Goal: Task Accomplishment & Management: Complete application form

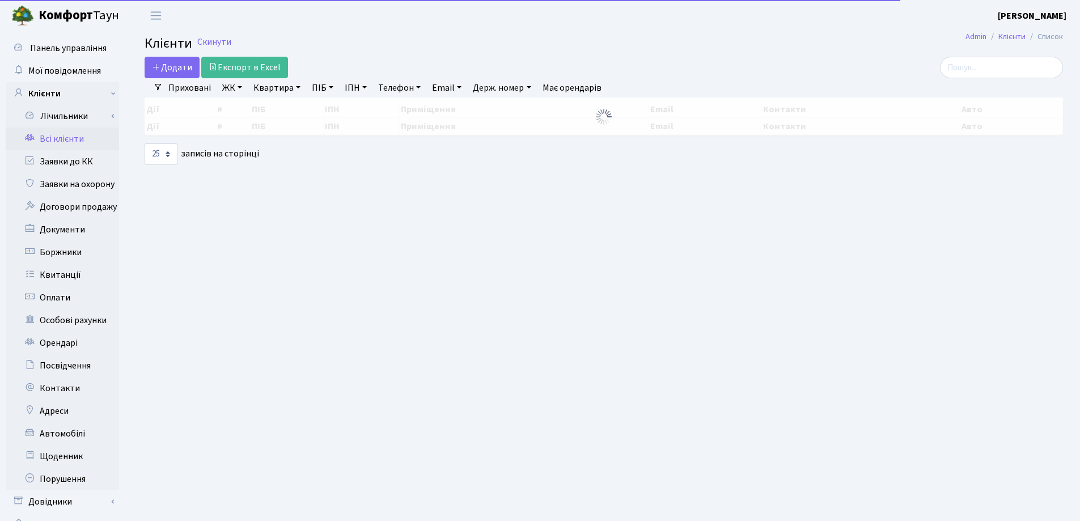
select select "25"
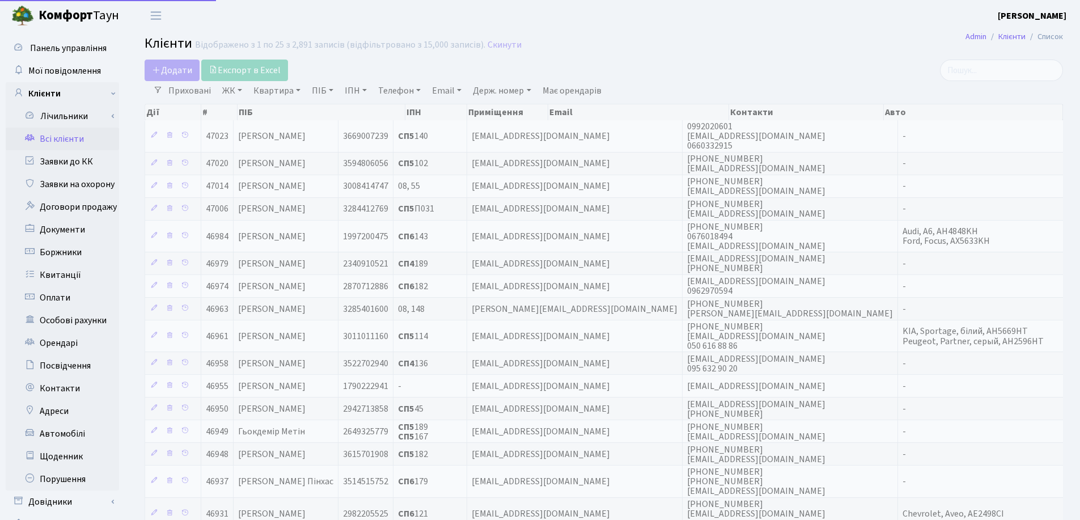
select select "25"
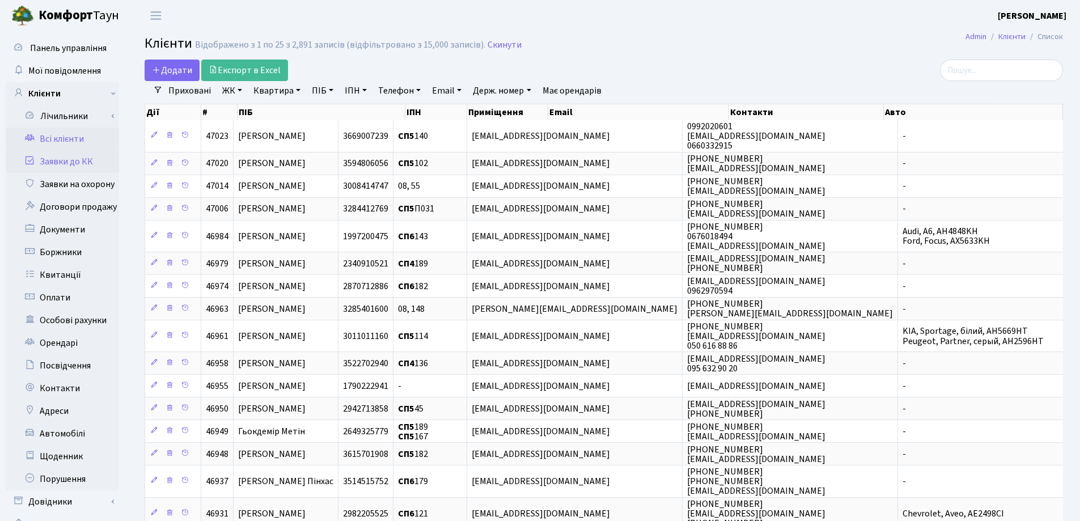
click at [51, 160] on link "Заявки до КК" at bounding box center [62, 161] width 113 height 23
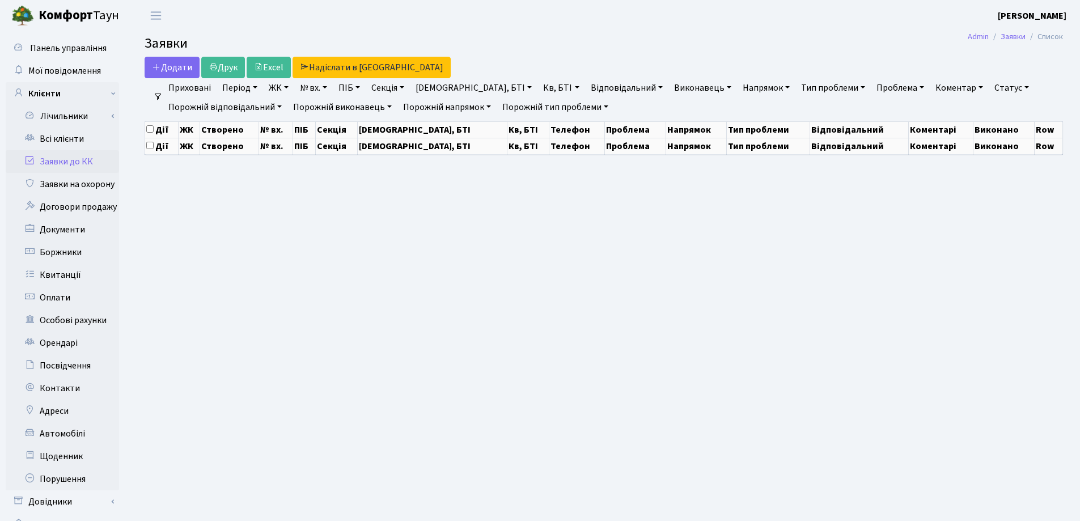
select select "25"
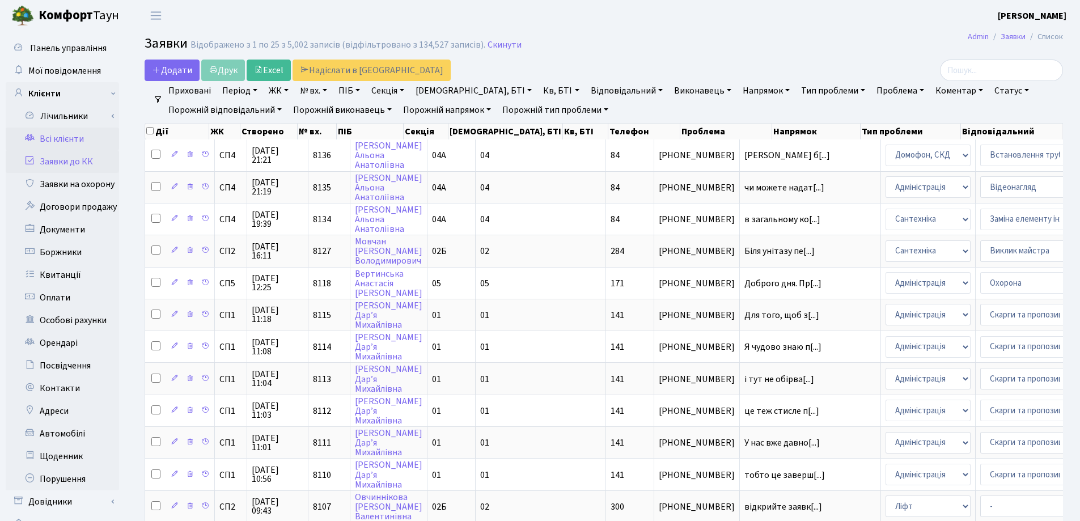
click at [61, 136] on link "Всі клієнти" at bounding box center [62, 139] width 113 height 23
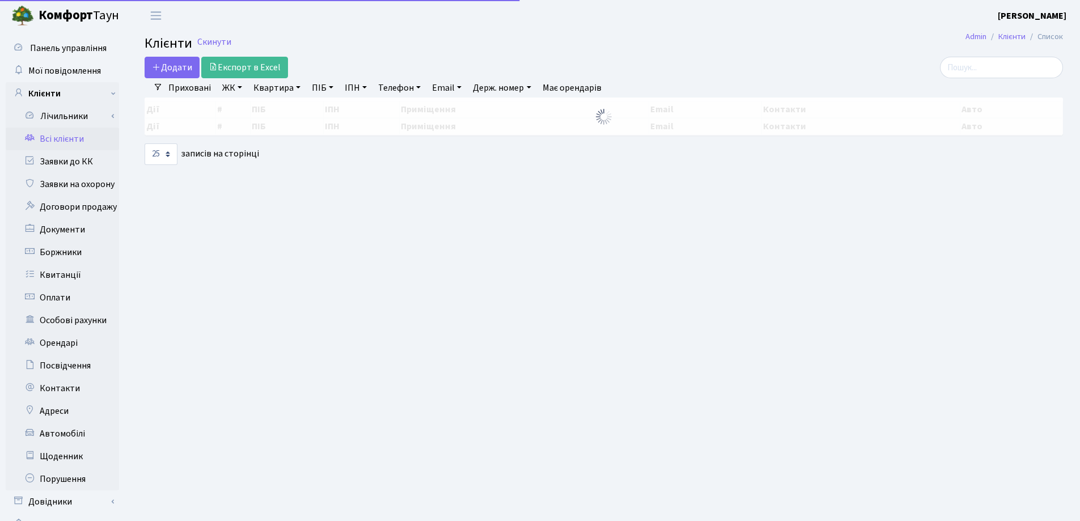
select select "25"
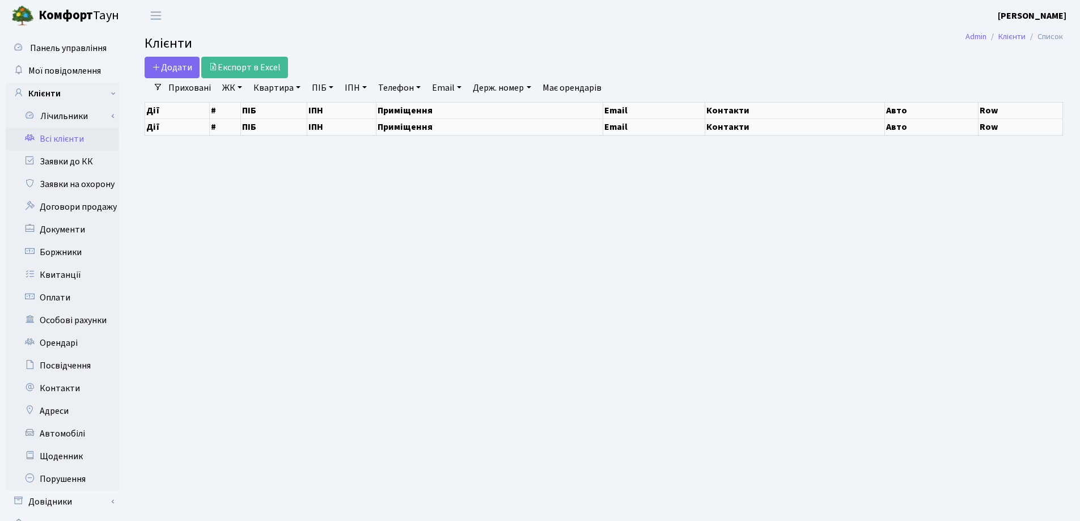
select select "25"
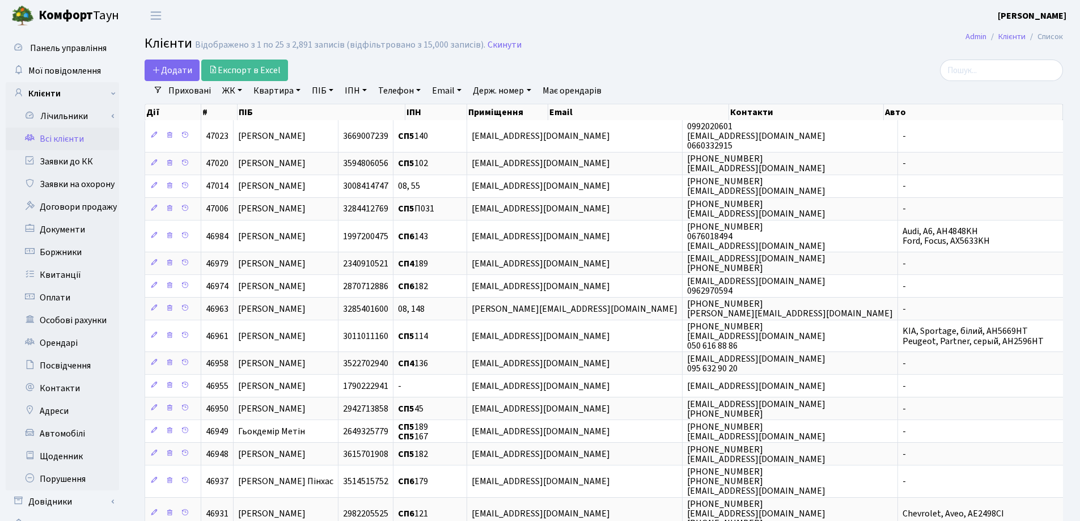
click at [301, 88] on link "Квартира" at bounding box center [277, 90] width 56 height 19
type input "187"
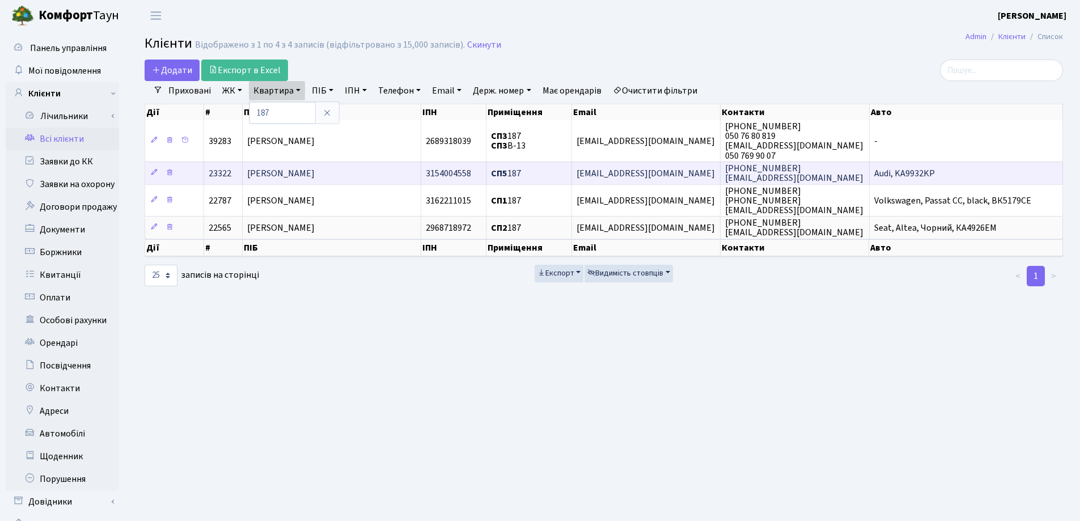
click at [315, 167] on span "Климчук Григорій Вікторович" at bounding box center [280, 173] width 67 height 12
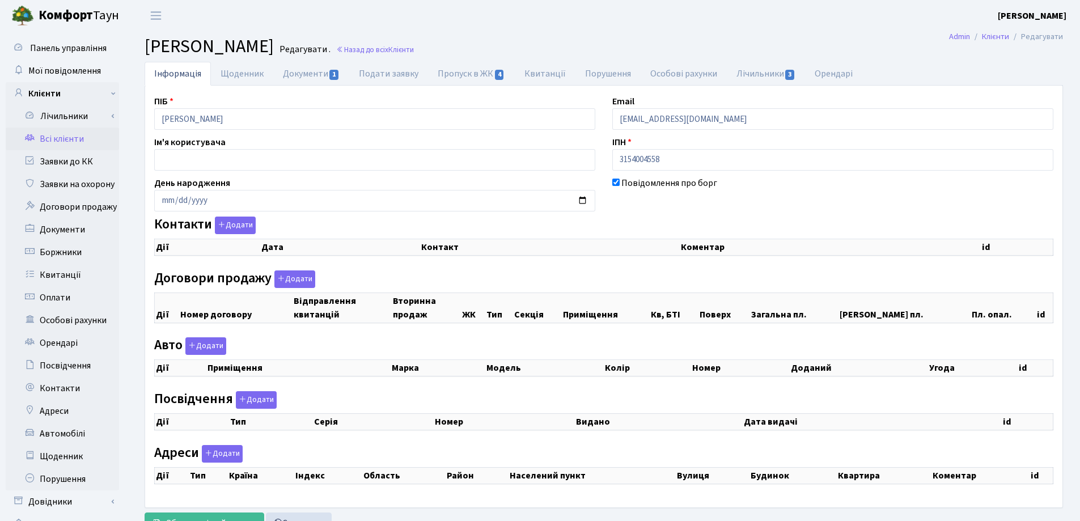
checkbox input "true"
select select "25"
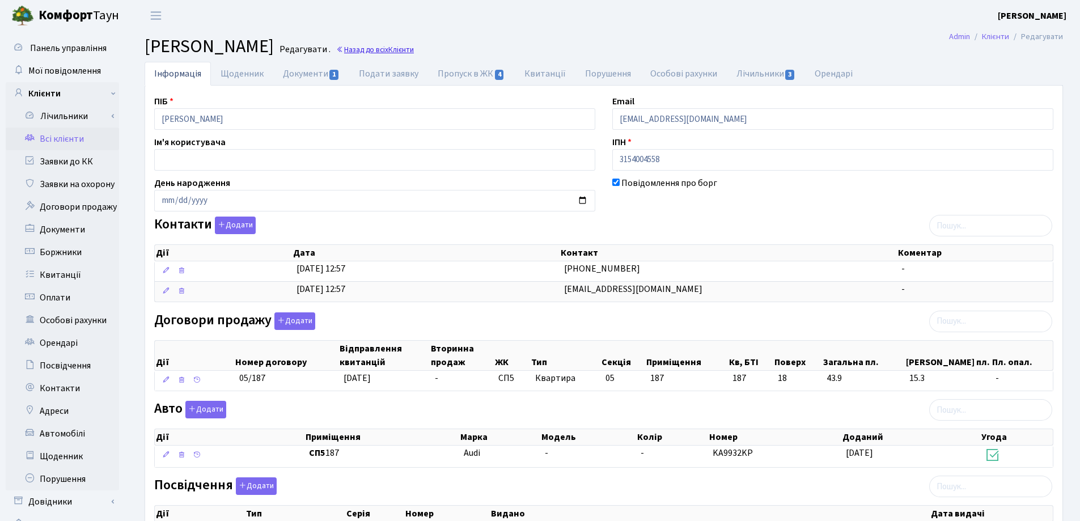
click at [414, 48] on link "Назад до всіх Клієнти" at bounding box center [375, 49] width 78 height 11
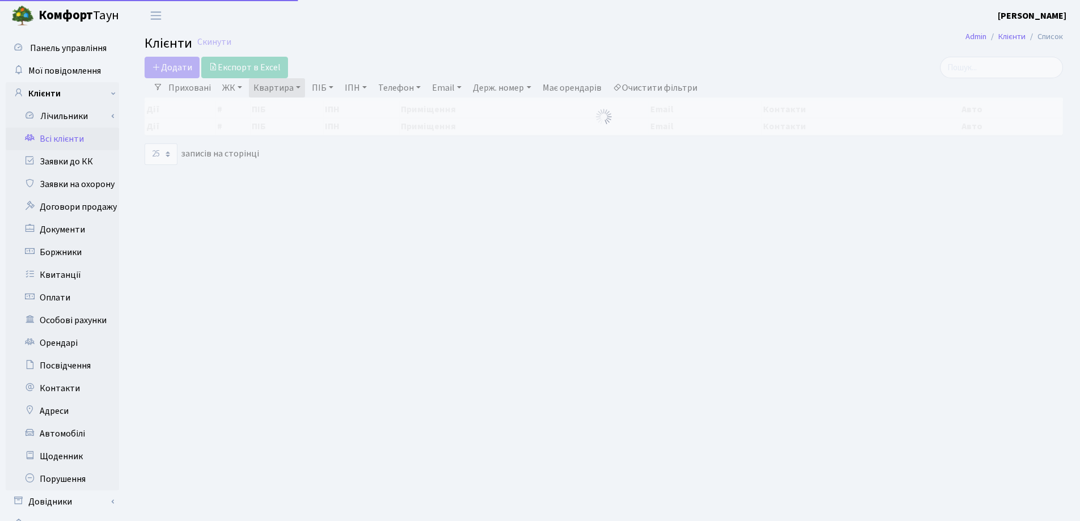
select select "25"
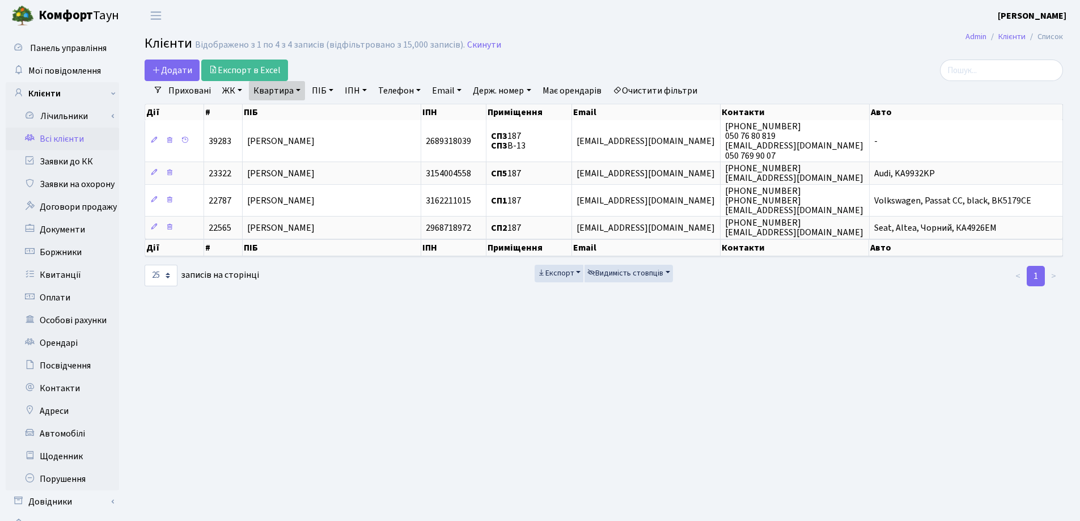
click at [298, 92] on link "Квартира" at bounding box center [277, 90] width 56 height 19
click at [331, 113] on icon at bounding box center [327, 112] width 9 height 9
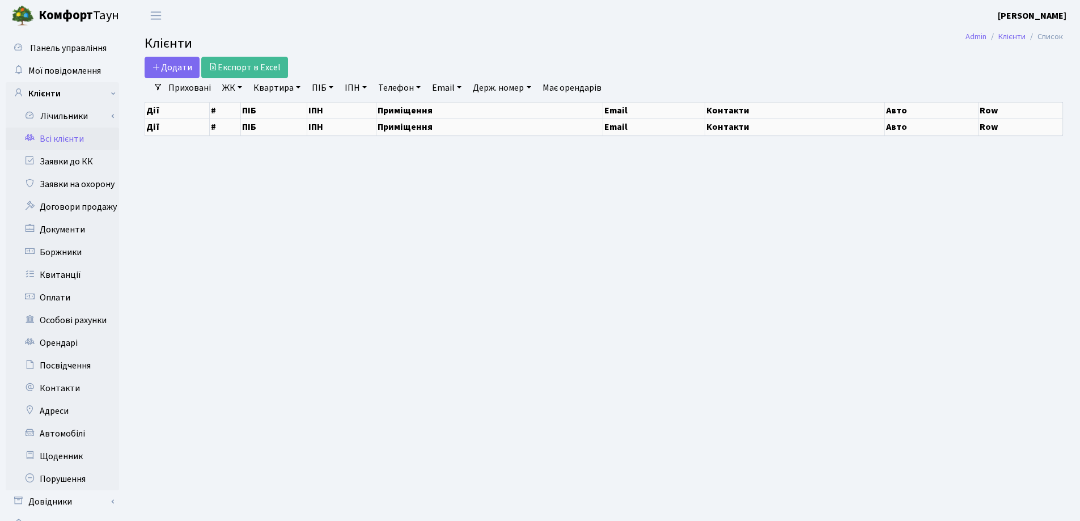
select select "25"
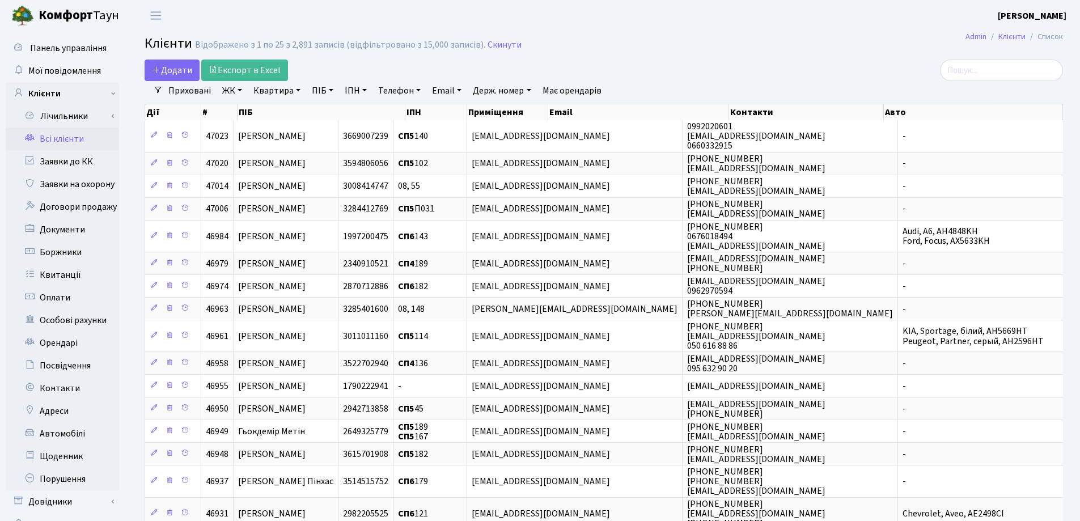
click at [298, 92] on link "Квартира" at bounding box center [277, 90] width 56 height 19
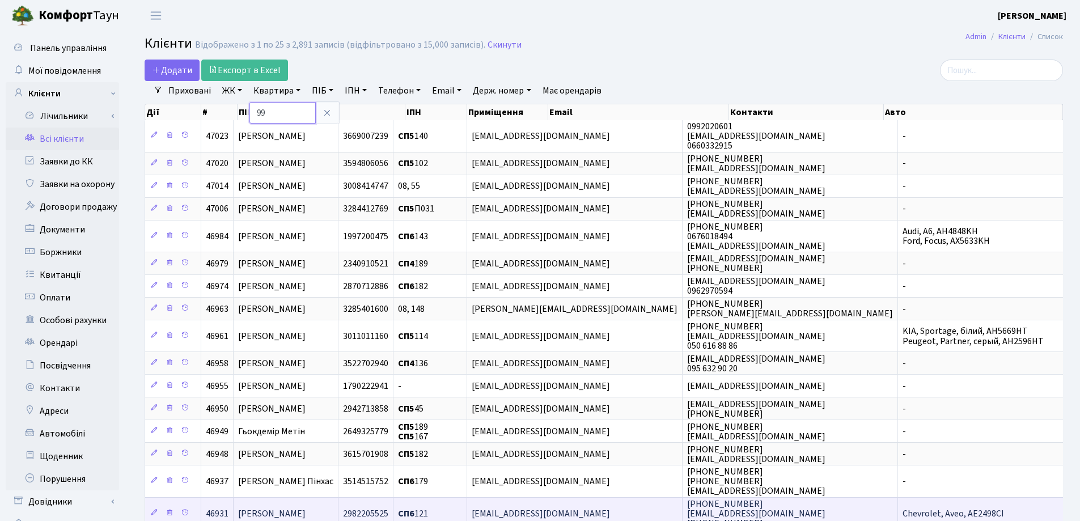
type input "99"
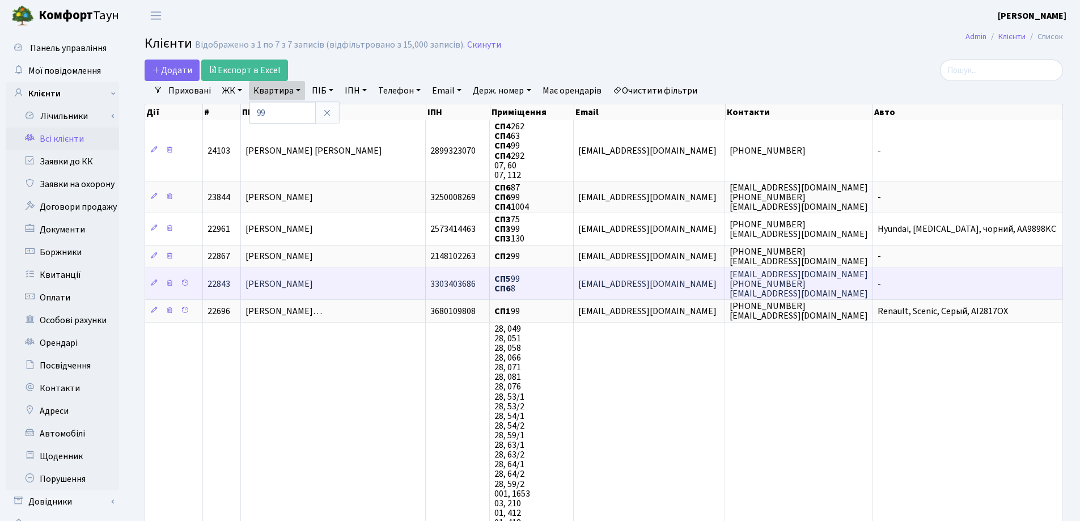
click at [403, 281] on td "Щербакова Ольга Олександрівна" at bounding box center [333, 284] width 185 height 32
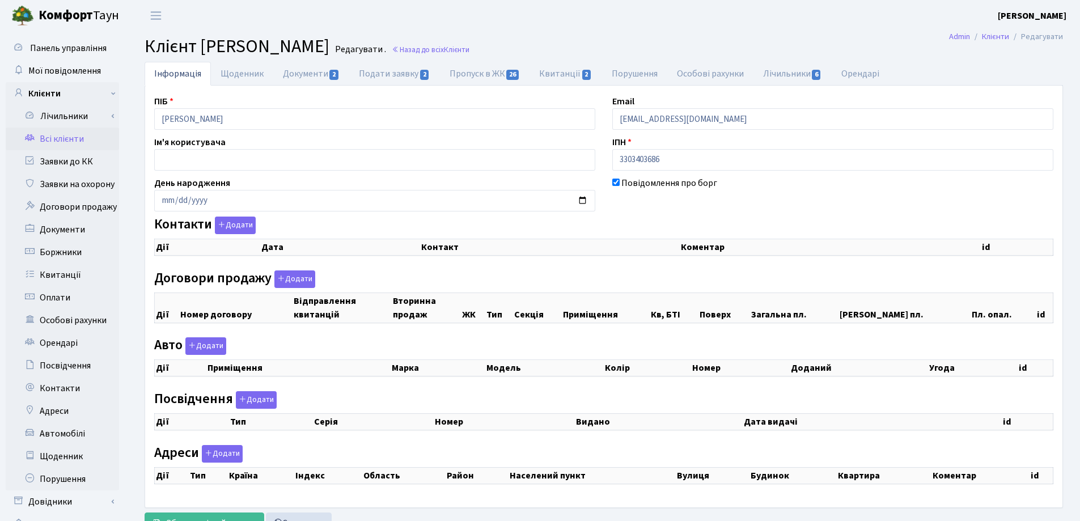
checkbox input "true"
select select "25"
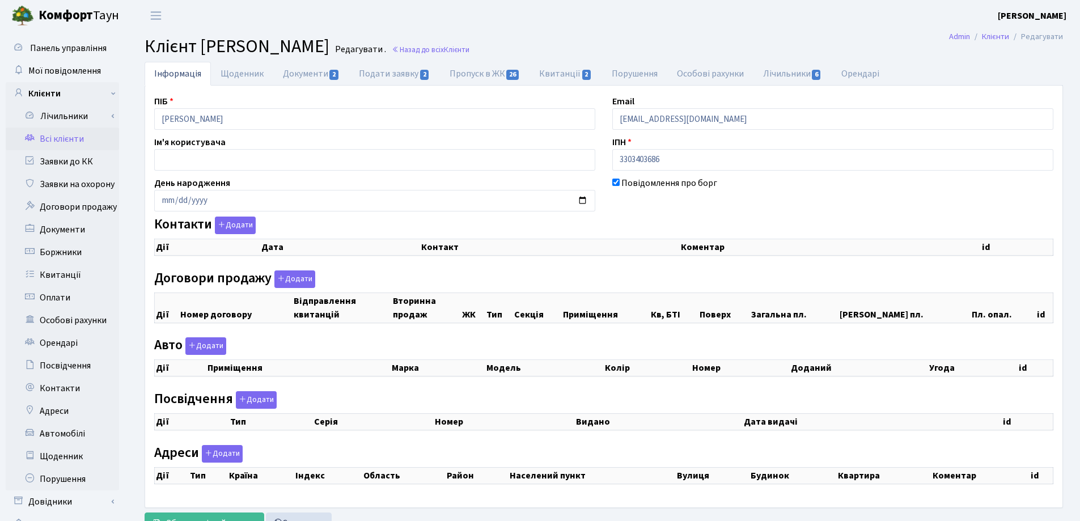
select select "25"
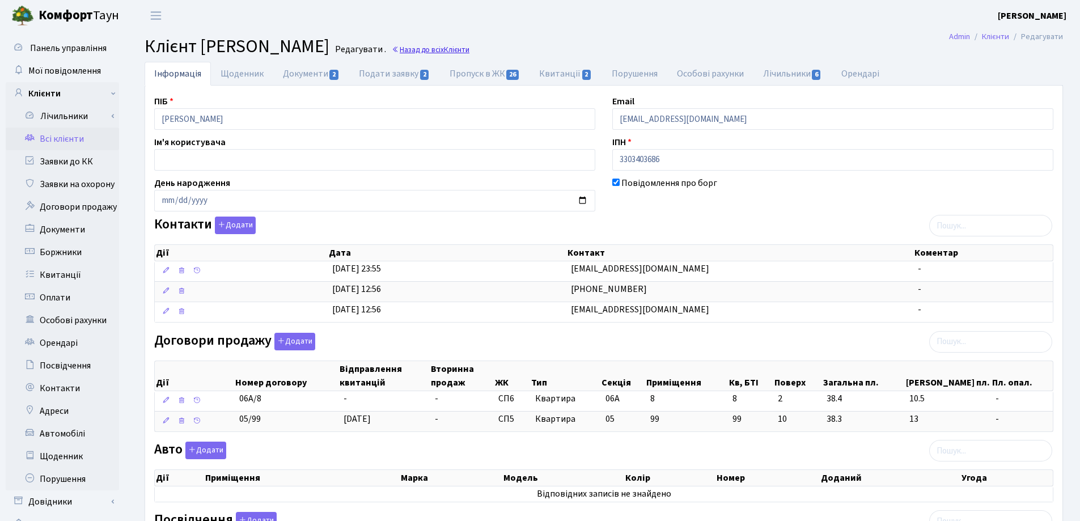
click at [470, 49] on link "Назад до всіх Клієнти" at bounding box center [431, 49] width 78 height 11
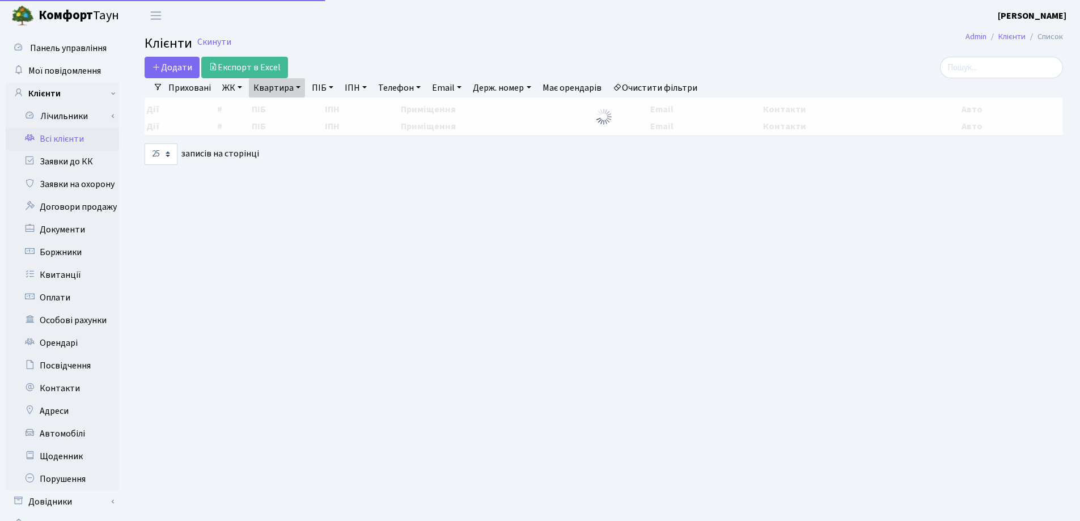
select select "25"
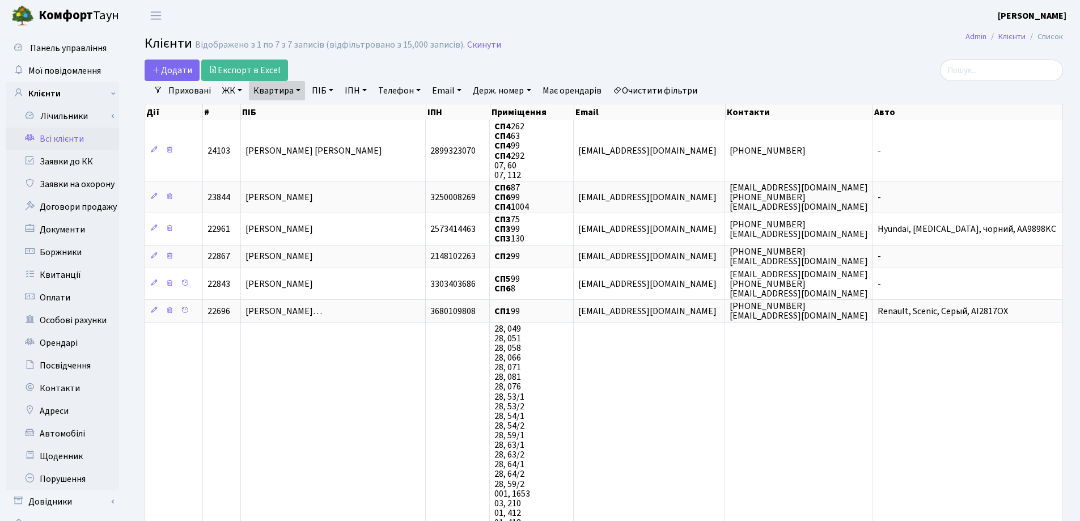
click at [296, 90] on link "Квартира" at bounding box center [277, 90] width 56 height 19
click at [299, 105] on input "99" at bounding box center [283, 113] width 66 height 22
type input "9"
type input "284"
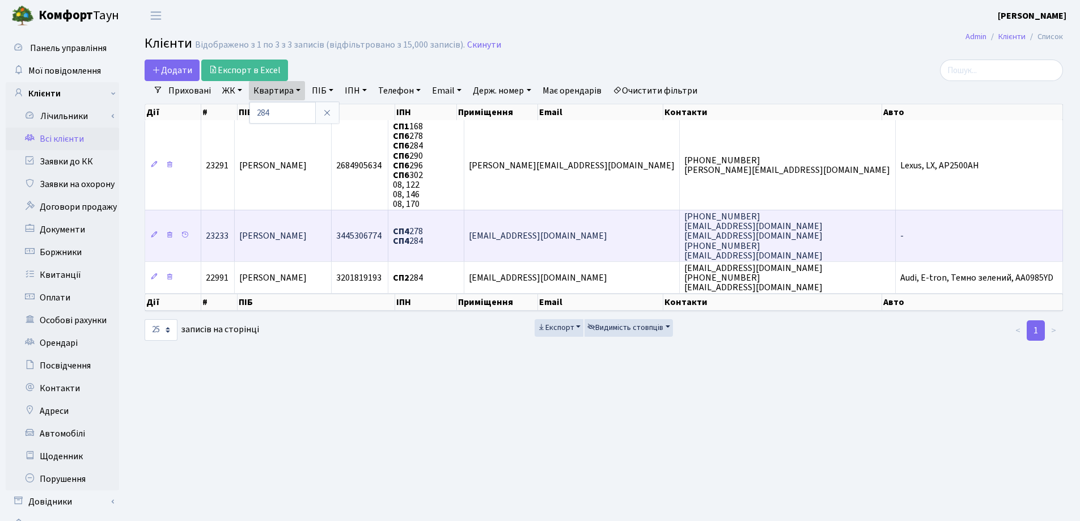
click at [307, 234] on span "[PERSON_NAME]" at bounding box center [272, 236] width 67 height 12
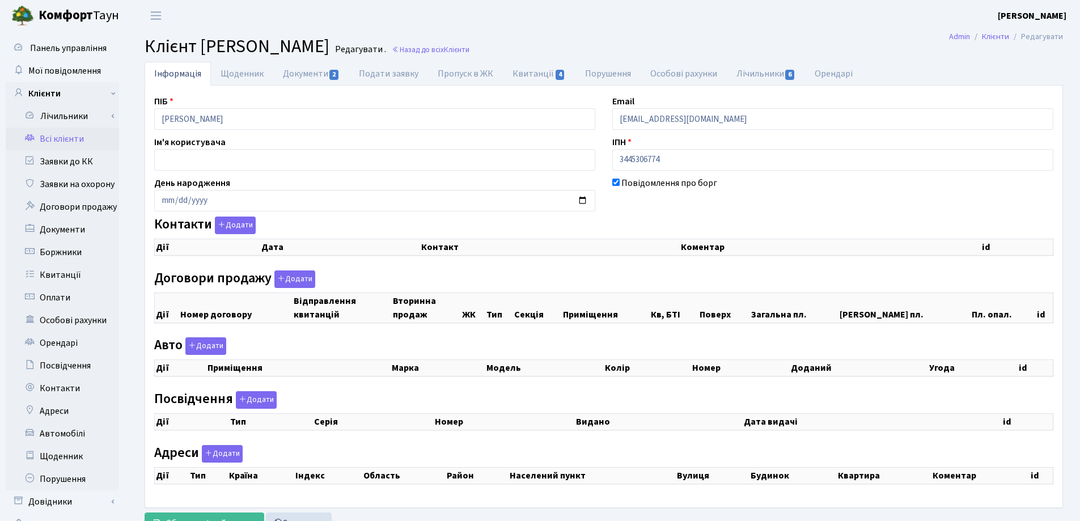
checkbox input "true"
select select "25"
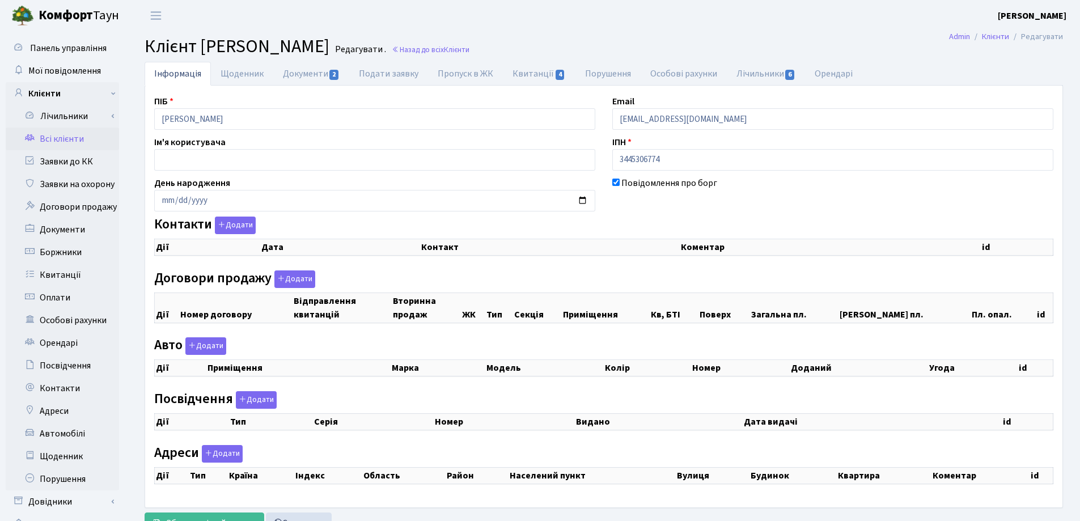
select select "25"
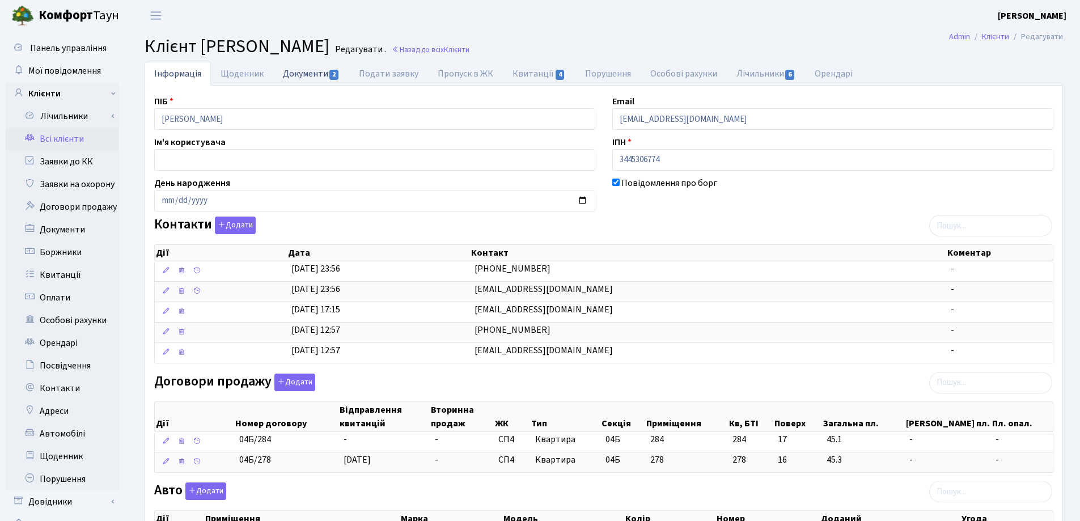
click at [293, 75] on link "Документи 2" at bounding box center [311, 73] width 76 height 23
select select "25"
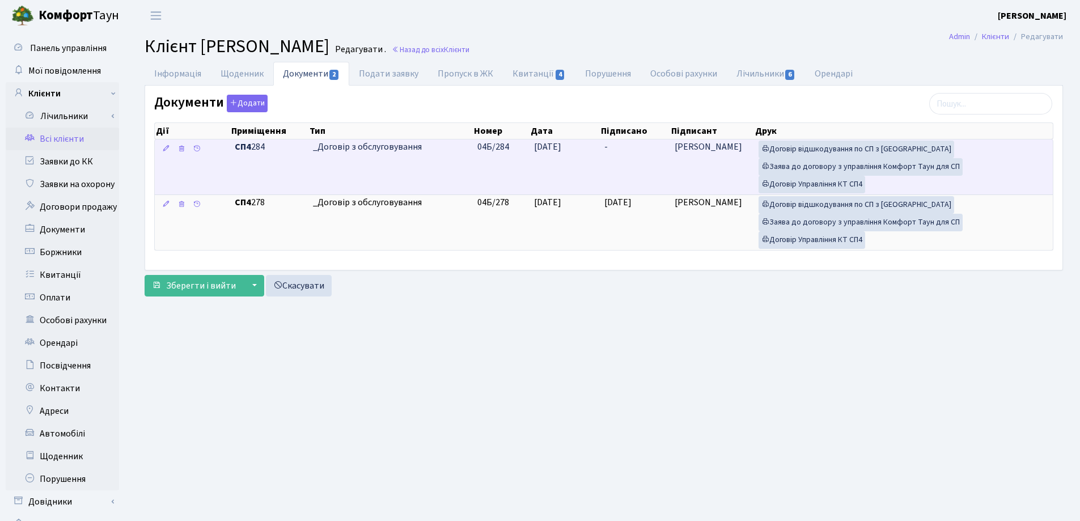
click at [617, 146] on td "-" at bounding box center [635, 167] width 70 height 55
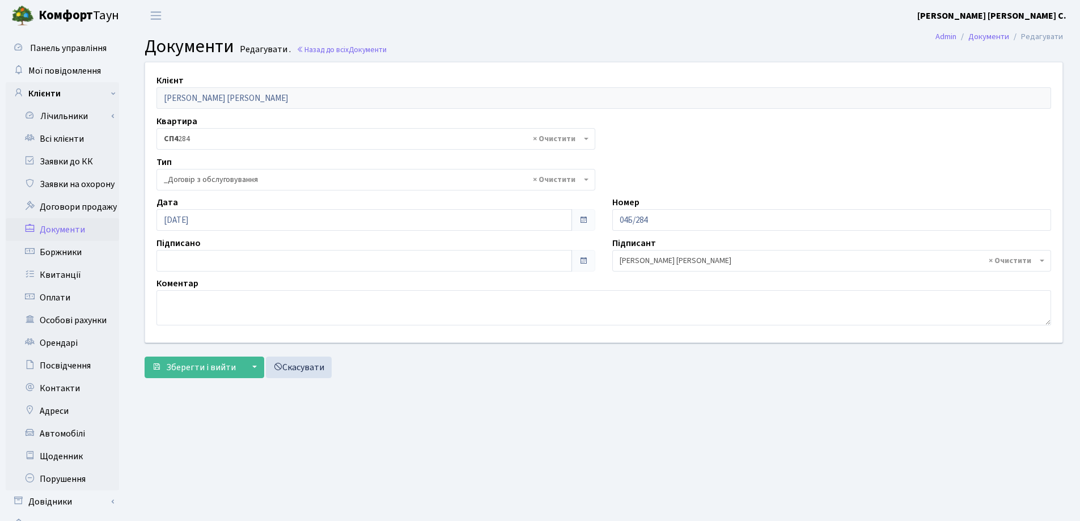
select select "289"
type input "18.09.2025"
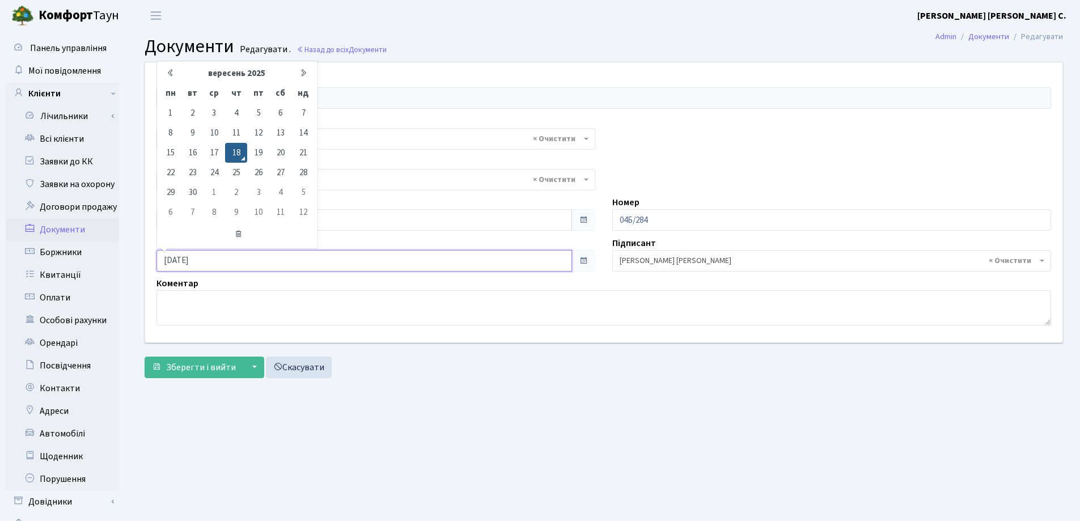
click at [242, 267] on input "18.09.2025" at bounding box center [365, 261] width 416 height 22
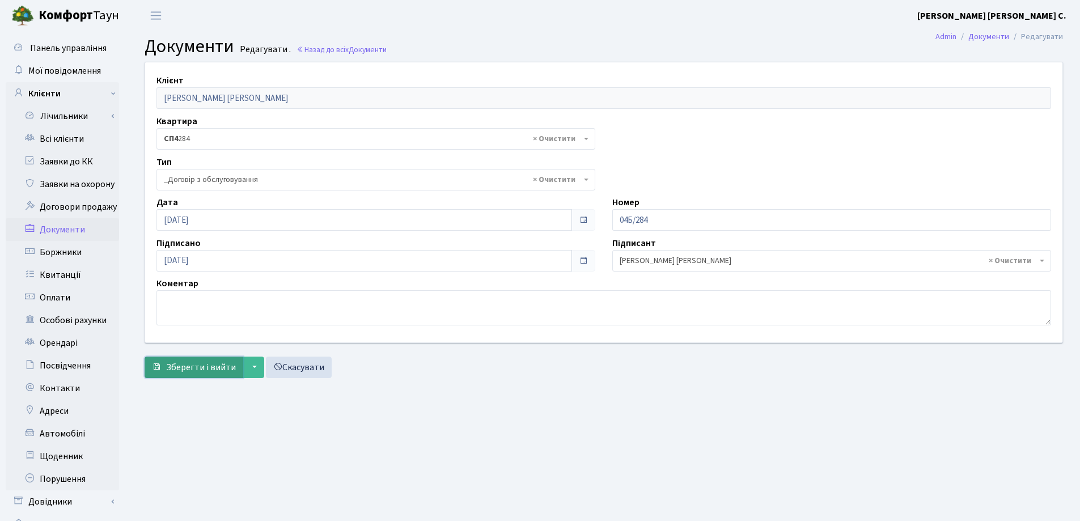
click at [189, 364] on span "Зберегти і вийти" at bounding box center [201, 367] width 70 height 12
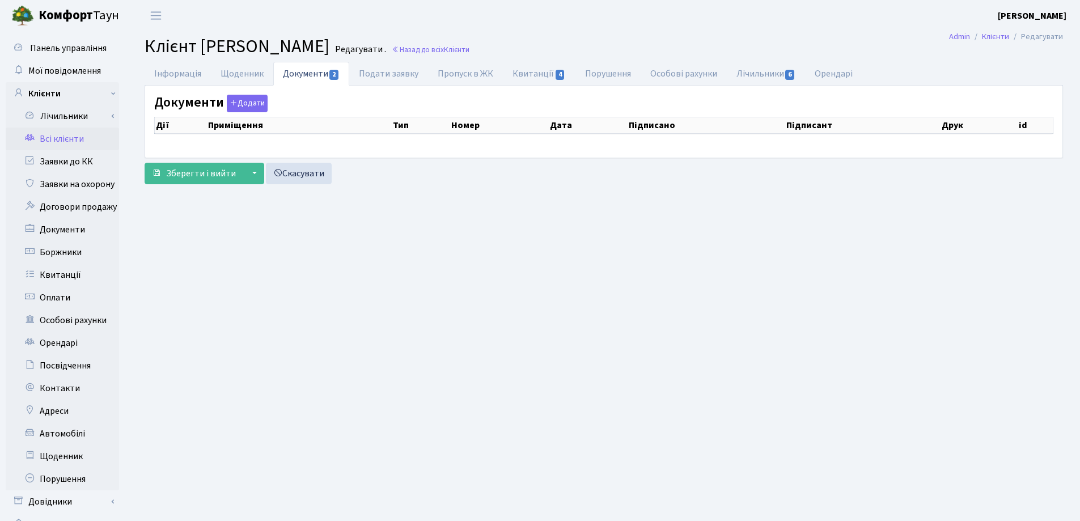
checkbox input "true"
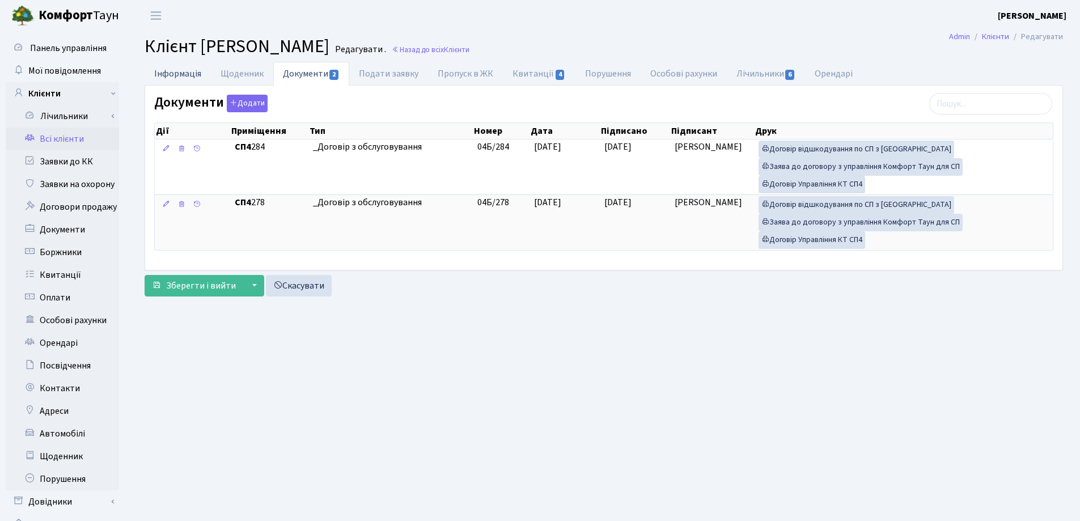
click at [183, 77] on link "Інформація" at bounding box center [178, 73] width 66 height 23
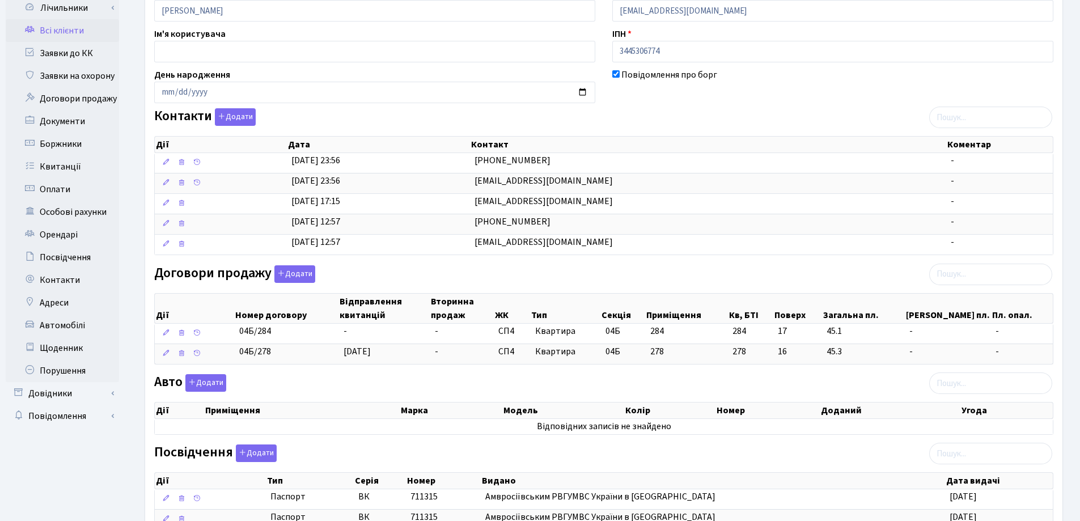
scroll to position [113, 0]
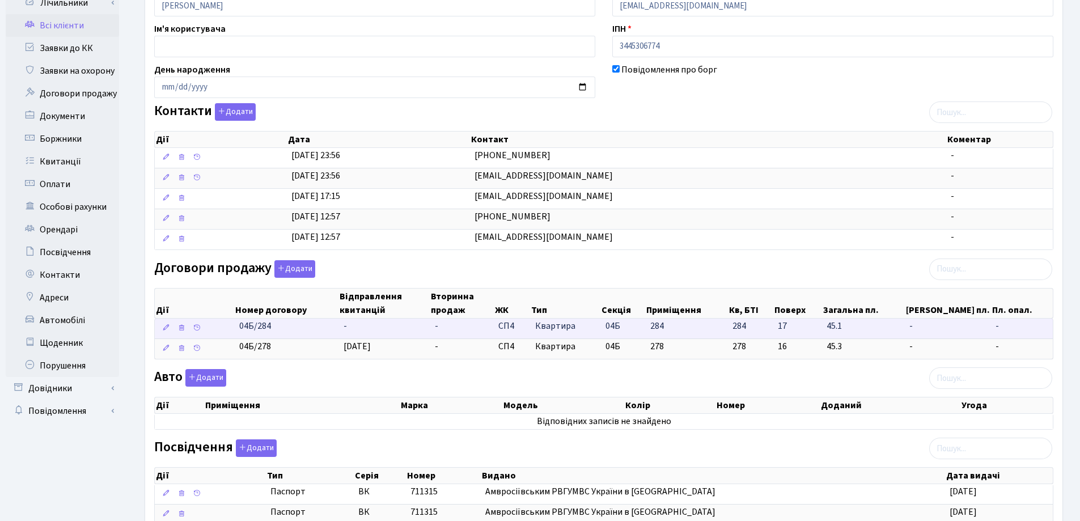
click at [353, 327] on td "-" at bounding box center [384, 329] width 91 height 20
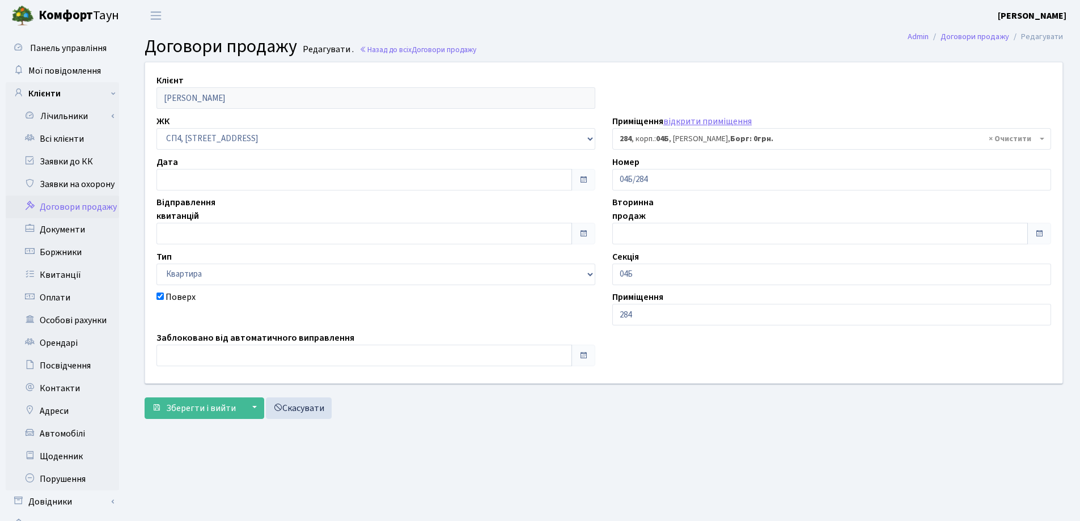
select select "21312"
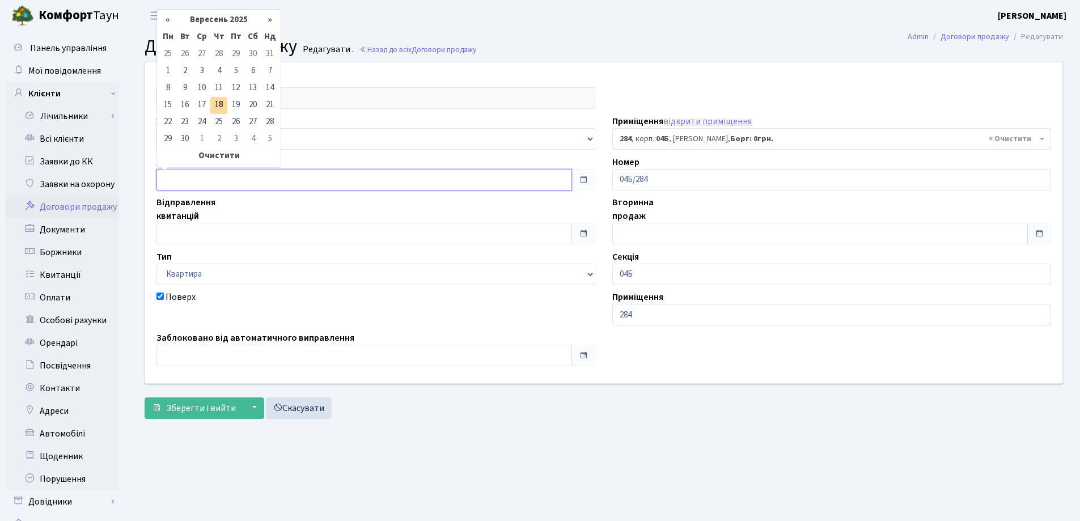
click at [183, 181] on input "text" at bounding box center [365, 180] width 416 height 22
type input "[DATE]"
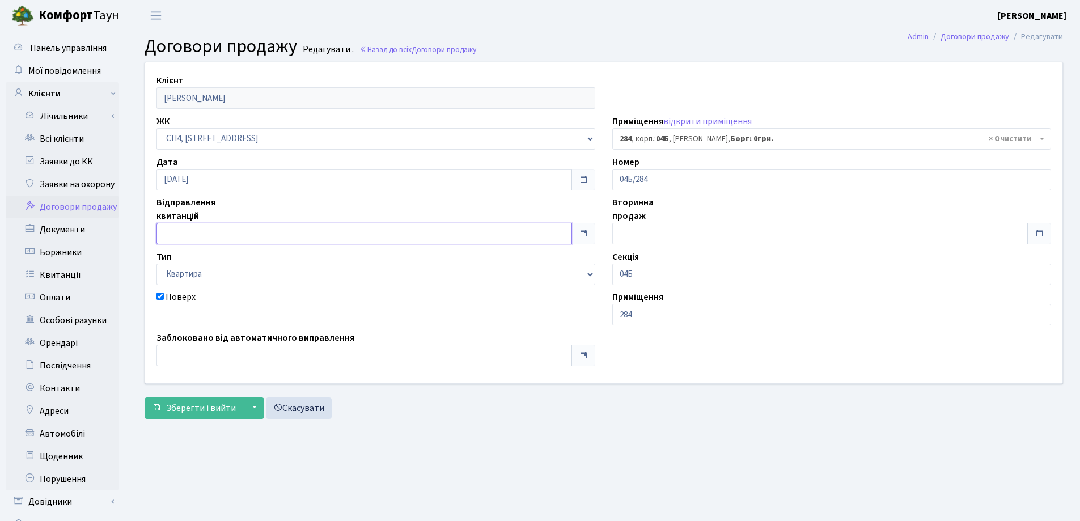
click at [200, 230] on input "text" at bounding box center [365, 234] width 416 height 22
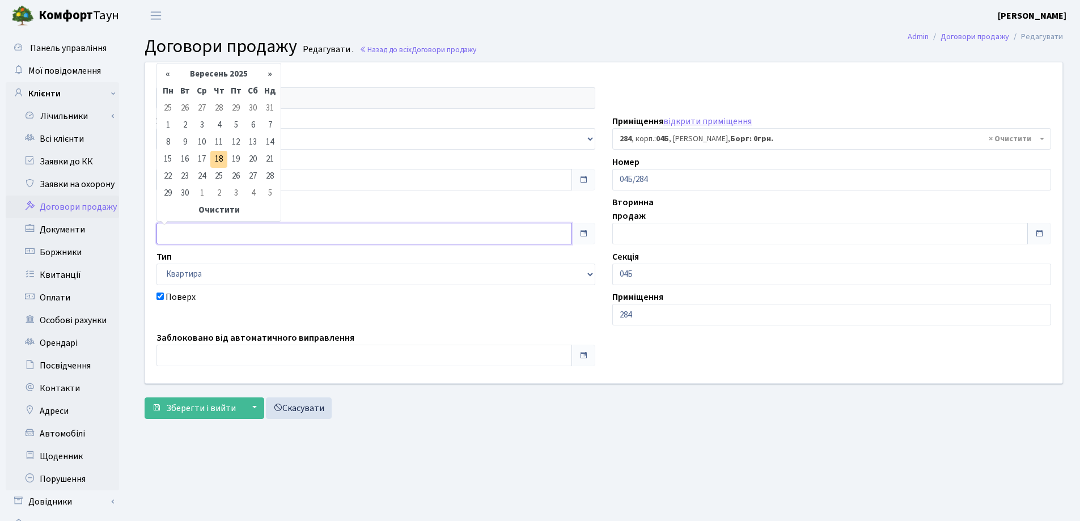
type input "[DATE]"
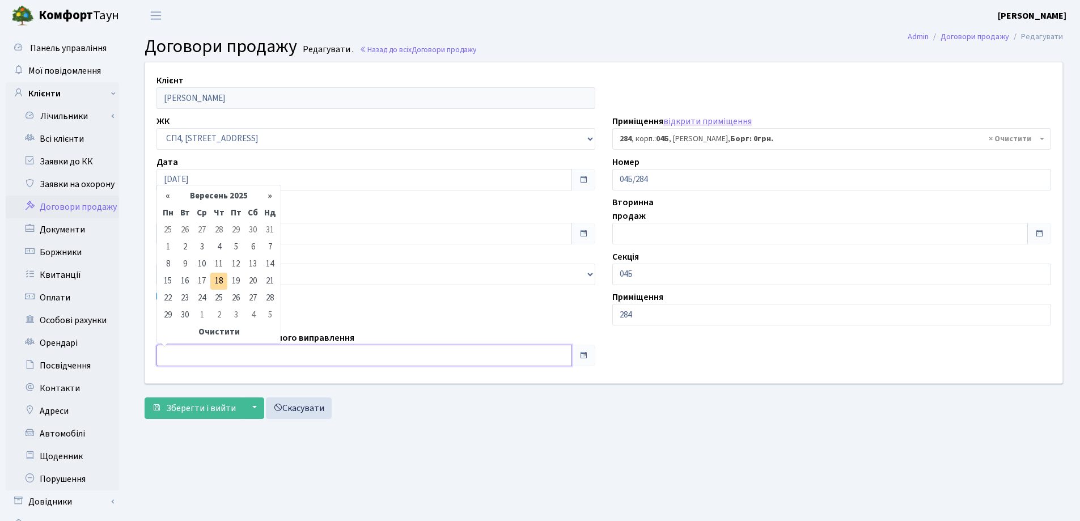
click at [233, 355] on input "text" at bounding box center [365, 356] width 416 height 22
type input "[DATE]"
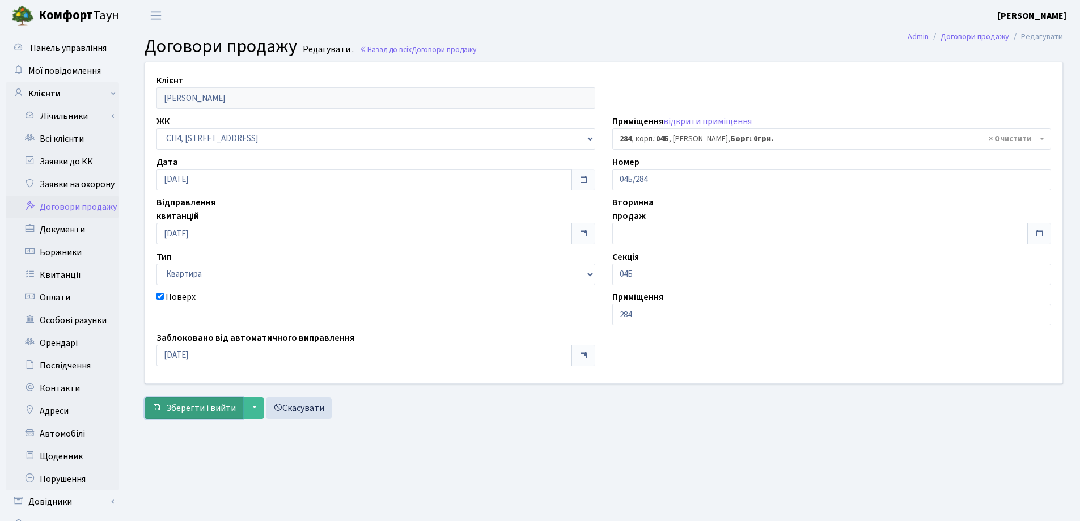
click at [213, 407] on span "Зберегти і вийти" at bounding box center [201, 408] width 70 height 12
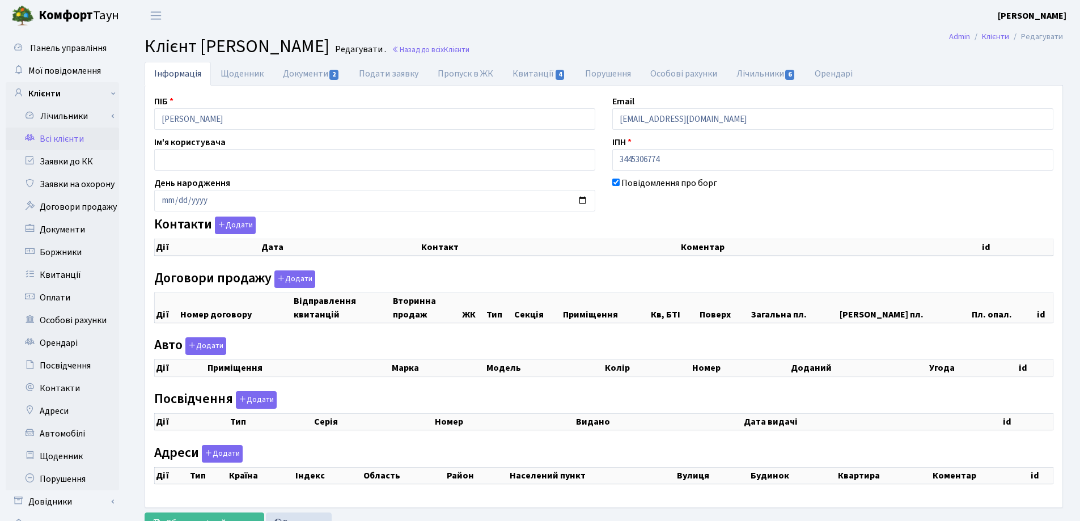
checkbox input "true"
select select "25"
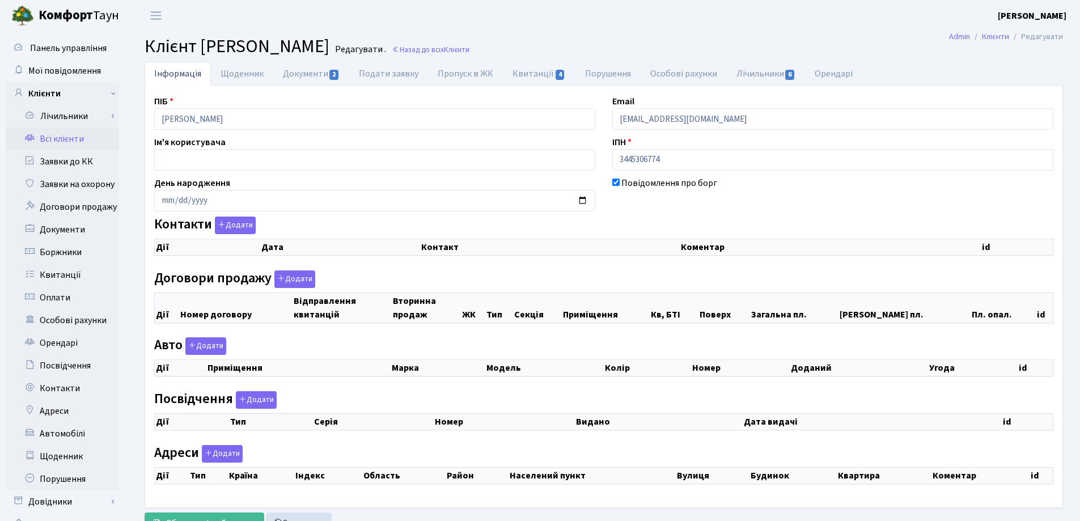
select select "25"
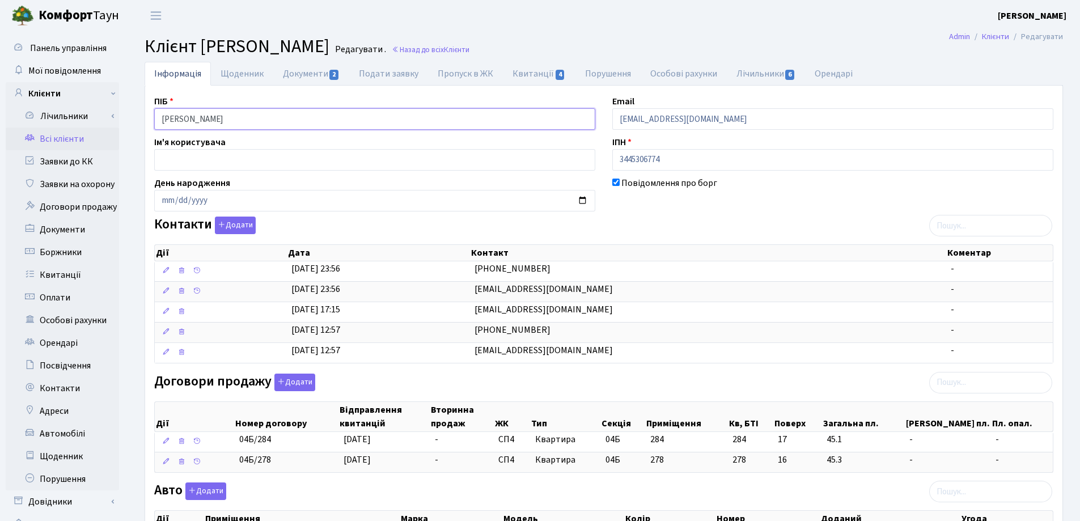
drag, startPoint x: 317, startPoint y: 120, endPoint x: 136, endPoint y: 120, distance: 180.9
click at [136, 120] on div "Інформація Щоденник Документи 2 Подати заявку Пропуск в ЖК Квитанції 4 Порушенн…" at bounding box center [604, 454] width 936 height 785
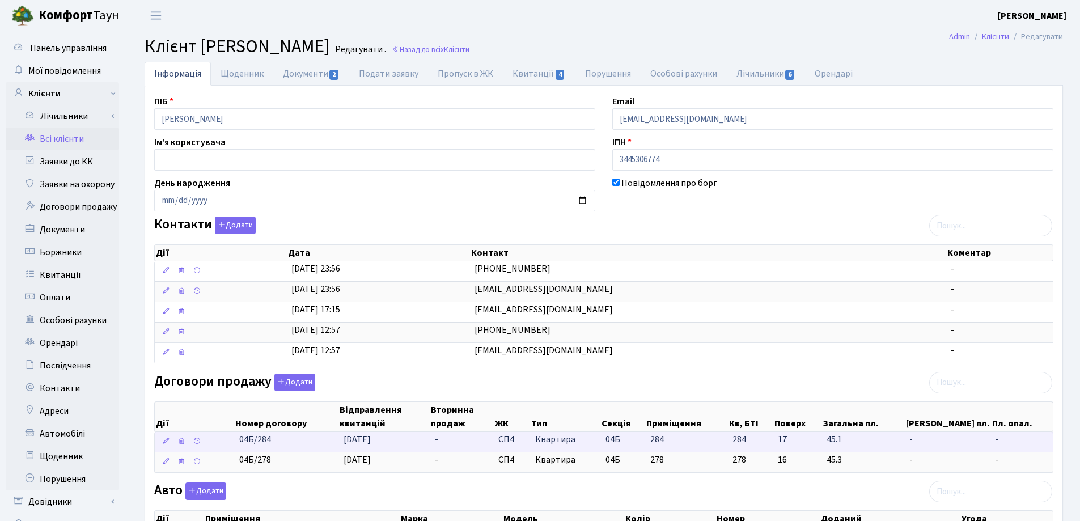
drag, startPoint x: 293, startPoint y: 446, endPoint x: 223, endPoint y: 446, distance: 69.8
click at [223, 446] on \<\/span\>\a "04Б/284 [DATE] - СП4 Квартира 04Б 284 284 - -" at bounding box center [604, 442] width 898 height 20
copy span "04Б/284"
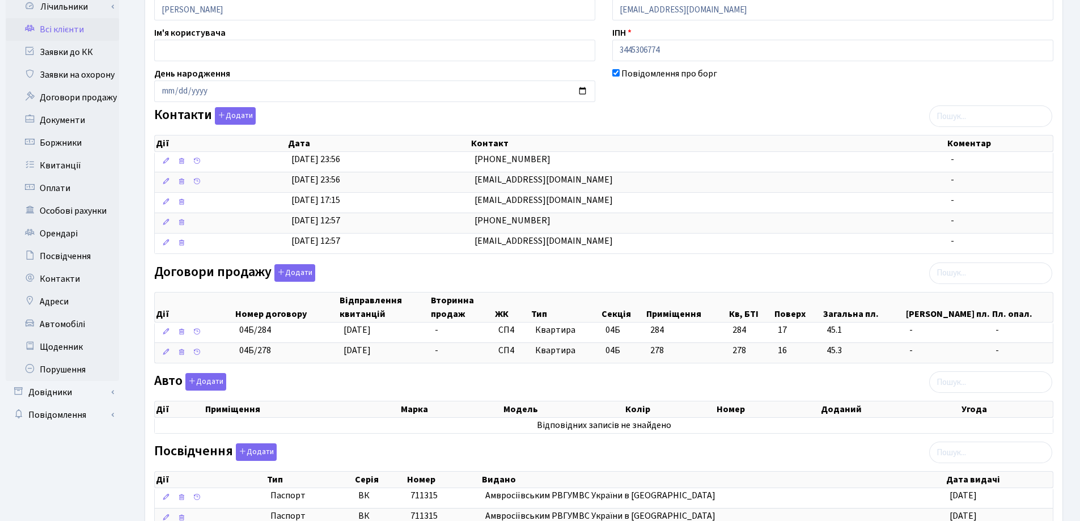
scroll to position [113, 0]
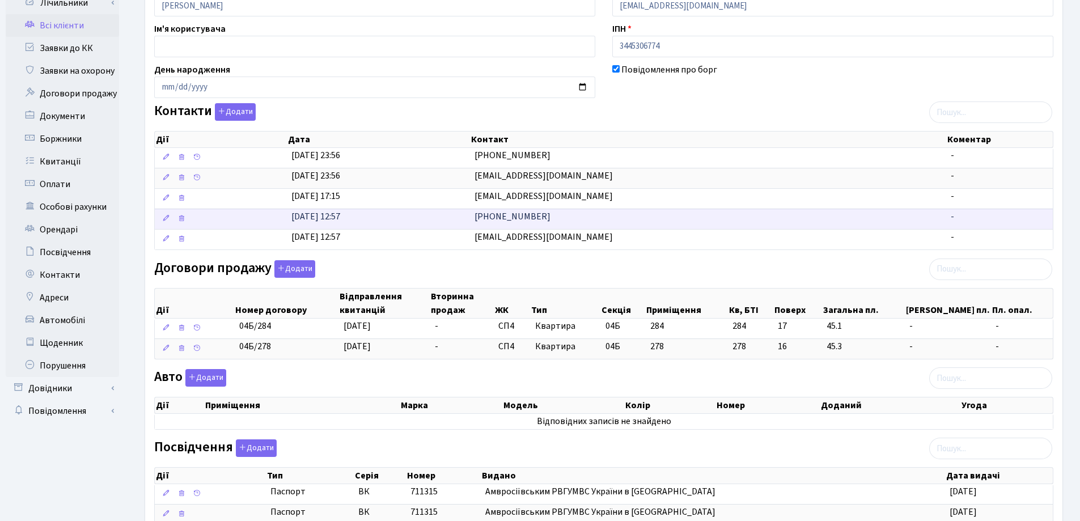
click at [759, 214] on td "[PHONE_NUMBER]" at bounding box center [708, 219] width 476 height 20
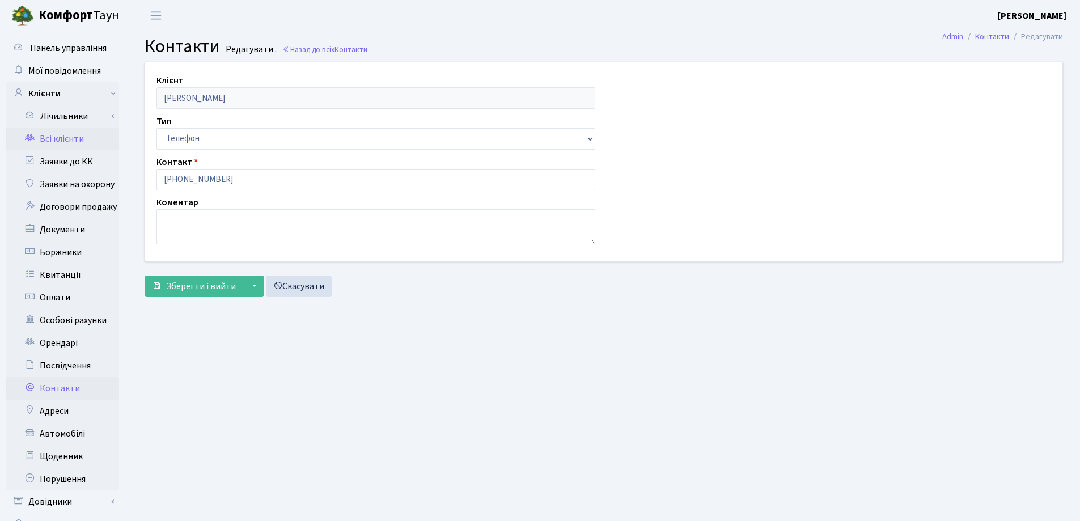
click at [55, 138] on link "Всі клієнти" at bounding box center [62, 139] width 113 height 23
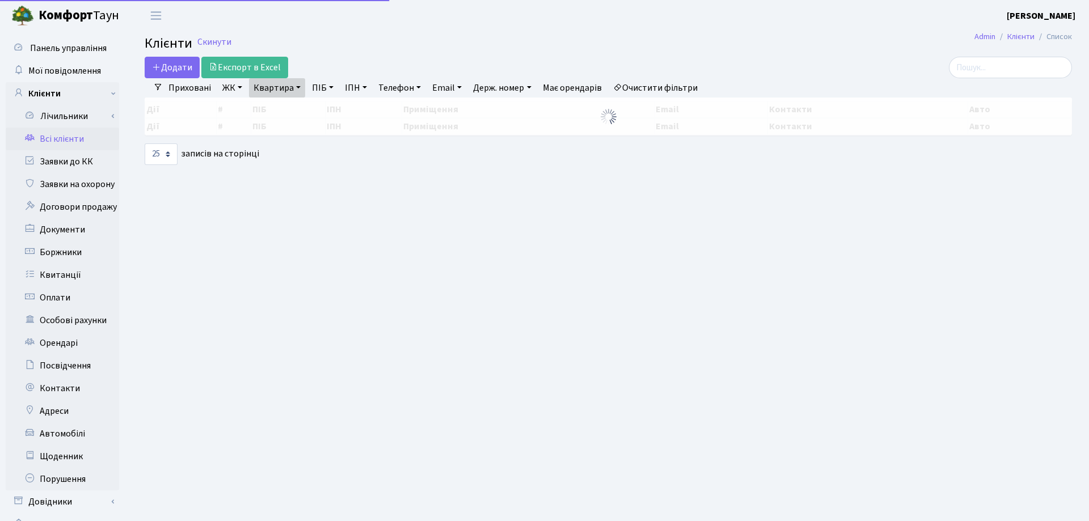
select select "25"
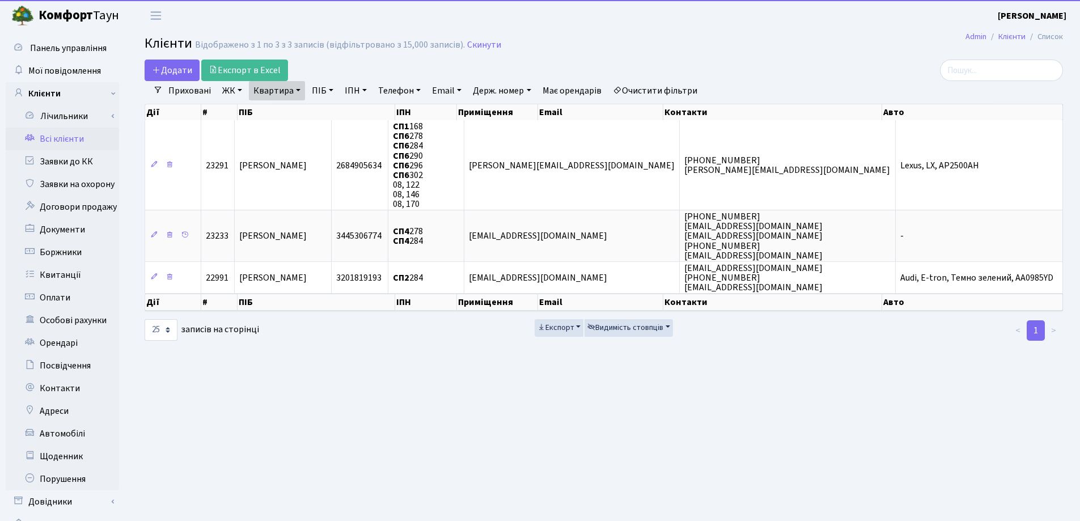
click at [297, 92] on link "Квартира" at bounding box center [277, 90] width 56 height 19
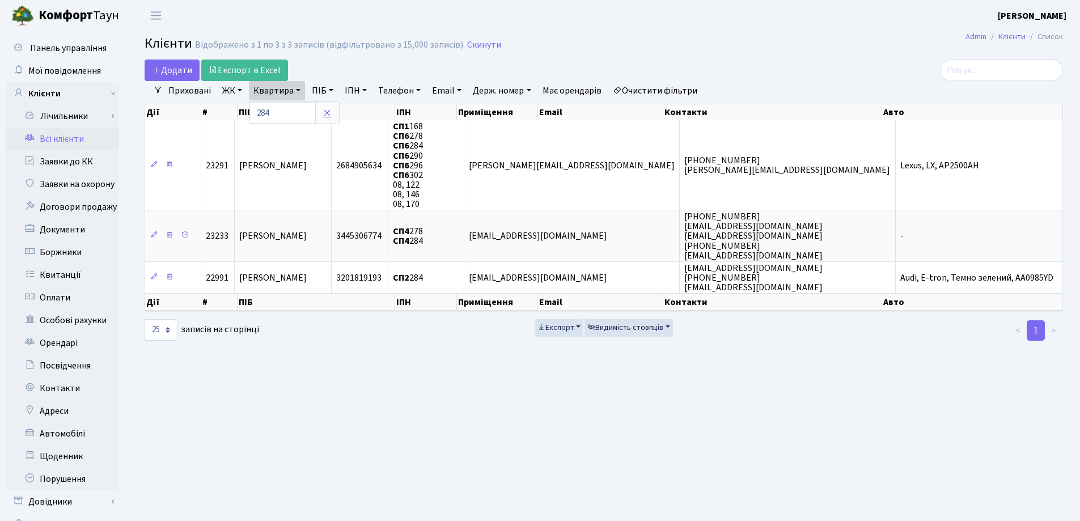
click at [327, 113] on icon at bounding box center [327, 112] width 9 height 9
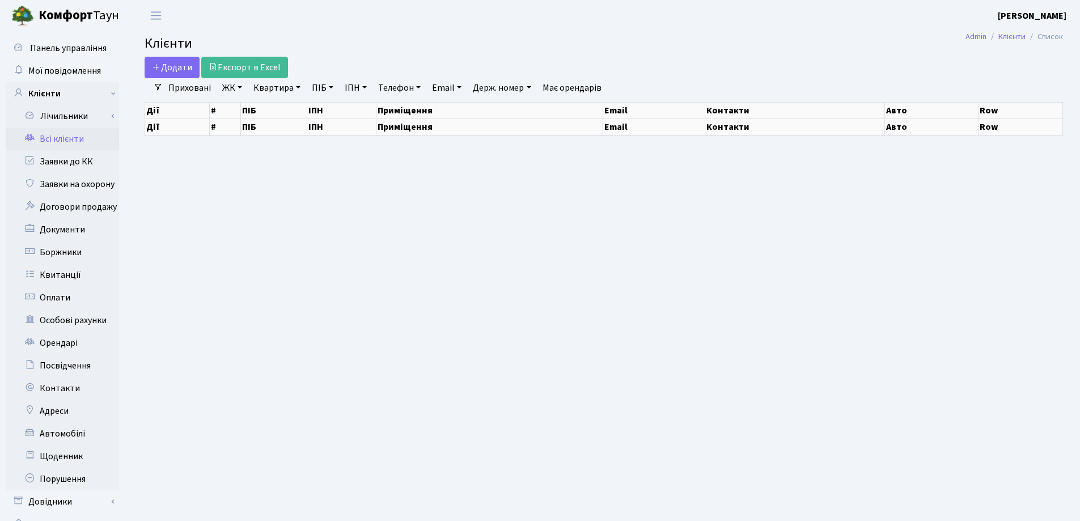
select select "25"
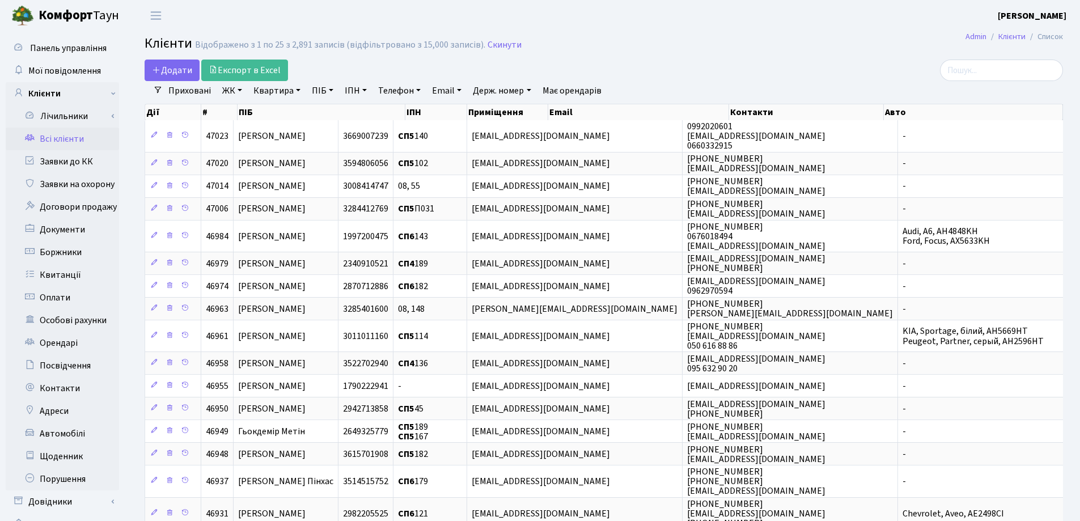
click at [298, 90] on link "Квартира" at bounding box center [277, 90] width 56 height 19
type input "134"
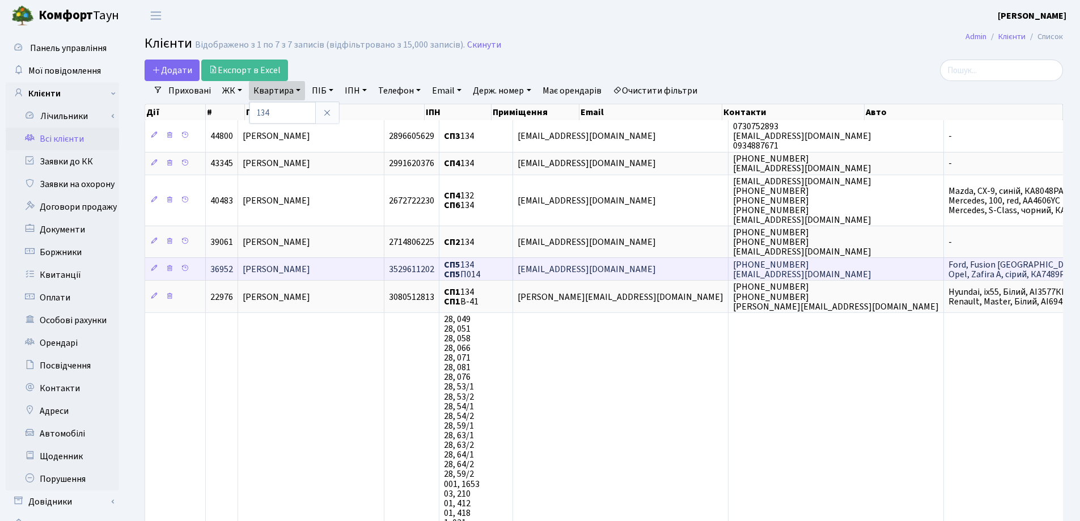
click at [385, 264] on td "[PERSON_NAME]" at bounding box center [311, 268] width 146 height 23
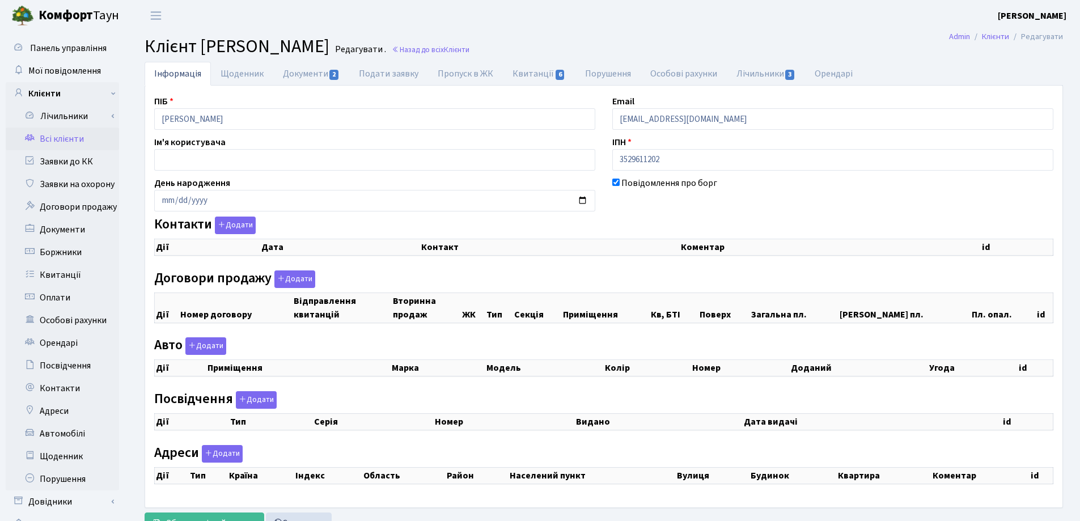
checkbox input "true"
select select "25"
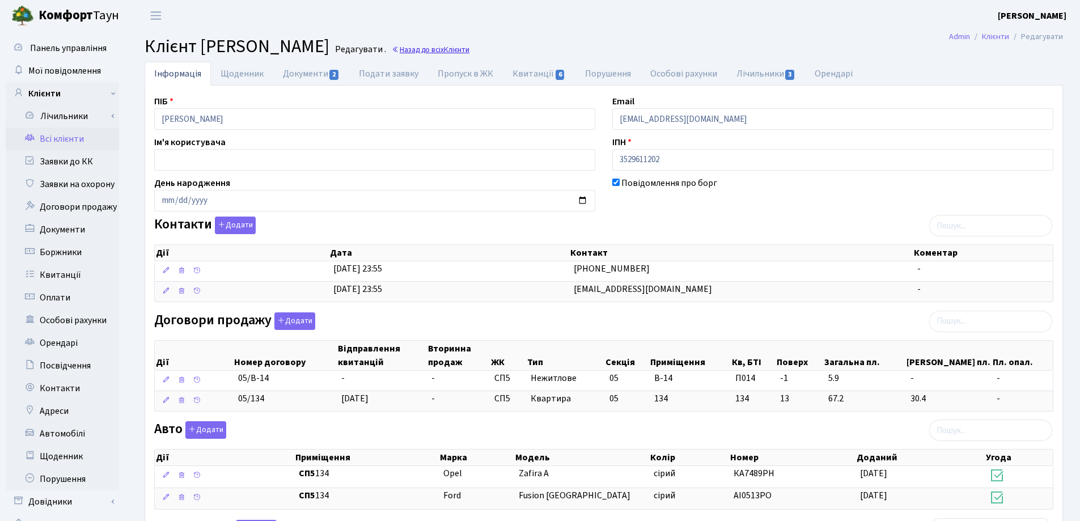
click at [470, 47] on link "Назад до всіх Клієнти" at bounding box center [431, 49] width 78 height 11
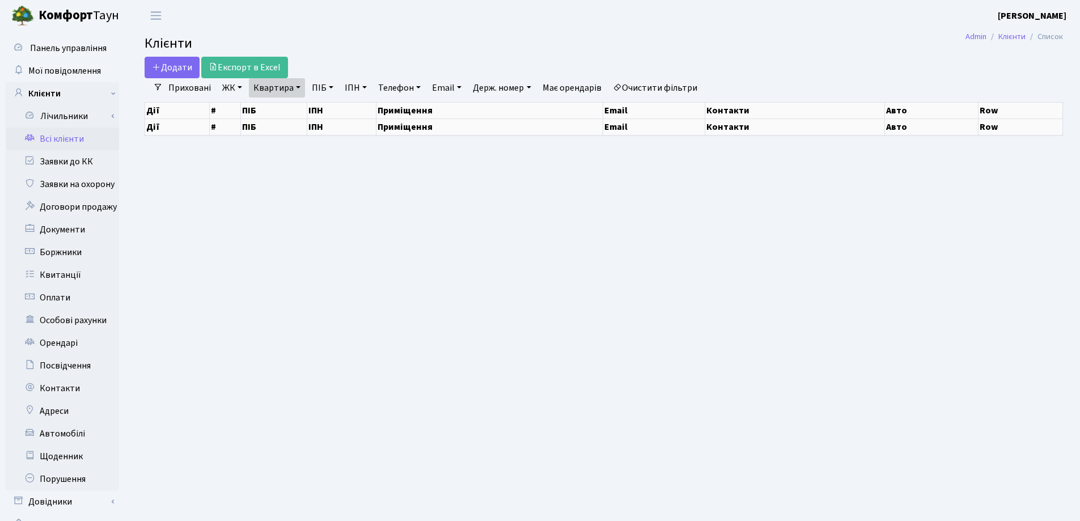
select select "25"
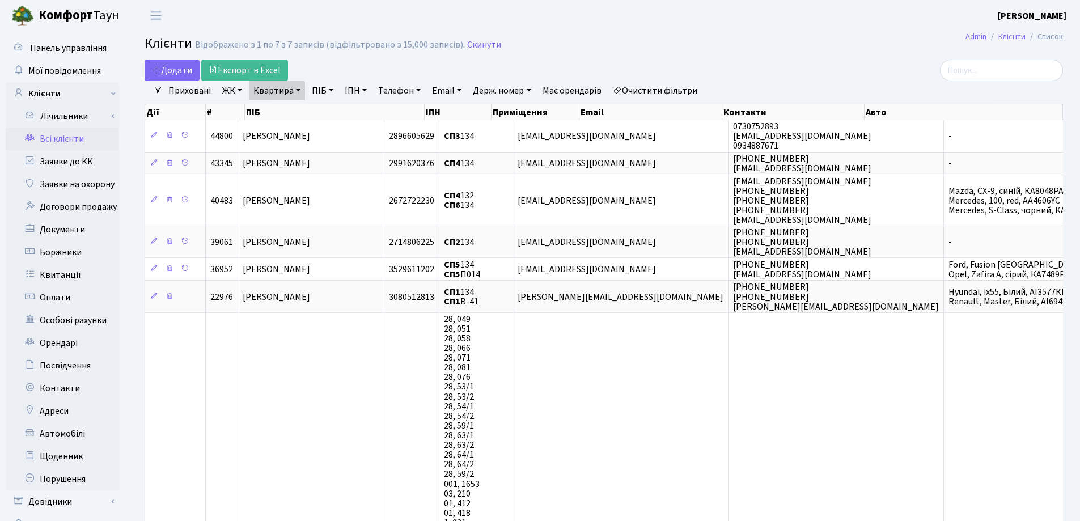
click at [302, 90] on link "Квартира" at bounding box center [277, 90] width 56 height 19
click at [326, 111] on icon at bounding box center [327, 112] width 9 height 9
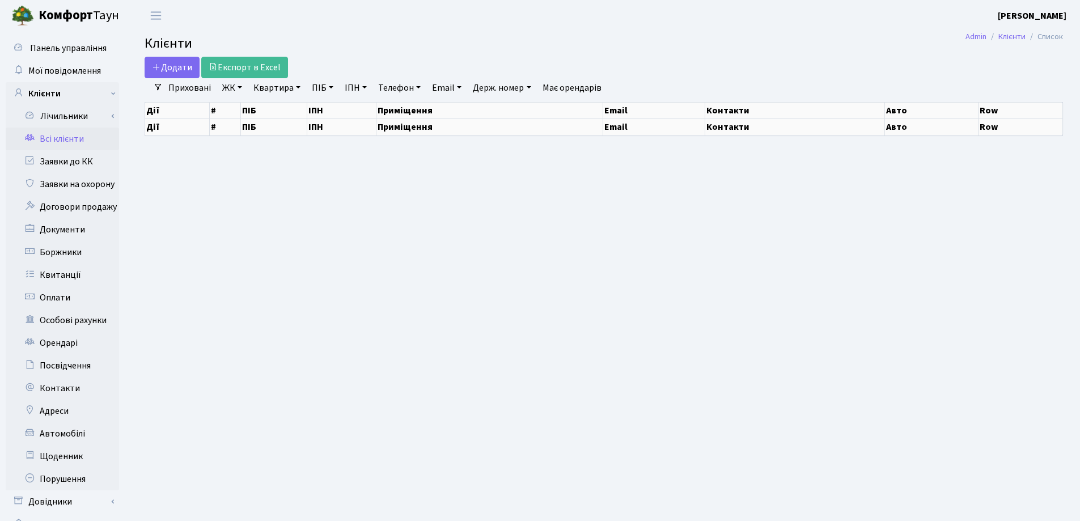
select select "25"
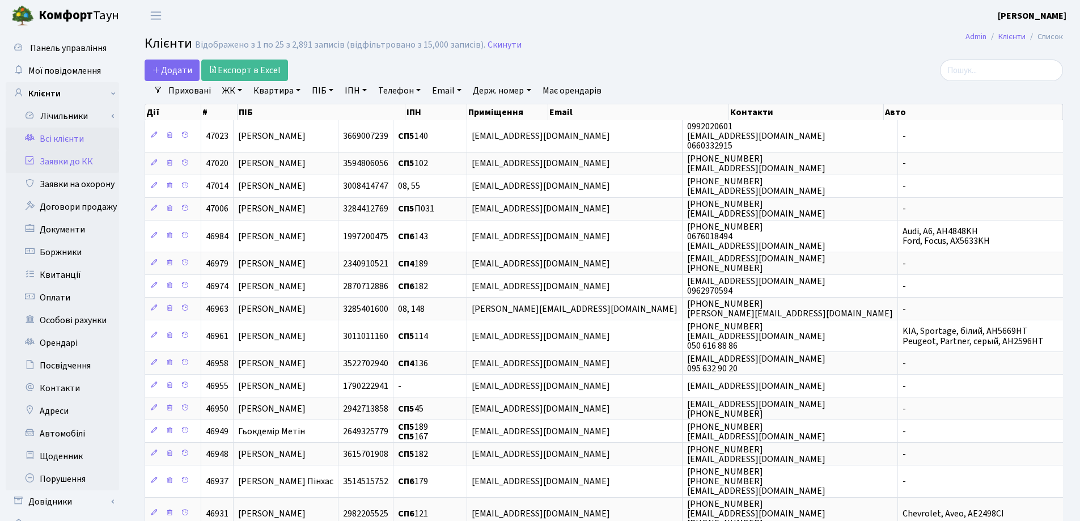
click at [64, 157] on link "Заявки до КК" at bounding box center [62, 161] width 113 height 23
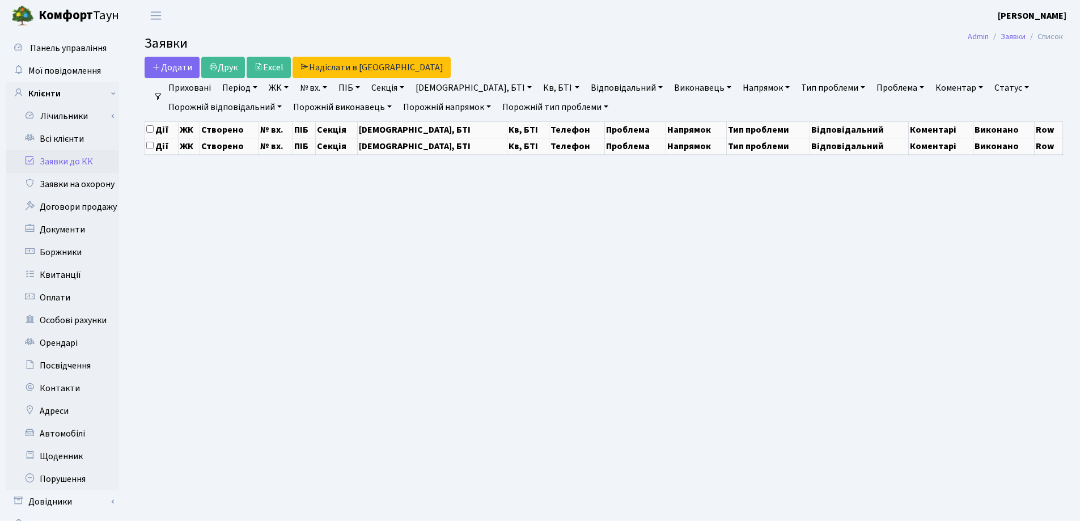
select select "25"
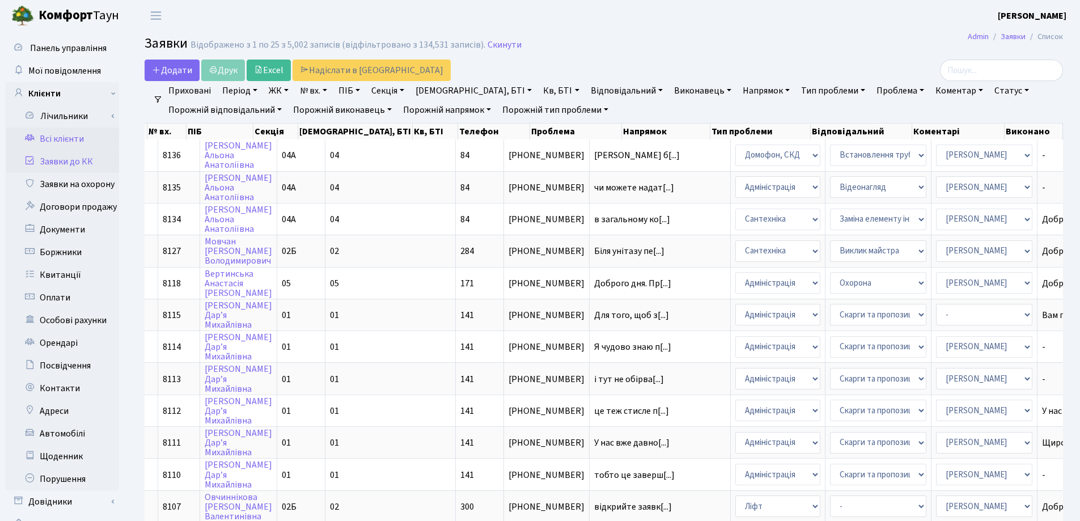
click at [66, 141] on link "Всі клієнти" at bounding box center [62, 139] width 113 height 23
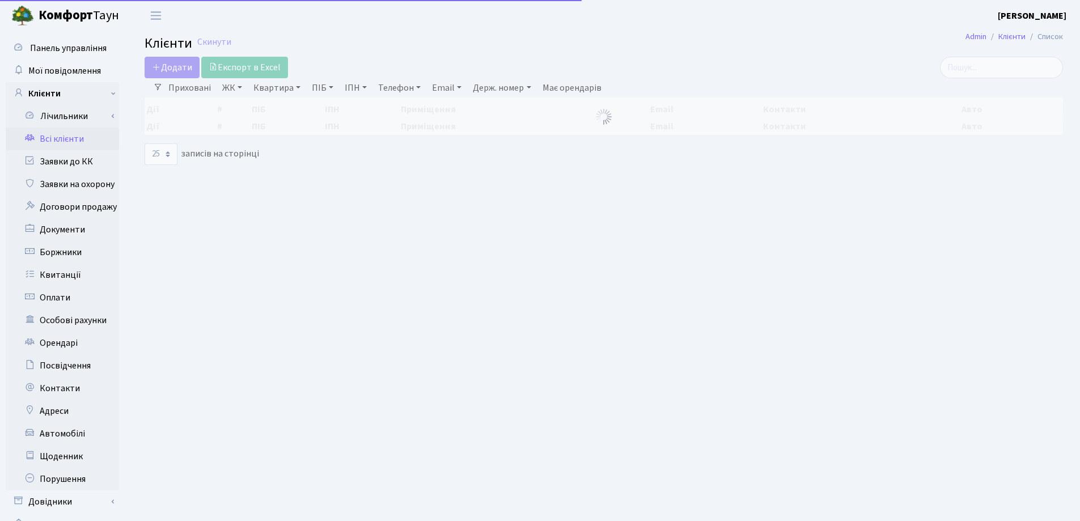
select select "25"
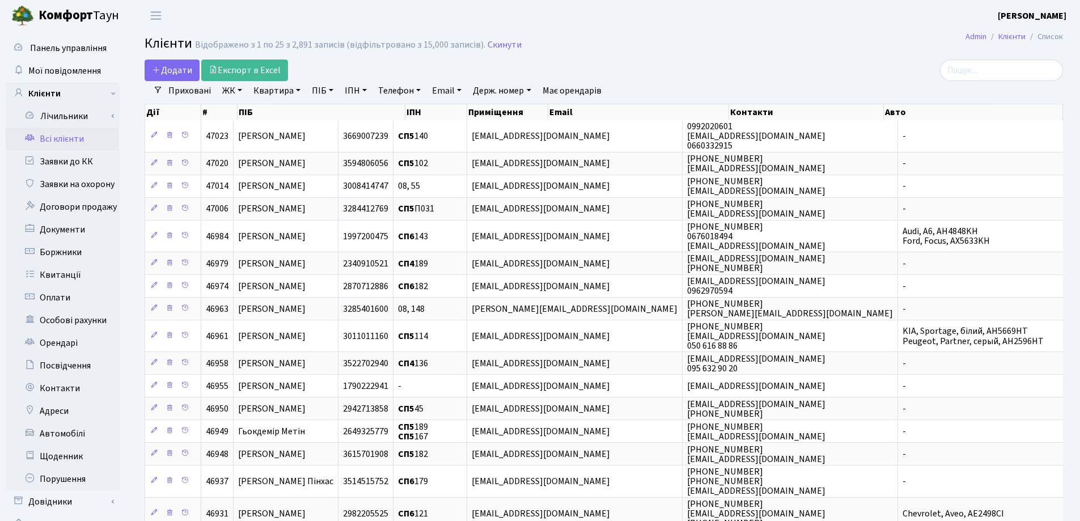
click at [299, 89] on link "Квартира" at bounding box center [277, 90] width 56 height 19
click at [299, 115] on input "text" at bounding box center [283, 113] width 66 height 22
type input "89"
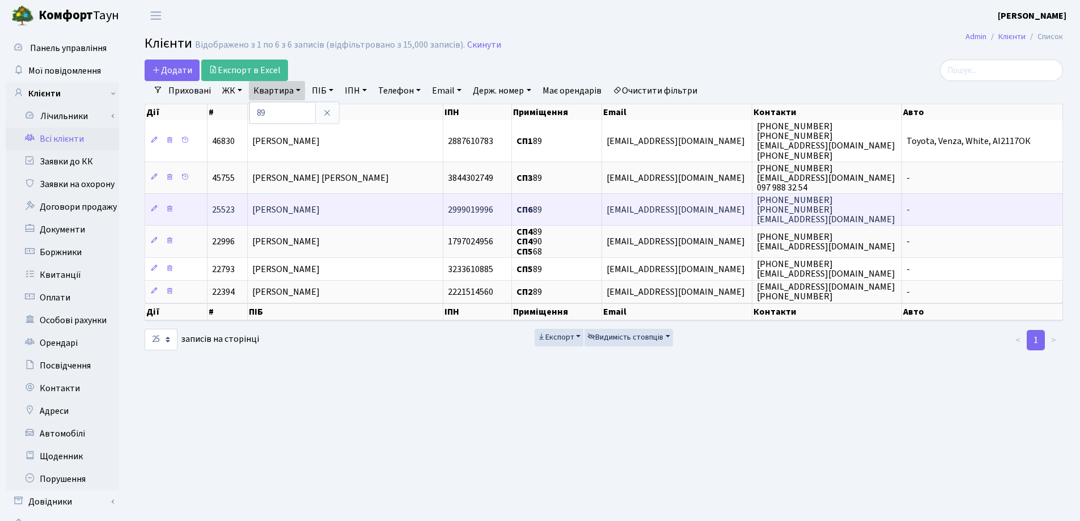
click at [320, 208] on span "[PERSON_NAME]" at bounding box center [285, 210] width 67 height 12
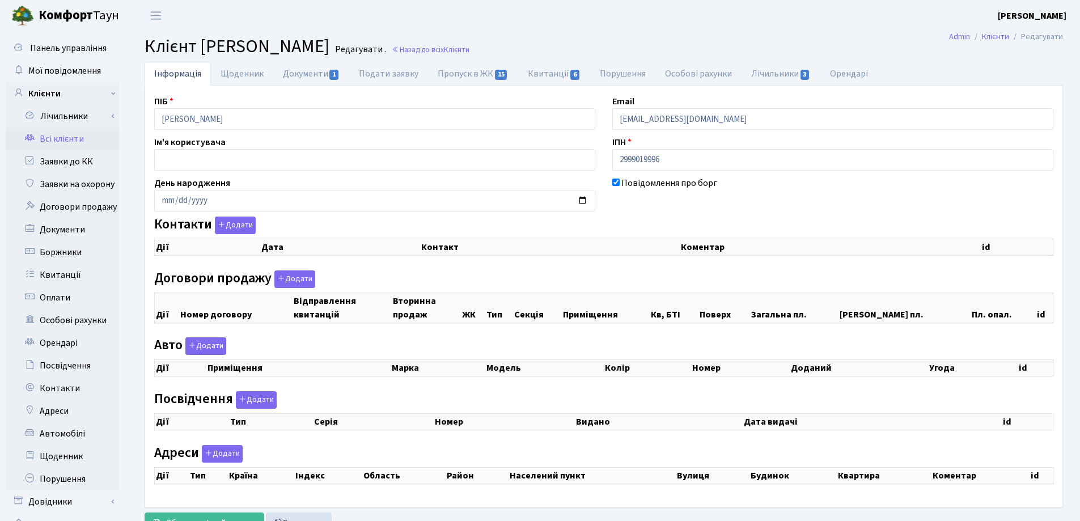
checkbox input "true"
select select "25"
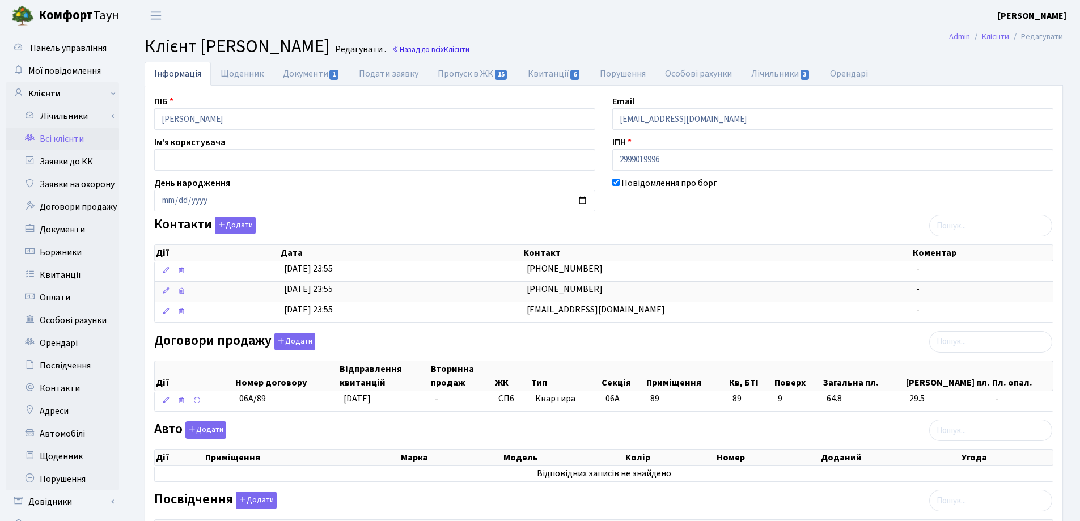
click at [470, 47] on span "Клієнти" at bounding box center [457, 49] width 26 height 11
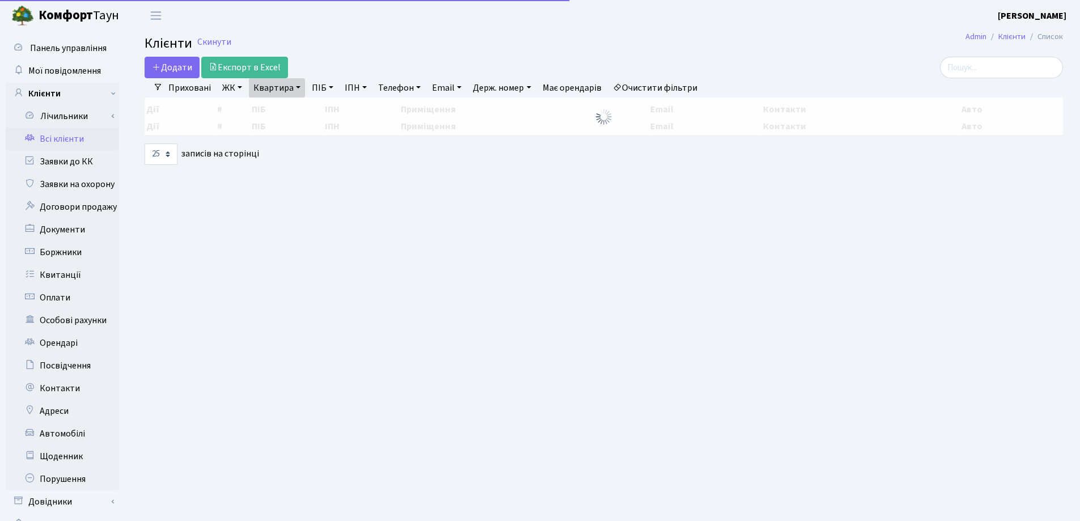
select select "25"
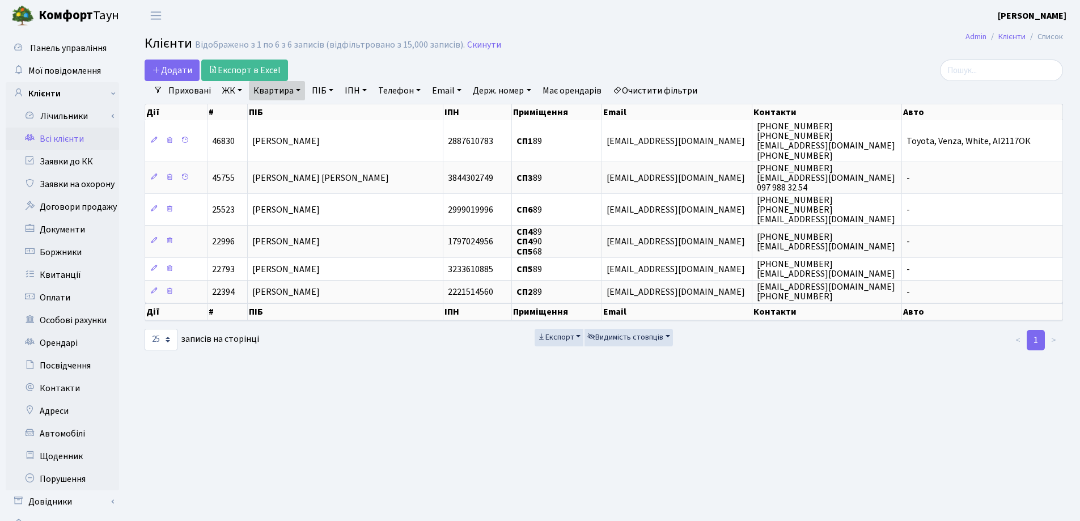
click at [298, 93] on link "Квартира" at bounding box center [277, 90] width 56 height 19
click at [301, 114] on input "89" at bounding box center [283, 113] width 66 height 22
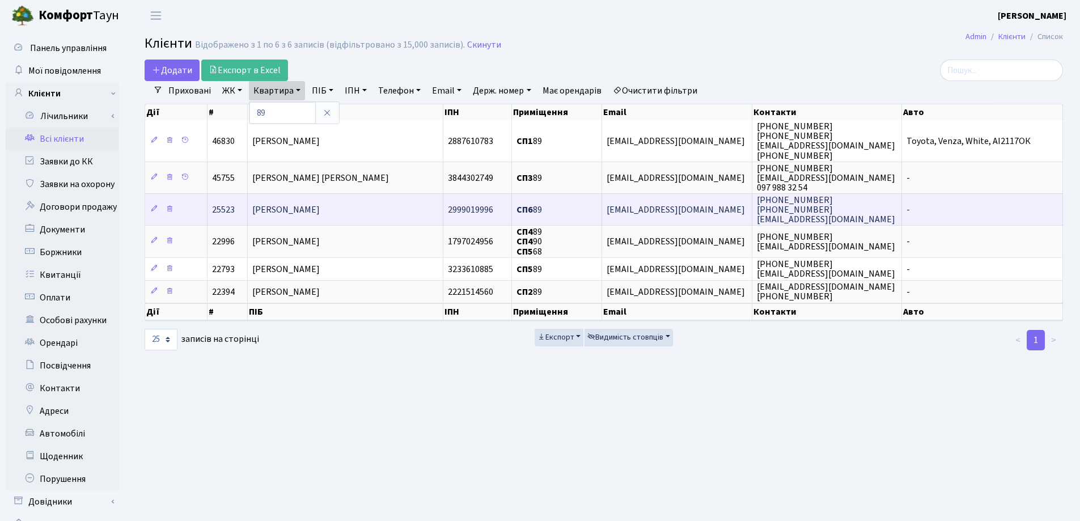
click at [320, 206] on span "Чернюшок Юрій Володимирович" at bounding box center [285, 210] width 67 height 12
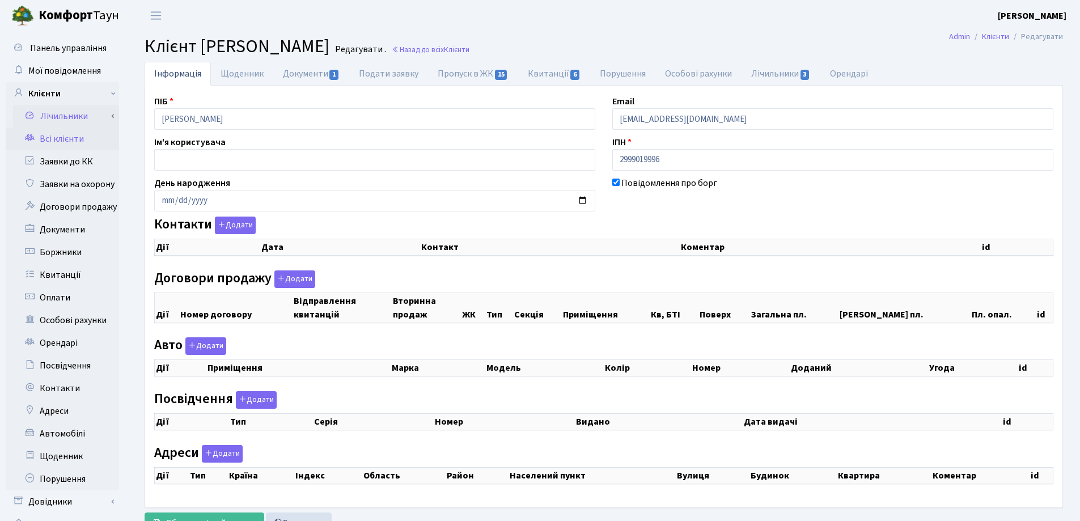
click at [93, 116] on div "Панель управління Мої повідомлення Клієнти Лічильники Показання" at bounding box center [540, 286] width 1080 height 510
checkbox input "true"
select select "25"
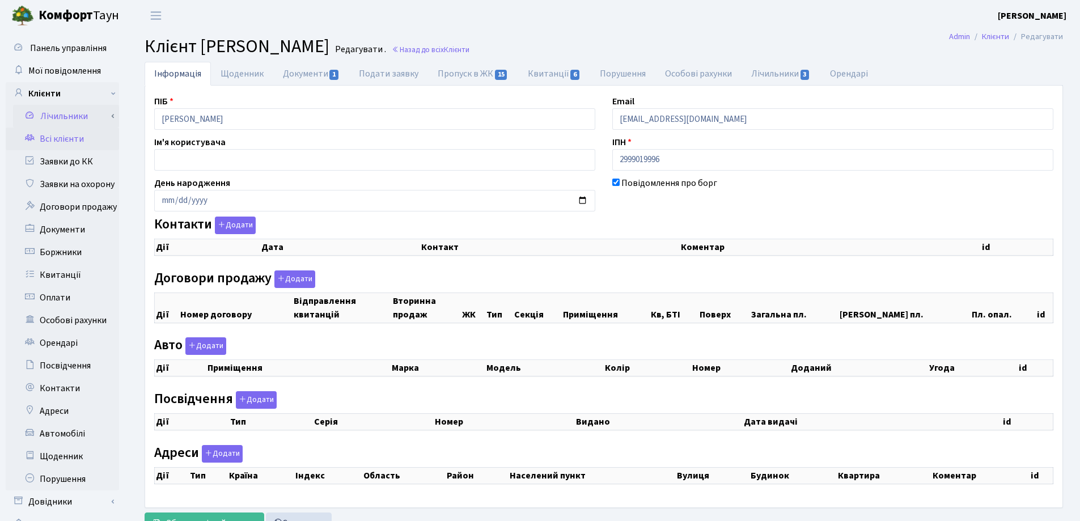
select select "25"
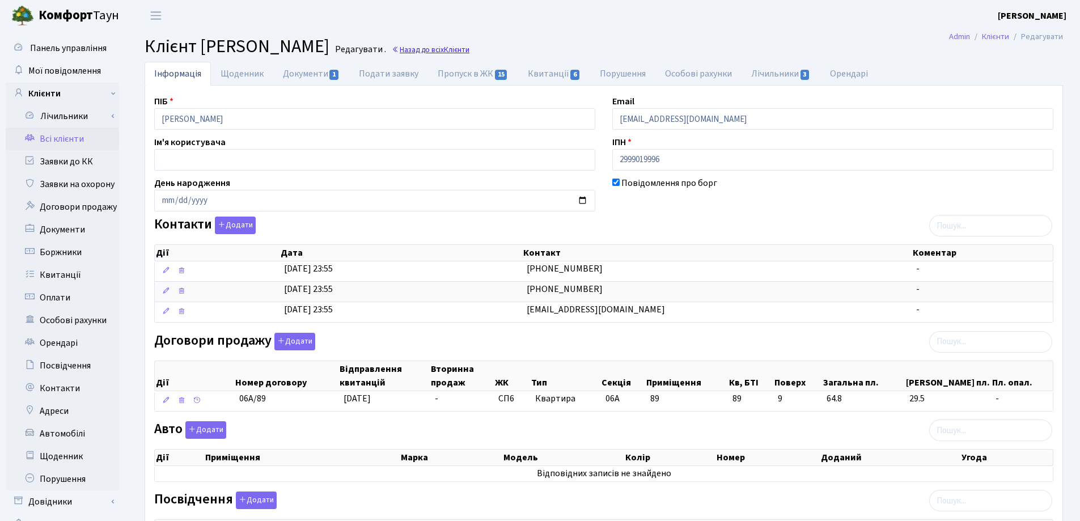
click at [470, 49] on link "Назад до всіх Клієнти" at bounding box center [431, 49] width 78 height 11
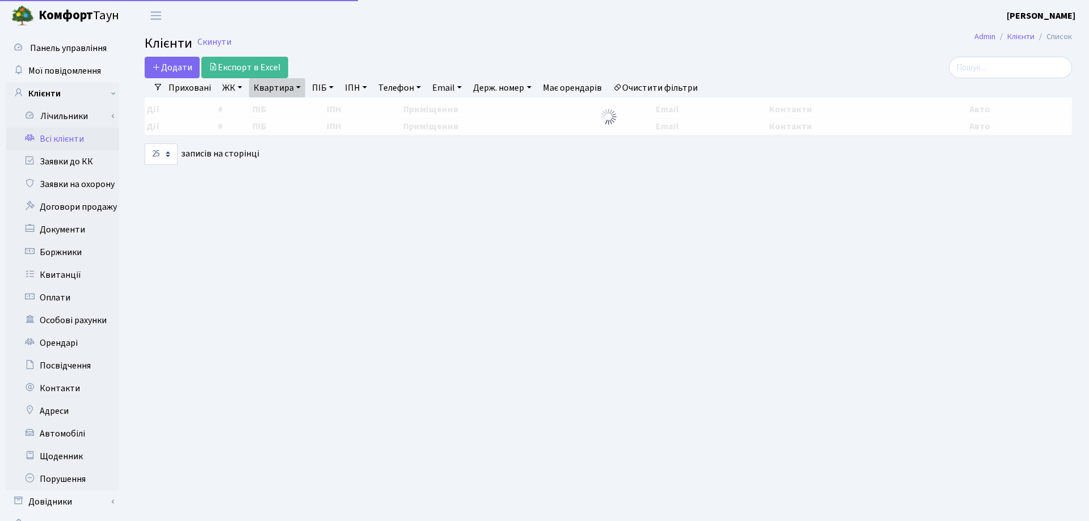
select select "25"
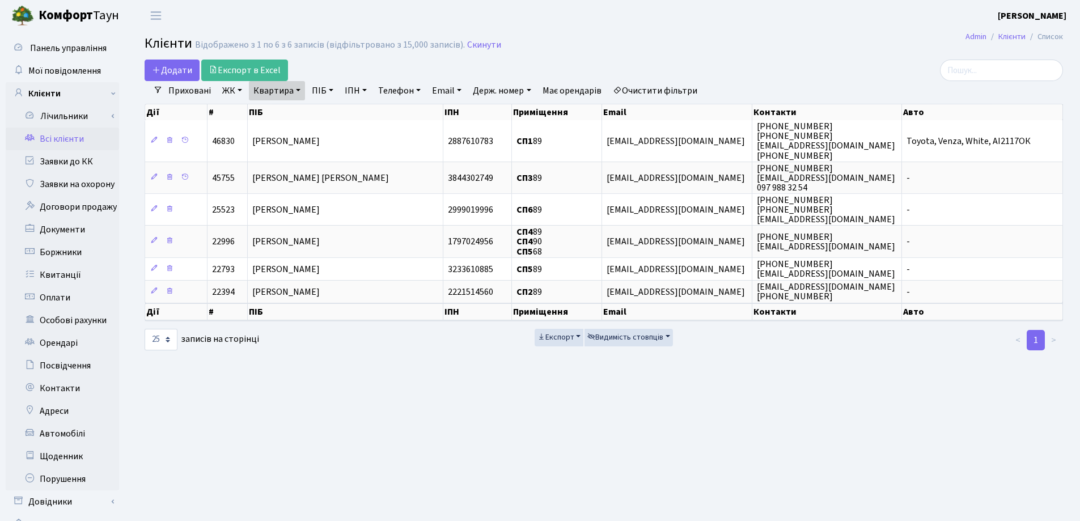
click at [301, 88] on link "Квартира" at bounding box center [277, 90] width 56 height 19
click at [301, 110] on input "89" at bounding box center [283, 113] width 66 height 22
type input "8"
type input "134"
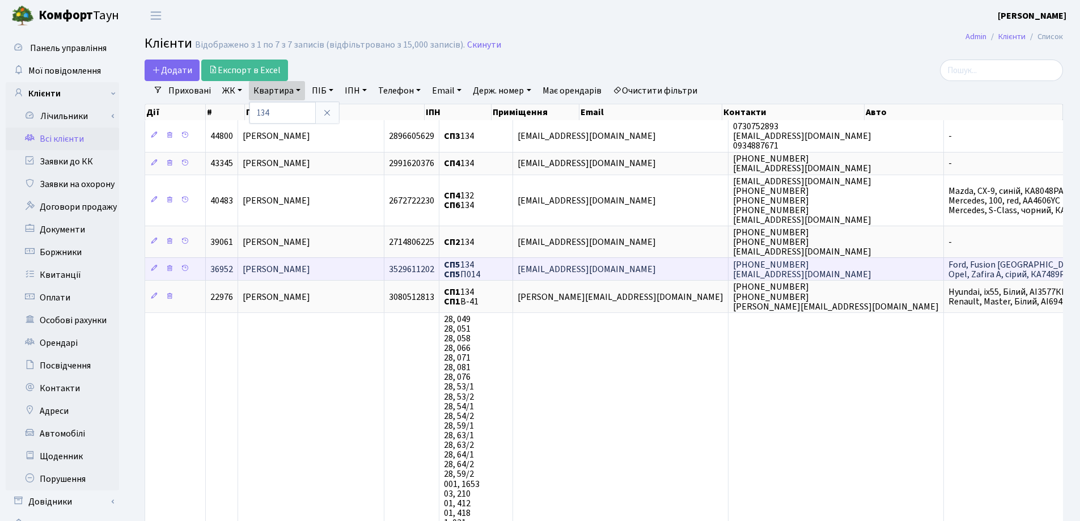
click at [377, 268] on td "Шепеля Оксана Миколаївна" at bounding box center [311, 268] width 146 height 23
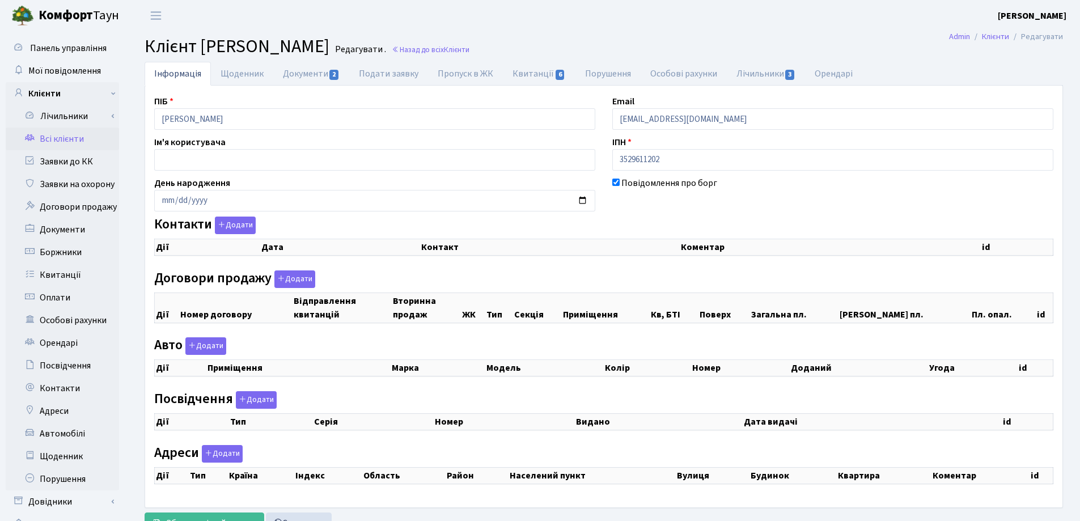
click at [136, 124] on div "Інформація Щоденник Документи 2 Подати заявку Пропуск в ЖК Квитанції 6 Порушенн…" at bounding box center [604, 301] width 953 height 478
select select "25"
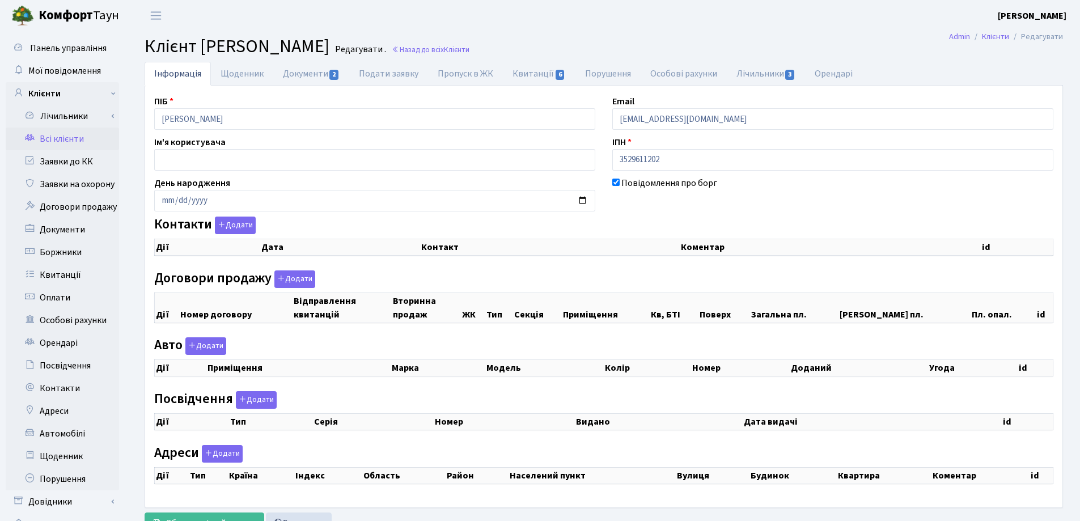
select select "25"
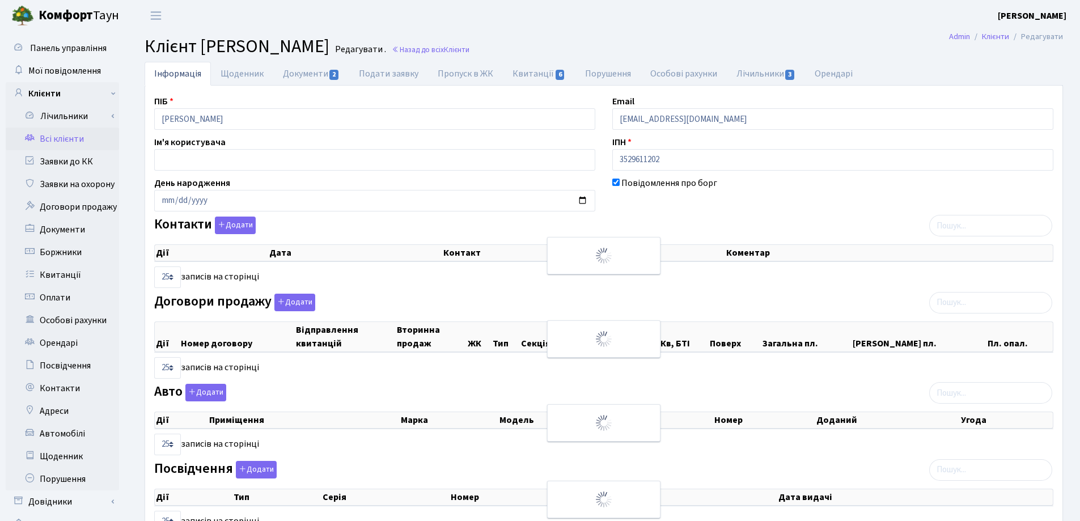
checkbox input "true"
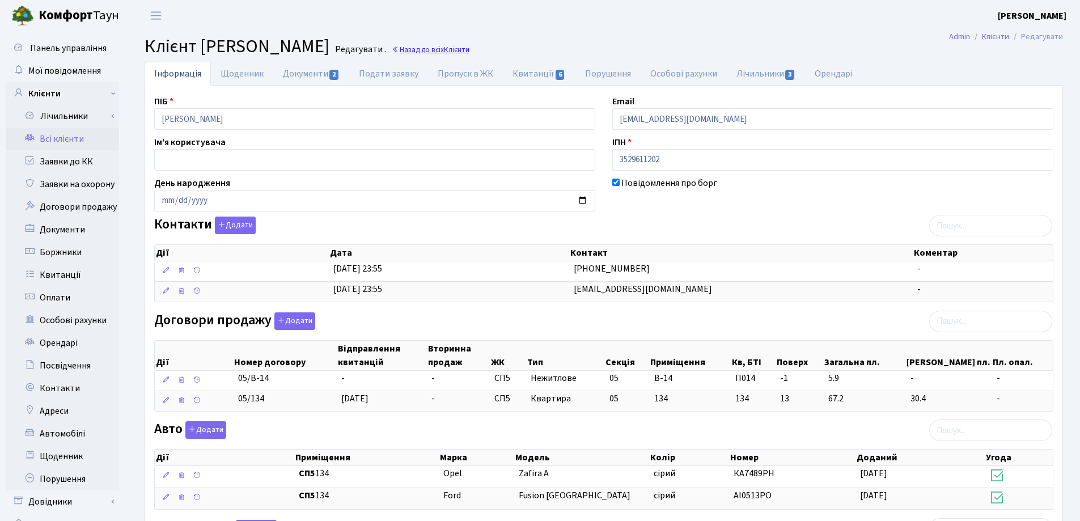
click at [470, 49] on link "Назад до всіх Клієнти" at bounding box center [431, 49] width 78 height 11
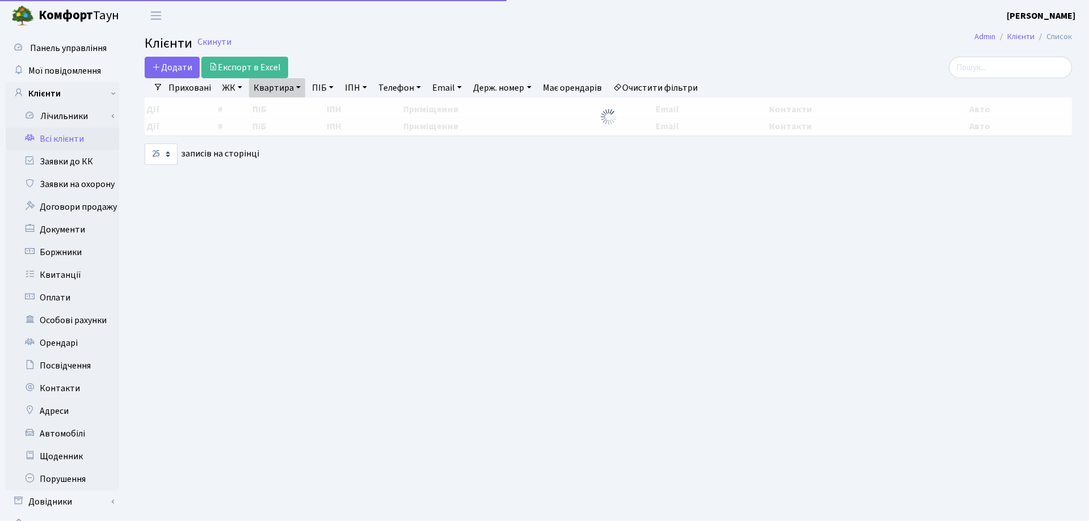
select select "25"
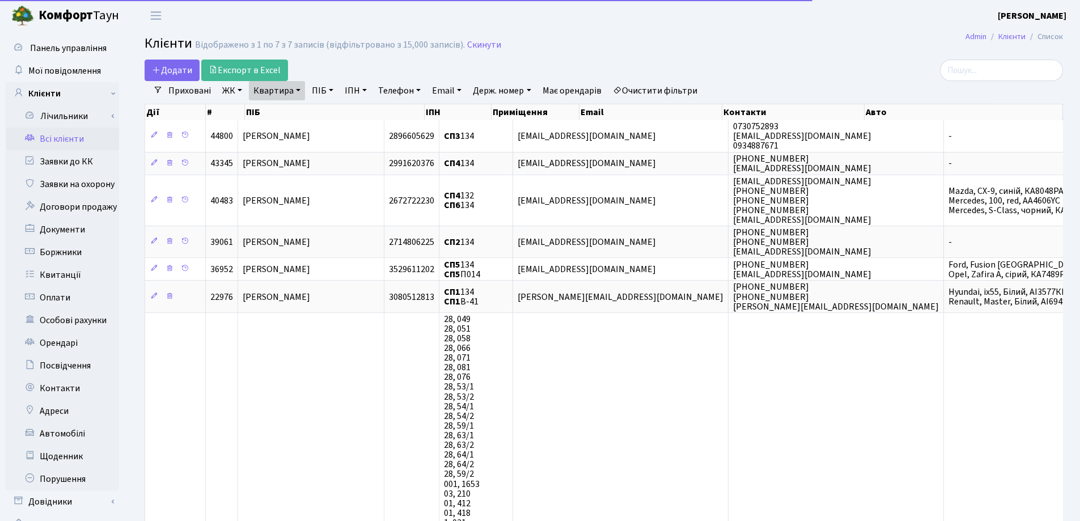
drag, startPoint x: 299, startPoint y: 86, endPoint x: 304, endPoint y: 103, distance: 17.6
click at [299, 86] on link "Квартира" at bounding box center [277, 90] width 56 height 19
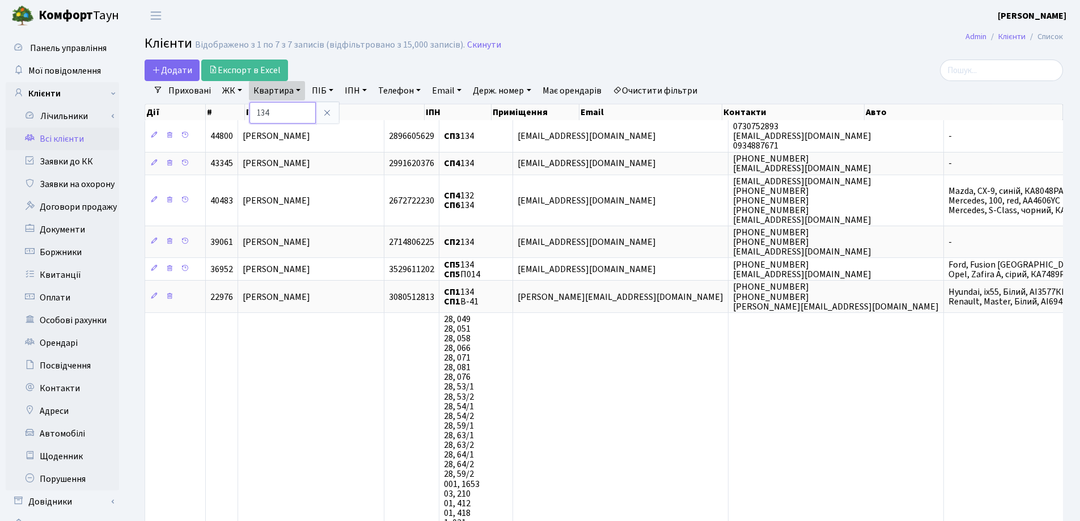
click at [305, 109] on input "134" at bounding box center [283, 113] width 66 height 22
type input "1"
type input "99"
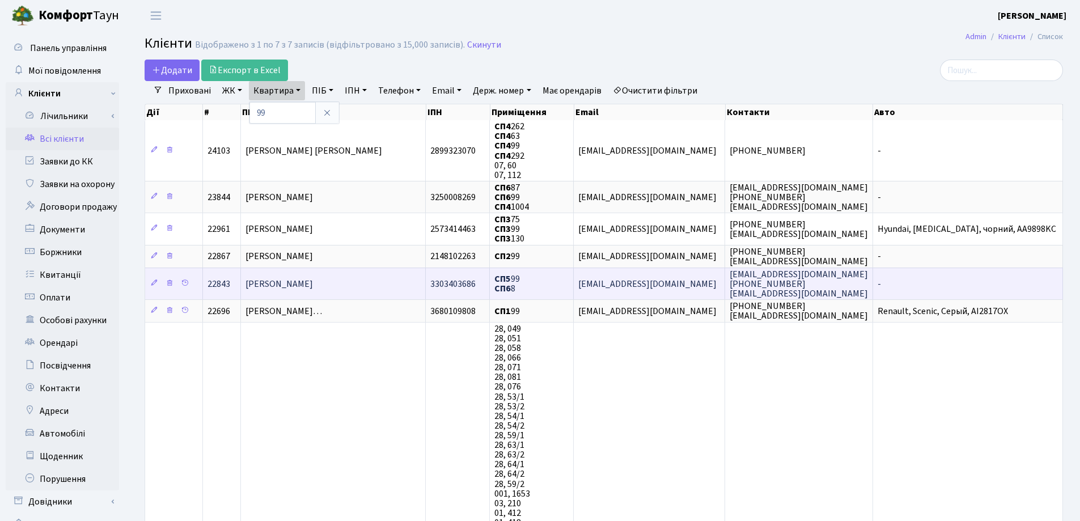
click at [313, 280] on span "Щербакова Ольга Олександрівна" at bounding box center [279, 284] width 67 height 12
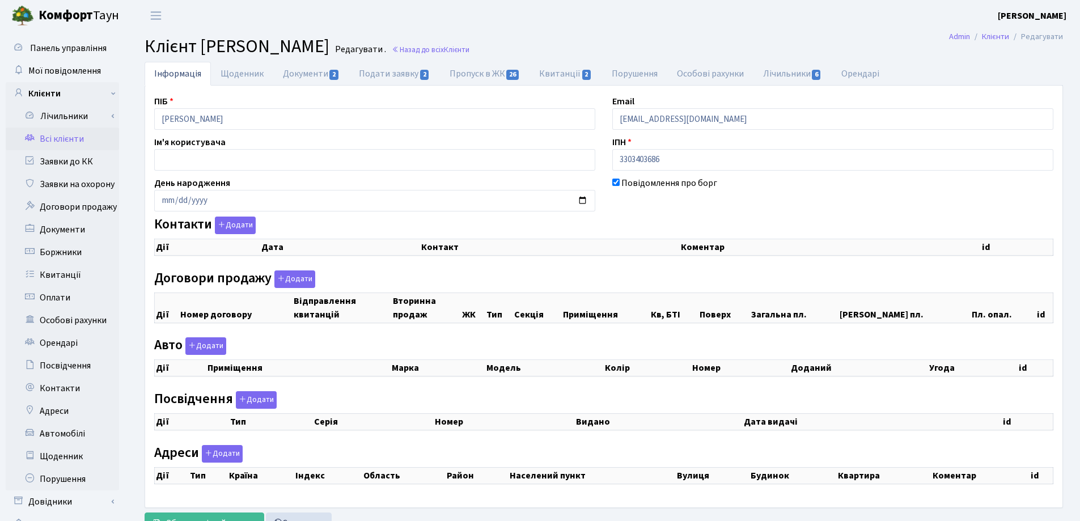
checkbox input "true"
select select "25"
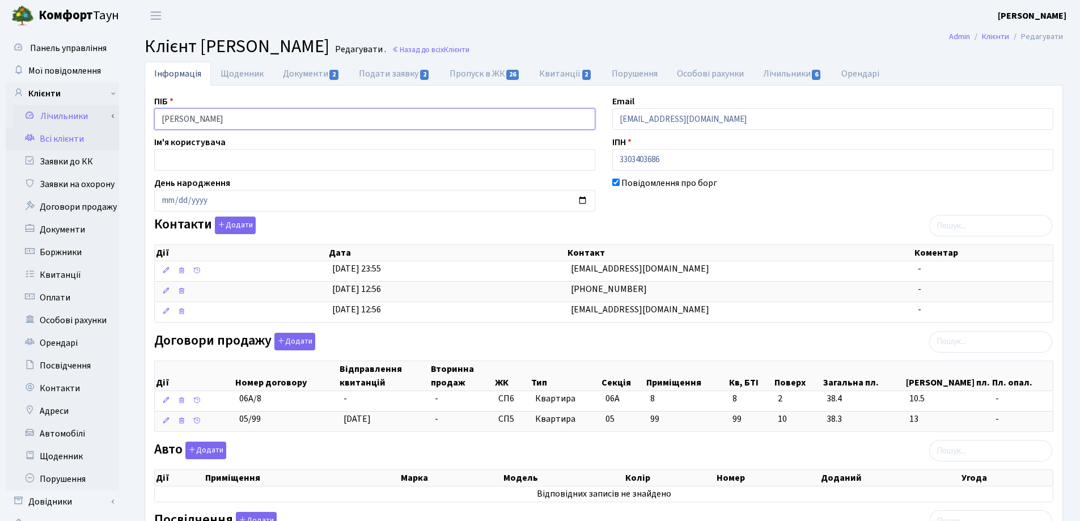
drag, startPoint x: 335, startPoint y: 123, endPoint x: 118, endPoint y: 123, distance: 216.6
click at [113, 123] on div "Панель управління Мої повідомлення Клієнти Лічильники Показання" at bounding box center [540, 367] width 1080 height 673
click at [679, 24] on header "Комфорт Таун Лоскутова В. С. Мій обліковий запис Вийти" at bounding box center [540, 15] width 1080 height 31
click at [470, 47] on link "Назад до всіх Клієнти" at bounding box center [431, 49] width 78 height 11
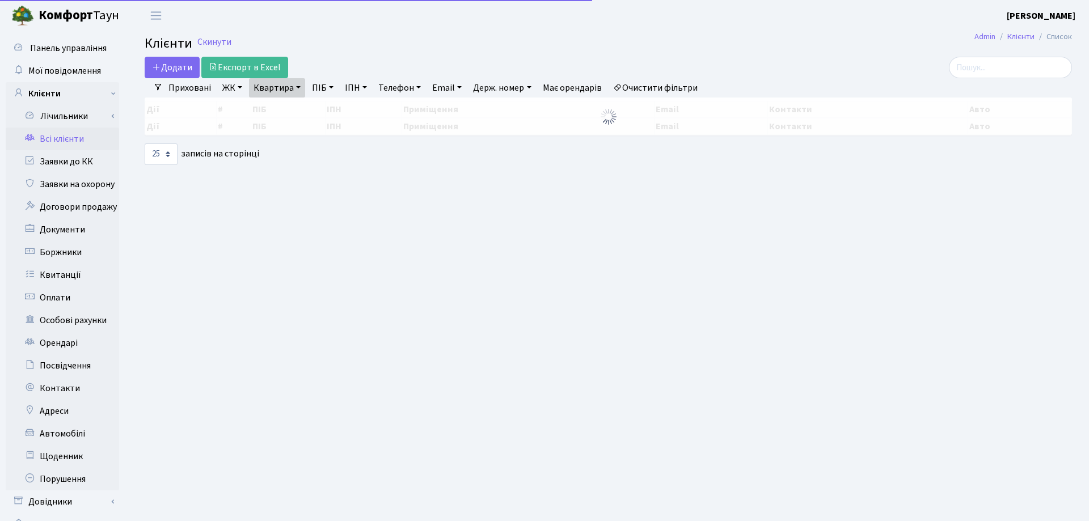
select select "25"
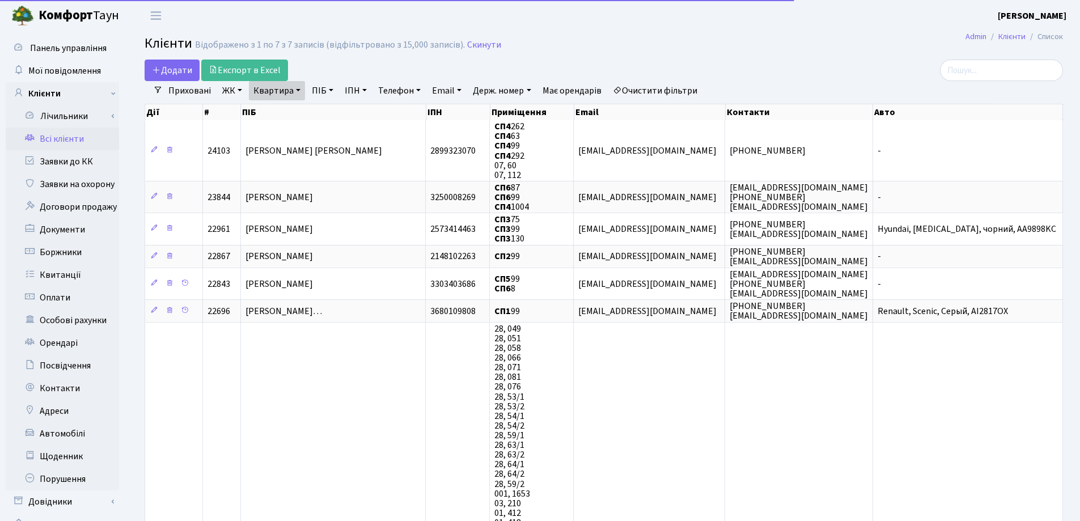
click at [299, 90] on link "Квартира" at bounding box center [277, 90] width 56 height 19
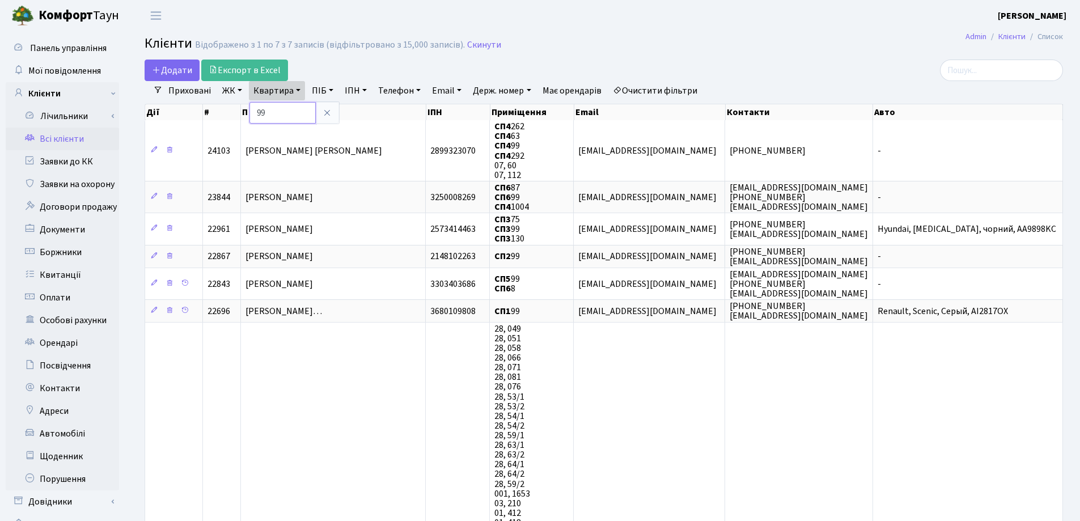
click at [303, 109] on input "99" at bounding box center [283, 113] width 66 height 22
type input "9"
type input "187"
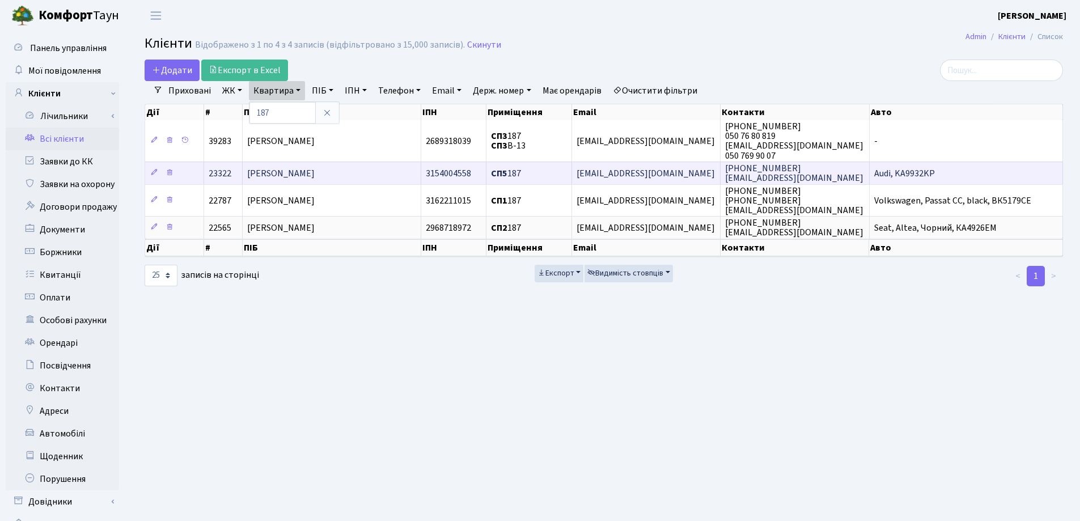
click at [287, 175] on span "[PERSON_NAME]" at bounding box center [280, 173] width 67 height 12
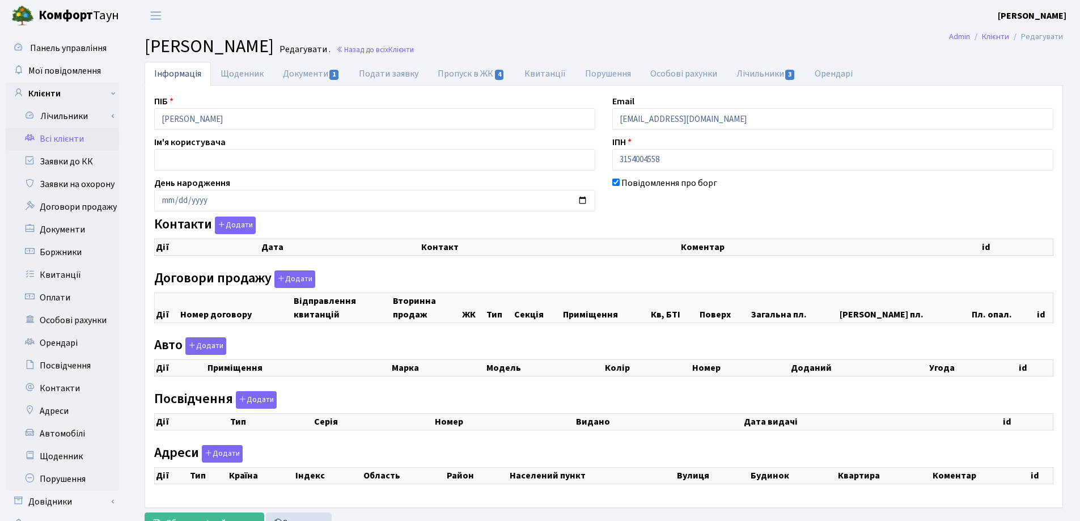
checkbox input "true"
select select "25"
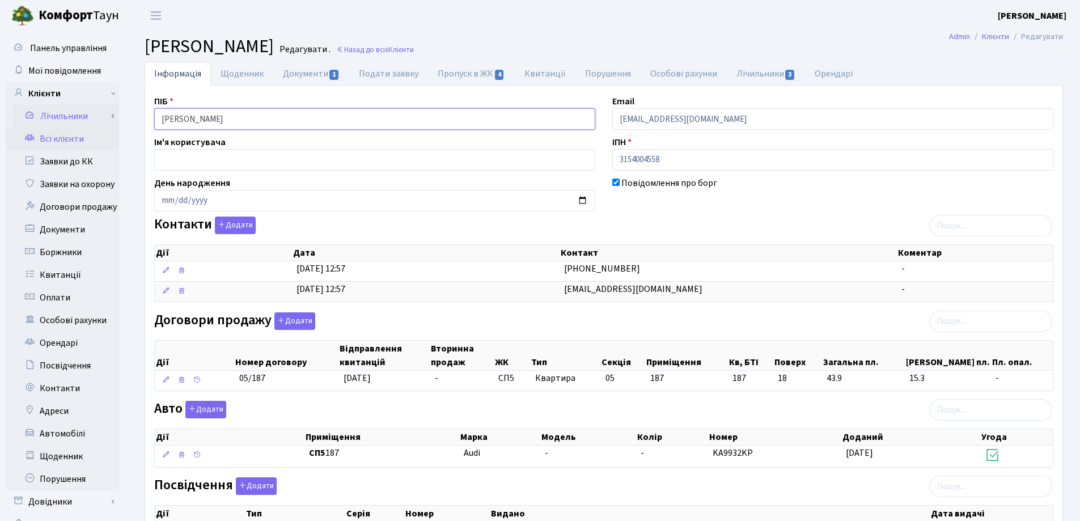
drag, startPoint x: 312, startPoint y: 113, endPoint x: 108, endPoint y: 118, distance: 204.8
click at [108, 118] on div "Панель управління Мої повідомлення Клієнти Лічильники Показання" at bounding box center [540, 401] width 1080 height 740
click at [608, 24] on header "[PERSON_NAME] [PERSON_NAME] Мій обліковий запис Вийти" at bounding box center [540, 15] width 1080 height 31
click at [414, 50] on link "Назад до всіх Клієнти" at bounding box center [375, 49] width 78 height 11
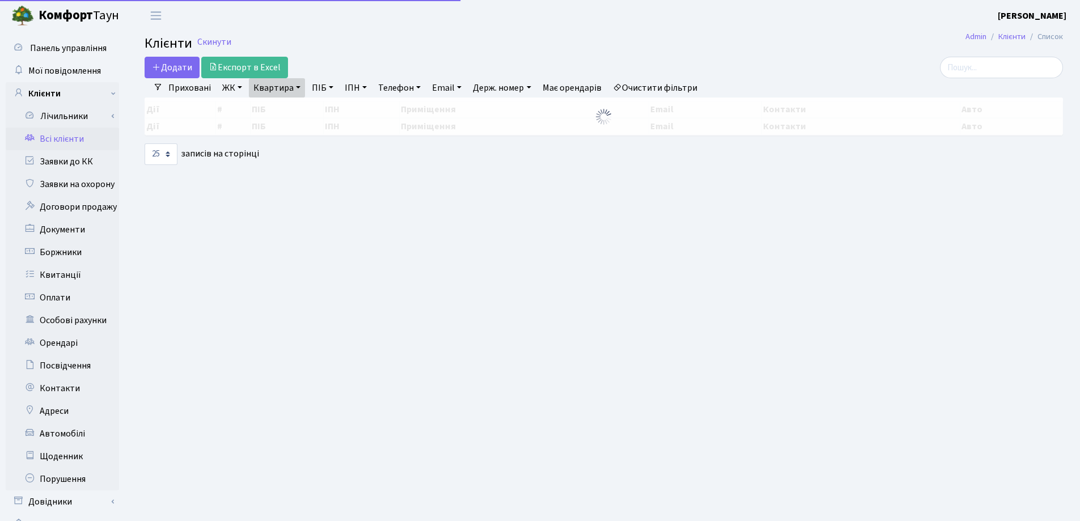
select select "25"
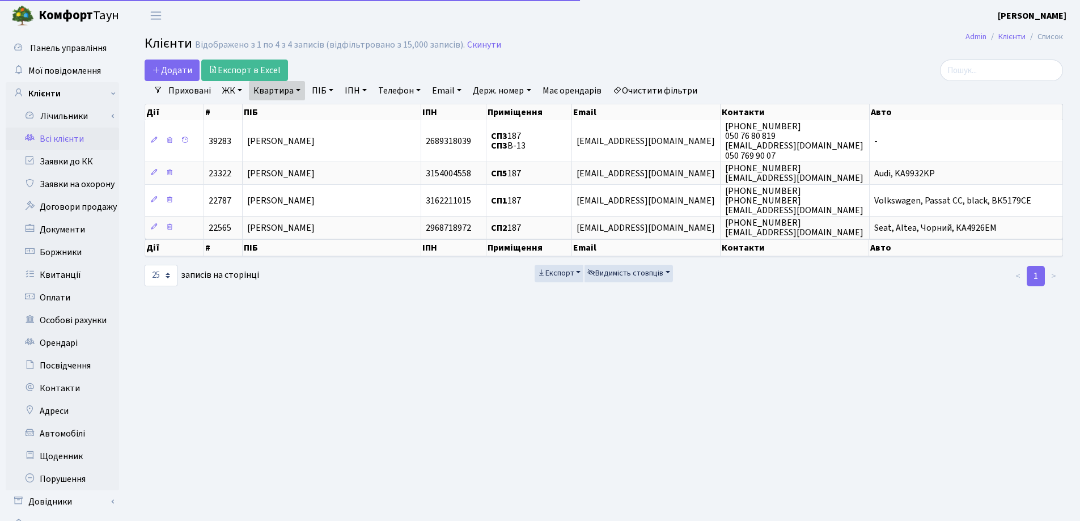
drag, startPoint x: 299, startPoint y: 89, endPoint x: 301, endPoint y: 99, distance: 10.3
click at [299, 90] on link "Квартира" at bounding box center [277, 90] width 56 height 19
click at [301, 107] on input "187" at bounding box center [283, 113] width 66 height 22
type input "1"
type input "53"
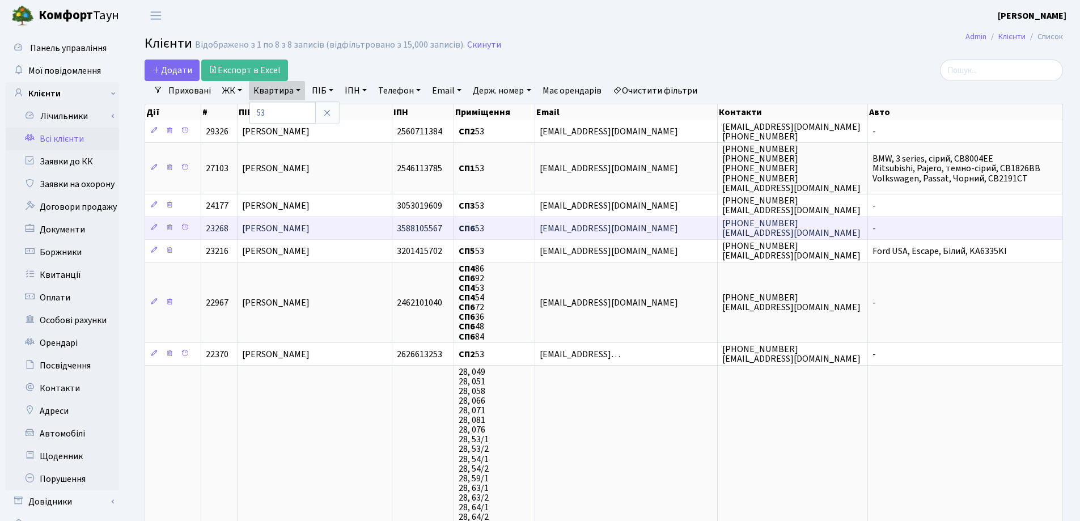
click at [310, 225] on span "[PERSON_NAME]" at bounding box center [275, 228] width 67 height 12
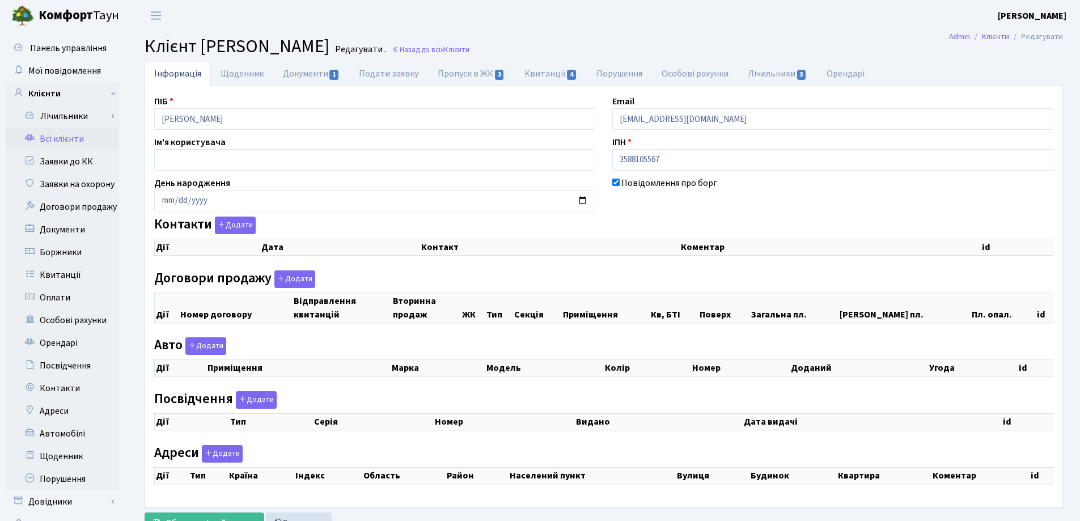
click at [89, 129] on div "Панель управління Мої повідомлення Клієнти Лічильники Показання" at bounding box center [540, 286] width 1080 height 510
checkbox input "true"
select select "25"
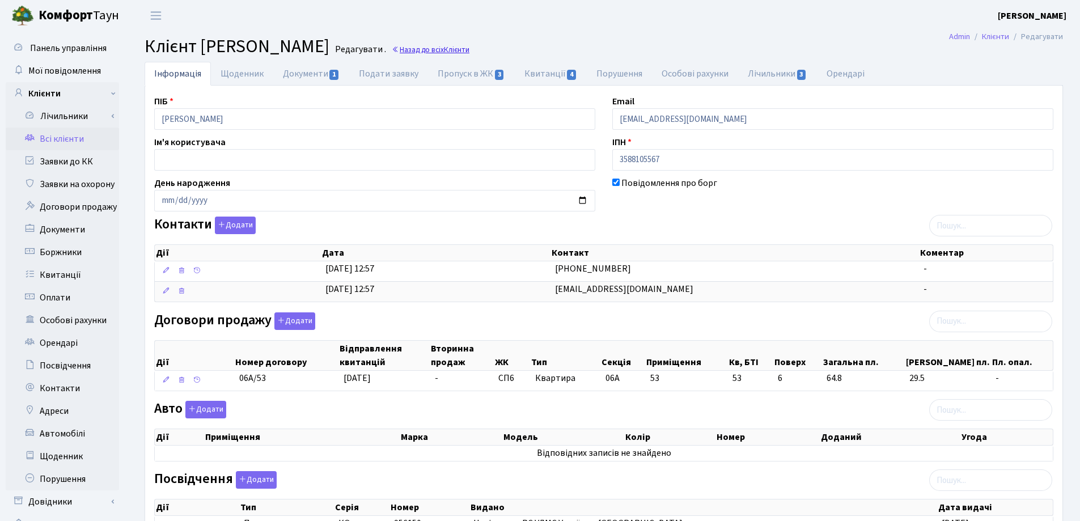
click at [470, 50] on link "Назад до всіх Клієнти" at bounding box center [431, 49] width 78 height 11
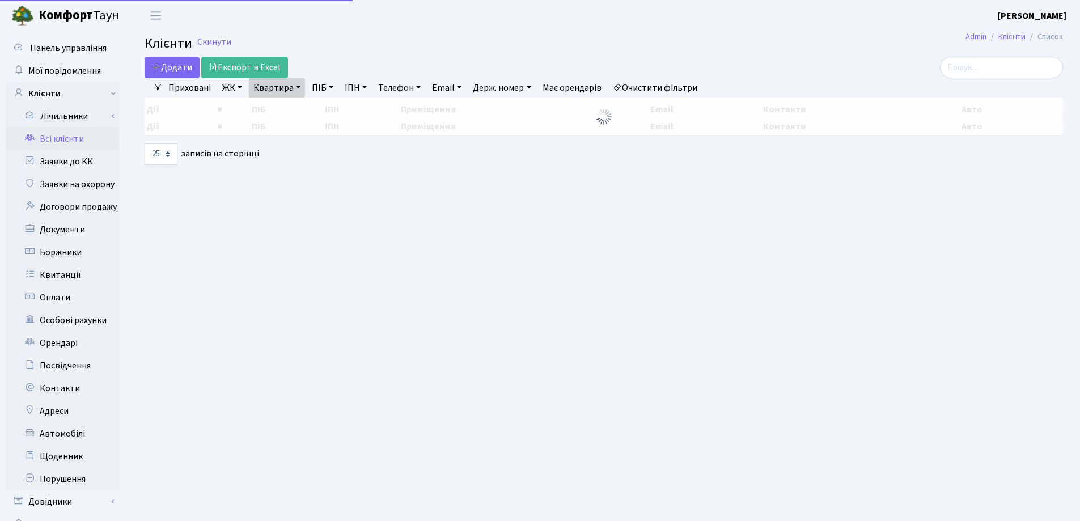
select select "25"
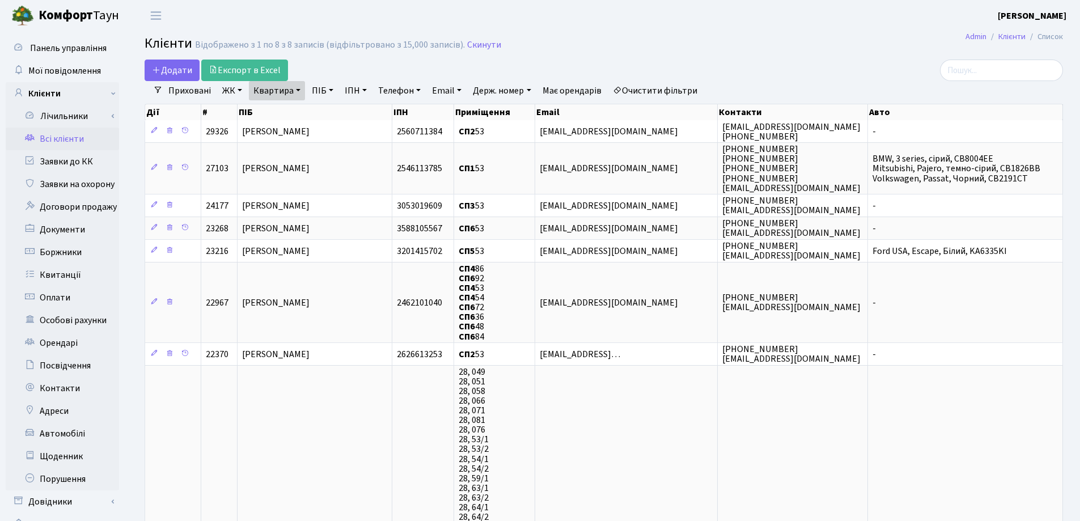
click at [300, 90] on link "Квартира" at bounding box center [277, 90] width 56 height 19
click at [298, 108] on input "53" at bounding box center [283, 113] width 66 height 22
type input "5"
type input "219"
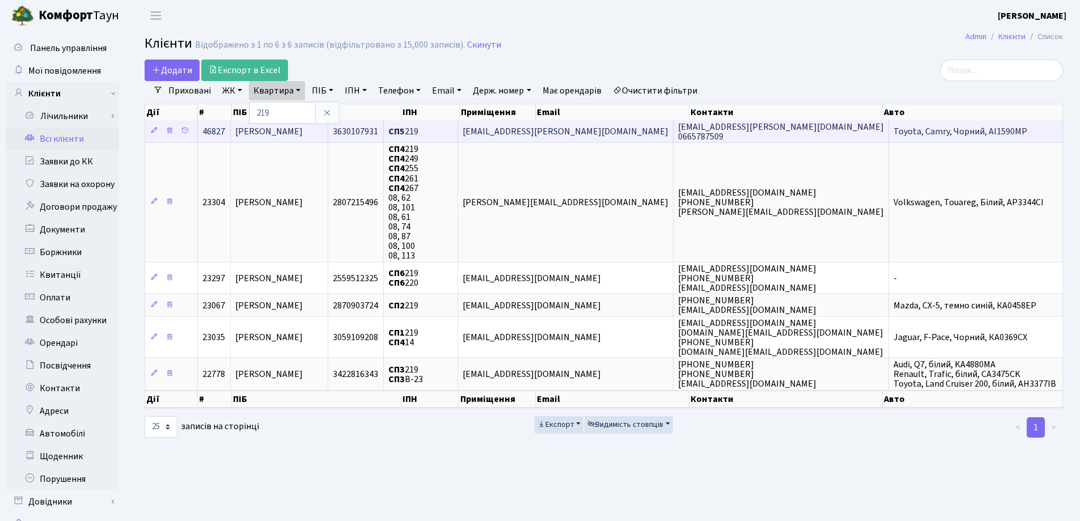
click at [328, 126] on td "[PERSON_NAME]" at bounding box center [280, 131] width 98 height 22
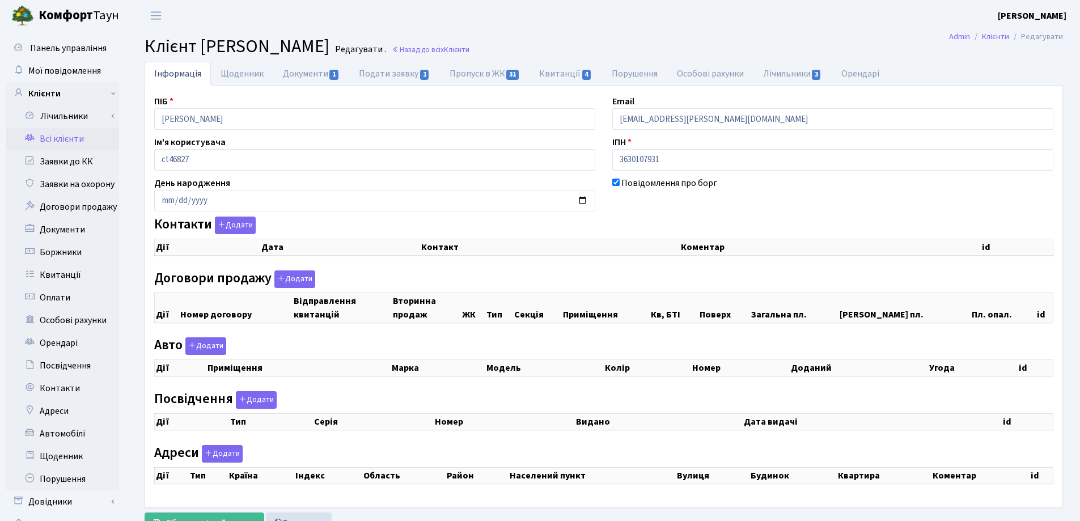
select select "25"
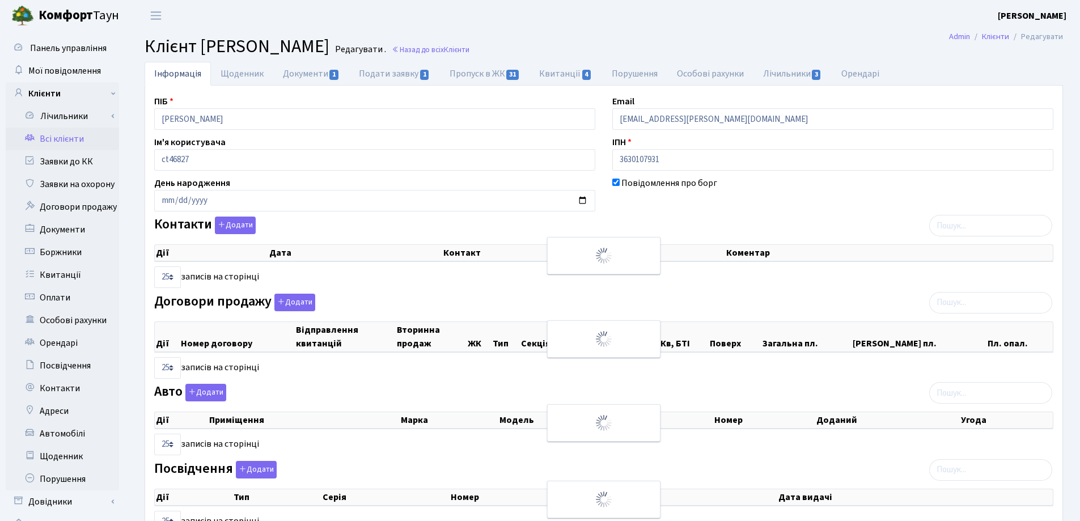
checkbox input "true"
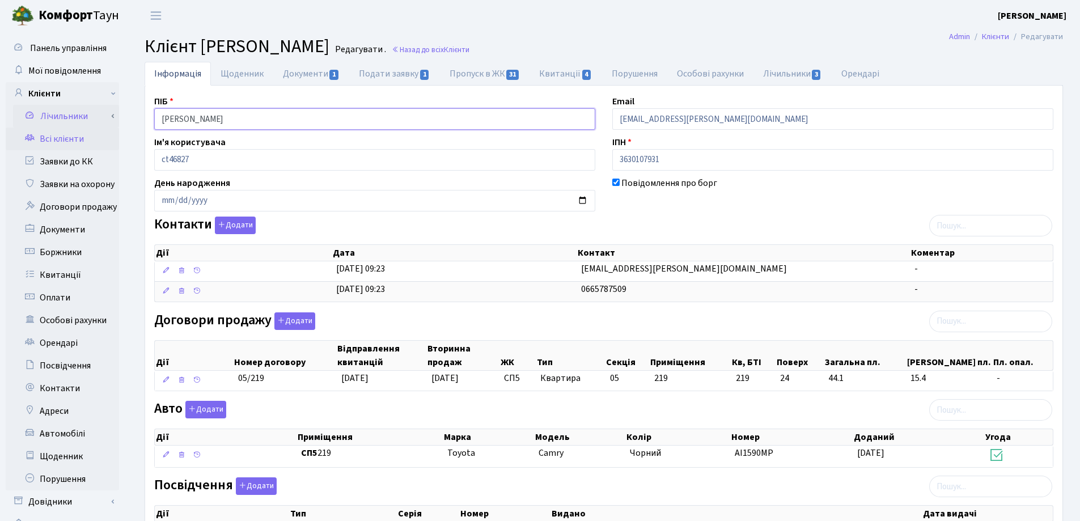
drag, startPoint x: 288, startPoint y: 119, endPoint x: 99, endPoint y: 110, distance: 189.1
click at [99, 110] on div "Панель управління Мої повідомлення Клієнти Лічильники Показання" at bounding box center [540, 350] width 1080 height 638
drag, startPoint x: 631, startPoint y: 29, endPoint x: 607, endPoint y: 32, distance: 24.0
click at [625, 30] on header "Комфорт Таун Лоскутова В. С. Мій обліковий запис Вийти" at bounding box center [540, 15] width 1080 height 31
click at [470, 51] on link "Назад до всіх Клієнти" at bounding box center [431, 49] width 78 height 11
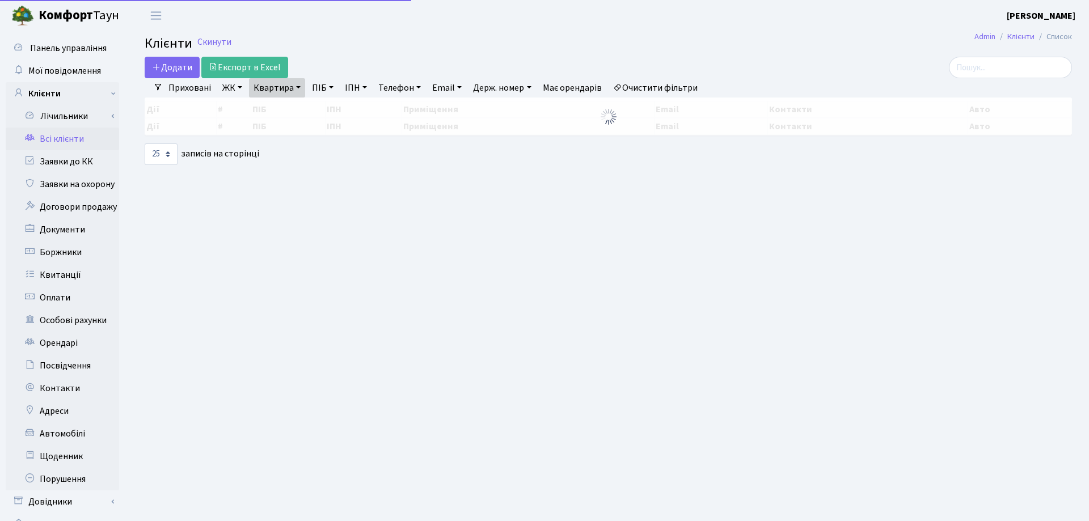
select select "25"
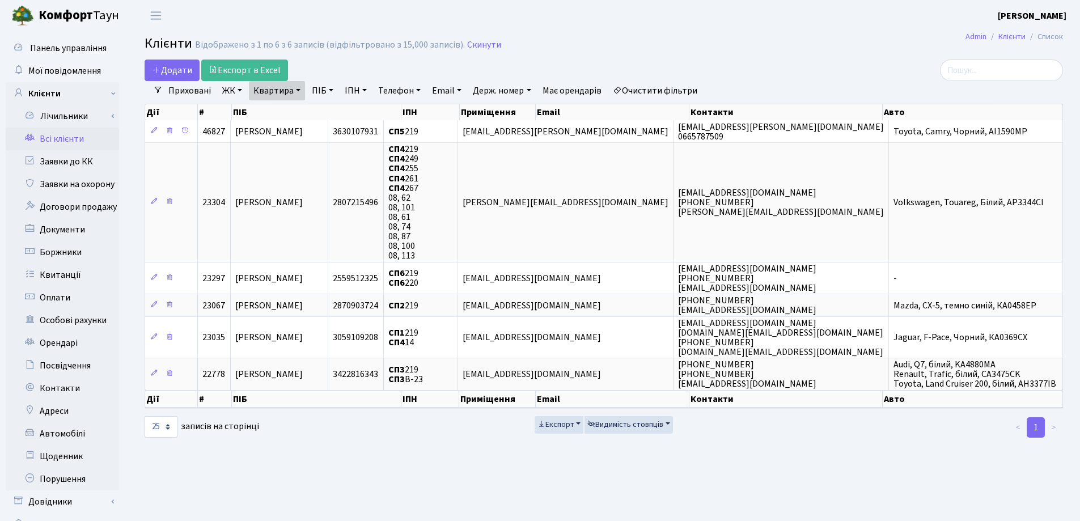
click at [300, 91] on link "Квартира" at bounding box center [277, 90] width 56 height 19
drag, startPoint x: 305, startPoint y: 117, endPoint x: 307, endPoint y: 95, distance: 22.2
click at [307, 112] on input "219" at bounding box center [283, 113] width 66 height 22
type input "2"
type input "60"
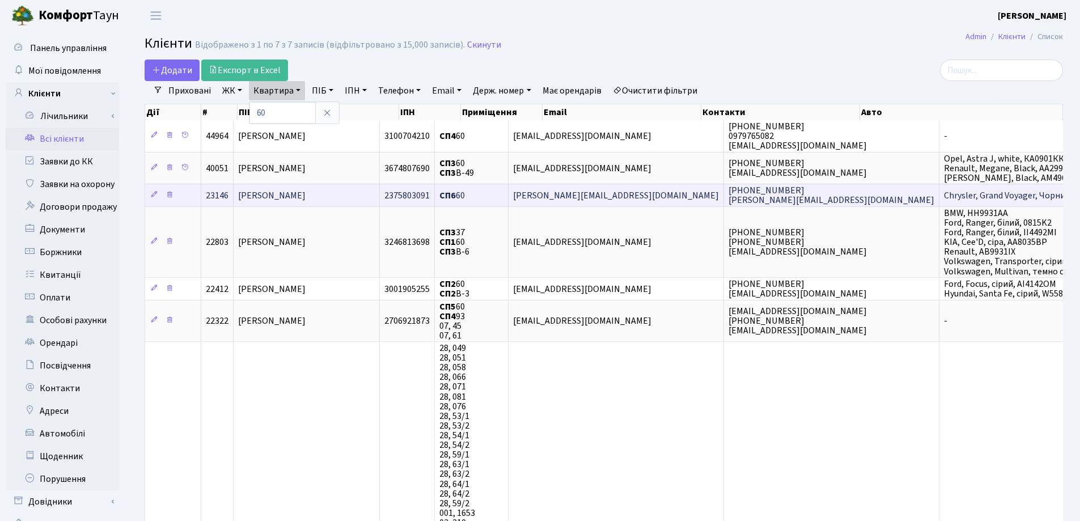
click at [303, 193] on span "Глущенко Сергій Вікторович" at bounding box center [271, 195] width 67 height 12
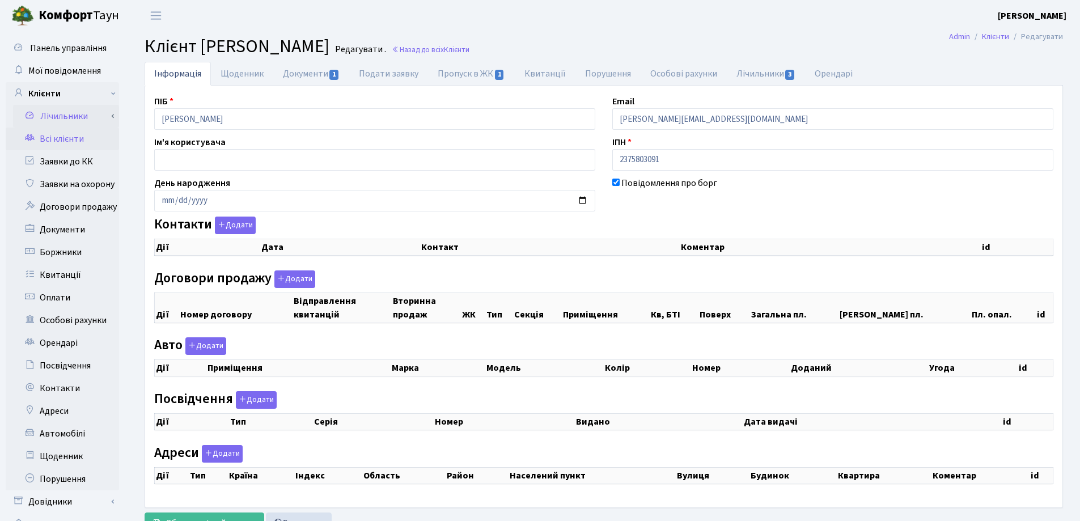
checkbox input "true"
click at [90, 126] on div "Панель управління Мої повідомлення Клієнти Лічильники Показання" at bounding box center [540, 286] width 1080 height 510
select select "25"
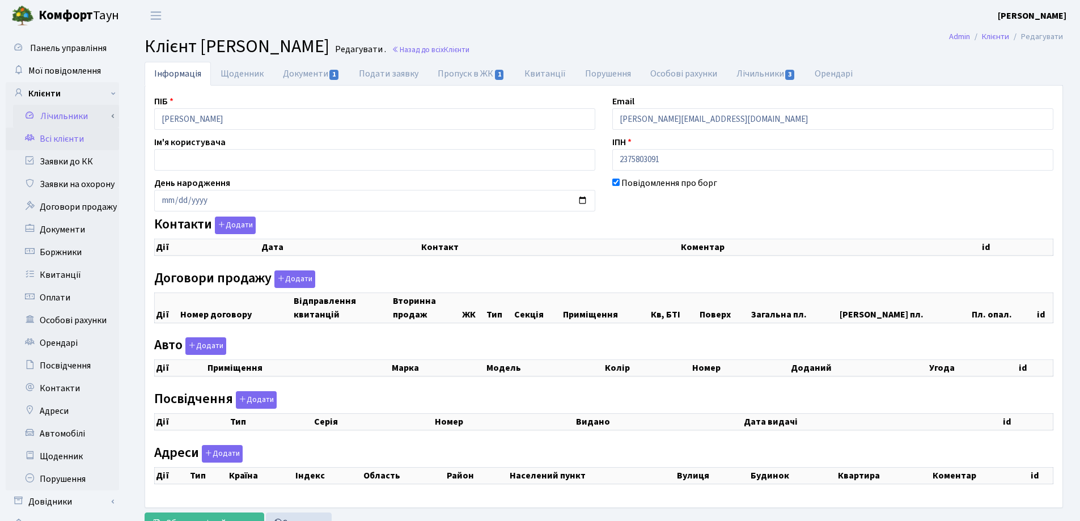
select select "25"
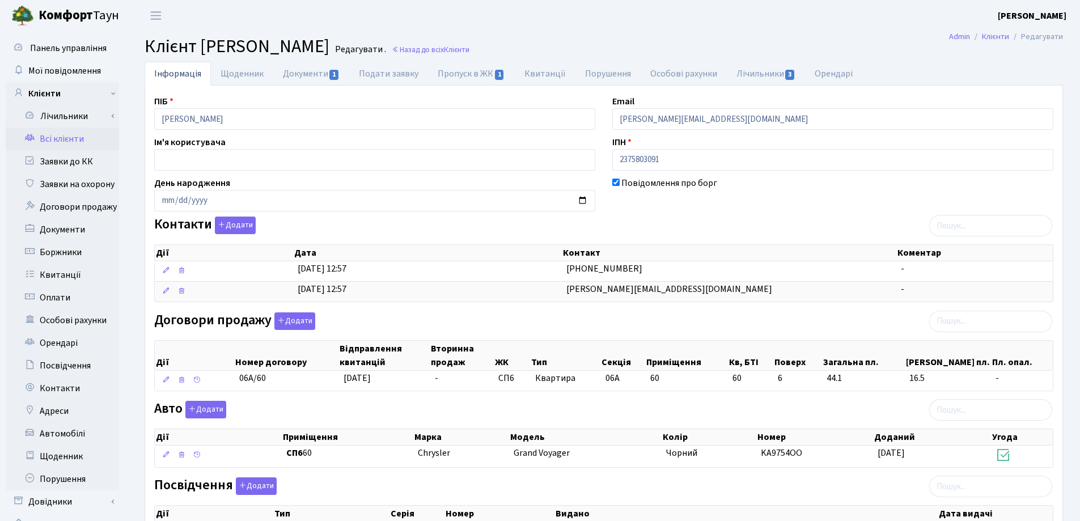
click at [635, 43] on h2 "Клієнт [PERSON_NAME] . Назад до всіх Клієнти" at bounding box center [604, 47] width 919 height 22
click at [470, 50] on link "Назад до всіх Клієнти" at bounding box center [431, 49] width 78 height 11
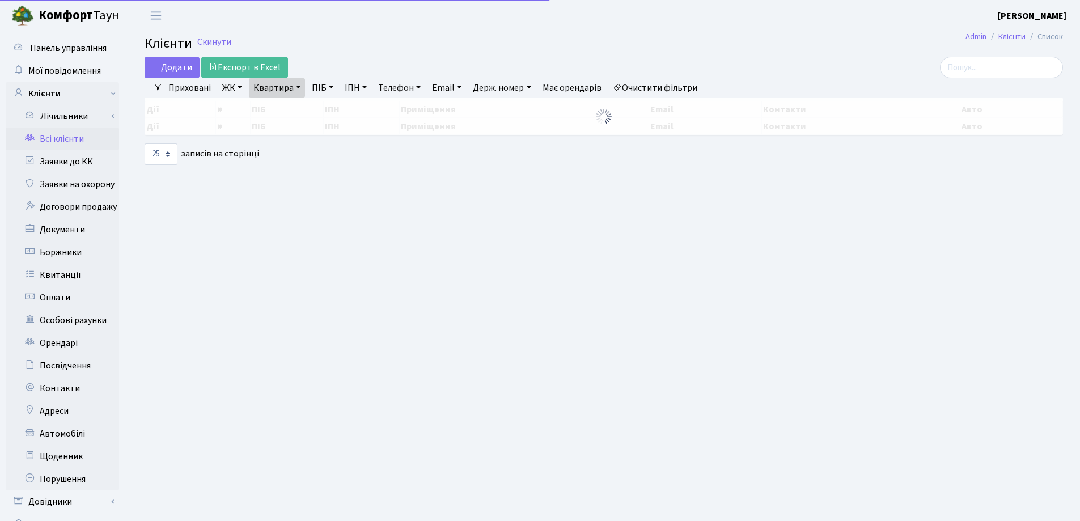
select select "25"
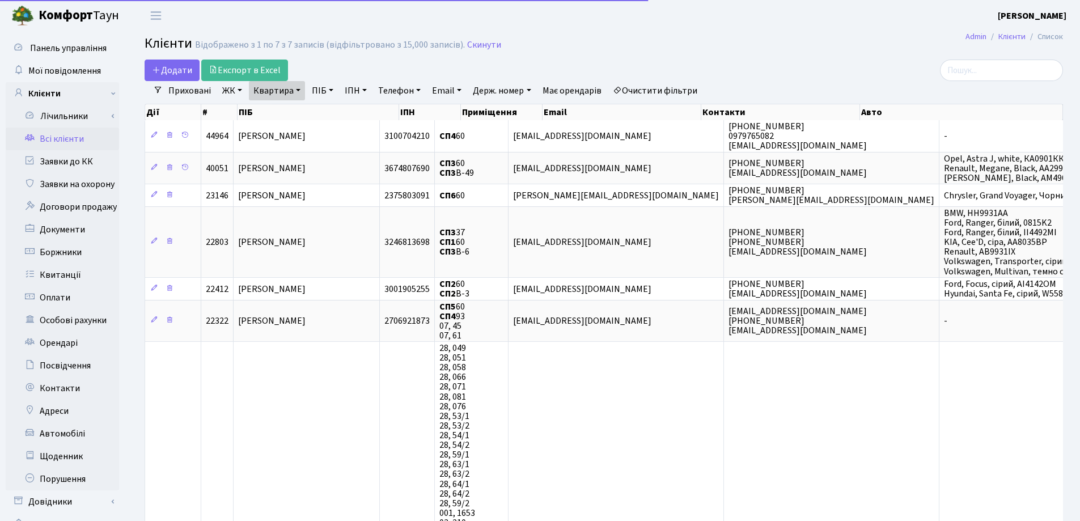
click at [298, 87] on link "Квартира" at bounding box center [277, 90] width 56 height 19
click at [305, 105] on input "60" at bounding box center [283, 113] width 66 height 22
type input "6"
type input "143"
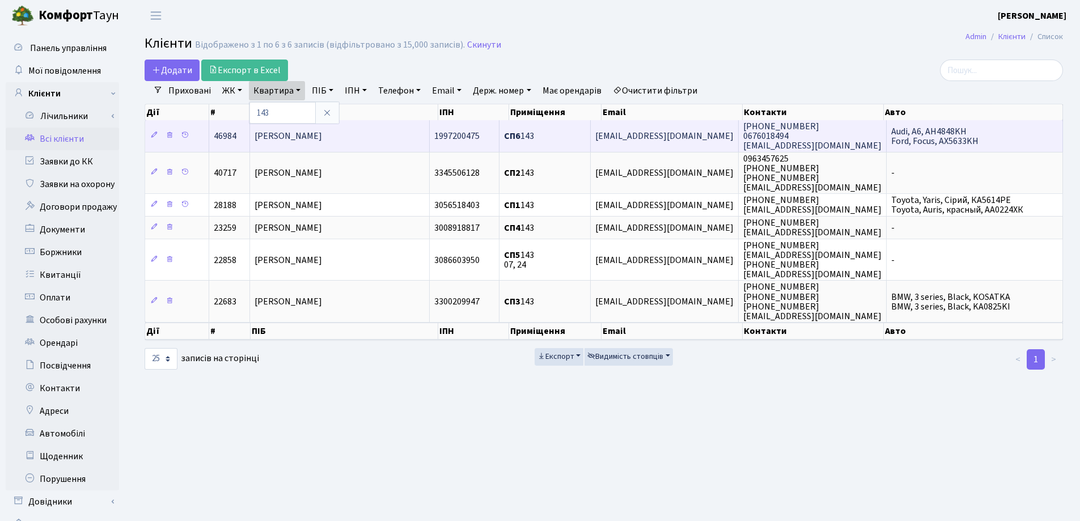
click at [365, 137] on td "[PERSON_NAME]" at bounding box center [340, 135] width 180 height 31
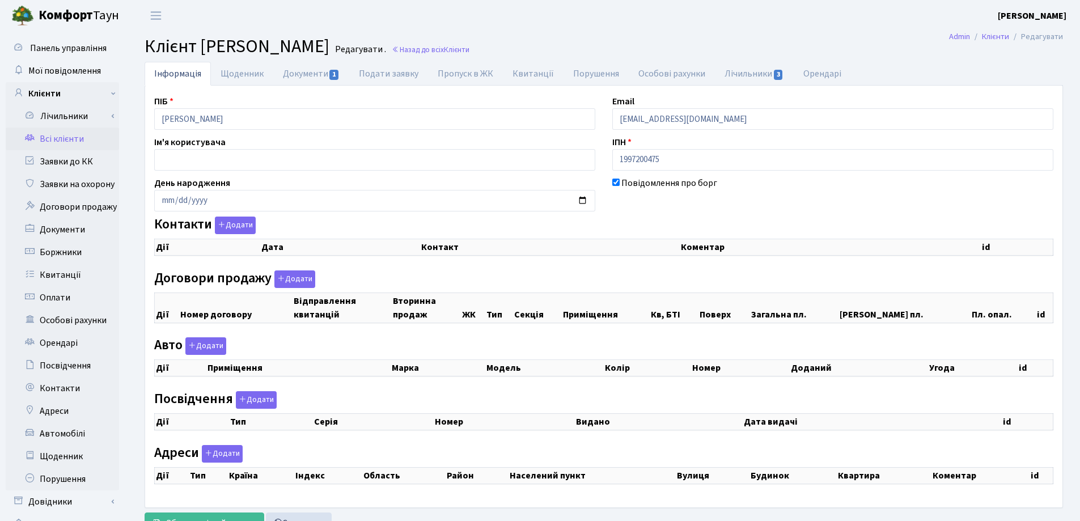
click at [117, 136] on div "Панель управління Мої повідомлення Клієнти Лічильники Показання" at bounding box center [540, 286] width 1080 height 510
select select "25"
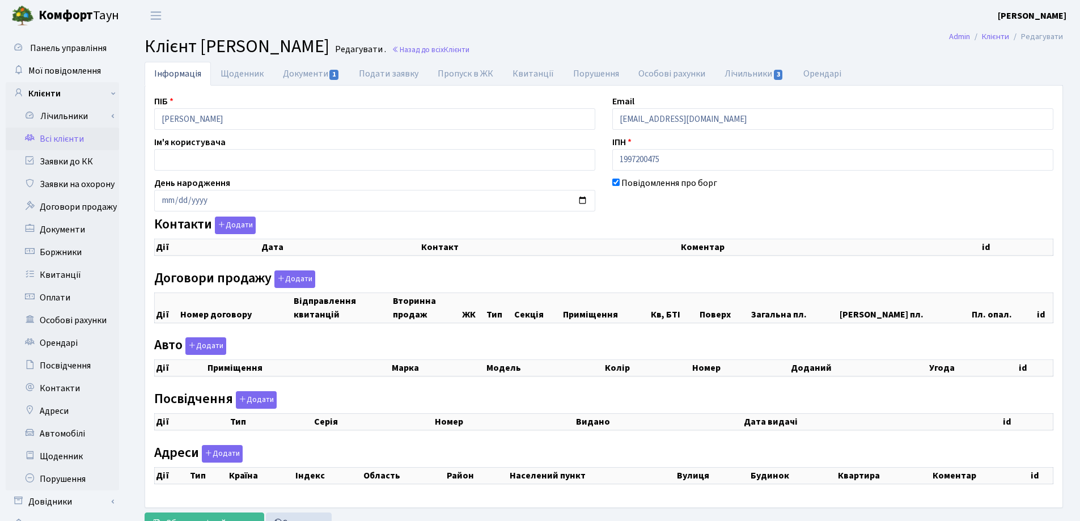
select select "25"
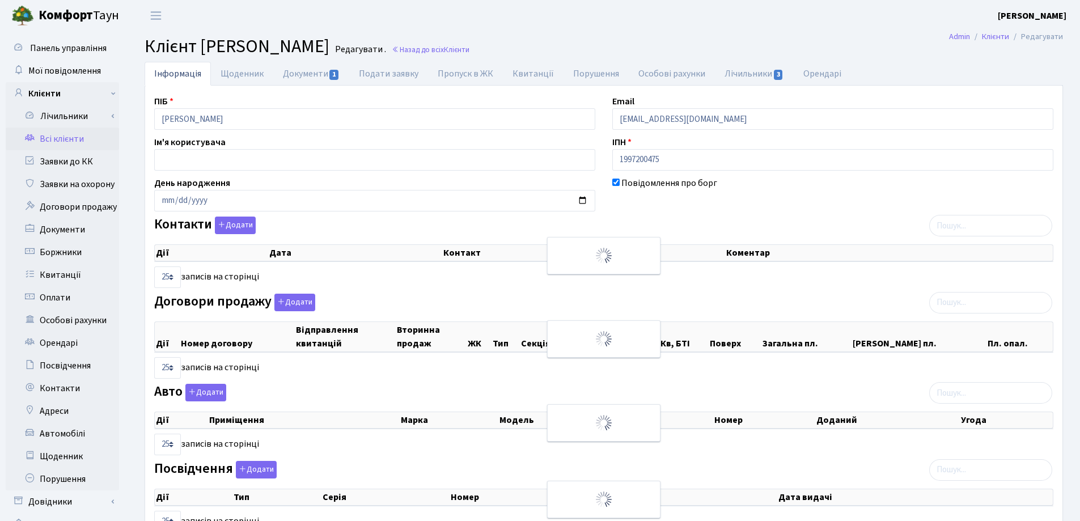
checkbox input "true"
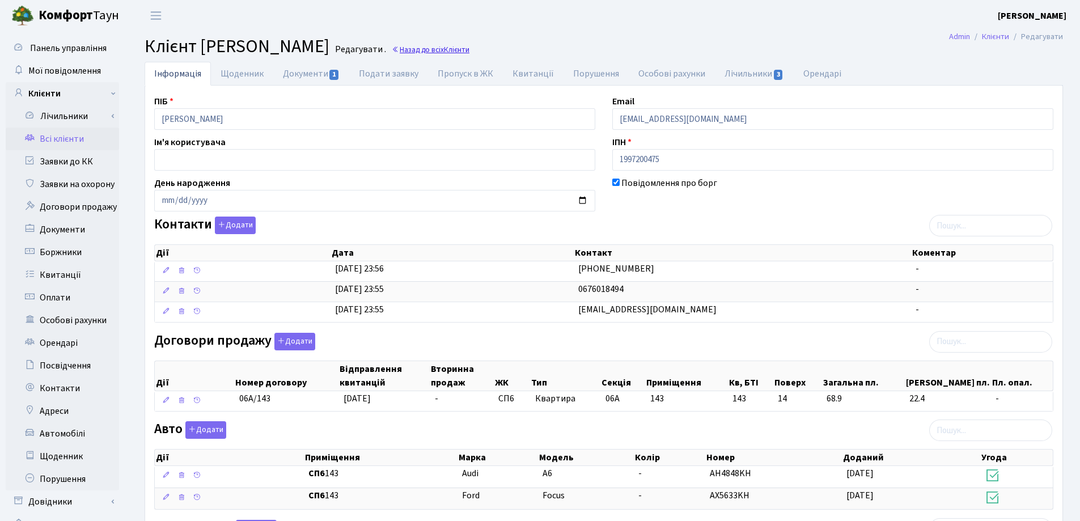
click at [470, 49] on link "Назад до всіх Клієнти" at bounding box center [431, 49] width 78 height 11
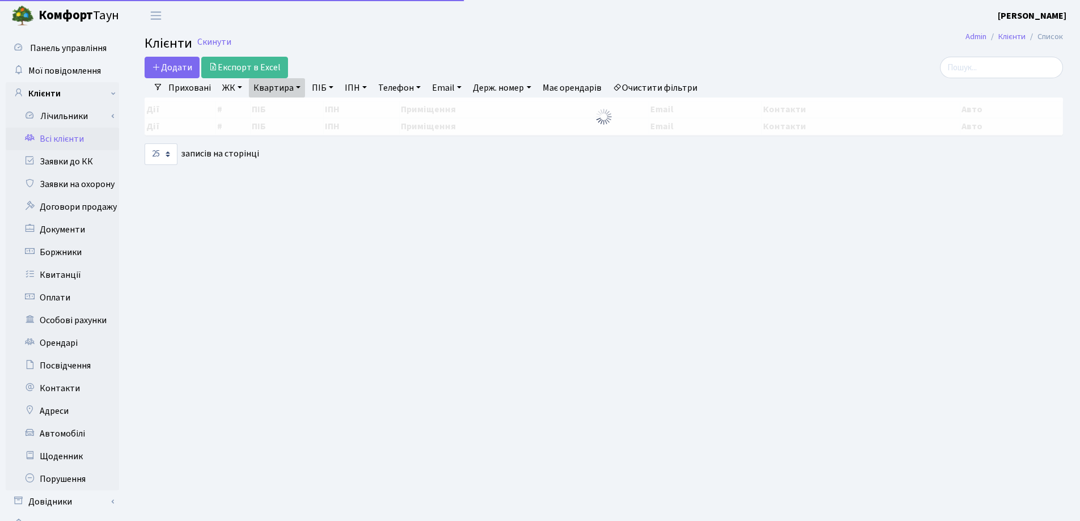
select select "25"
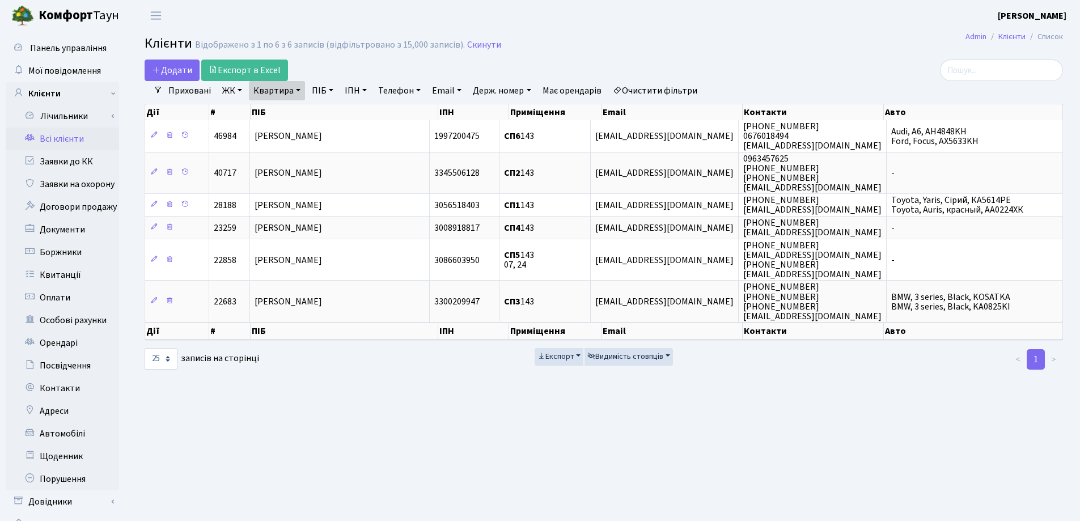
click at [301, 91] on link "Квартира" at bounding box center [277, 90] width 56 height 19
click at [301, 120] on input "143" at bounding box center [283, 113] width 66 height 22
type input "189"
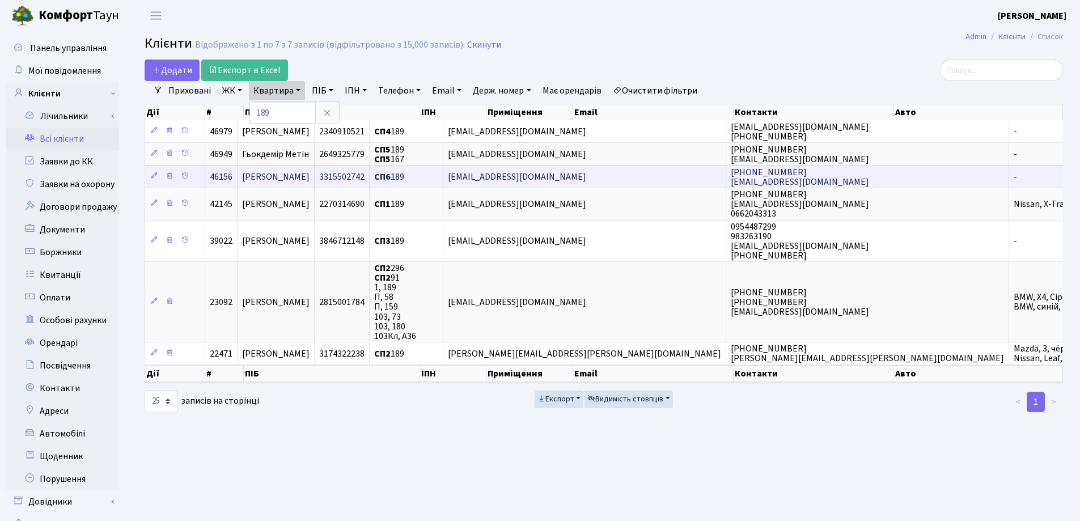
drag, startPoint x: 402, startPoint y: 178, endPoint x: 736, endPoint y: 289, distance: 352.2
click at [315, 180] on td "[PERSON_NAME]" at bounding box center [276, 176] width 77 height 23
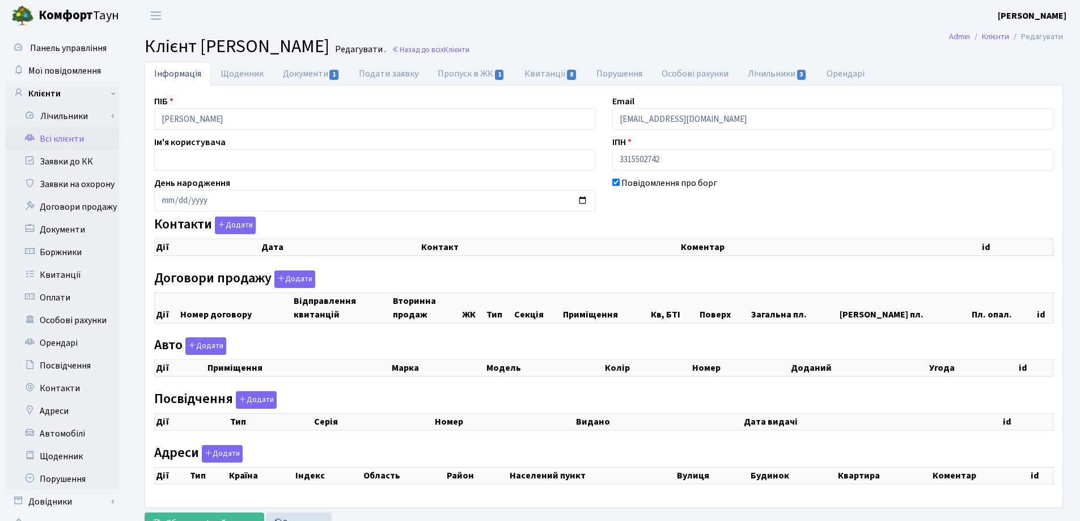
checkbox input "true"
select select "25"
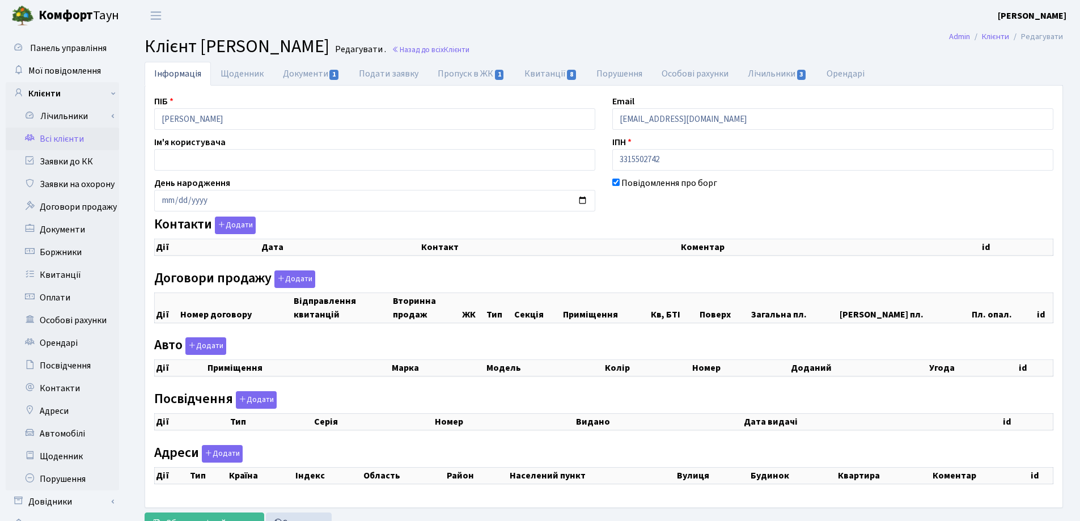
select select "25"
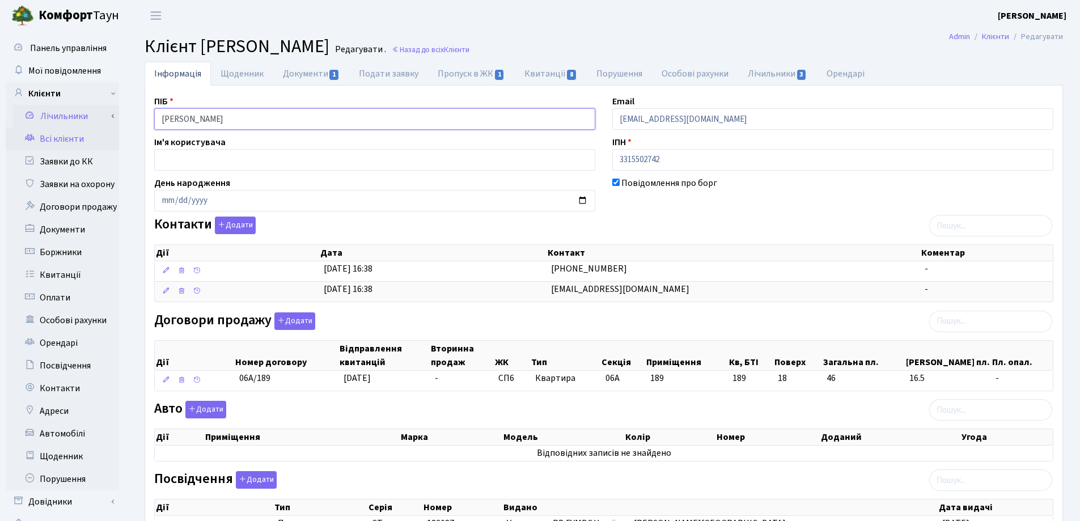
drag, startPoint x: 268, startPoint y: 121, endPoint x: 81, endPoint y: 113, distance: 186.8
click at [81, 113] on div "Панель управління Мої повідомлення Клієнти Лічильники Показання" at bounding box center [540, 357] width 1080 height 652
click at [461, 51] on link "Назад до всіх Клієнти" at bounding box center [431, 49] width 78 height 11
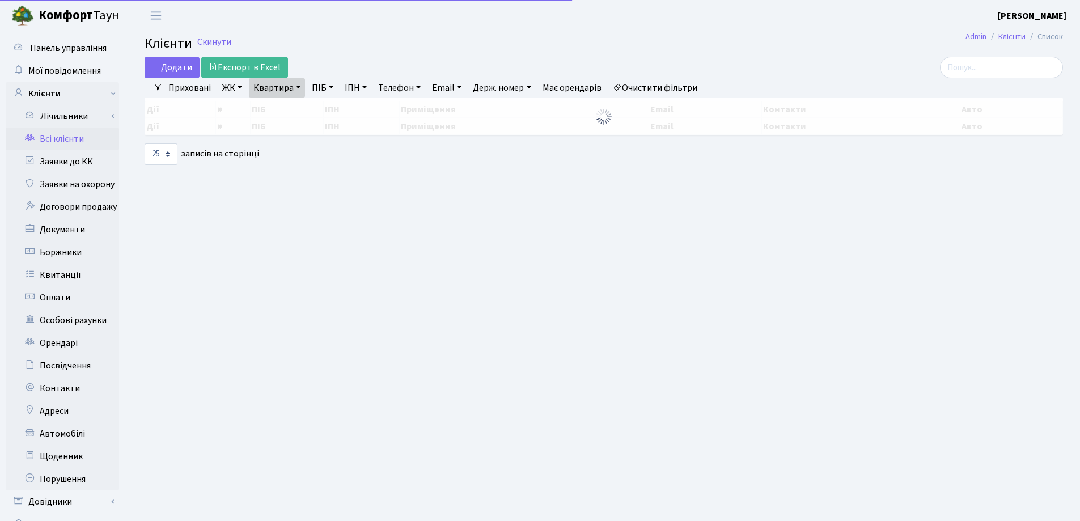
select select "25"
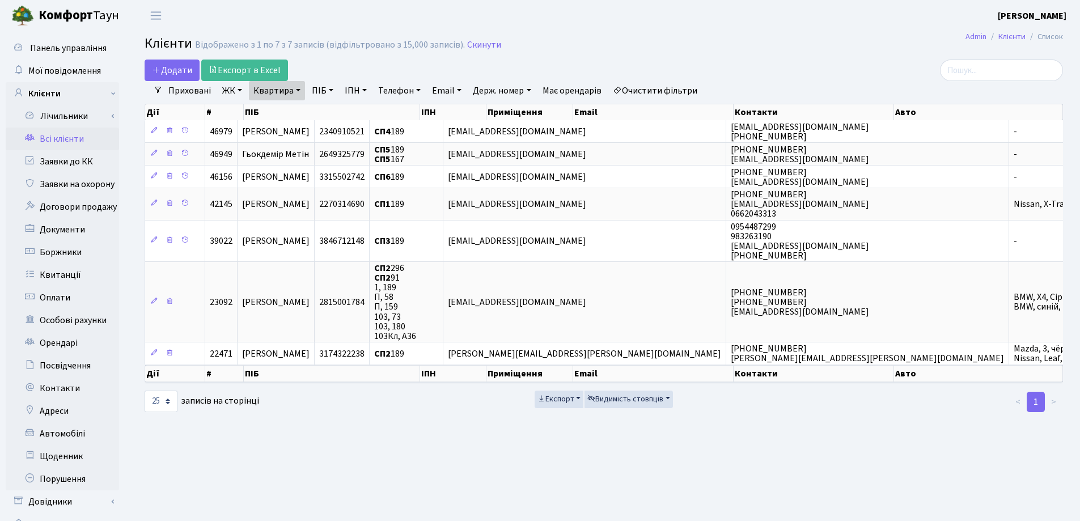
click at [298, 90] on link "Квартира" at bounding box center [277, 90] width 56 height 19
click at [293, 103] on input "189" at bounding box center [283, 113] width 66 height 22
type input "1"
type input "275"
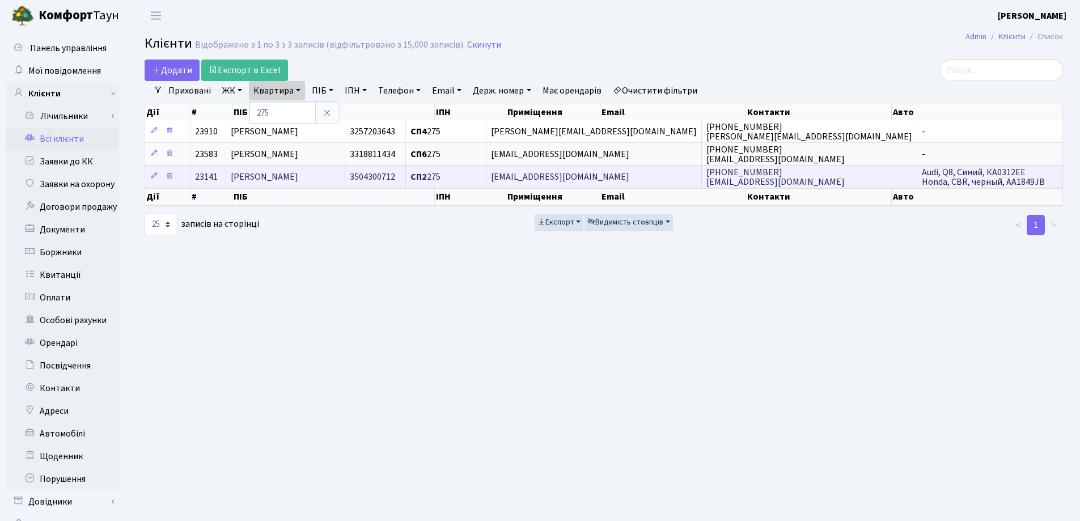
click at [346, 178] on td "[PERSON_NAME]" at bounding box center [286, 176] width 120 height 23
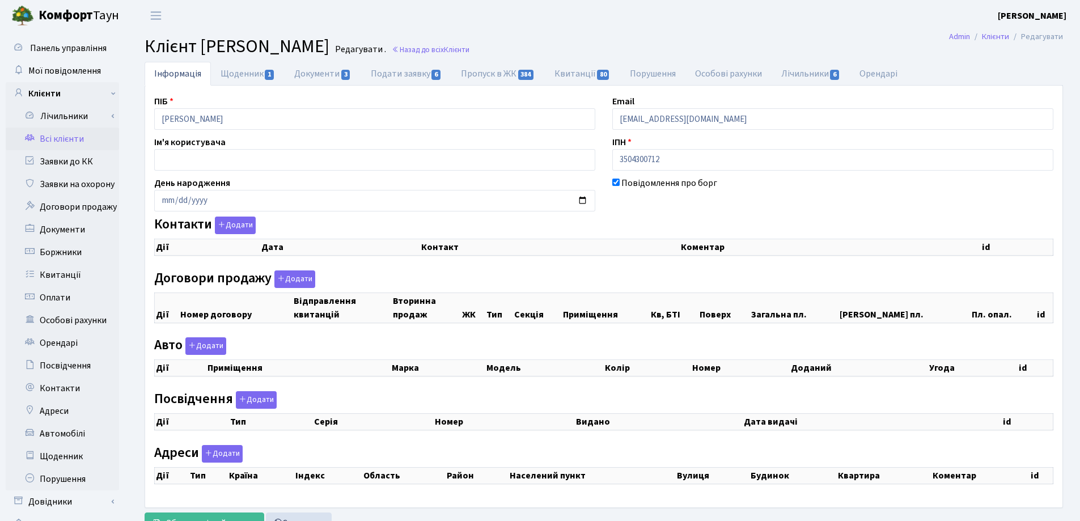
click at [77, 129] on div "Панель управління Мої повідомлення Клієнти Лічильники Показання" at bounding box center [540, 286] width 1080 height 510
checkbox input "true"
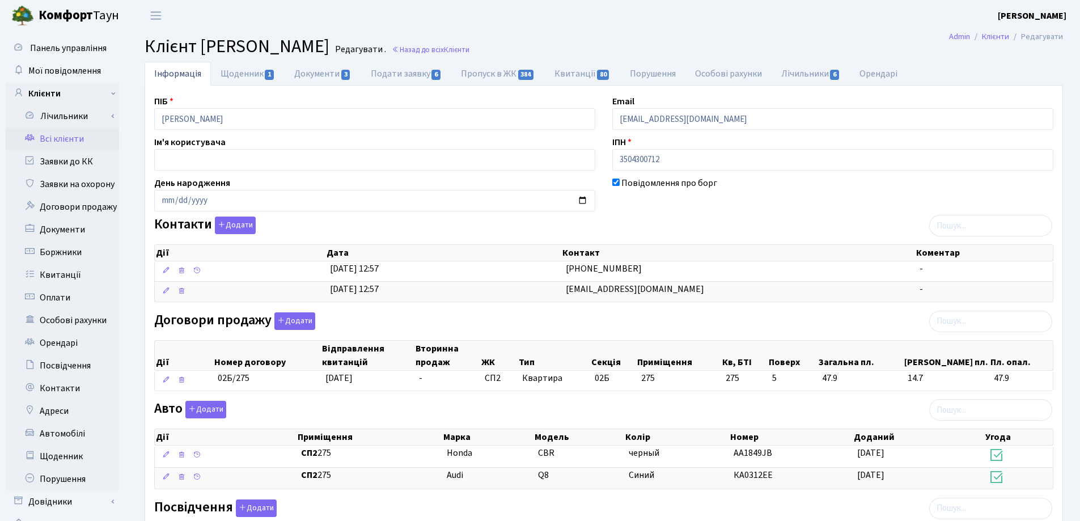
drag, startPoint x: 674, startPoint y: 34, endPoint x: 470, endPoint y: 66, distance: 206.1
click at [671, 35] on main "Admin Клієнти Редагувати Клієнт Лазарев Артем Андрійович Редагувати . Назад до …" at bounding box center [604, 412] width 953 height 762
click at [470, 52] on link "Назад до всіх Клієнти" at bounding box center [431, 49] width 78 height 11
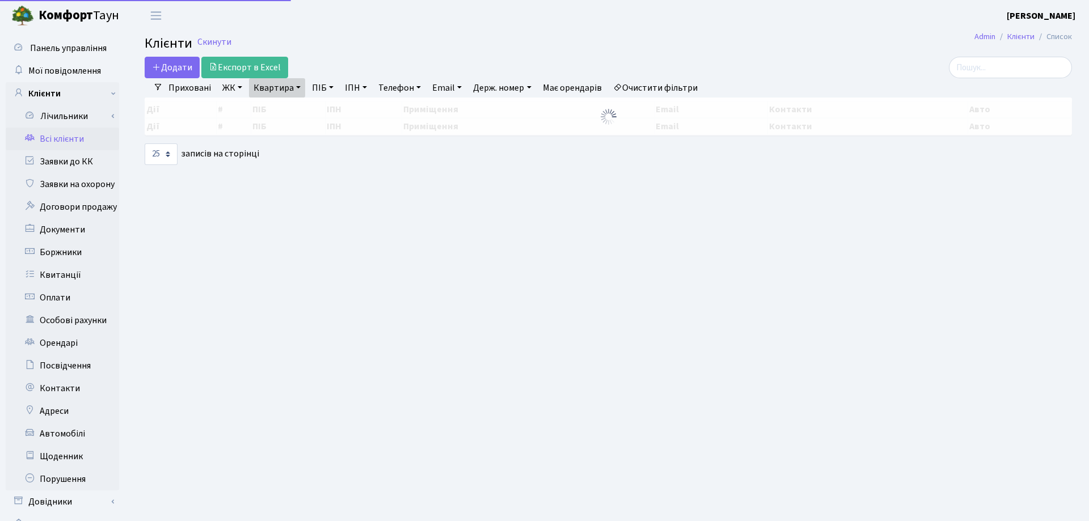
select select "25"
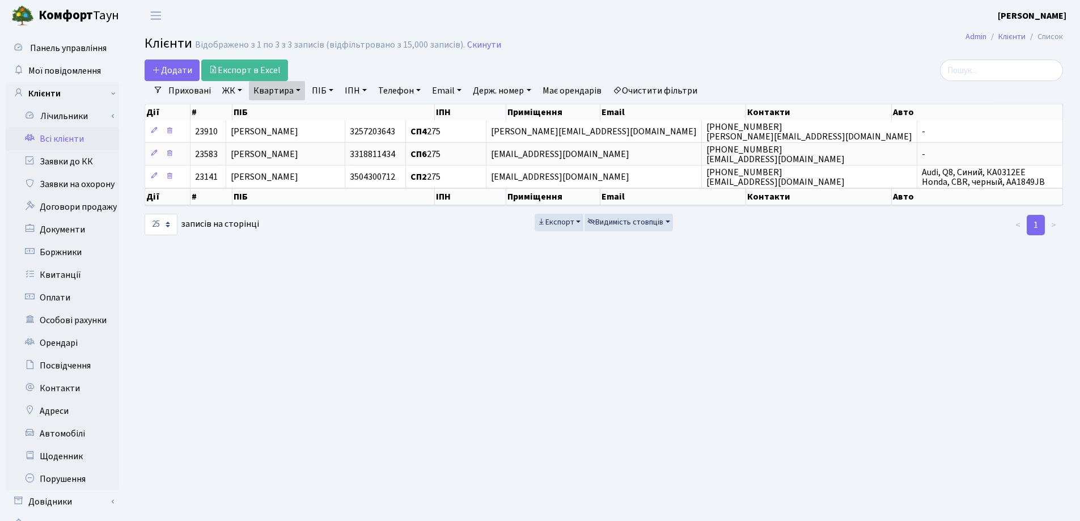
click at [307, 96] on ul "Приховані ЖК СП, Наддніпрянське шосе, 2а СП1, Столичне шосе, 1 СП2, Столичне шо…" at bounding box center [433, 90] width 540 height 19
click at [298, 91] on link "Квартира" at bounding box center [277, 90] width 56 height 19
click at [329, 117] on icon at bounding box center [327, 112] width 9 height 9
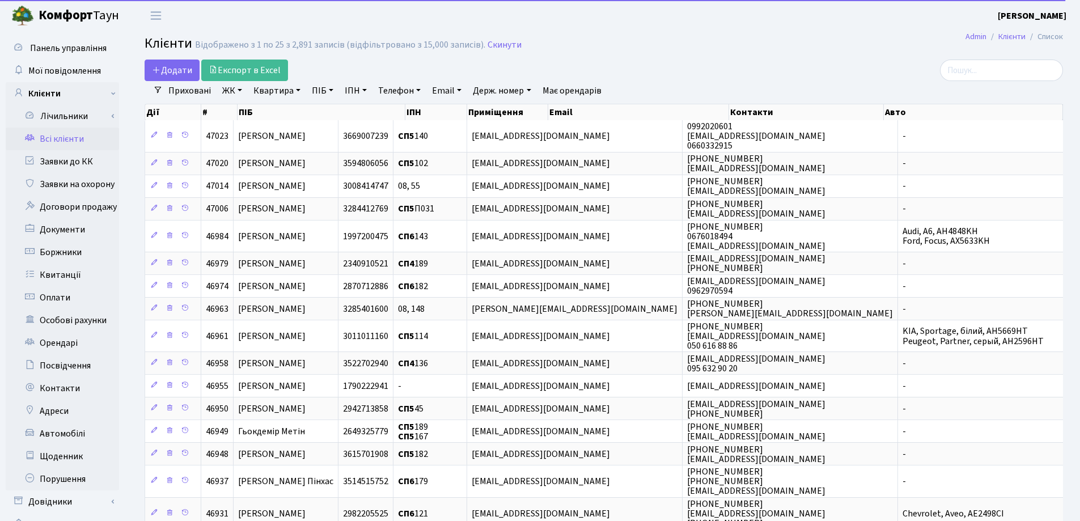
click at [299, 89] on link "Квартира" at bounding box center [277, 90] width 56 height 19
click at [291, 104] on input "text" at bounding box center [283, 113] width 66 height 22
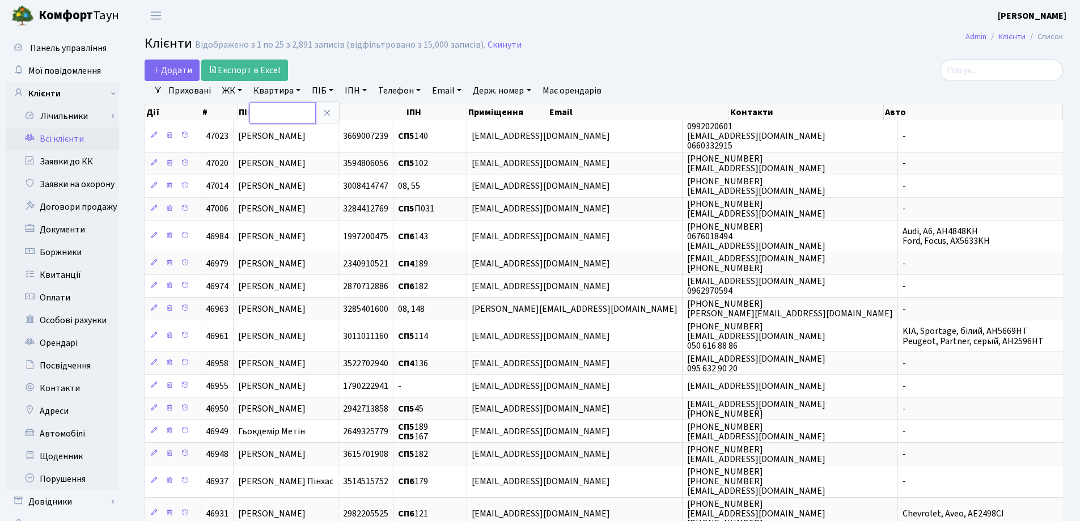
type input "D"
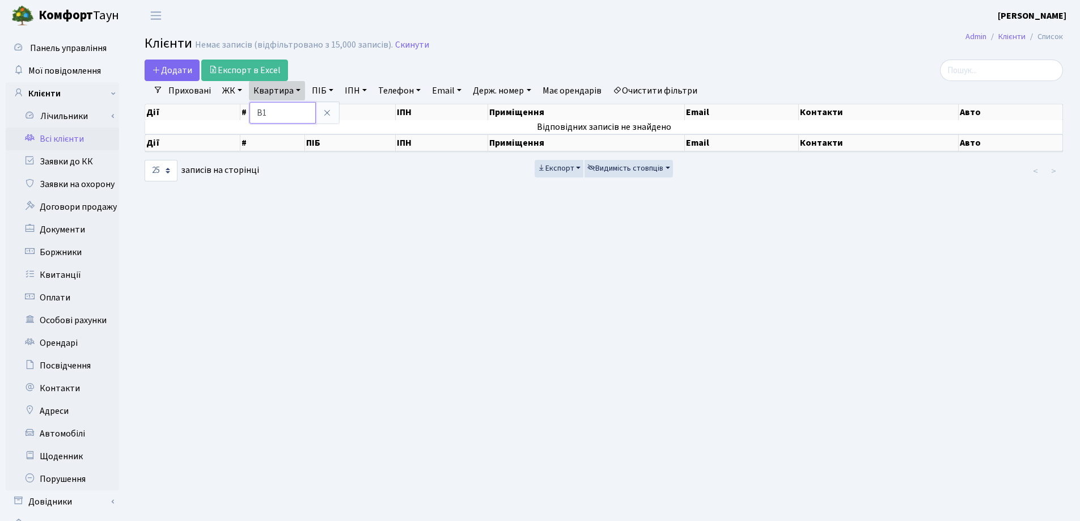
type input "B"
click at [328, 116] on icon at bounding box center [327, 112] width 9 height 9
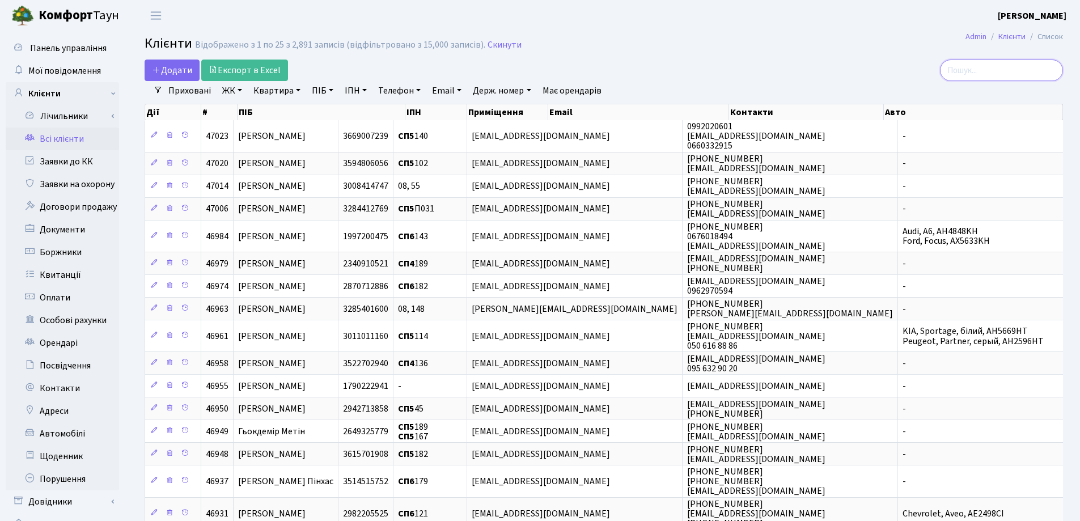
click at [1005, 70] on input "search" at bounding box center [1001, 71] width 123 height 22
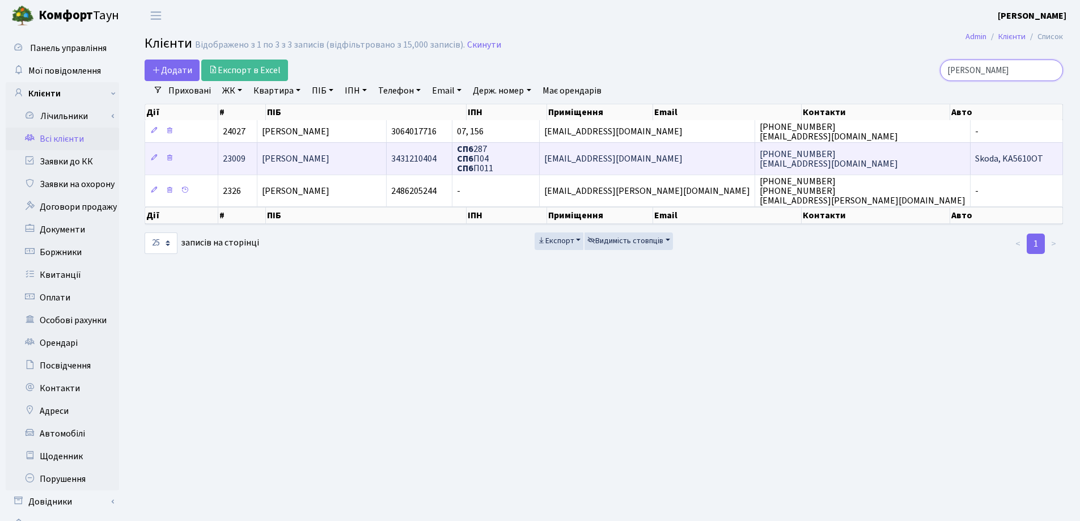
type input "Василенк"
click at [387, 162] on td "Василенко Анна Олександрівна" at bounding box center [321, 158] width 129 height 32
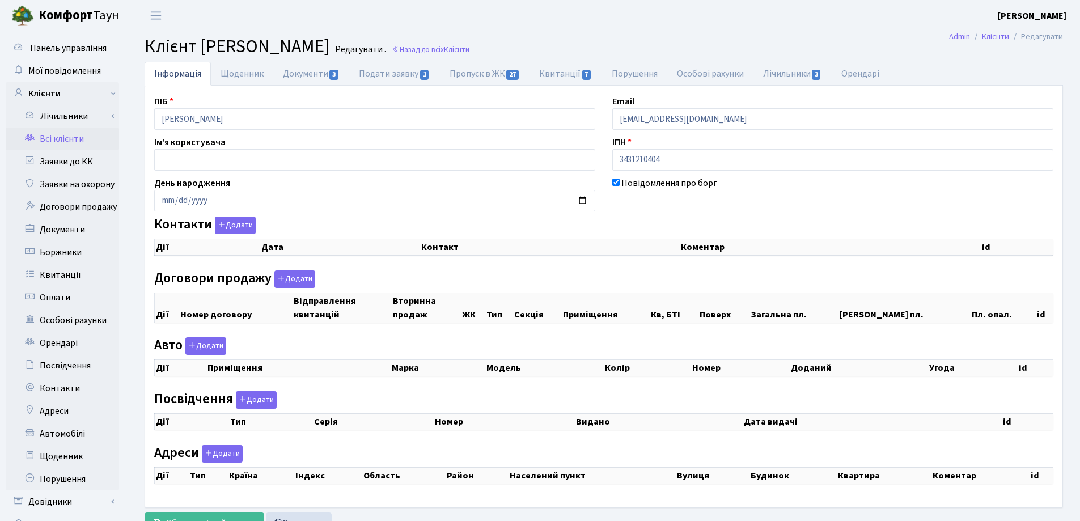
select select "25"
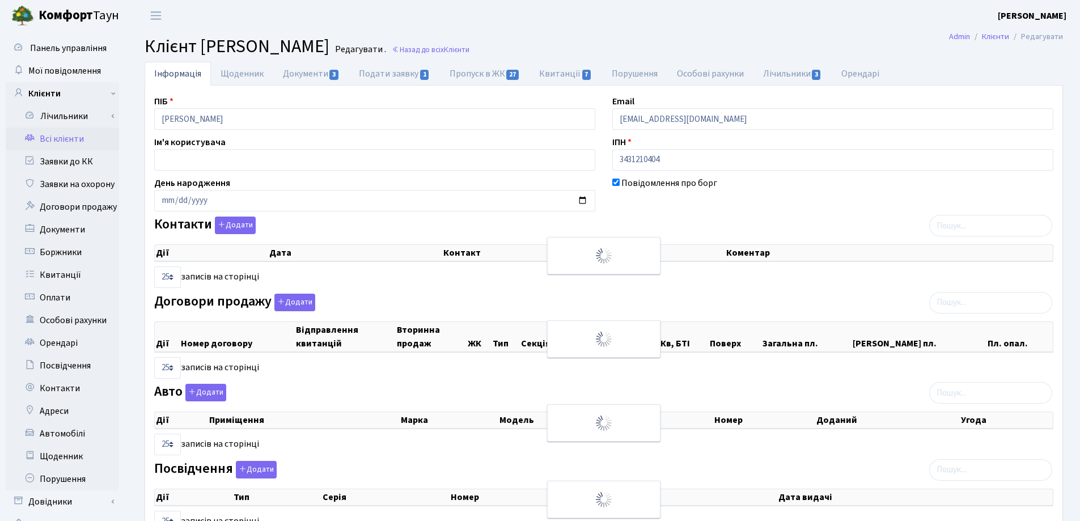
checkbox input "true"
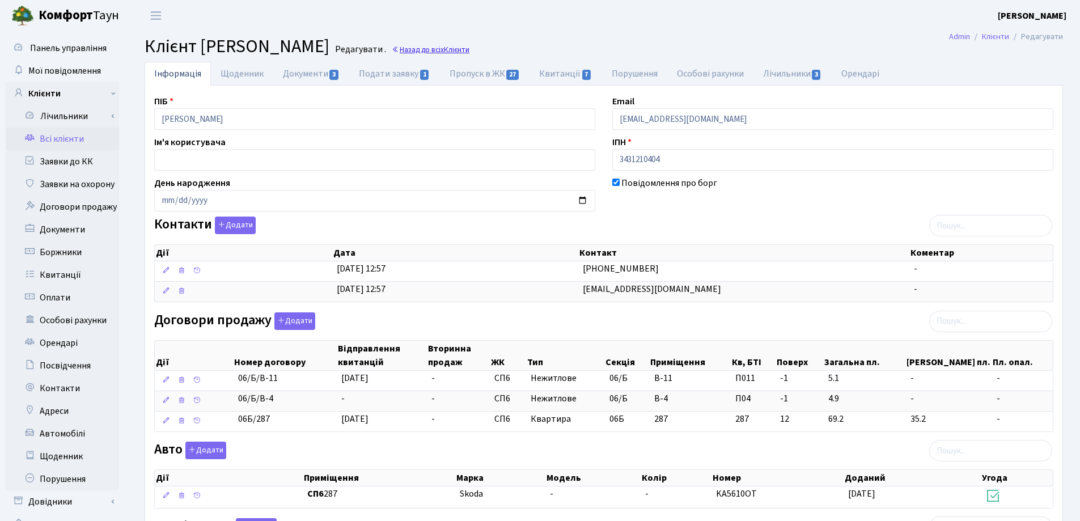
click at [470, 53] on link "Назад до всіх Клієнти" at bounding box center [431, 49] width 78 height 11
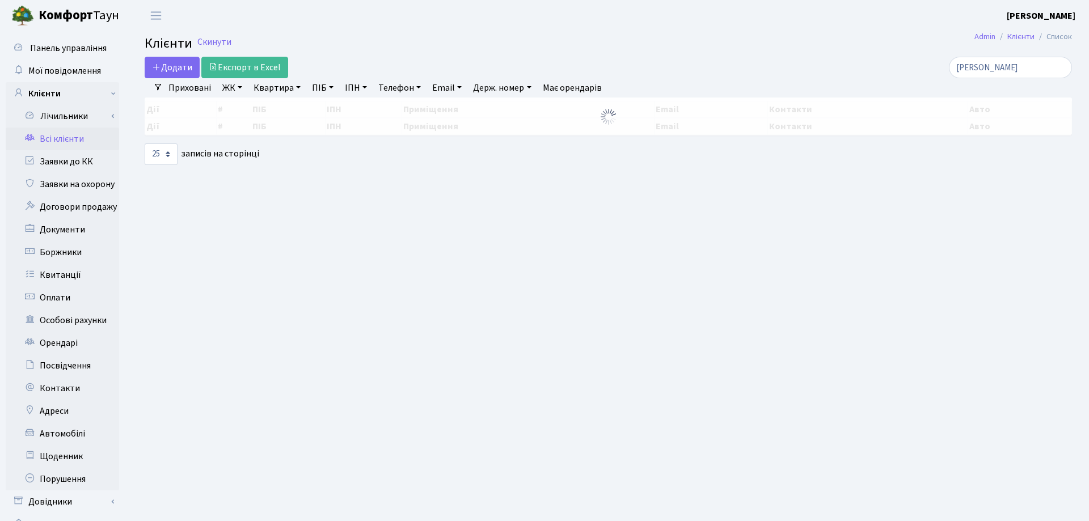
select select "25"
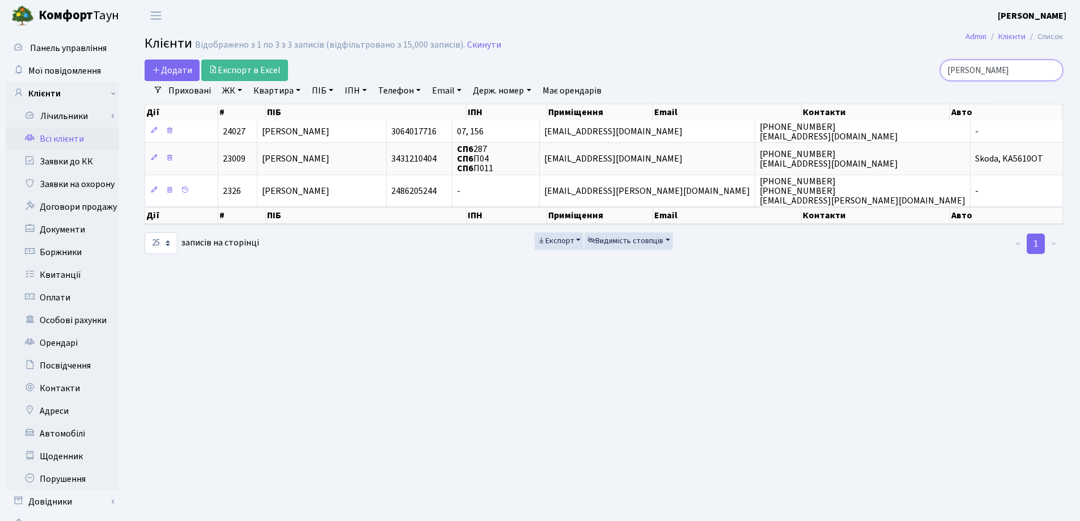
click at [1050, 70] on input "[PERSON_NAME]" at bounding box center [1001, 71] width 123 height 22
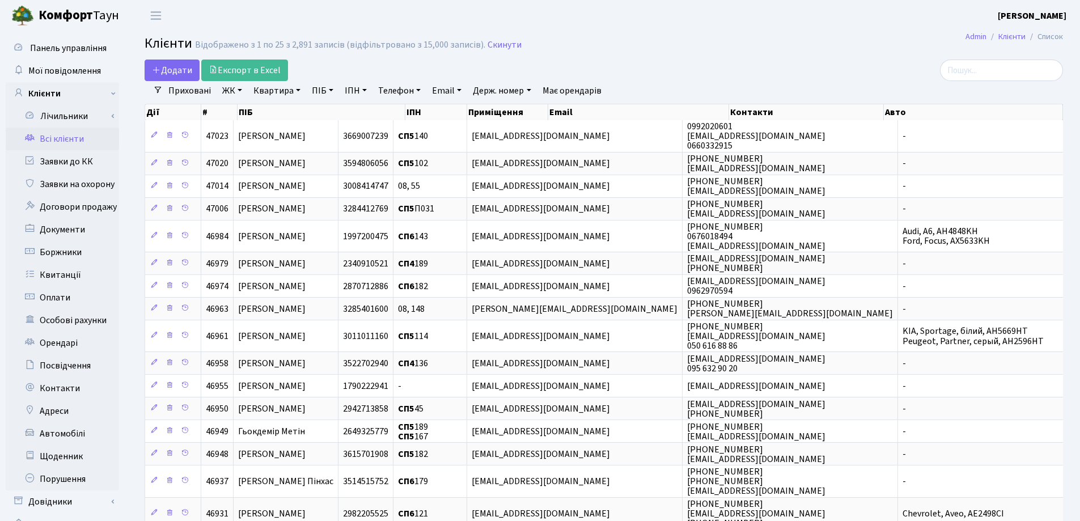
drag, startPoint x: 298, startPoint y: 91, endPoint x: 292, endPoint y: 108, distance: 17.6
click at [298, 92] on link "Квартира" at bounding box center [277, 90] width 56 height 19
click at [290, 111] on input "text" at bounding box center [283, 113] width 66 height 22
type input "203"
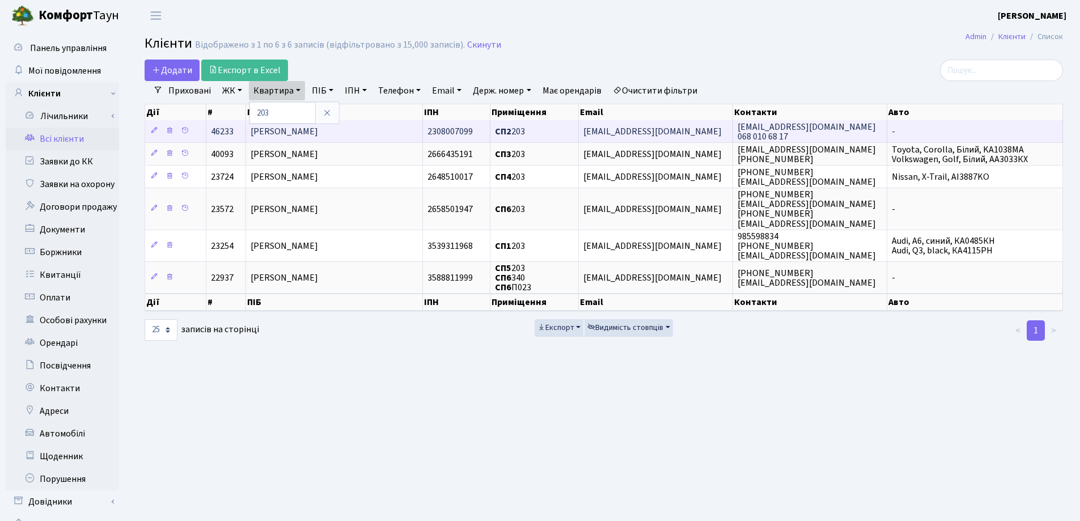
click at [386, 125] on td "[PERSON_NAME]" at bounding box center [334, 131] width 177 height 22
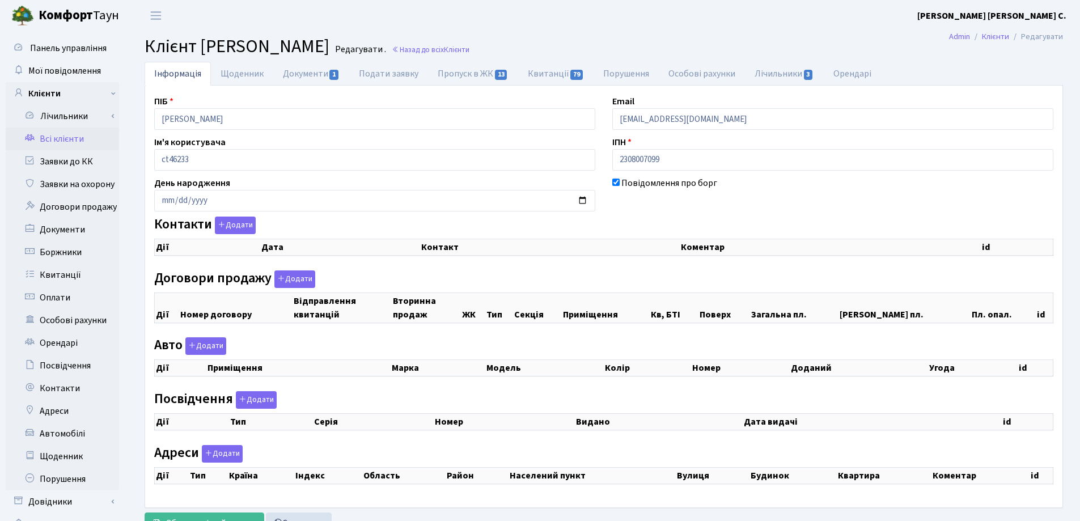
checkbox input "true"
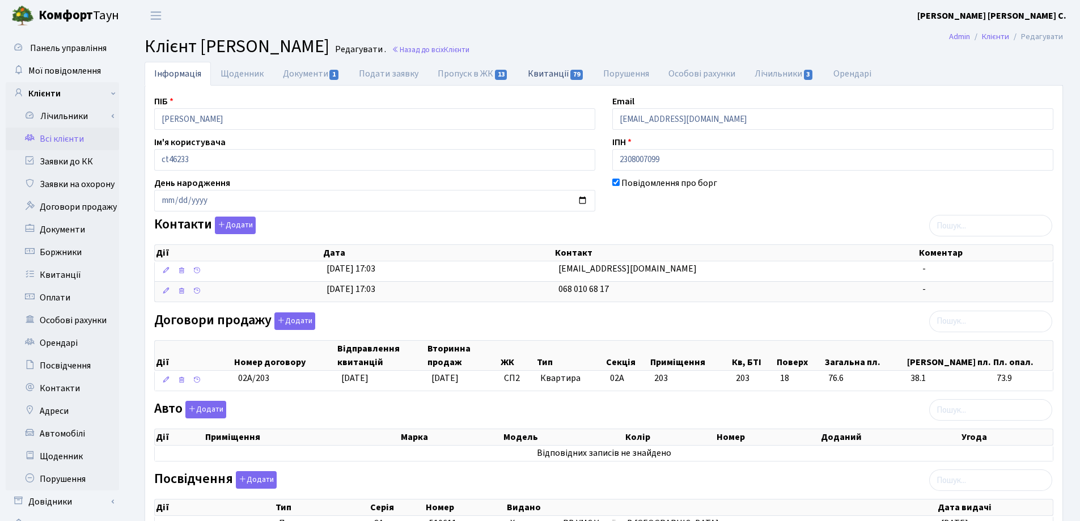
click at [538, 77] on link "Квитанції 79" at bounding box center [555, 73] width 75 height 23
select select "25"
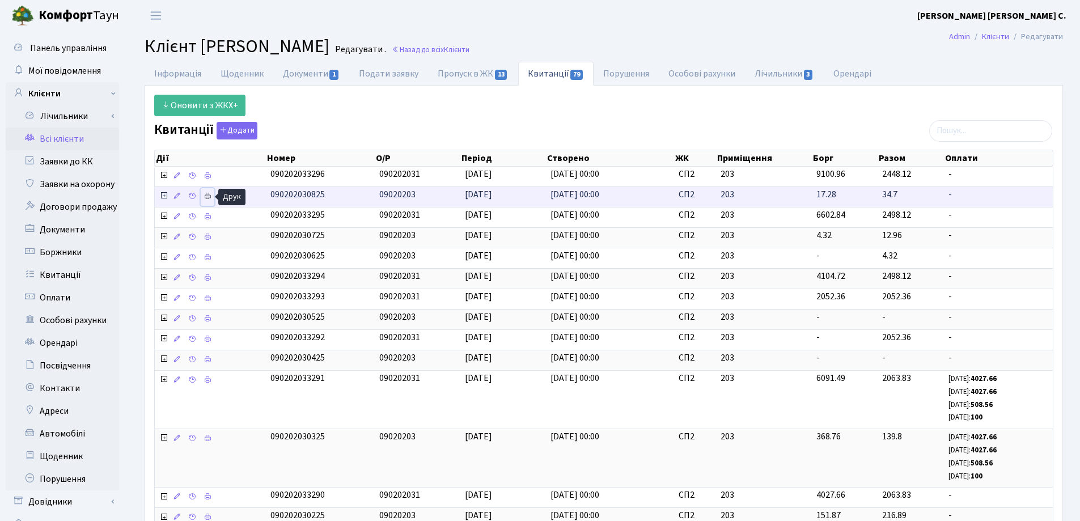
click at [206, 196] on icon at bounding box center [208, 196] width 8 height 8
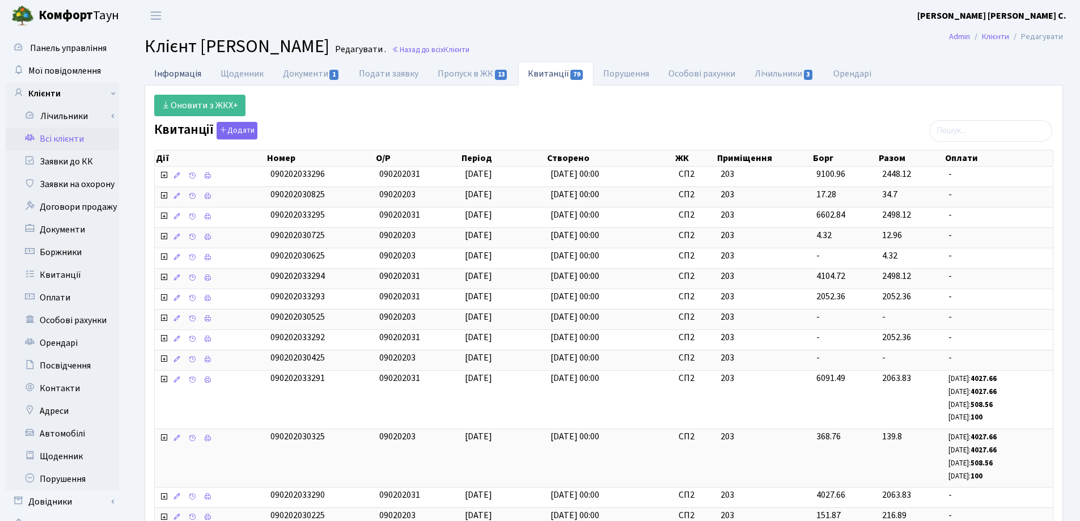
click at [185, 74] on link "Інформація" at bounding box center [178, 73] width 66 height 23
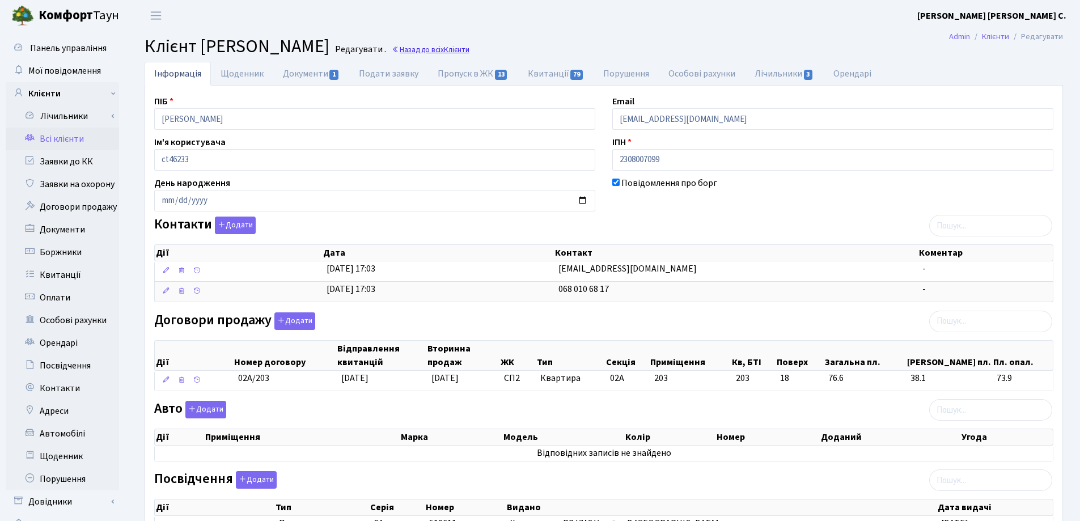
click at [470, 49] on link "Назад до всіх Клієнти" at bounding box center [431, 49] width 78 height 11
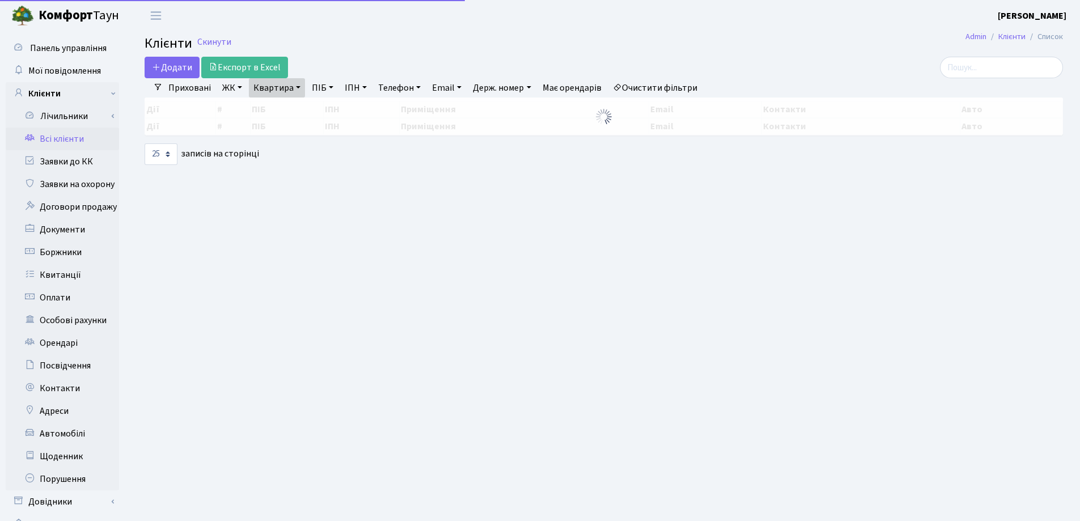
select select "25"
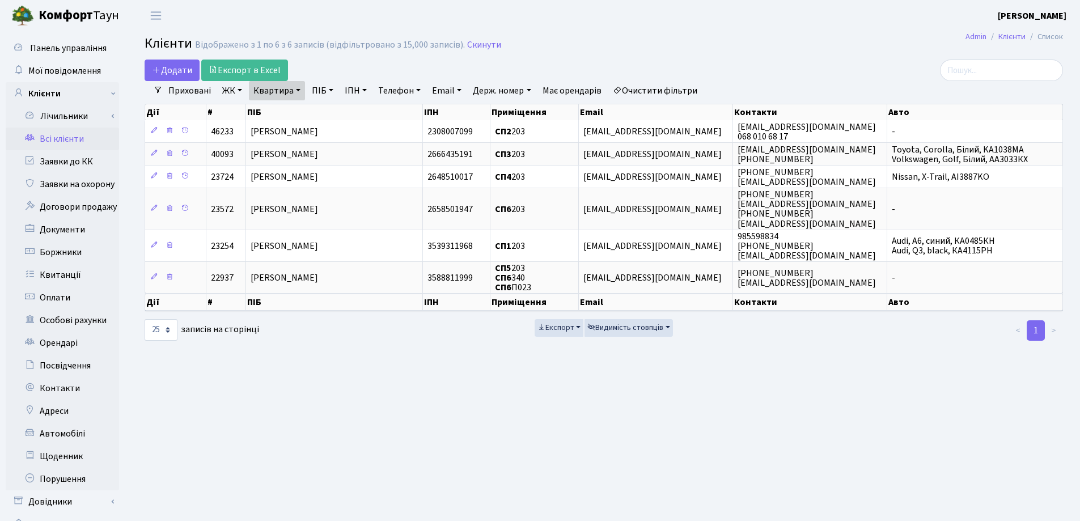
click at [298, 90] on link "Квартира" at bounding box center [277, 90] width 56 height 19
click at [325, 113] on icon at bounding box center [327, 112] width 9 height 9
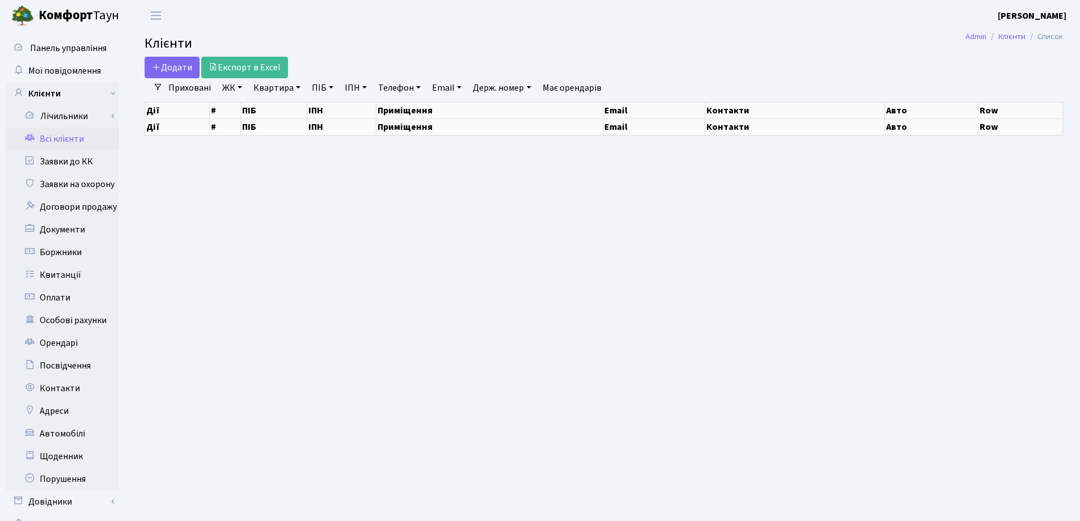
select select "25"
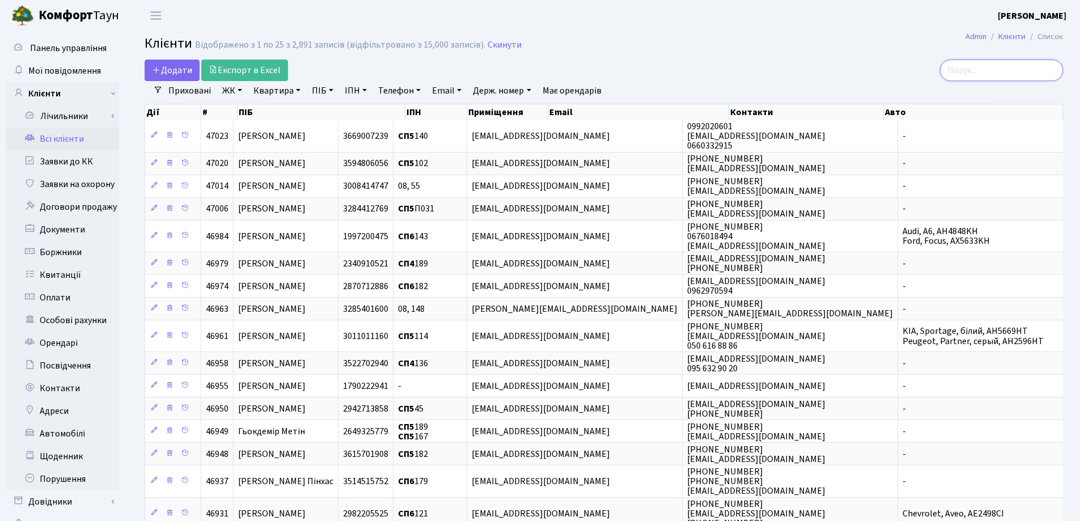
click at [988, 72] on input "search" at bounding box center [1001, 71] width 123 height 22
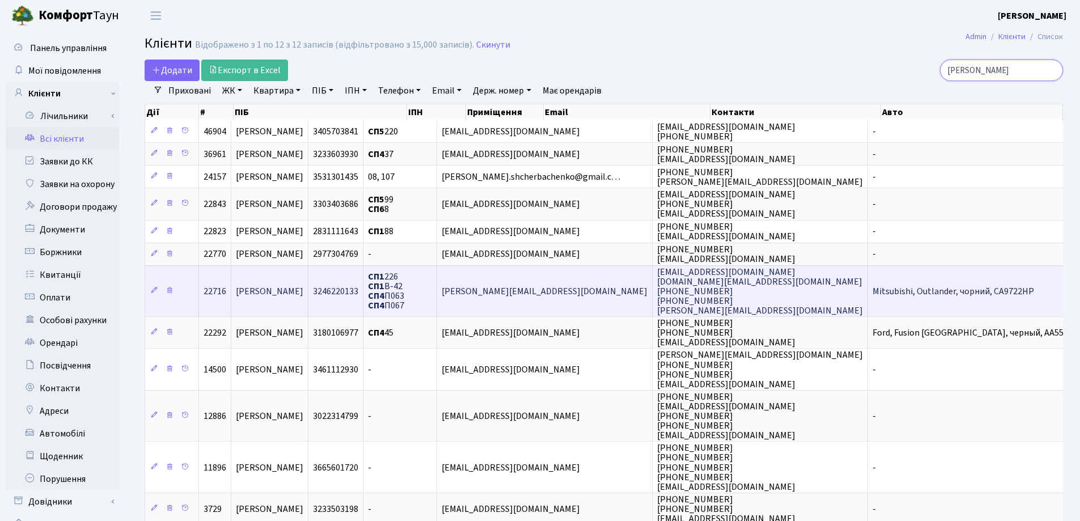
type input "Щерб"
click at [292, 277] on td "[PERSON_NAME]" at bounding box center [269, 291] width 77 height 52
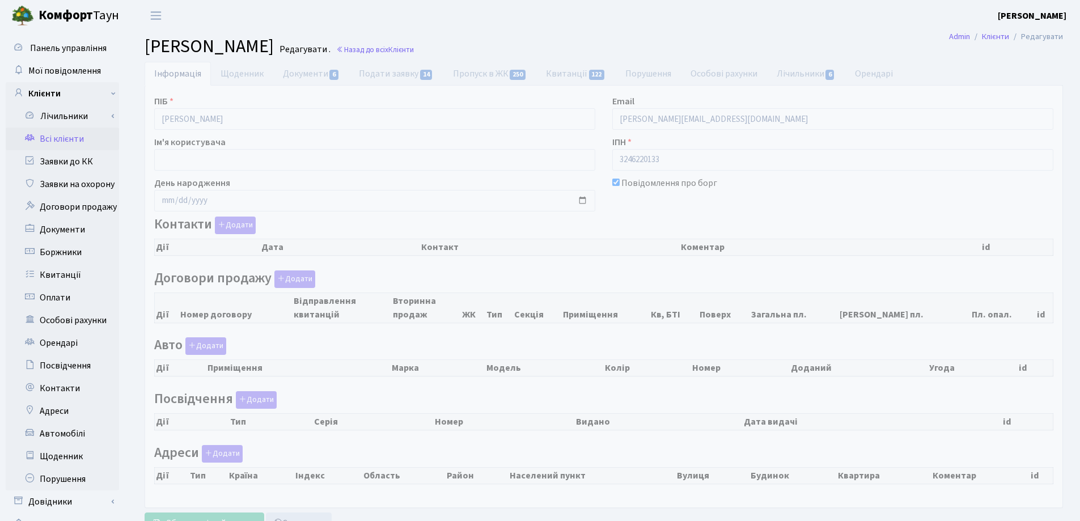
checkbox input "true"
select select "25"
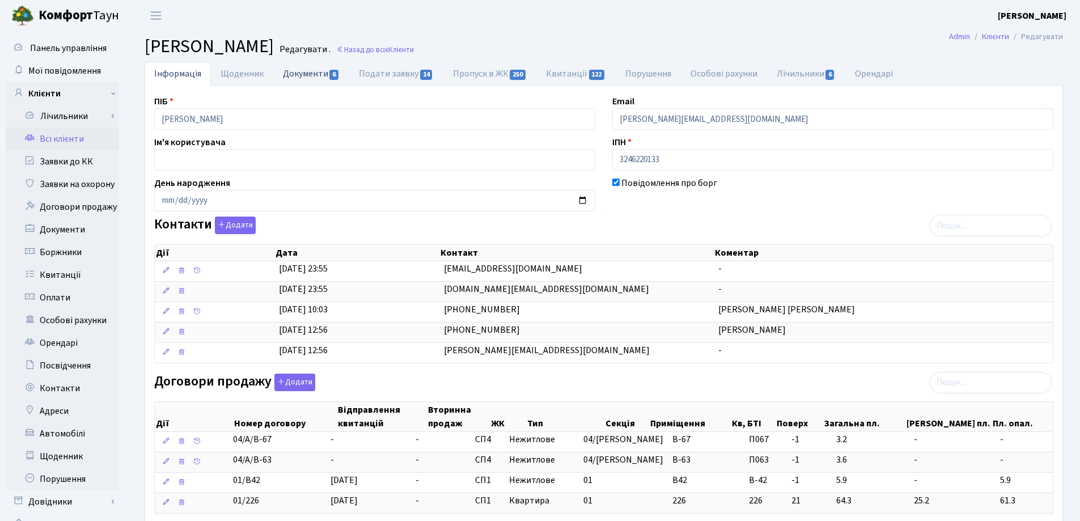
click at [303, 72] on link "Документи 6" at bounding box center [311, 73] width 76 height 23
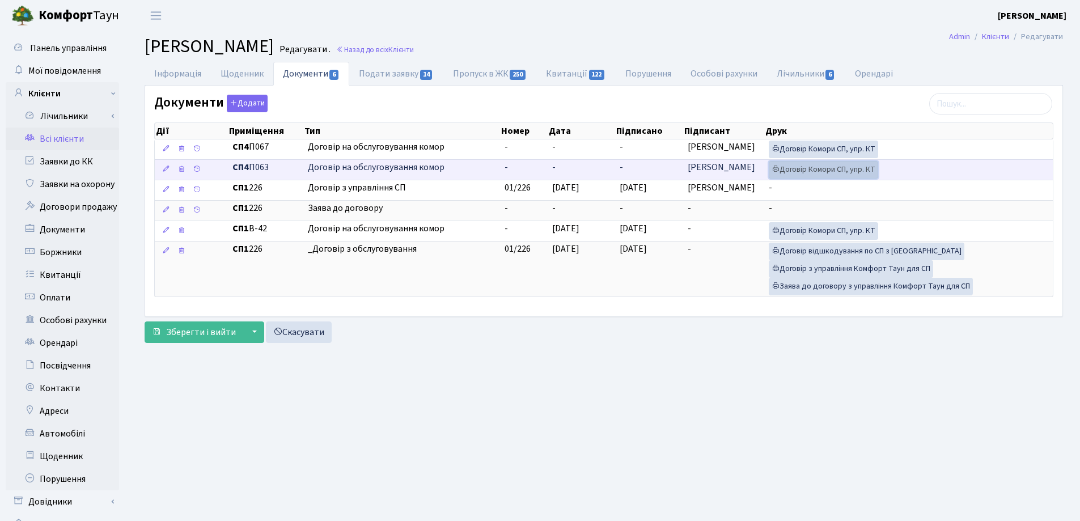
click at [801, 168] on link "Договір Комори СП, упр. КТ" at bounding box center [823, 170] width 109 height 18
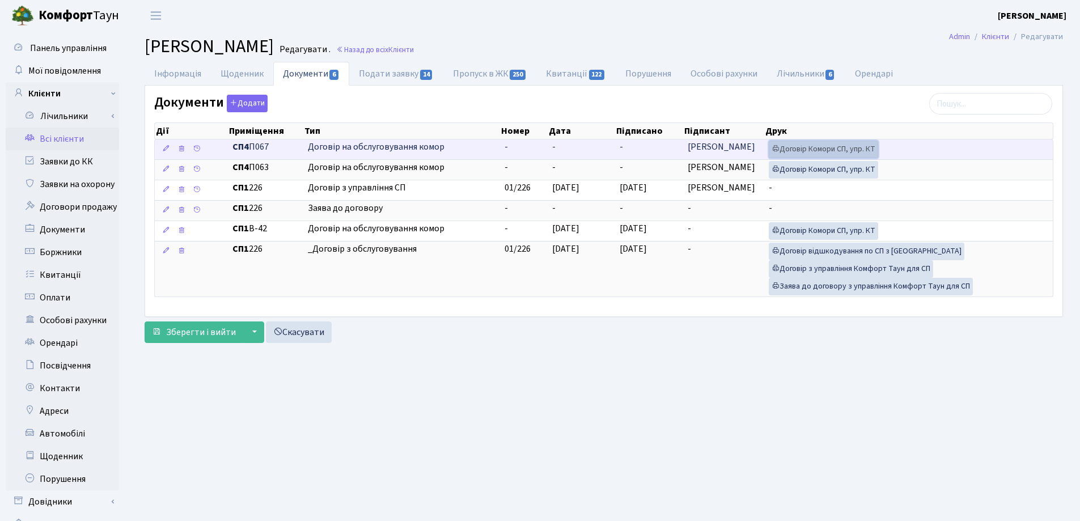
click at [827, 146] on link "Договір Комори СП, упр. КТ" at bounding box center [823, 150] width 109 height 18
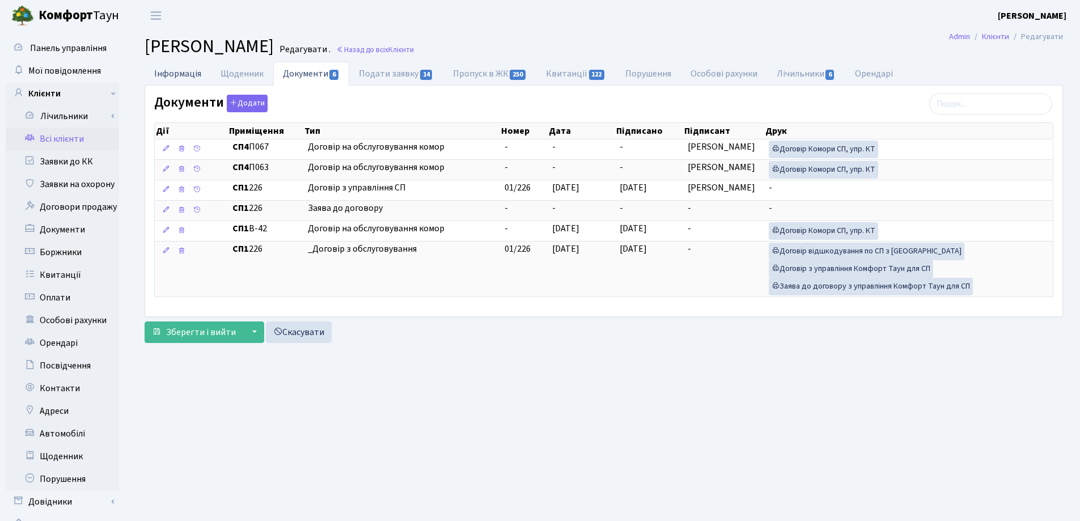
click at [174, 75] on link "Інформація" at bounding box center [178, 73] width 66 height 23
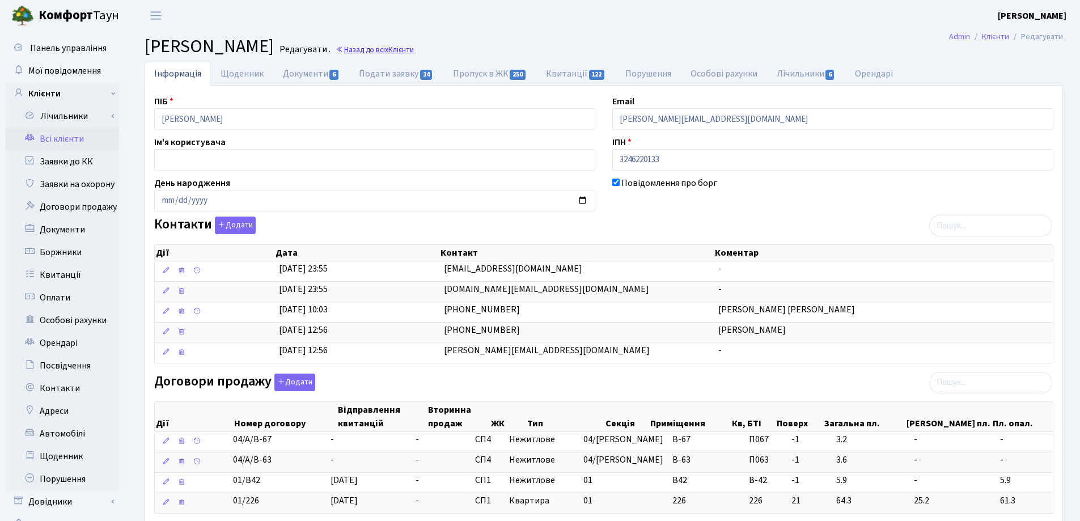
click at [414, 50] on link "Назад до всіх Клієнти" at bounding box center [375, 49] width 78 height 11
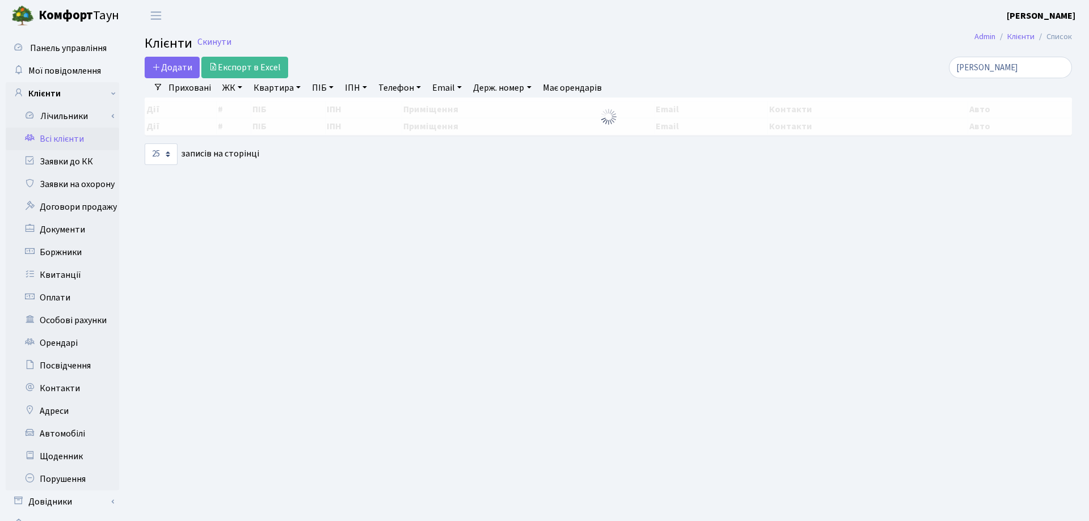
select select "25"
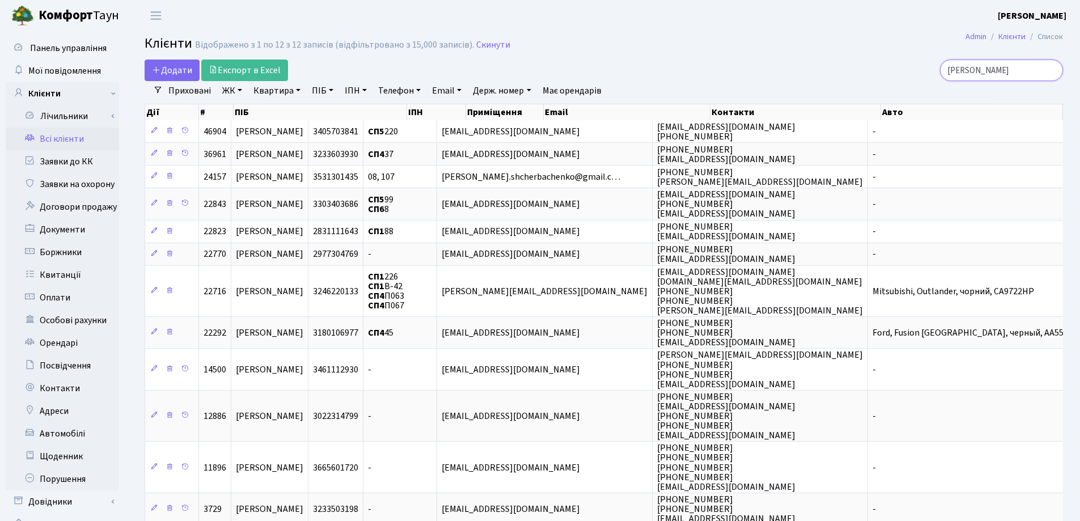
click at [1050, 70] on input "Щерб" at bounding box center [1001, 71] width 123 height 22
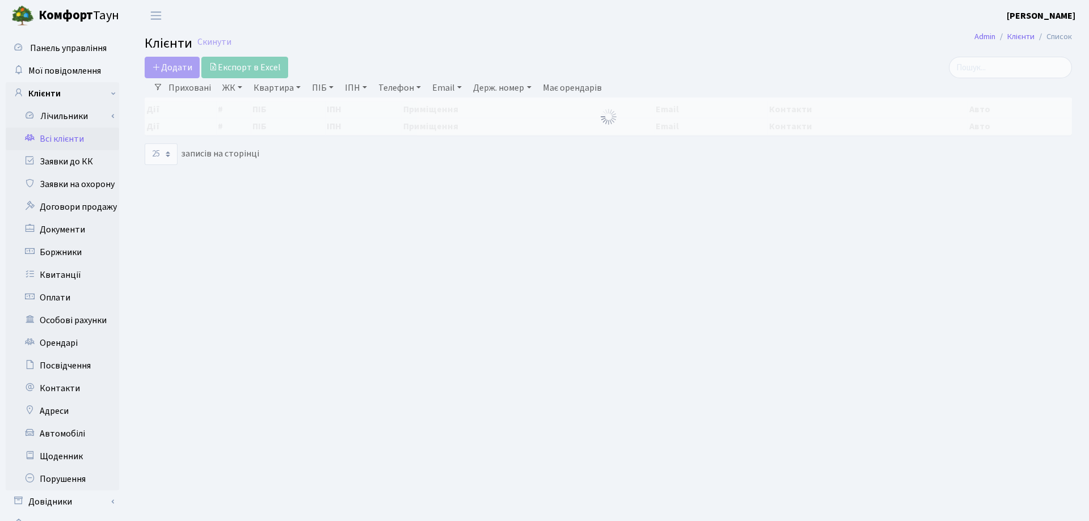
select select "25"
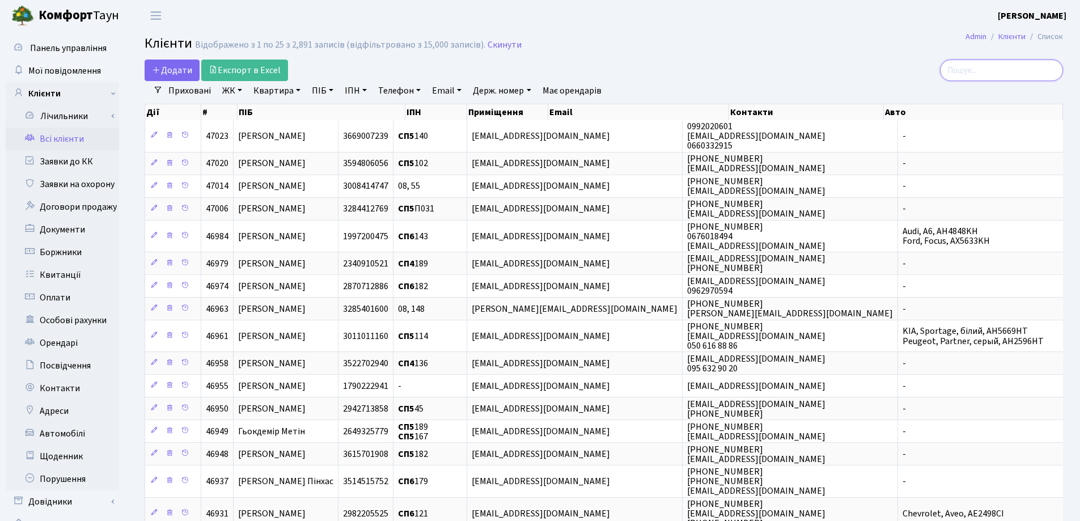
click at [1008, 71] on input "search" at bounding box center [1001, 71] width 123 height 22
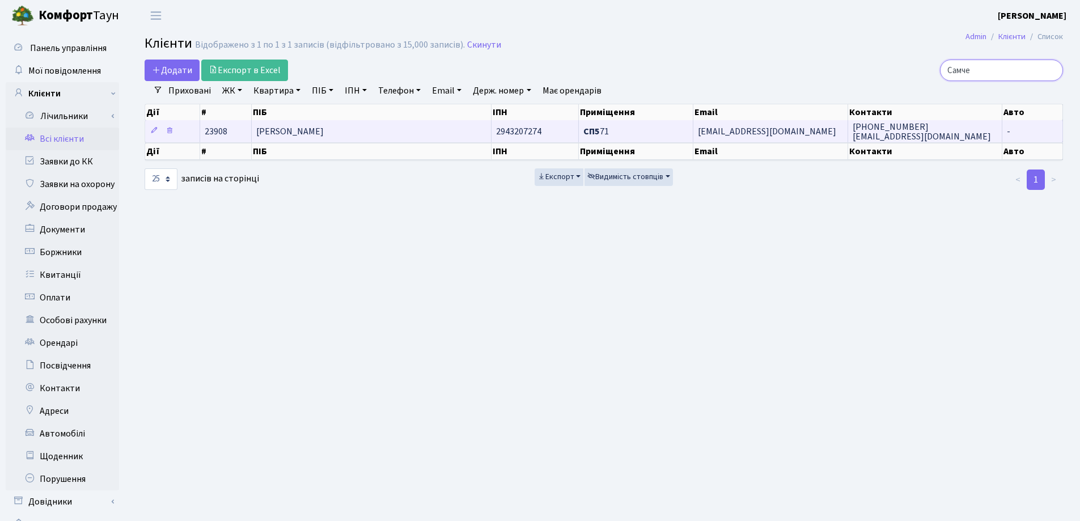
type input "Самче"
click at [428, 128] on td "[PERSON_NAME]" at bounding box center [372, 131] width 240 height 22
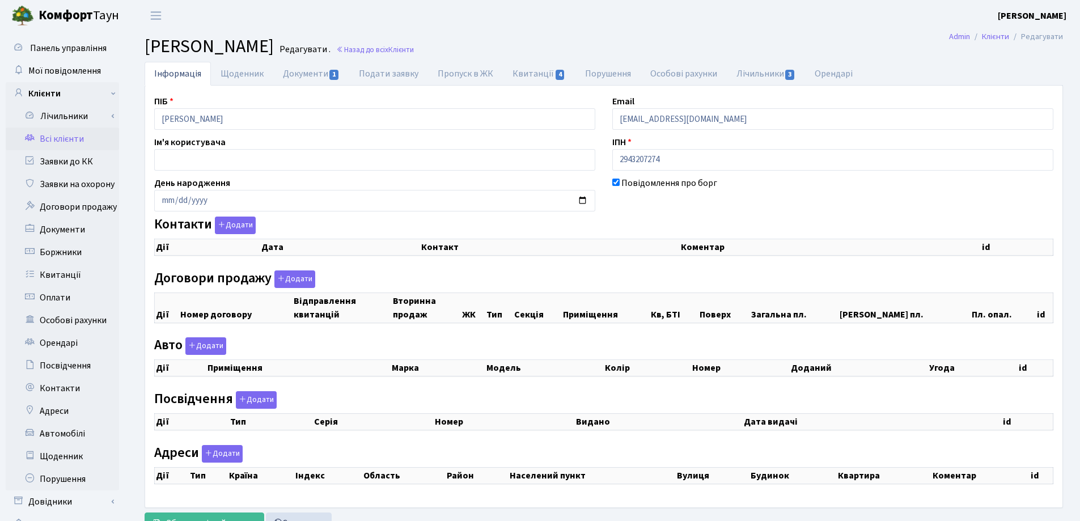
checkbox input "true"
select select "25"
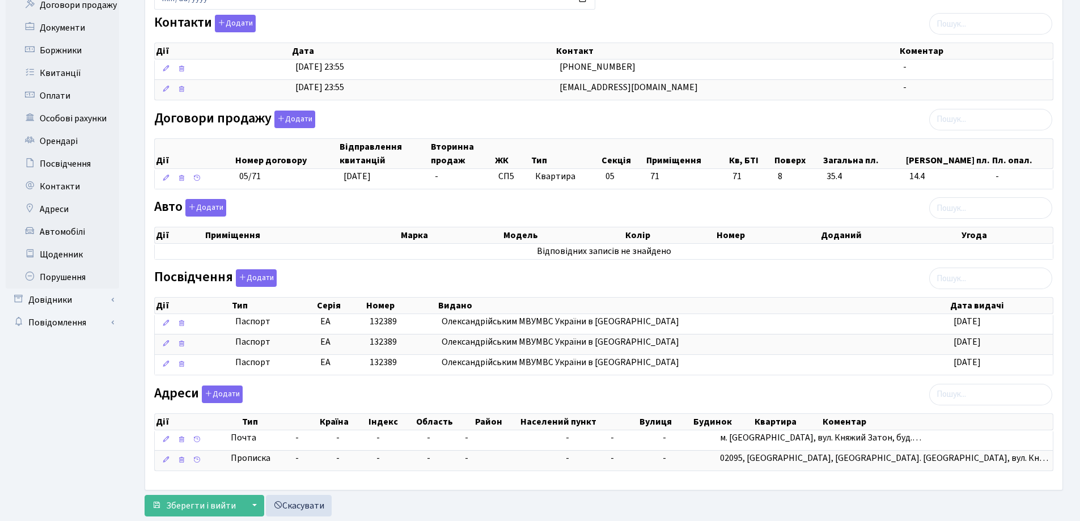
scroll to position [231, 0]
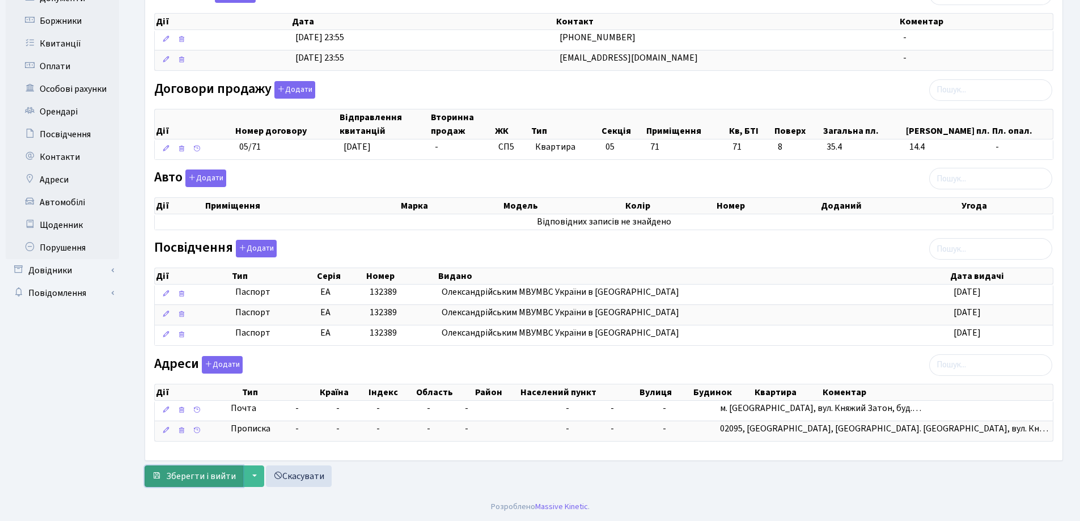
click at [222, 479] on span "Зберегти і вийти" at bounding box center [201, 476] width 70 height 12
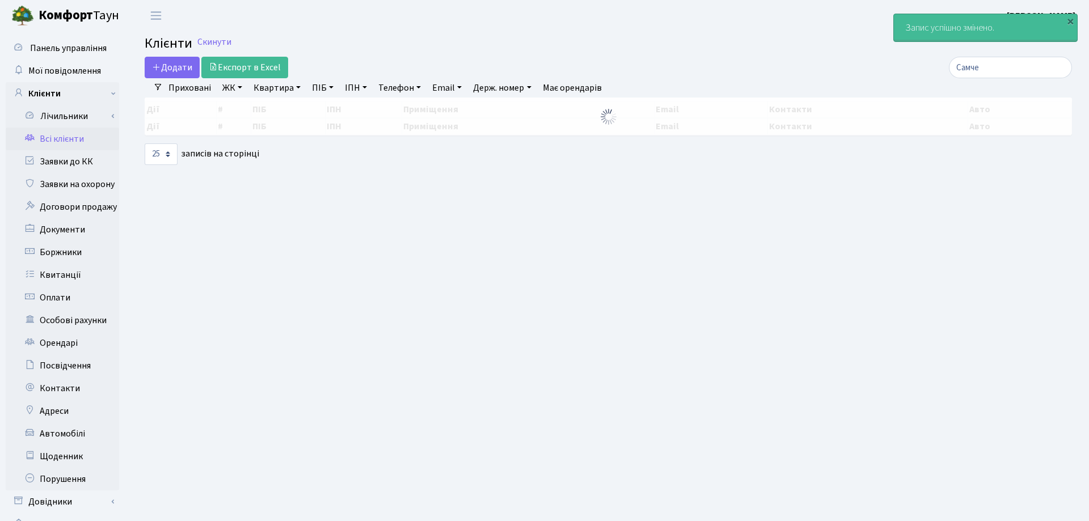
select select "25"
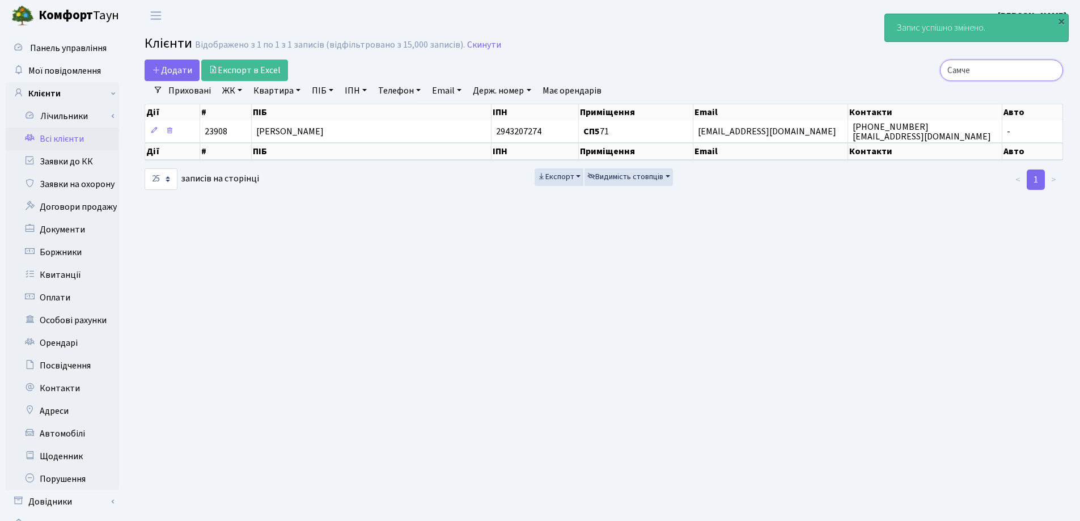
click at [1050, 70] on input "Самче" at bounding box center [1001, 71] width 123 height 22
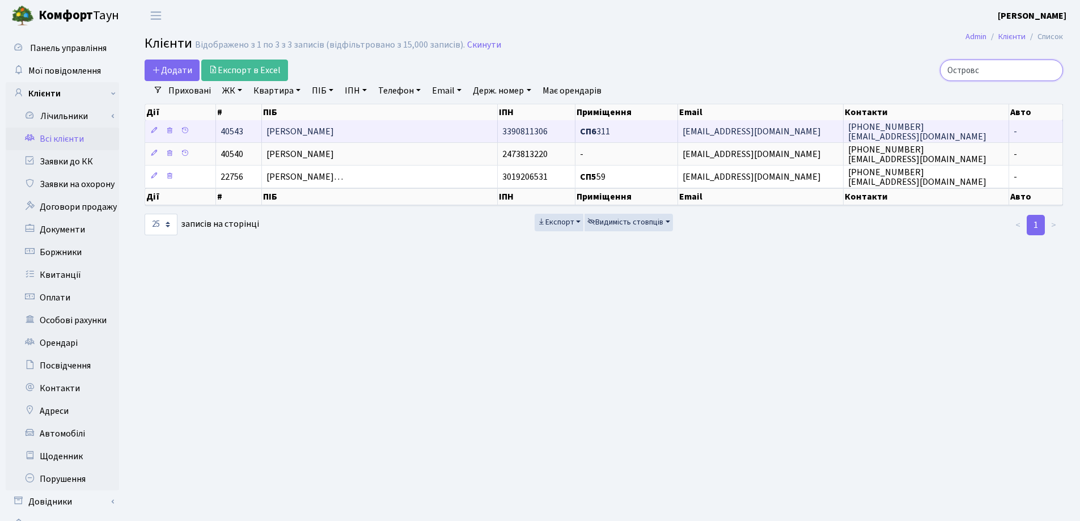
type input "Островс"
click at [431, 129] on td "[PERSON_NAME]" at bounding box center [380, 131] width 236 height 22
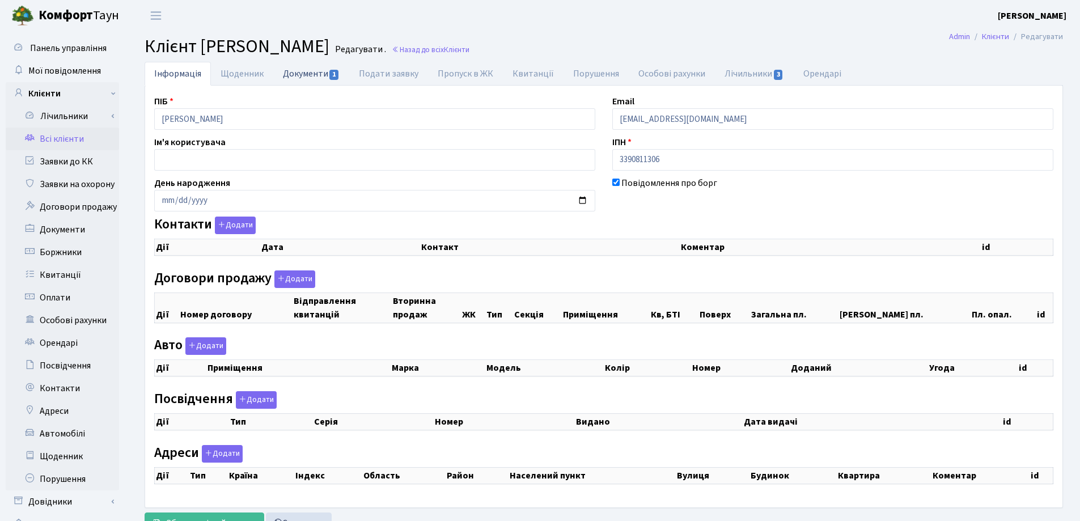
checkbox input "true"
select select "25"
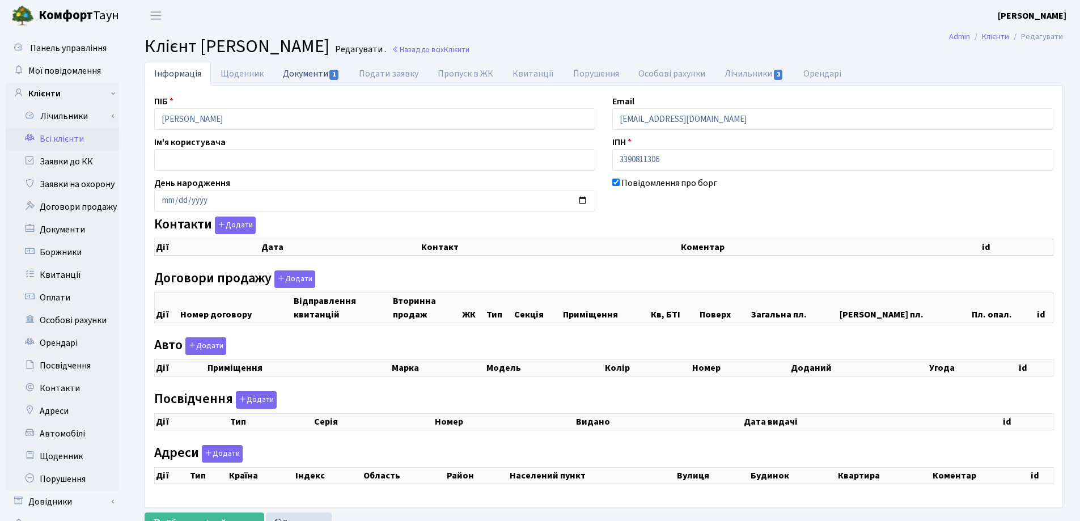
select select "25"
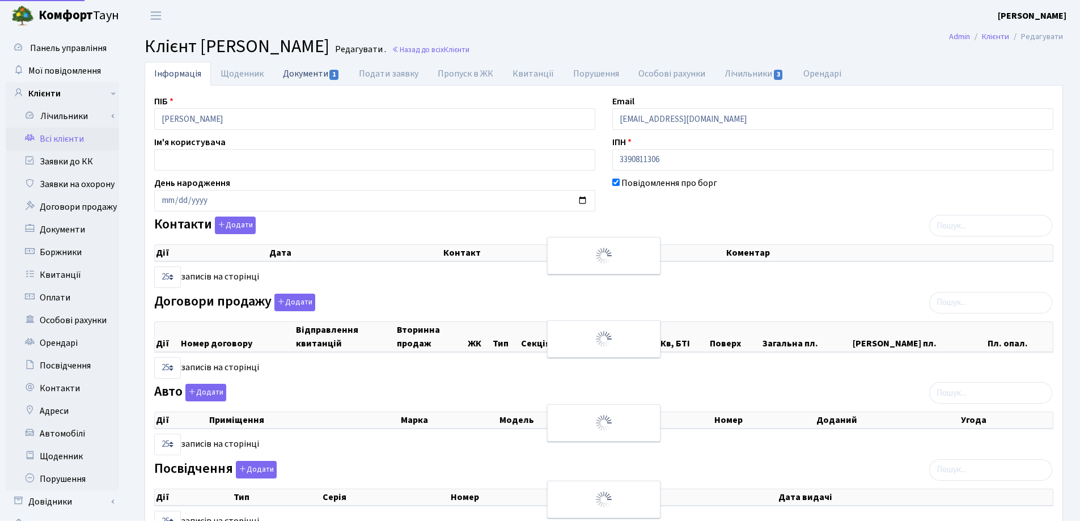
click at [299, 75] on link "Документи 1" at bounding box center [311, 73] width 76 height 23
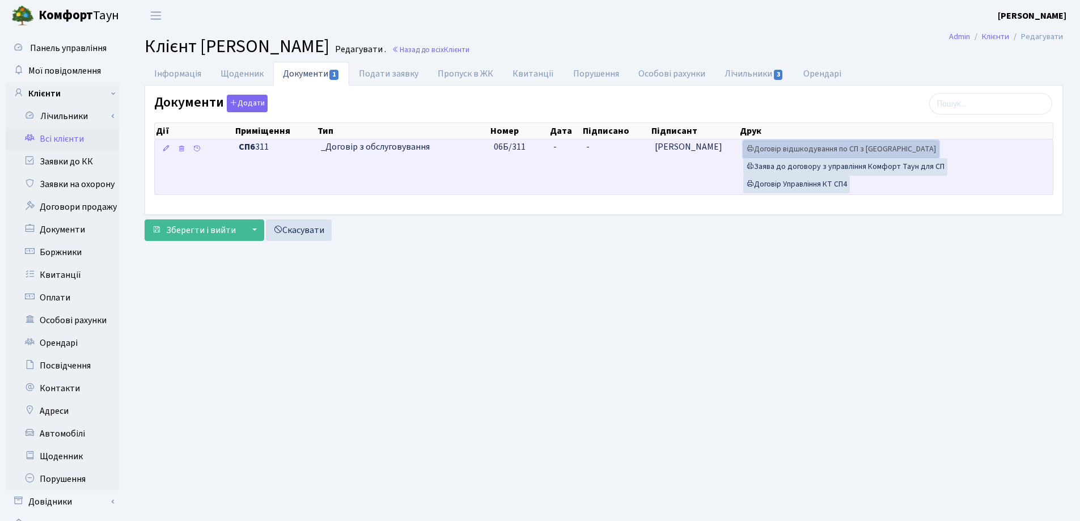
click at [767, 147] on link "Договір відшкодування по СП з Екві" at bounding box center [841, 150] width 196 height 18
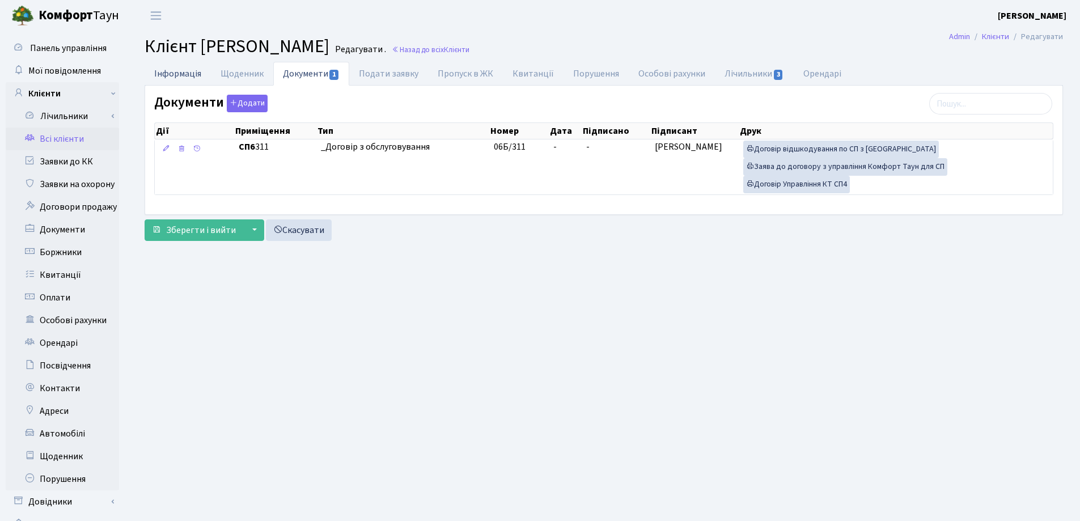
click at [164, 77] on link "Інформація" at bounding box center [178, 73] width 66 height 23
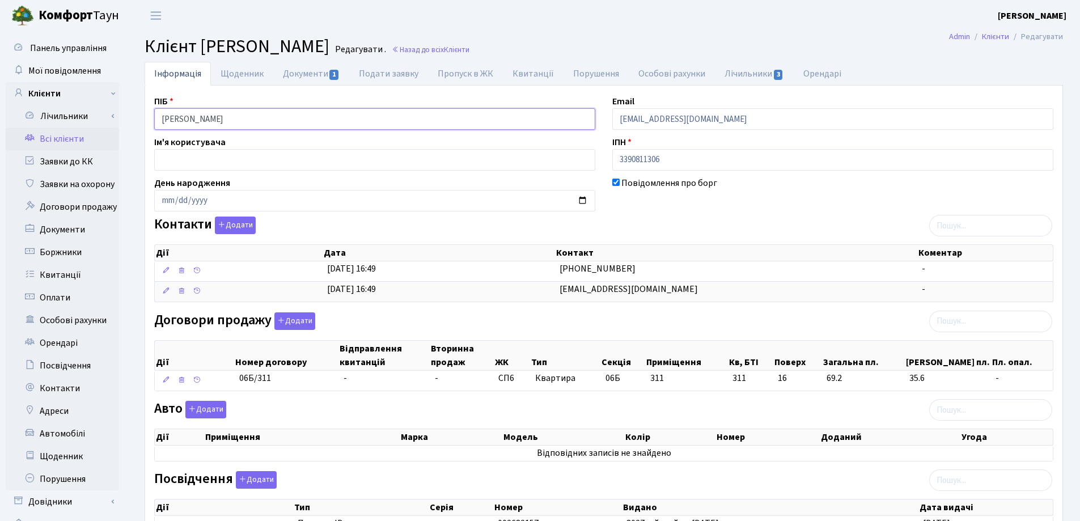
drag, startPoint x: 327, startPoint y: 117, endPoint x: 119, endPoint y: 106, distance: 207.8
click at [116, 104] on div "Панель управління Мої повідомлення Клієнти Лічильники Показання" at bounding box center [540, 357] width 1080 height 652
click at [577, 6] on header "Комфорт Таун Лоскутова В. С. Мій обліковий запис Вийти" at bounding box center [540, 15] width 1080 height 31
click at [299, 74] on link "Документи 1" at bounding box center [311, 73] width 76 height 23
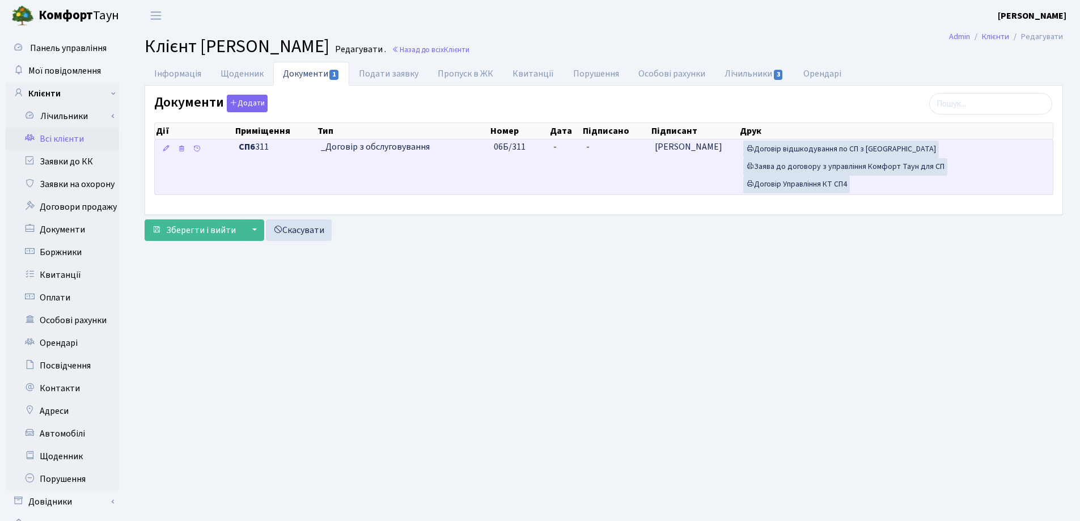
click at [569, 152] on td "-" at bounding box center [565, 167] width 33 height 55
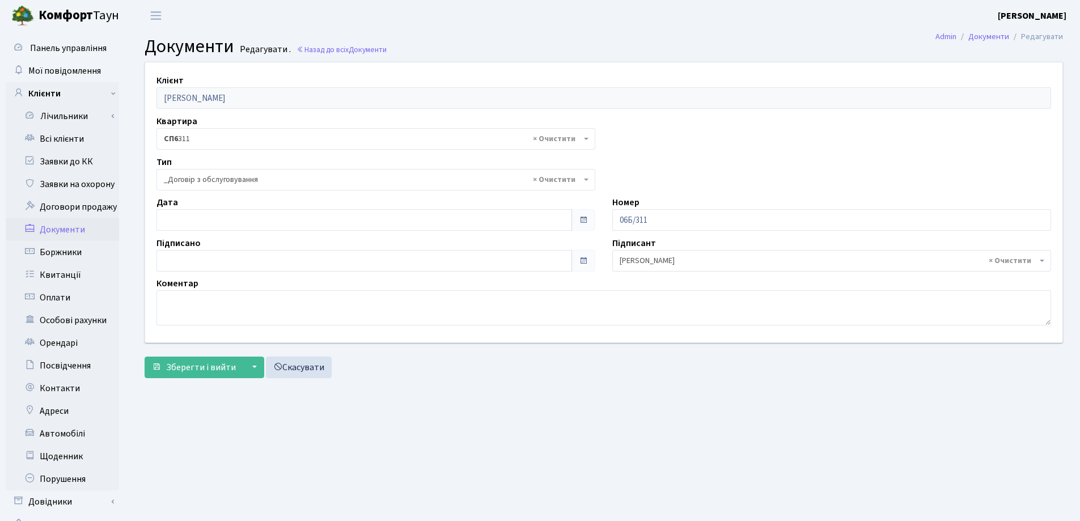
select select "289"
type input "[DATE]"
click at [269, 221] on input "[DATE]" at bounding box center [365, 220] width 416 height 22
click at [208, 364] on span "Зберегти і вийти" at bounding box center [201, 367] width 70 height 12
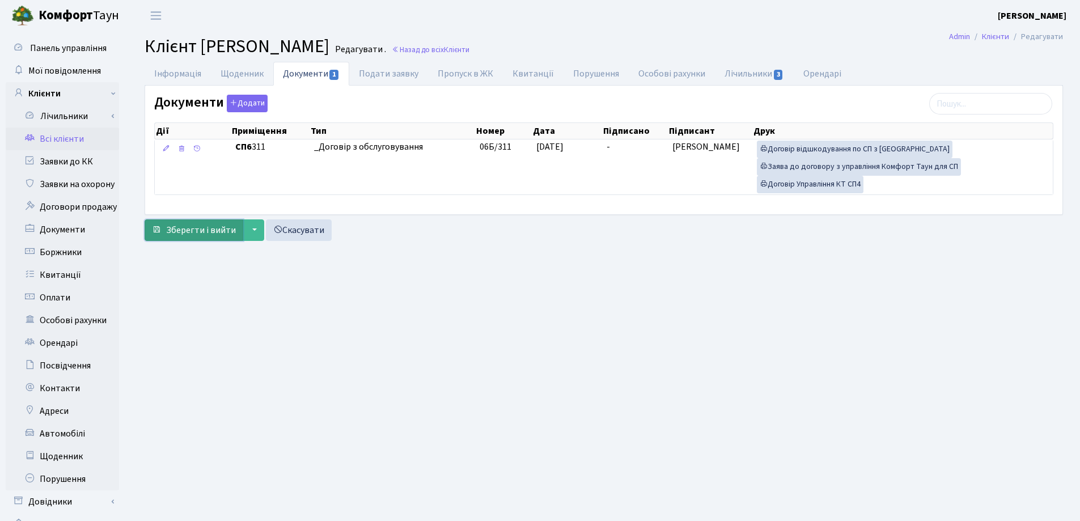
click at [191, 225] on span "Зберегти і вийти" at bounding box center [201, 230] width 70 height 12
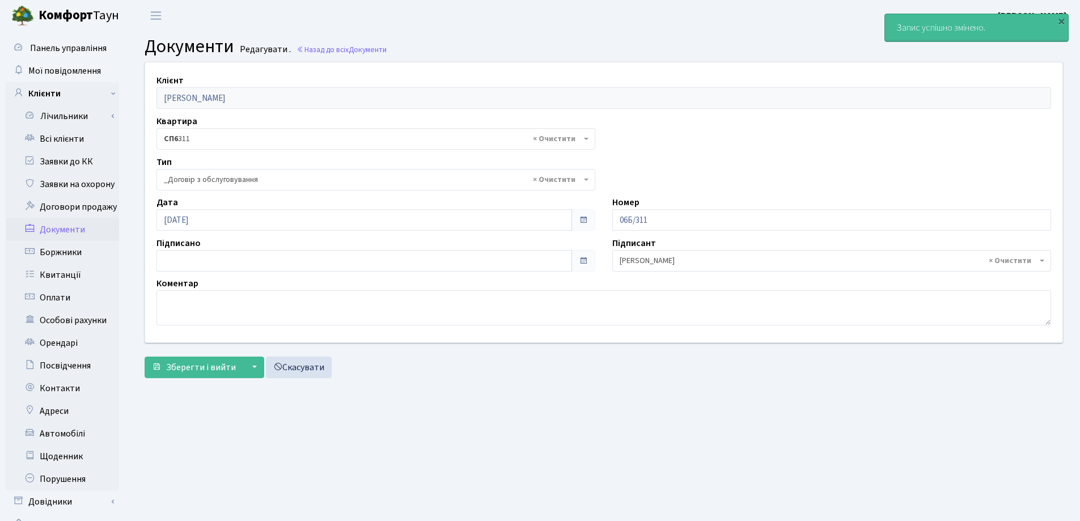
select select "289"
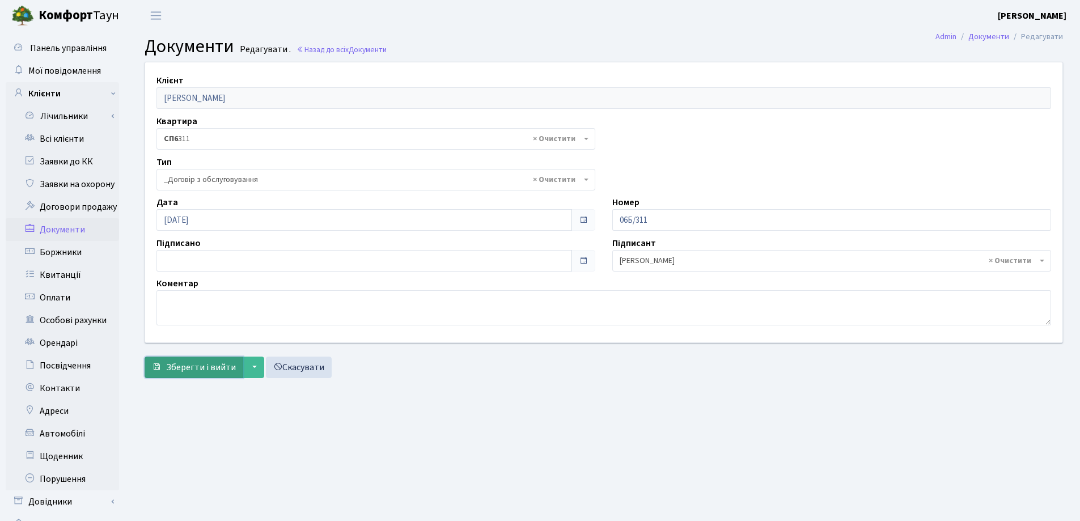
click at [188, 362] on span "Зберегти і вийти" at bounding box center [201, 367] width 70 height 12
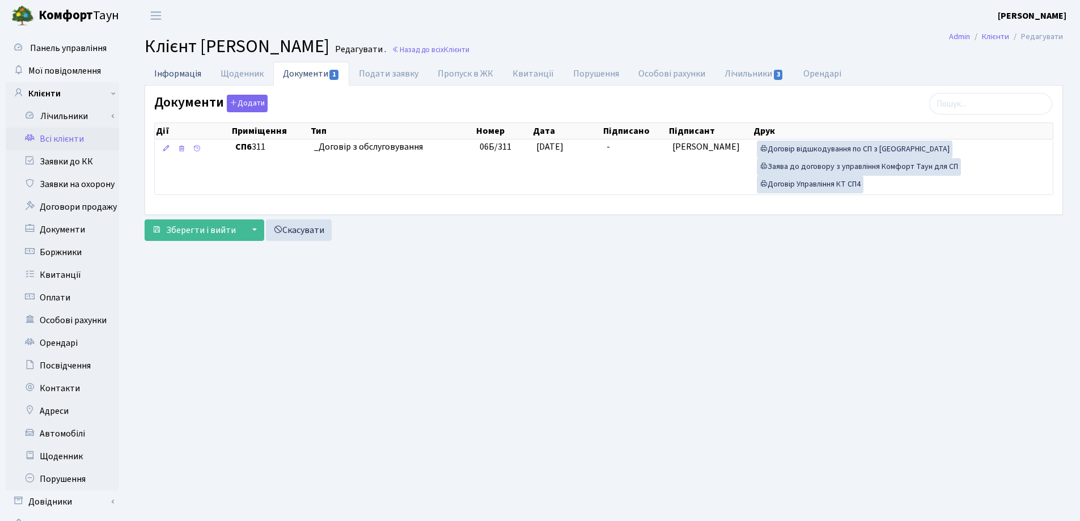
click at [181, 71] on link "Інформація" at bounding box center [178, 73] width 66 height 23
select select "25"
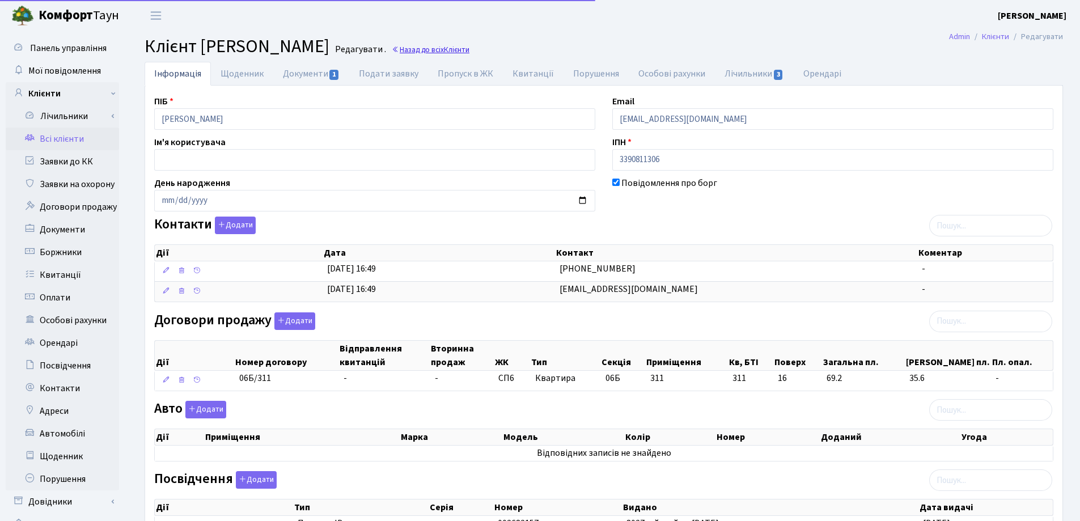
click at [470, 48] on link "Назад до всіх Клієнти" at bounding box center [431, 49] width 78 height 11
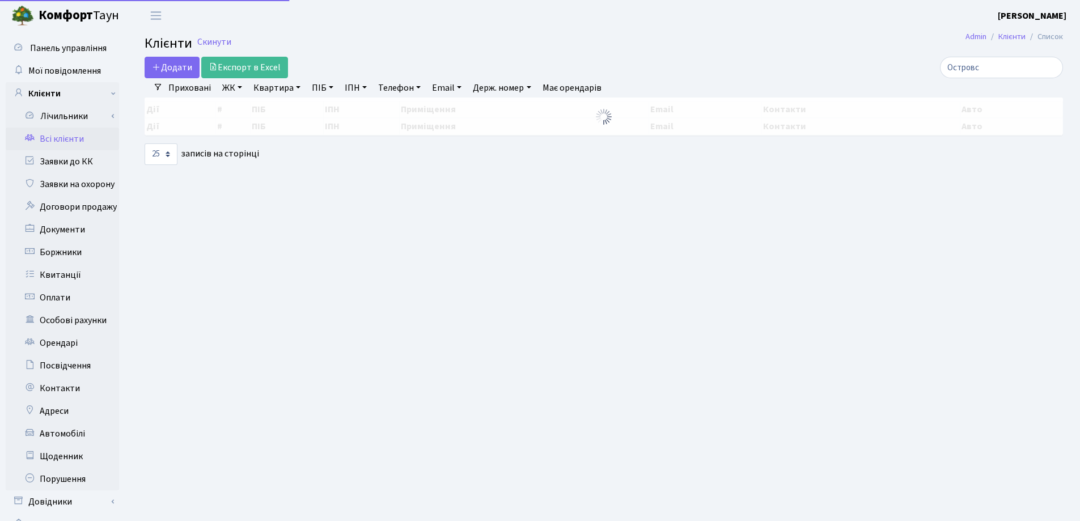
select select "25"
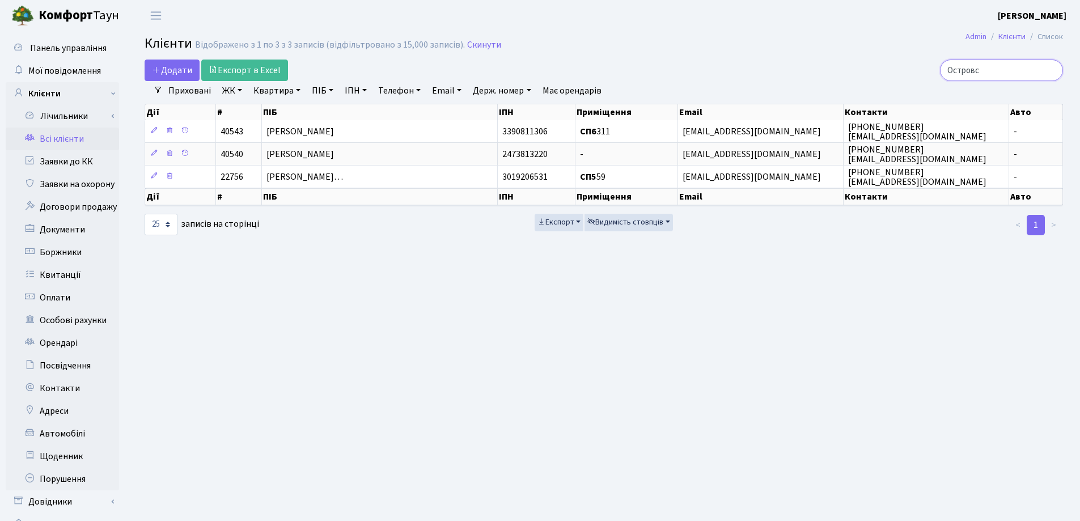
click at [1052, 72] on input "Островс" at bounding box center [1001, 71] width 123 height 22
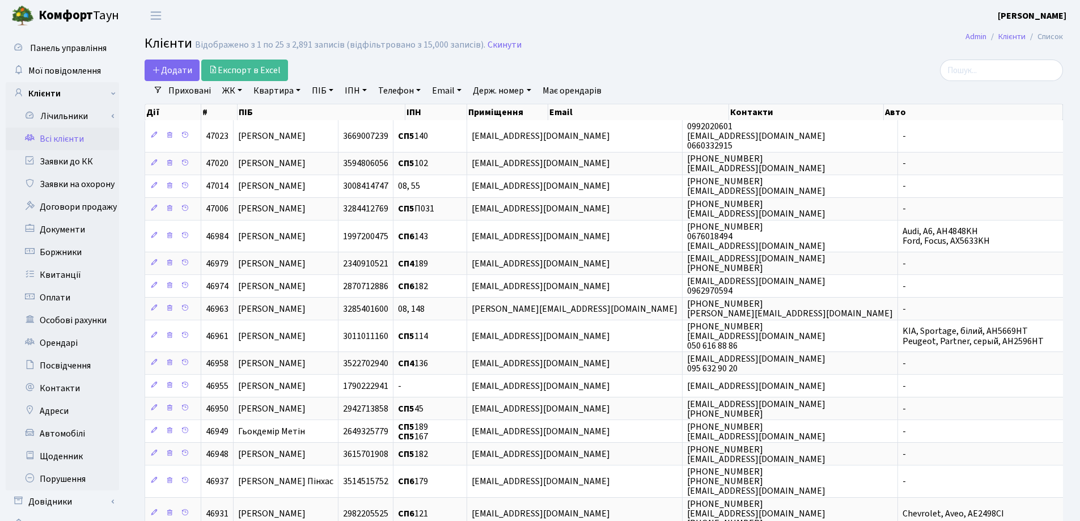
drag, startPoint x: 298, startPoint y: 88, endPoint x: 299, endPoint y: 99, distance: 10.8
click at [296, 90] on link "Квартира" at bounding box center [277, 90] width 56 height 19
type input "311"
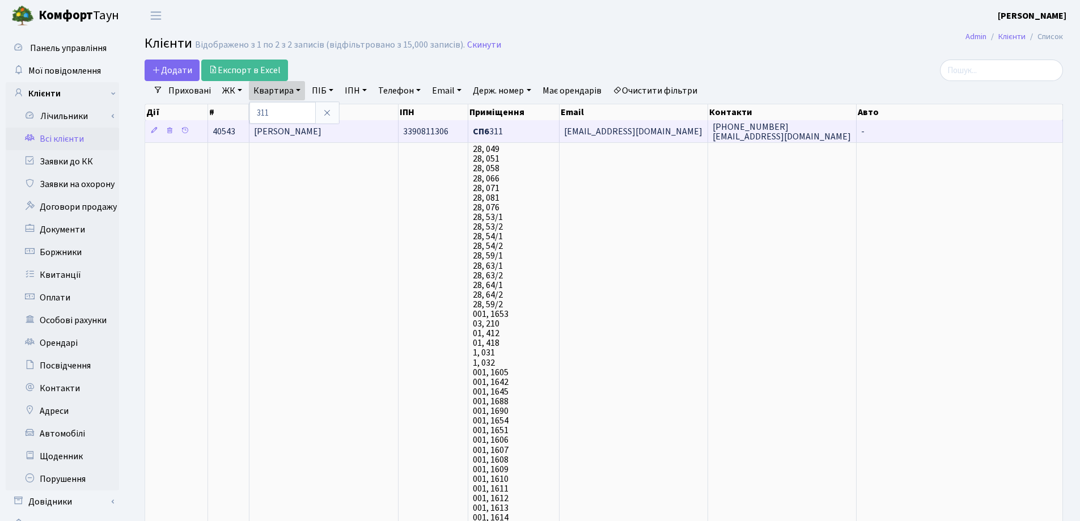
click at [322, 133] on span "[PERSON_NAME]" at bounding box center [287, 131] width 67 height 12
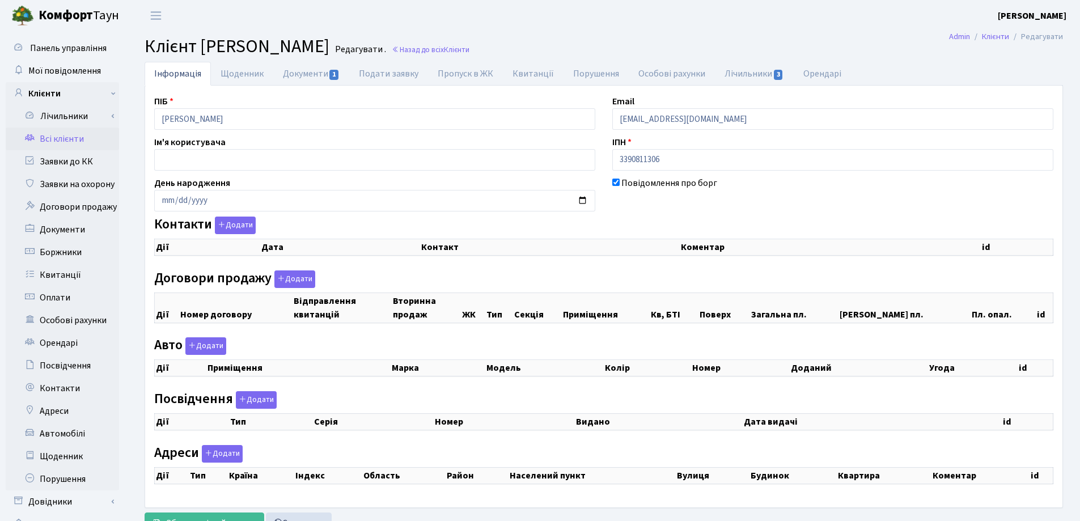
checkbox input "true"
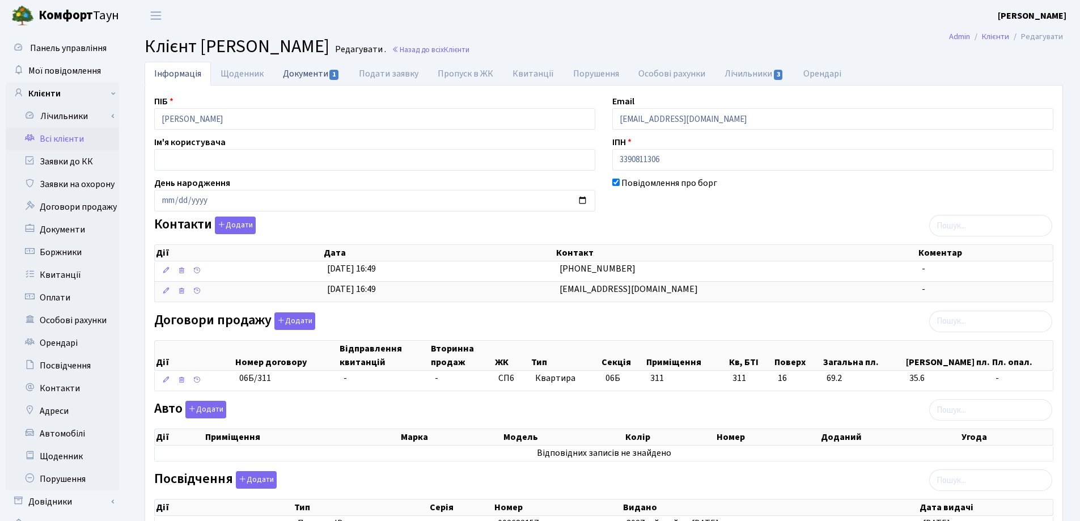
click at [301, 73] on link "Документи 1" at bounding box center [311, 73] width 76 height 23
select select "25"
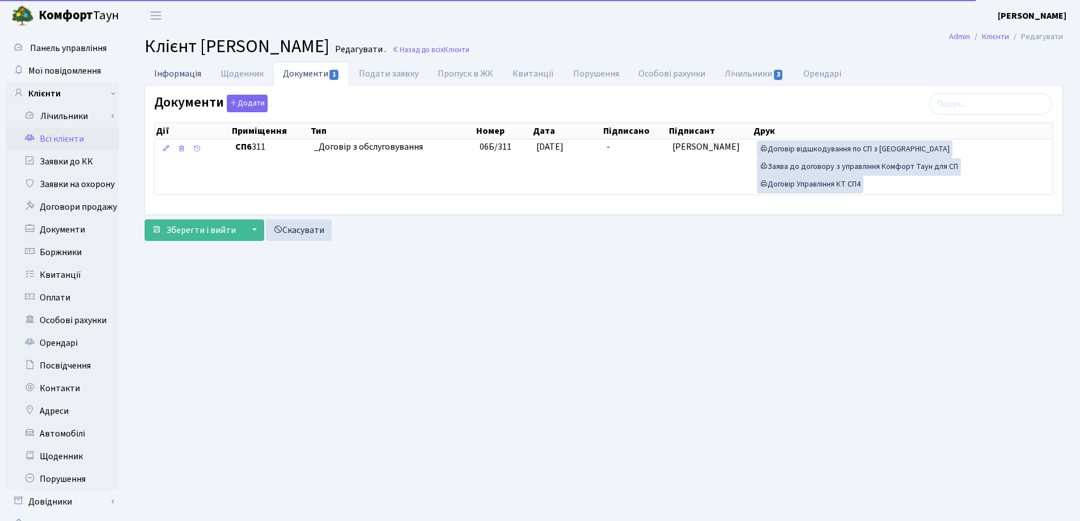
click at [185, 74] on link "Інформація" at bounding box center [178, 73] width 66 height 23
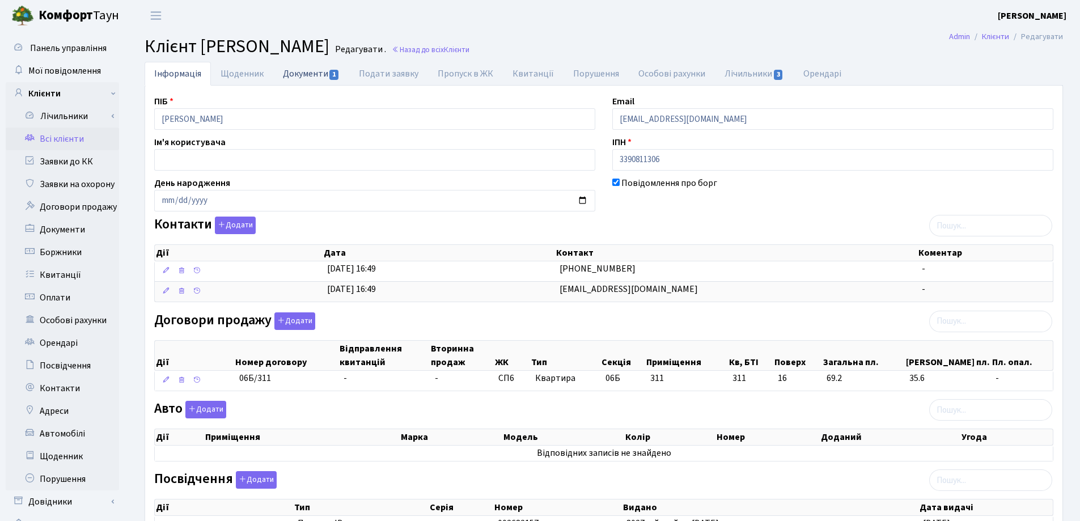
click at [297, 72] on link "Документи 1" at bounding box center [311, 73] width 76 height 23
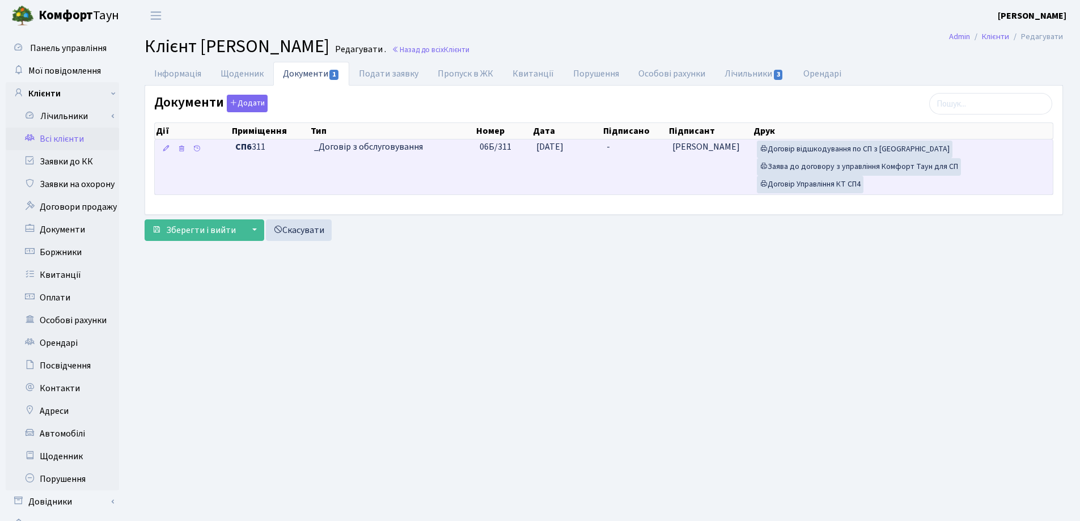
click at [617, 145] on td "-" at bounding box center [634, 167] width 65 height 55
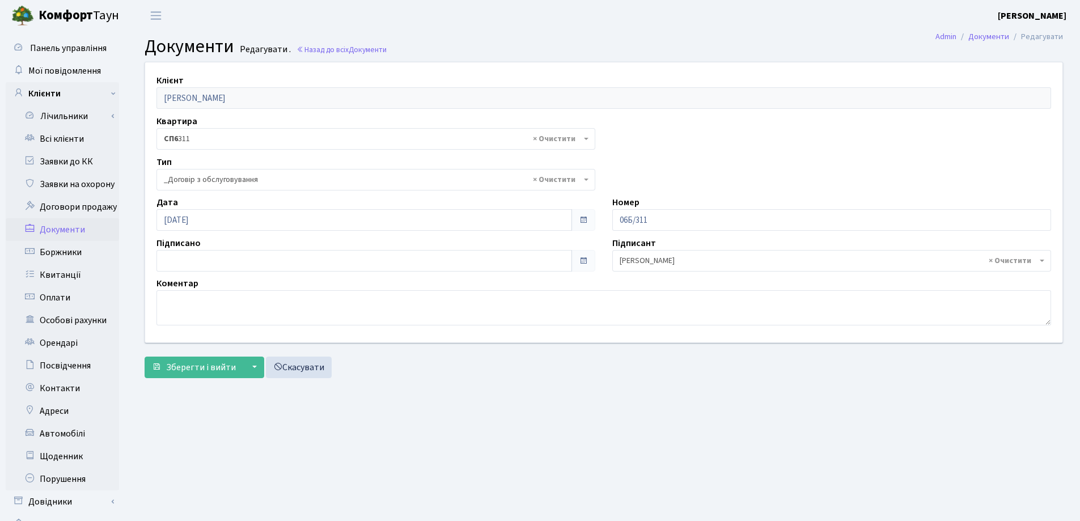
select select "289"
type input "[DATE]"
click at [282, 261] on input "[DATE]" at bounding box center [365, 261] width 416 height 22
click at [196, 370] on span "Зберегти і вийти" at bounding box center [201, 367] width 70 height 12
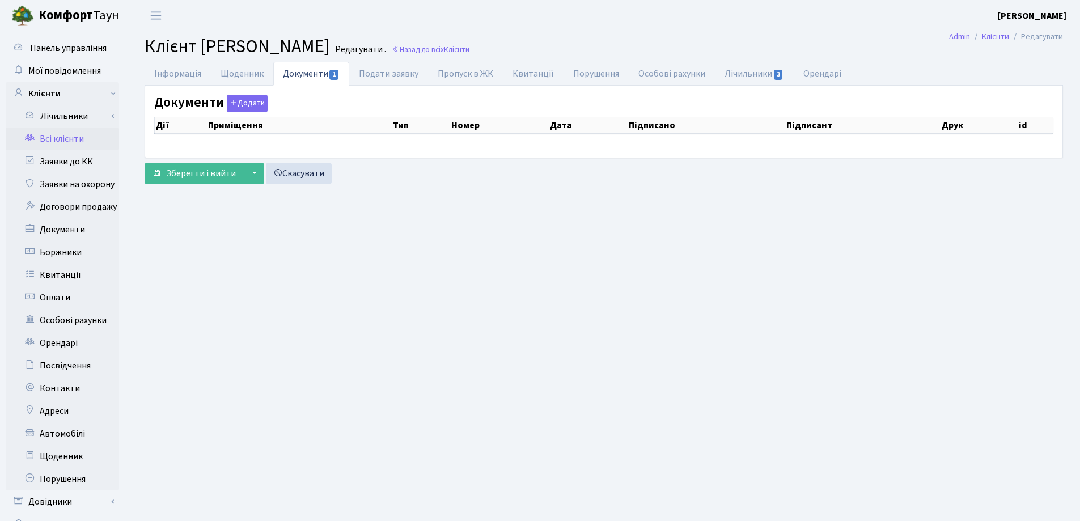
checkbox input "true"
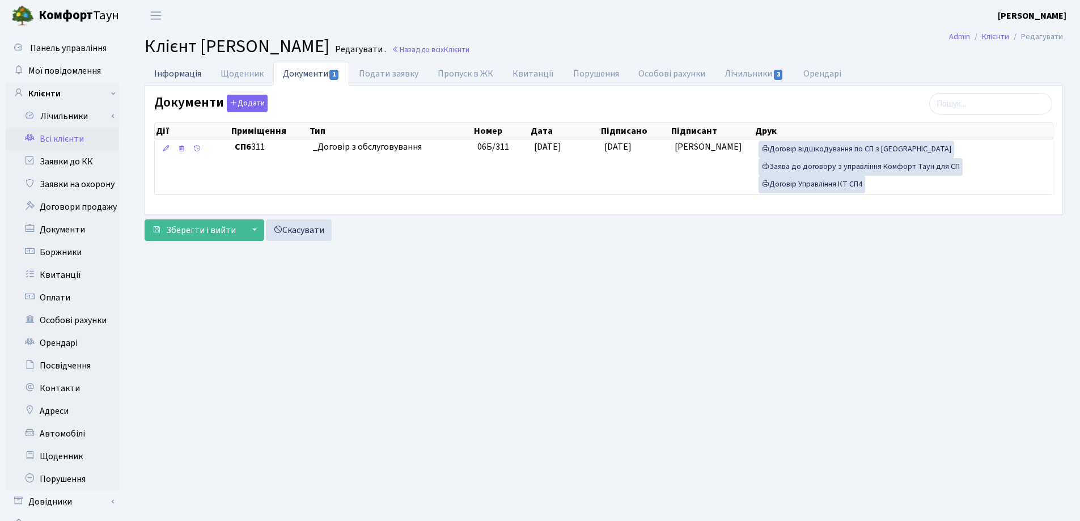
click at [170, 74] on link "Інформація" at bounding box center [178, 73] width 66 height 23
select select "25"
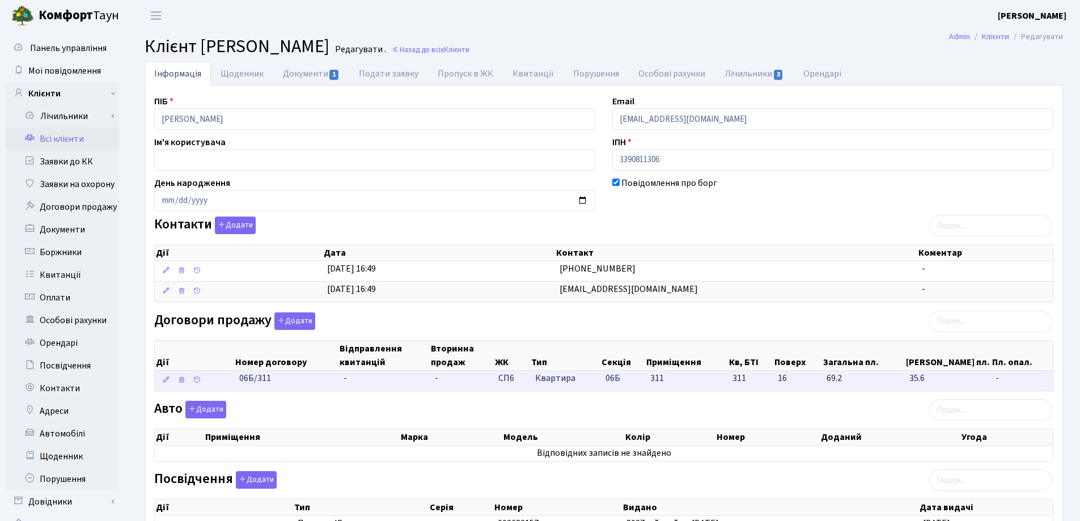
click at [365, 380] on td "-" at bounding box center [384, 381] width 91 height 20
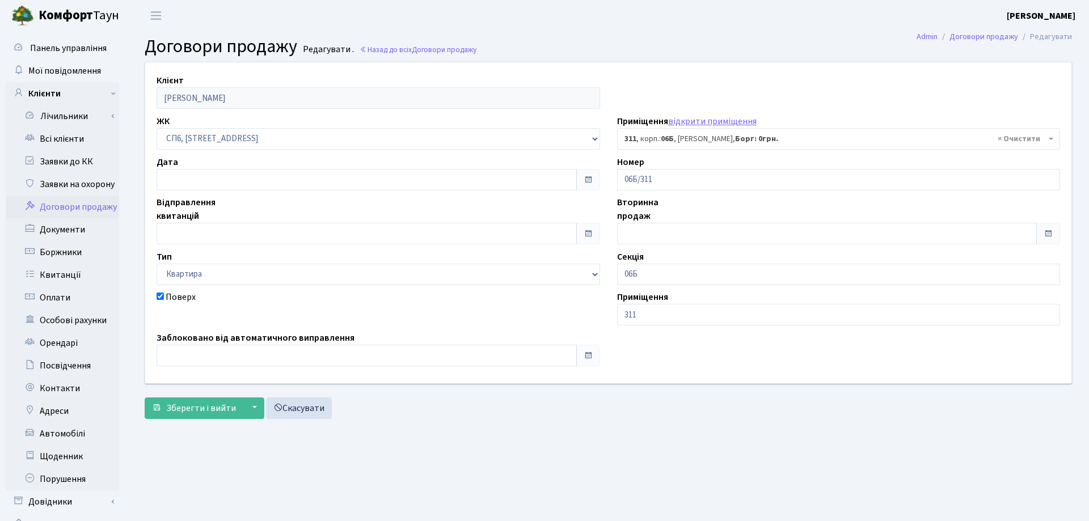
select select "21979"
click at [276, 178] on input "text" at bounding box center [365, 180] width 416 height 22
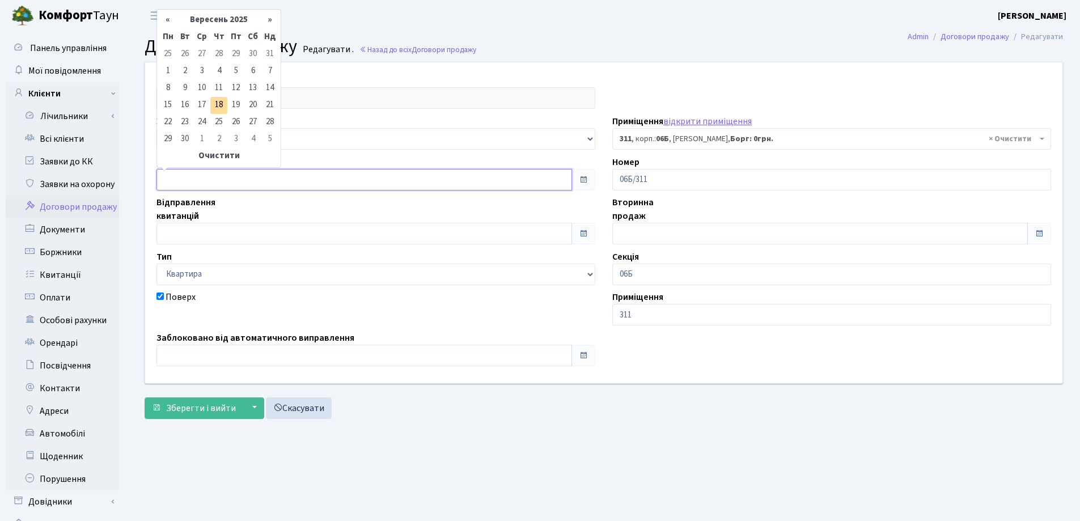
type input "[DATE]"
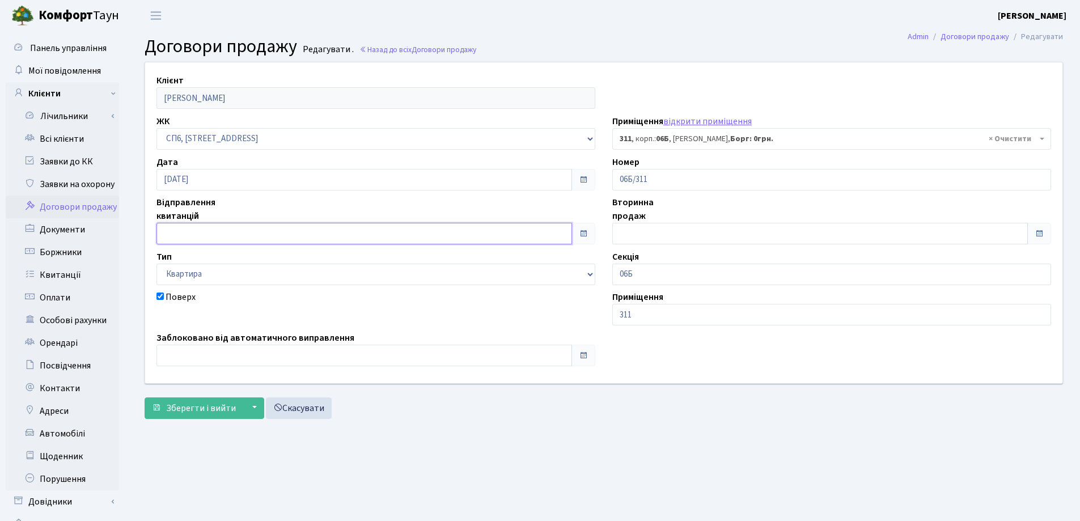
click at [281, 238] on input "text" at bounding box center [365, 234] width 416 height 22
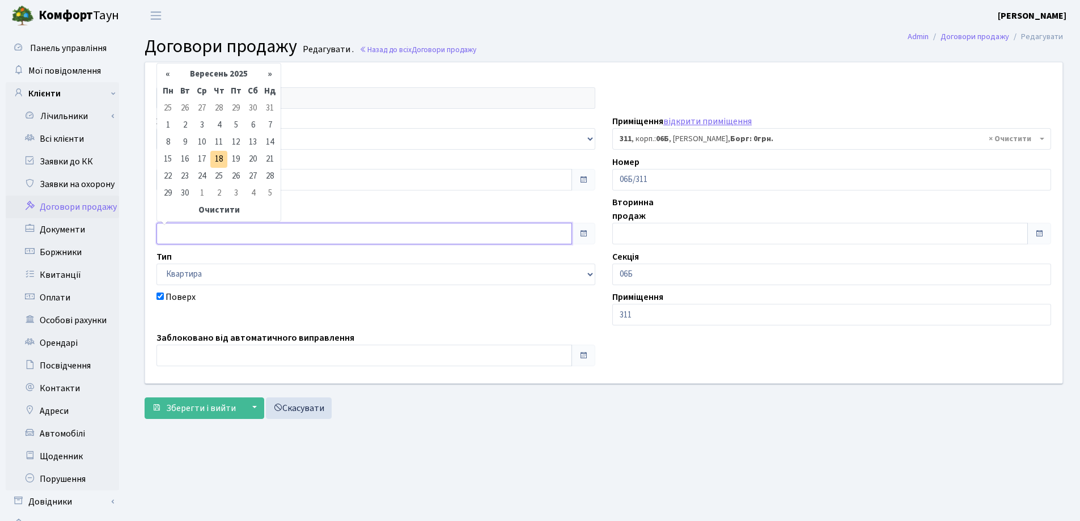
type input "[DATE]"
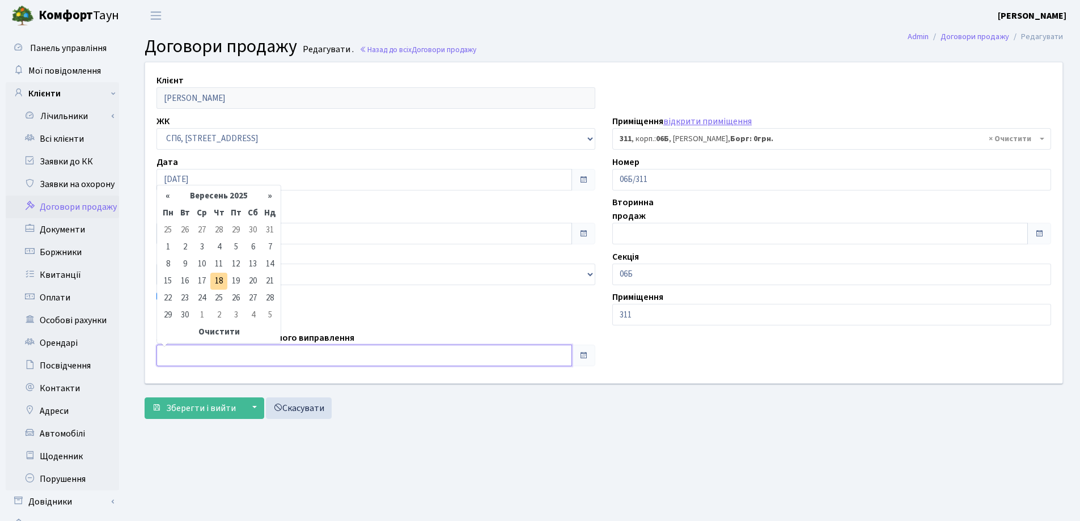
click at [262, 350] on input "text" at bounding box center [365, 356] width 416 height 22
type input "[DATE]"
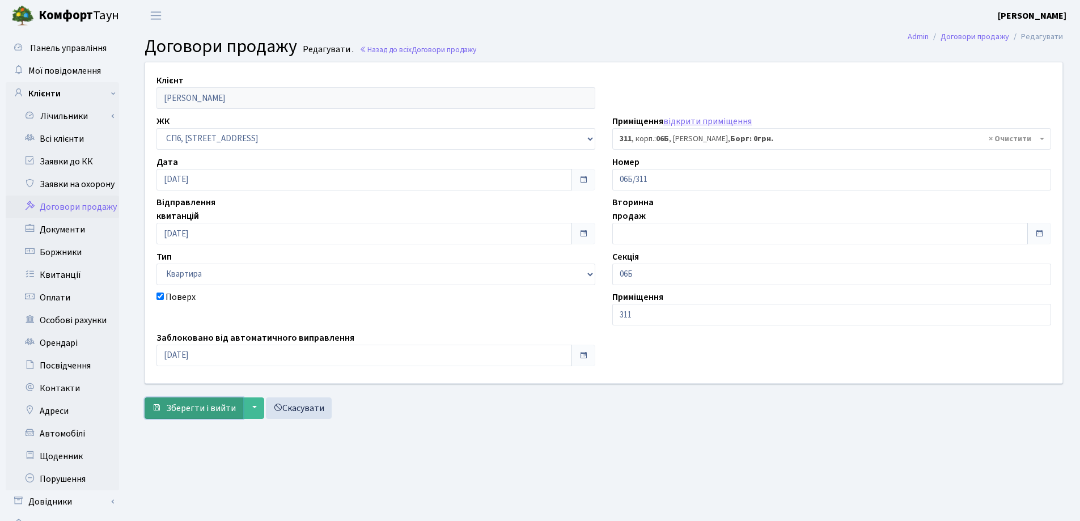
click at [194, 407] on span "Зберегти і вийти" at bounding box center [201, 408] width 70 height 12
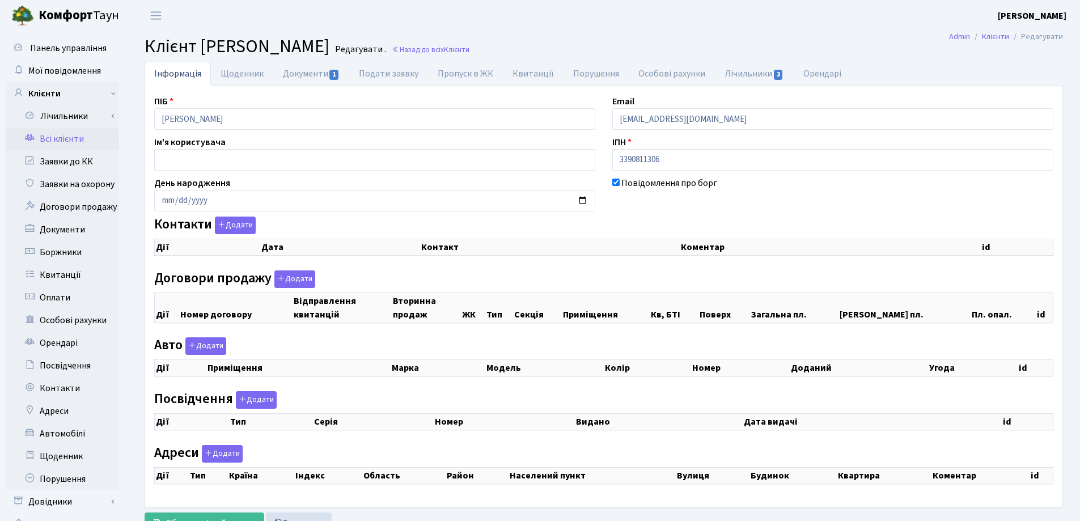
checkbox input "true"
select select "25"
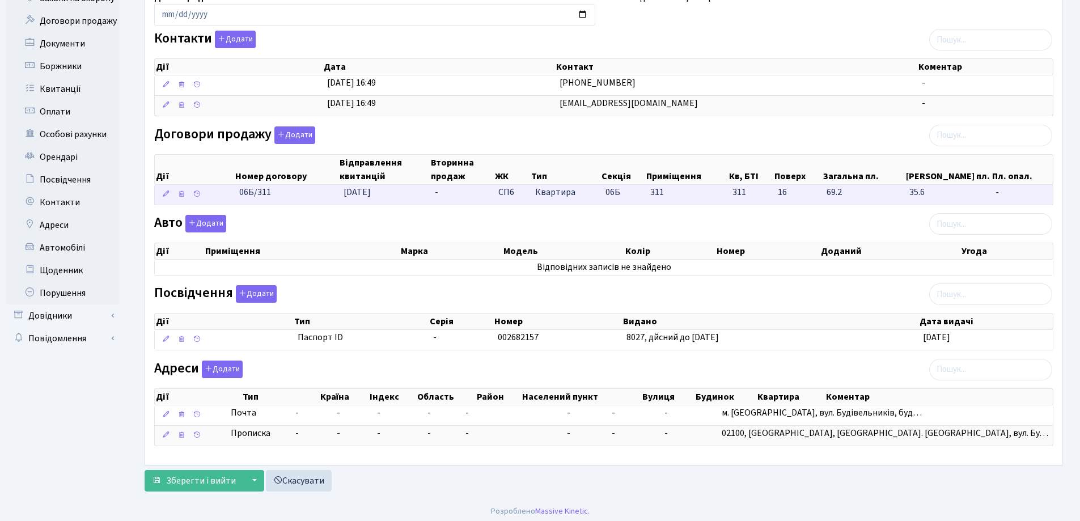
scroll to position [191, 0]
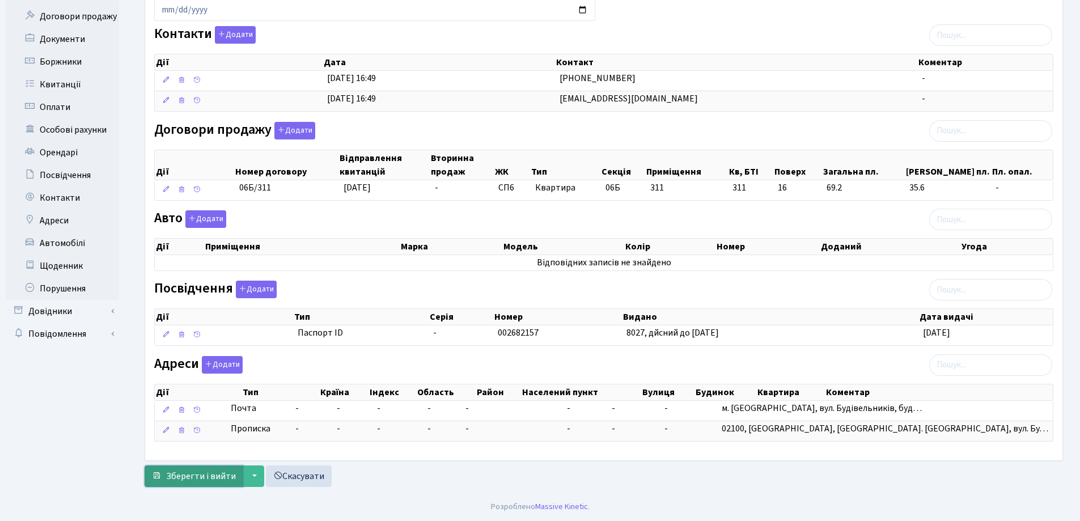
click at [192, 473] on span "Зберегти і вийти" at bounding box center [201, 476] width 70 height 12
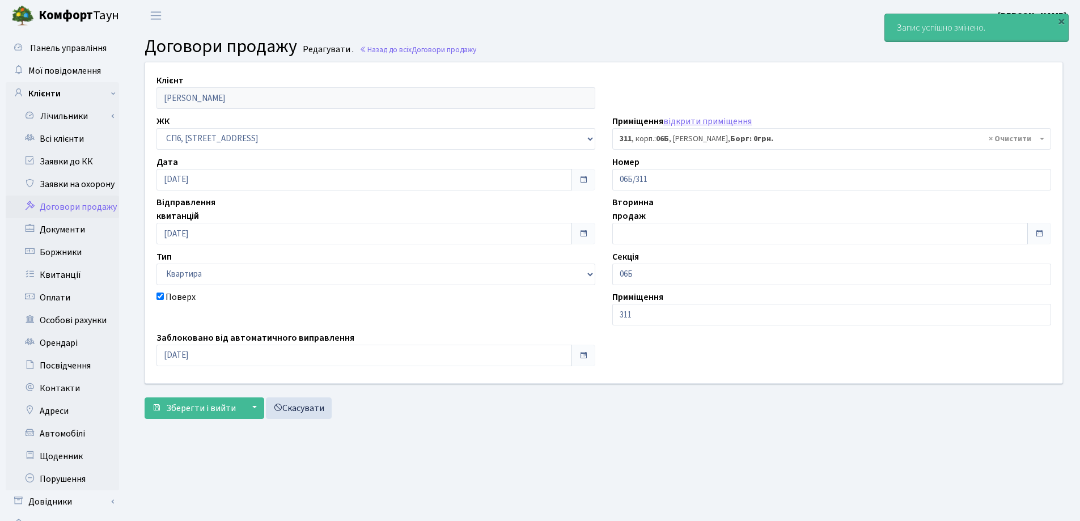
select select "21979"
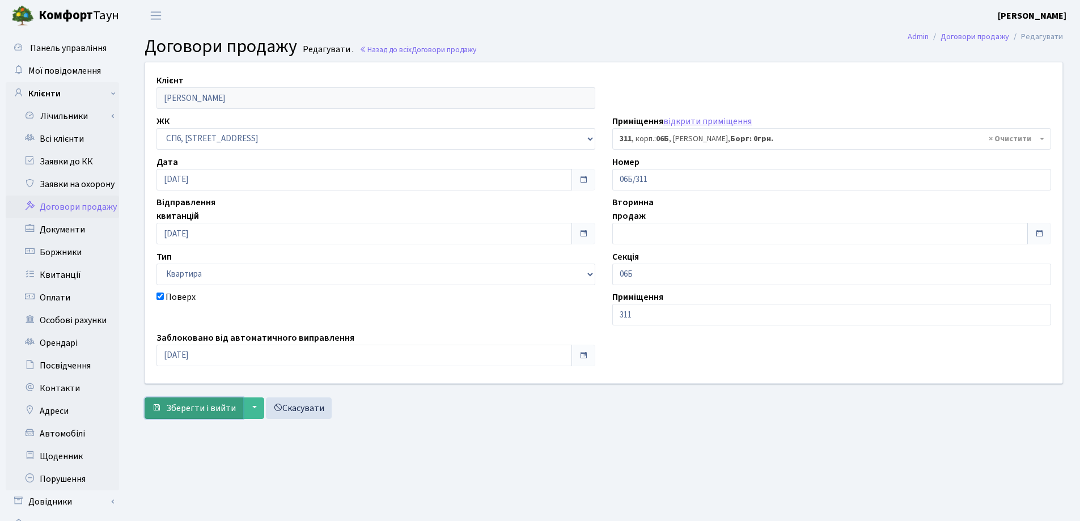
click at [196, 410] on span "Зберегти і вийти" at bounding box center [201, 408] width 70 height 12
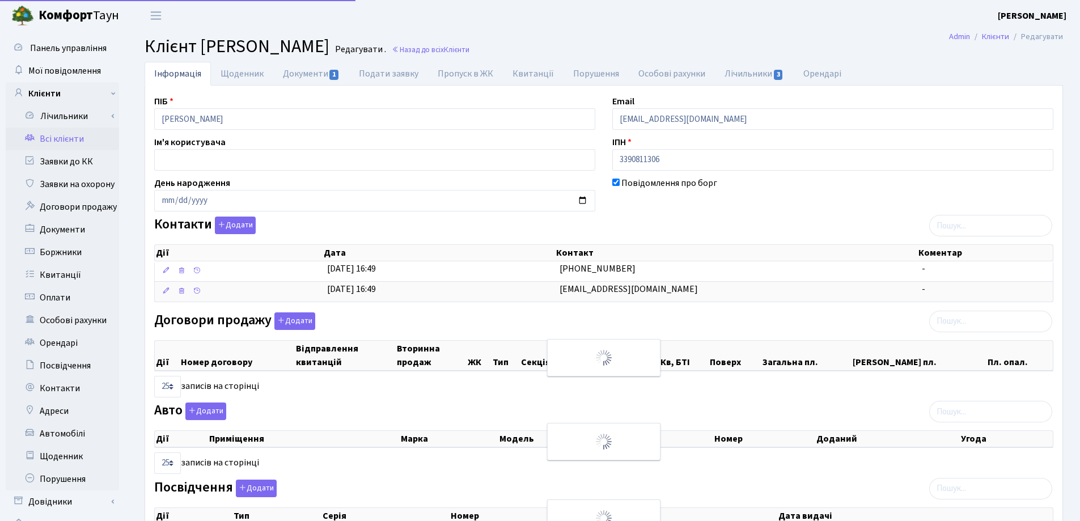
select select "25"
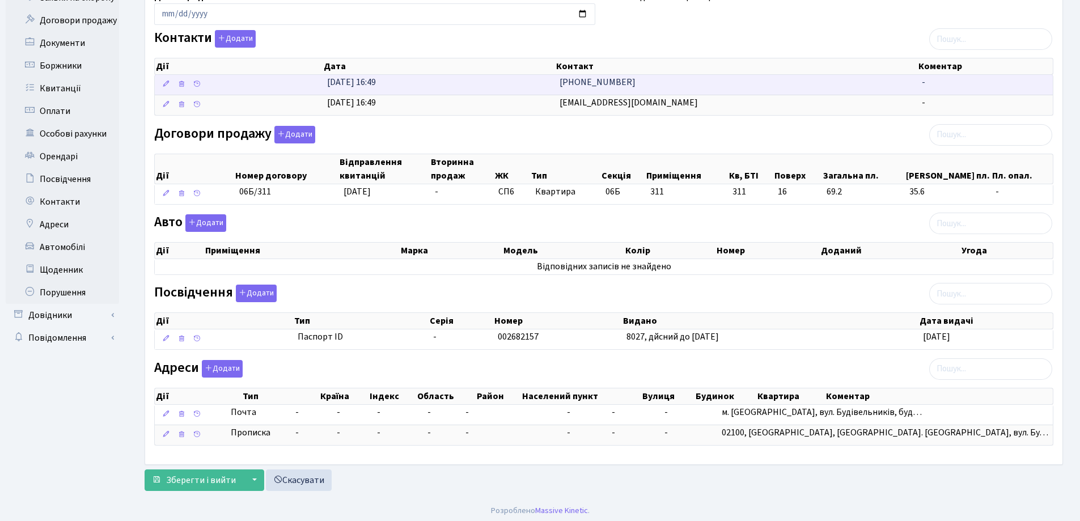
scroll to position [191, 0]
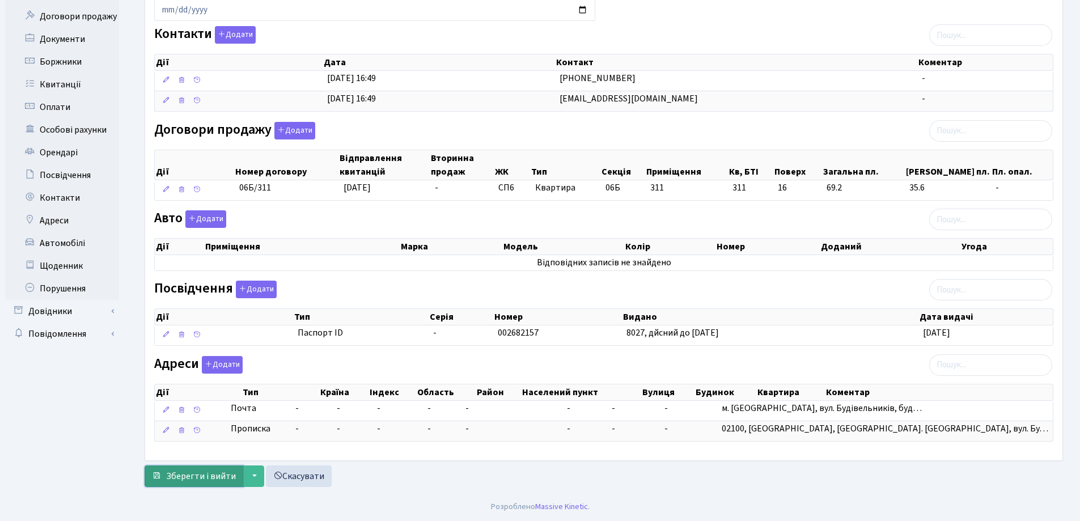
click at [206, 476] on span "Зберегти і вийти" at bounding box center [201, 476] width 70 height 12
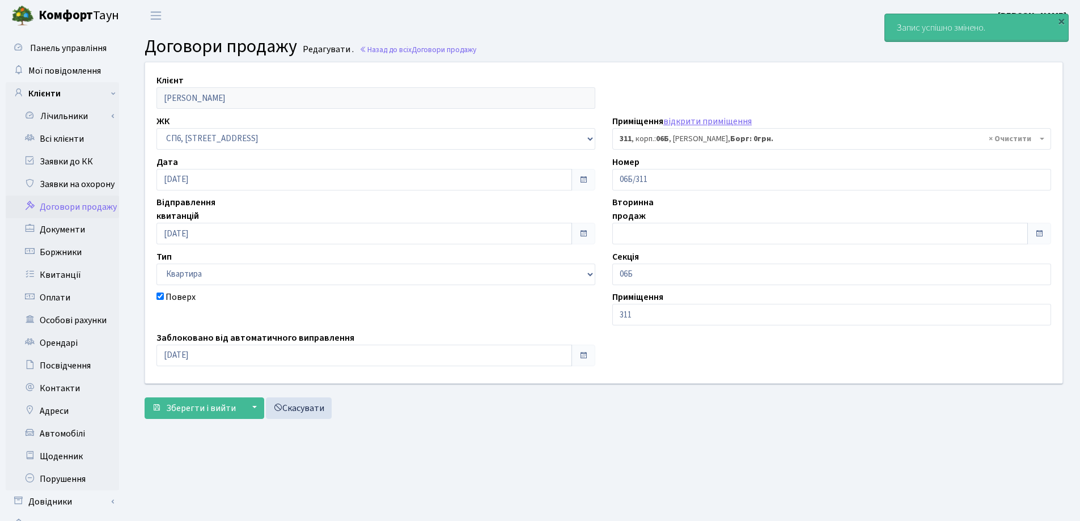
select select "21979"
click at [70, 144] on link "Всі клієнти" at bounding box center [62, 139] width 113 height 23
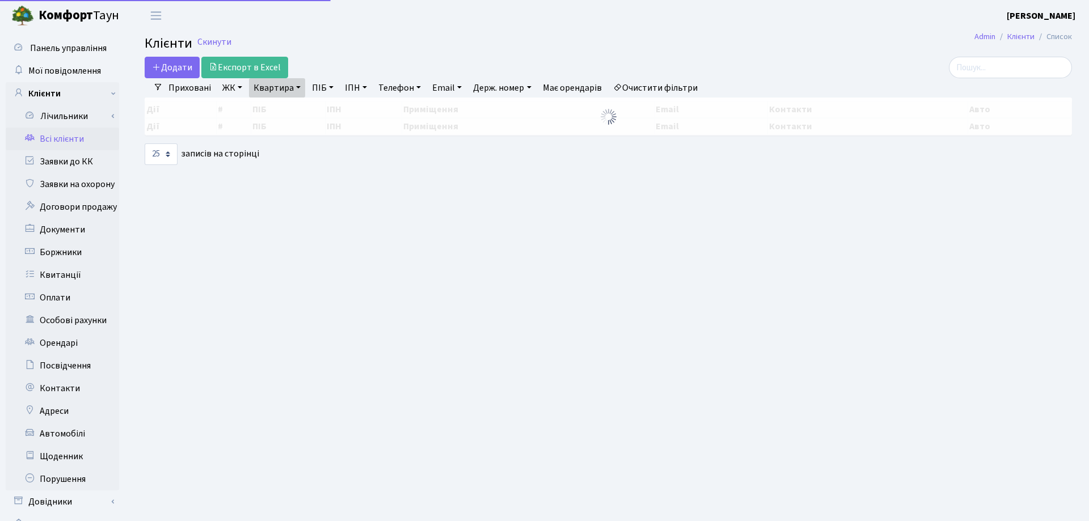
select select "25"
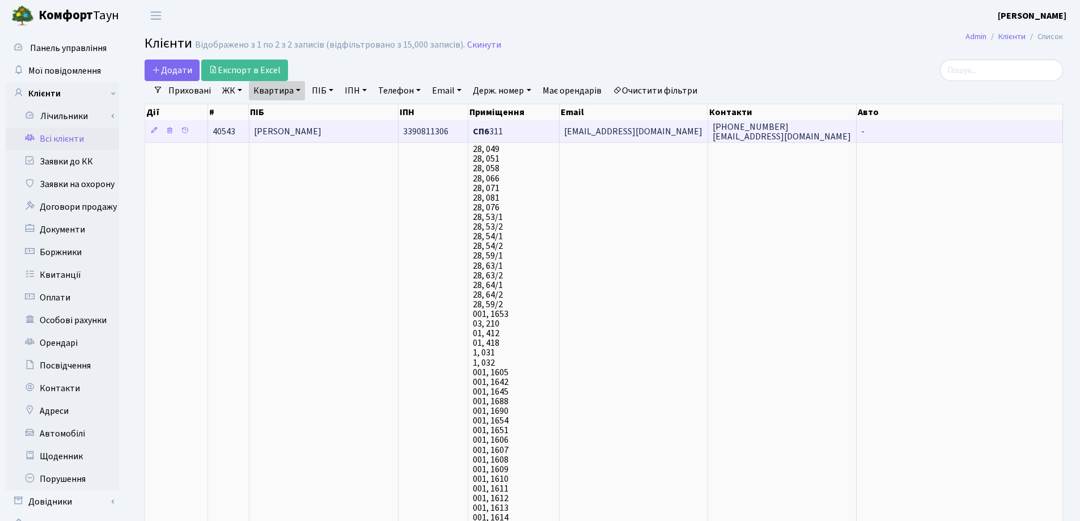
click at [322, 131] on span "[PERSON_NAME]" at bounding box center [287, 131] width 67 height 12
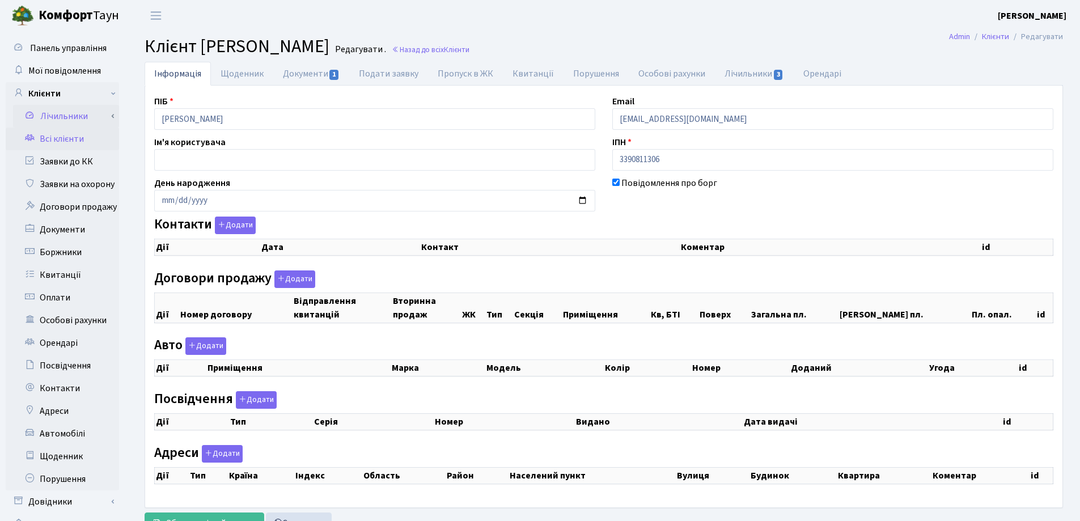
click at [90, 113] on div "Панель управління Мої повідомлення Клієнти Лічильники Показання" at bounding box center [540, 286] width 1080 height 510
select select "25"
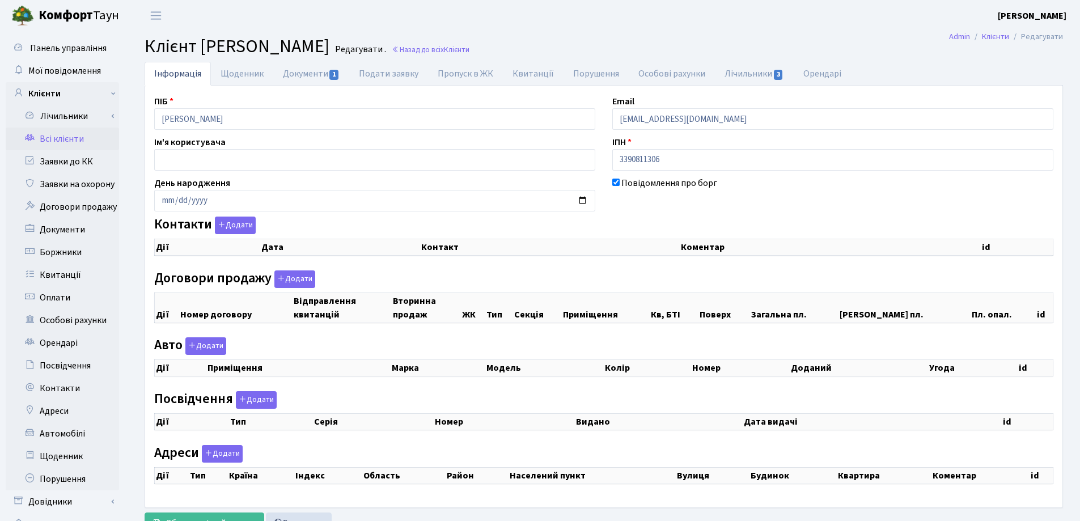
select select "25"
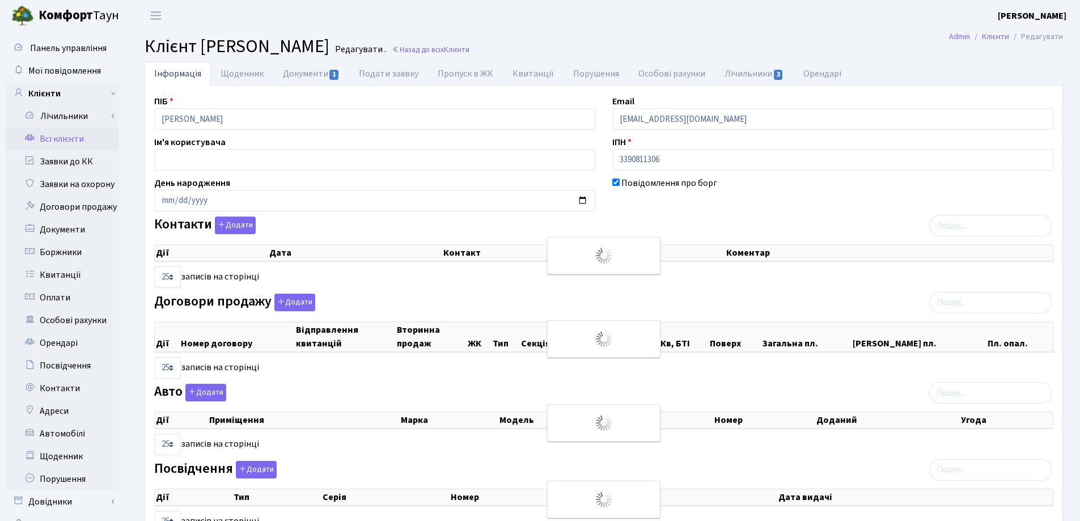
checkbox input "true"
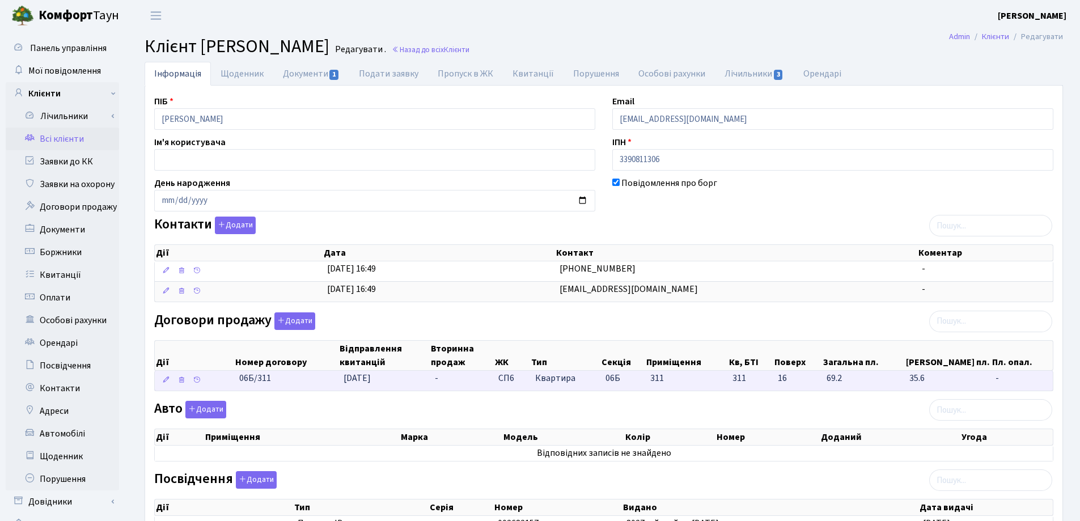
drag, startPoint x: 295, startPoint y: 385, endPoint x: 225, endPoint y: 376, distance: 70.8
click at [225, 376] on \<\/span\>\a "06Б/311 18.09.2025 - СП6 Квартира 06Б 311 311 -" at bounding box center [604, 381] width 898 height 20
copy span "06Б/311"
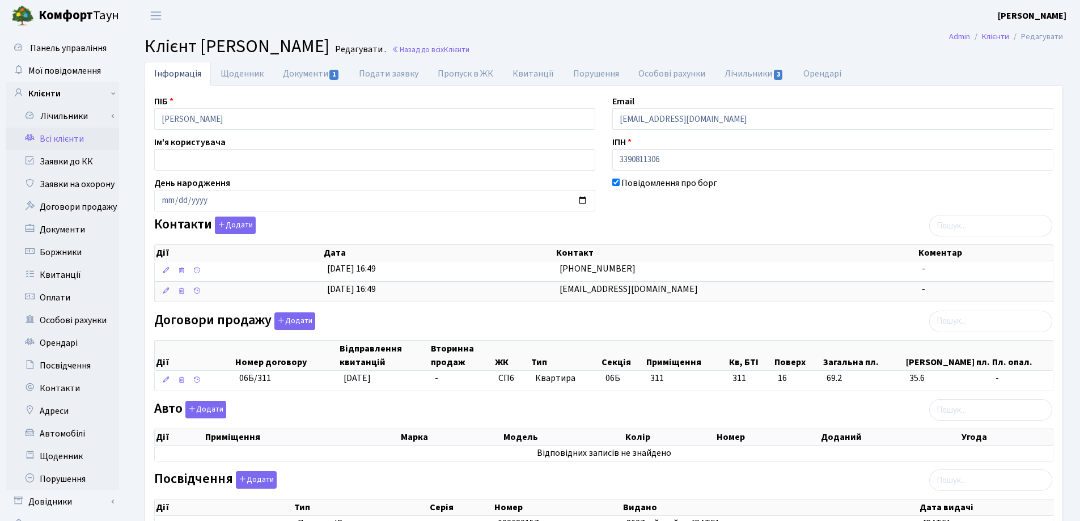
click at [643, 22] on header "Комфорт Таун Лоскутова В. С. Мій обліковий запис Вийти" at bounding box center [540, 15] width 1080 height 31
click at [470, 48] on span "Клієнти" at bounding box center [457, 49] width 26 height 11
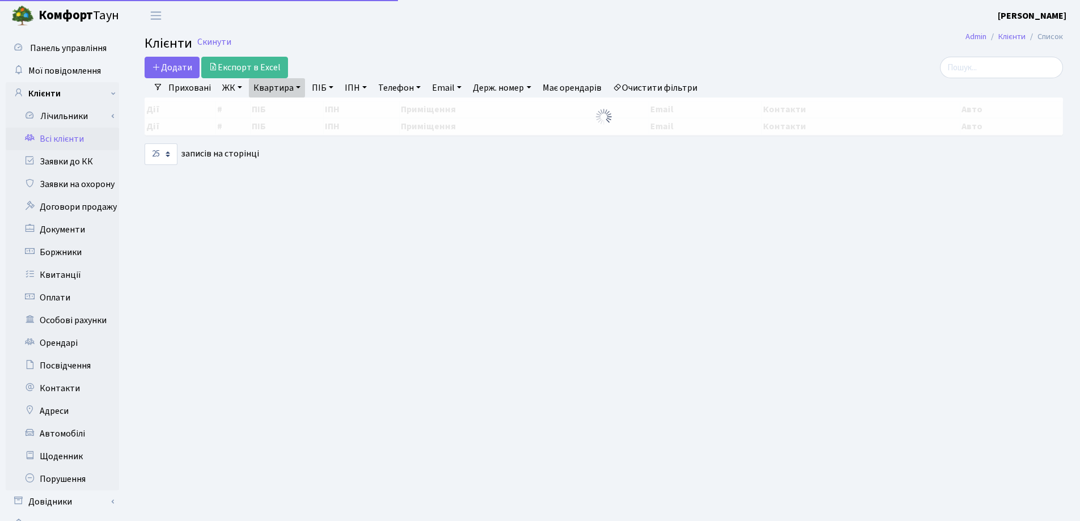
select select "25"
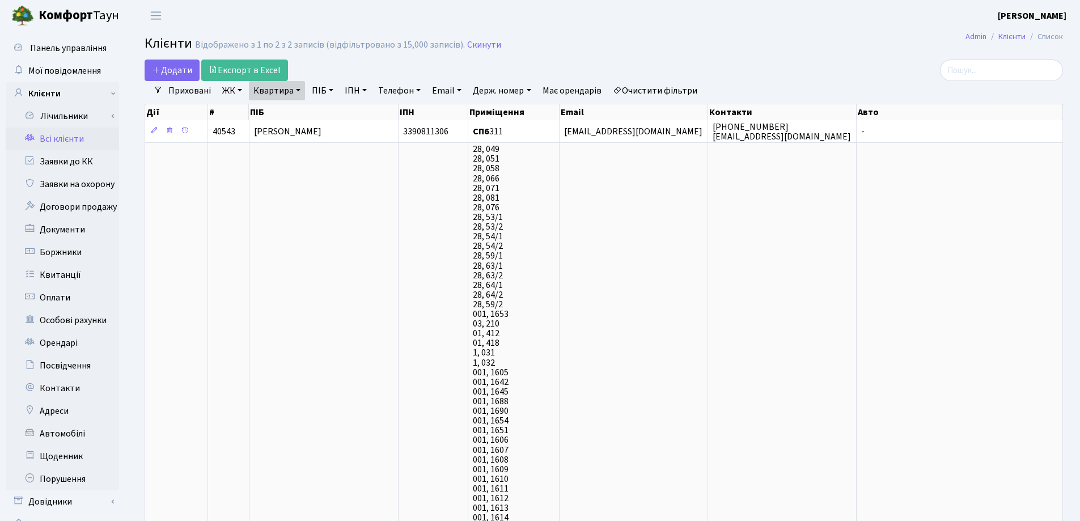
click at [301, 90] on link "Квартира" at bounding box center [277, 90] width 56 height 19
click at [328, 115] on icon at bounding box center [327, 112] width 9 height 9
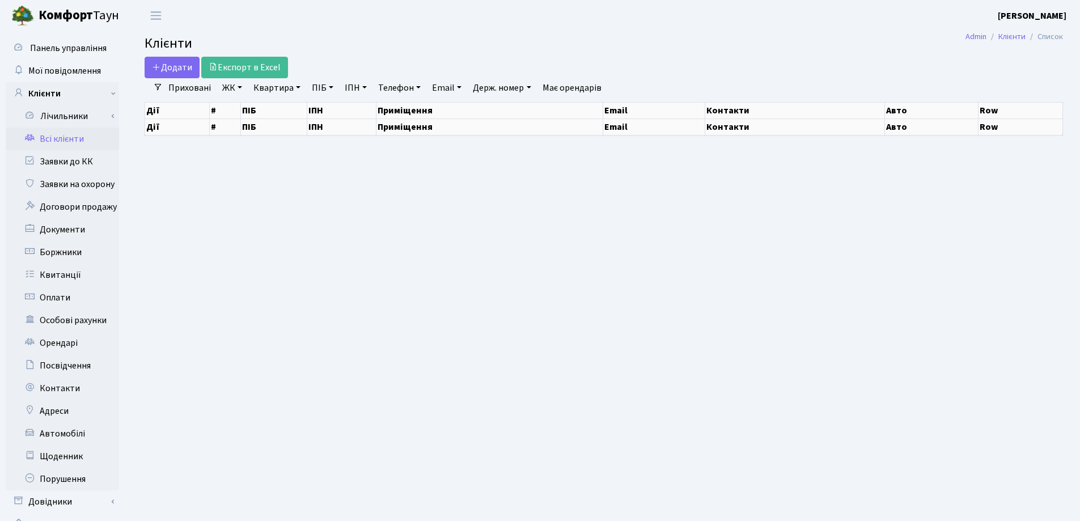
select select "25"
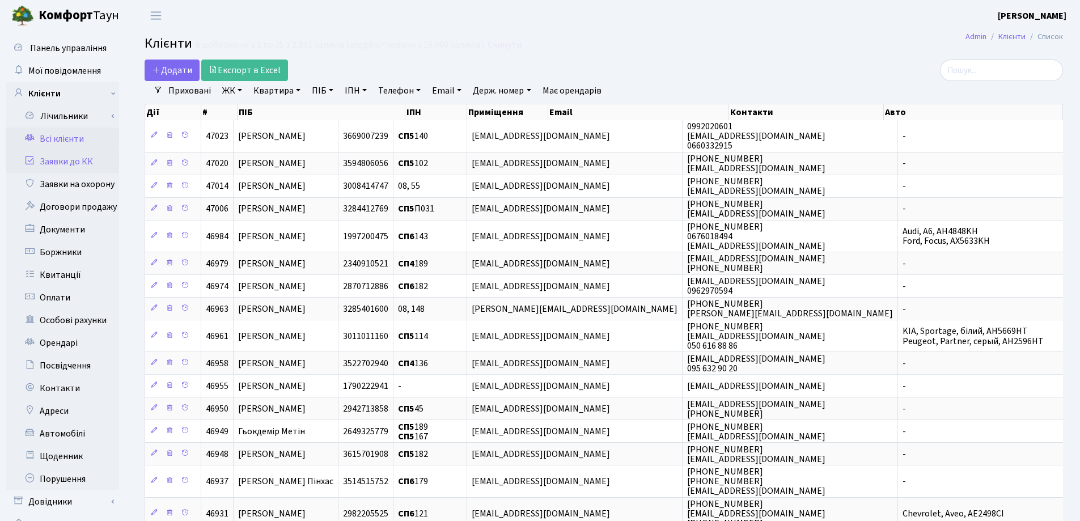
click at [71, 161] on link "Заявки до КК" at bounding box center [62, 161] width 113 height 23
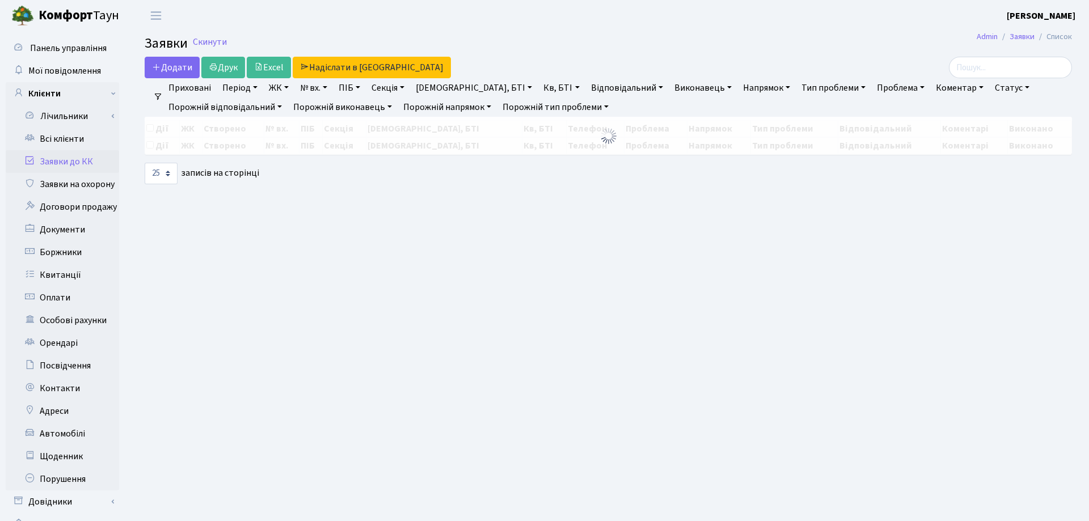
select select "25"
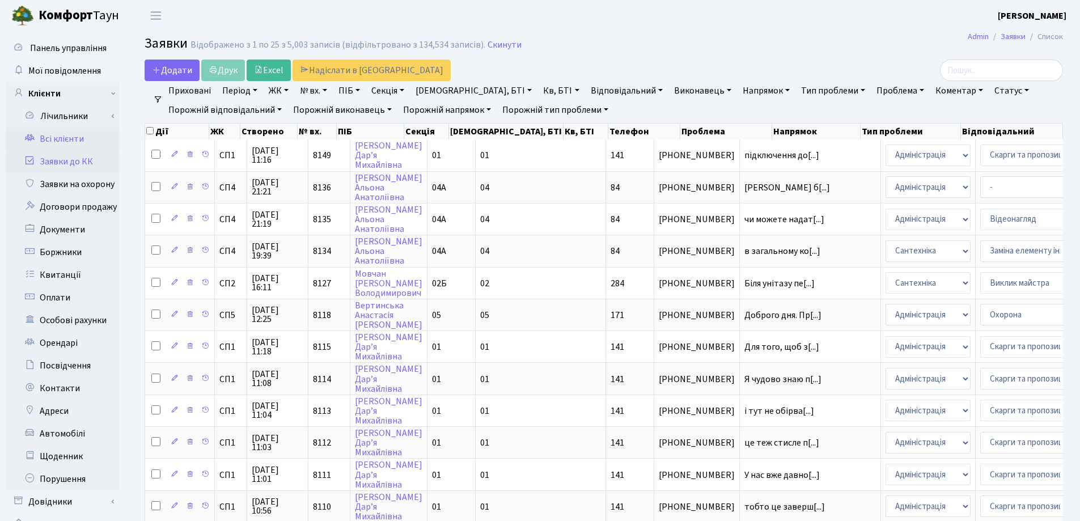
click at [55, 133] on link "Всі клієнти" at bounding box center [62, 139] width 113 height 23
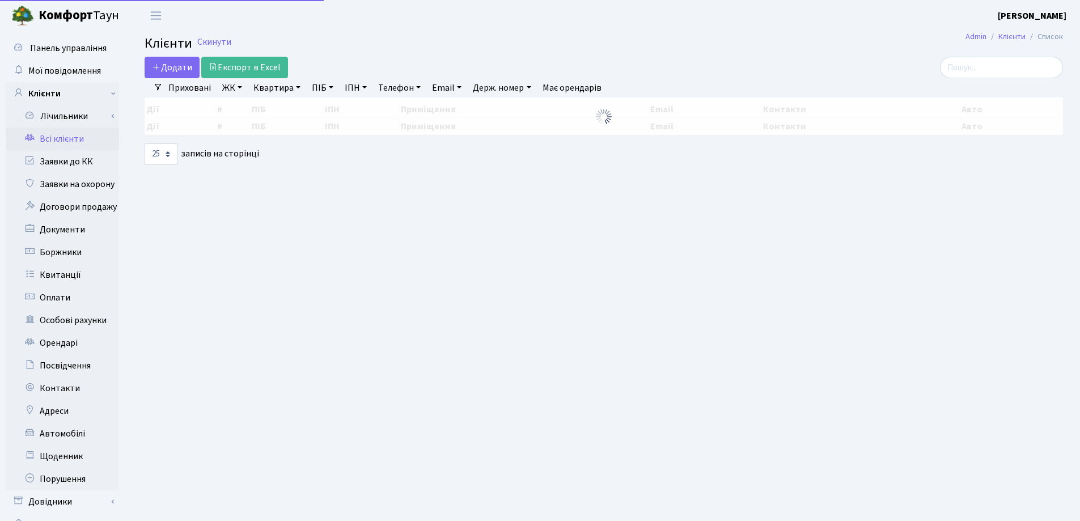
select select "25"
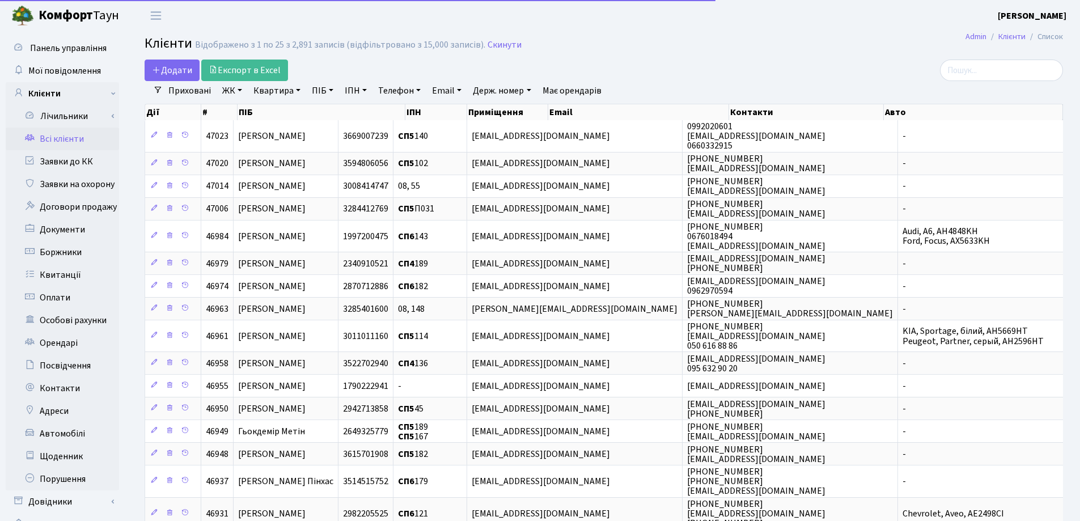
click at [300, 88] on link "Квартира" at bounding box center [277, 90] width 56 height 19
type input "284"
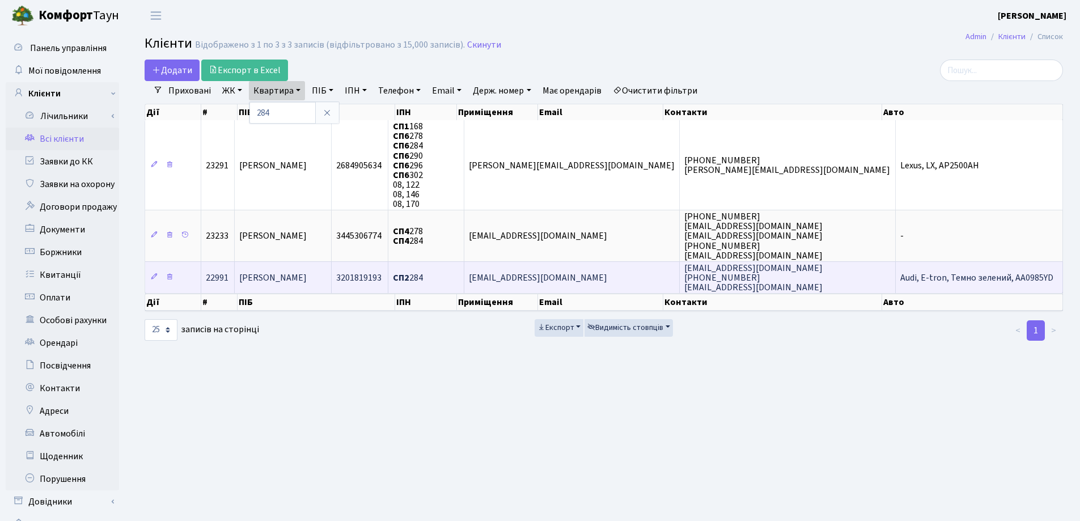
click at [307, 275] on span "[PERSON_NAME]" at bounding box center [272, 278] width 67 height 12
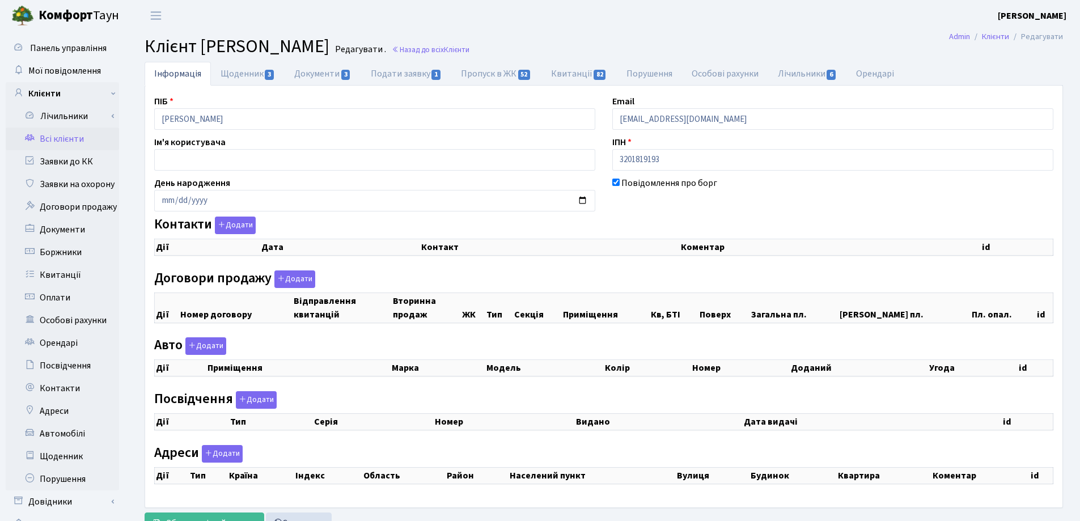
checkbox input "true"
select select "25"
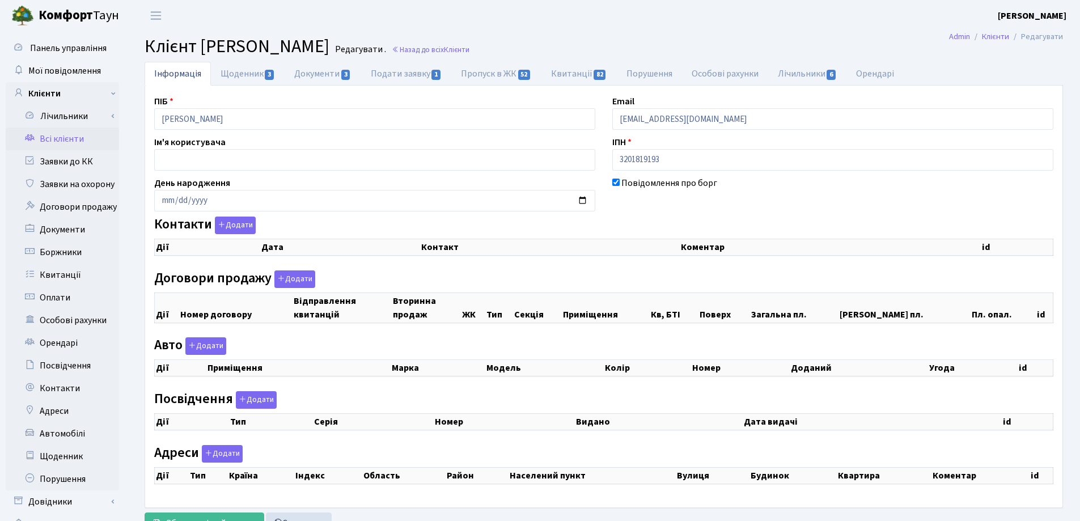
select select "25"
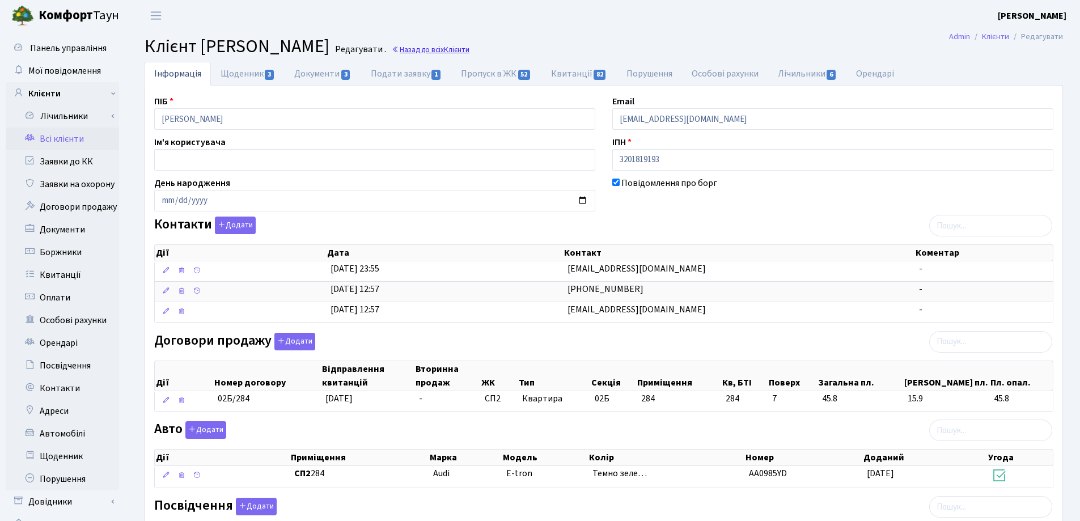
click at [470, 49] on link "Назад до всіх Клієнти" at bounding box center [431, 49] width 78 height 11
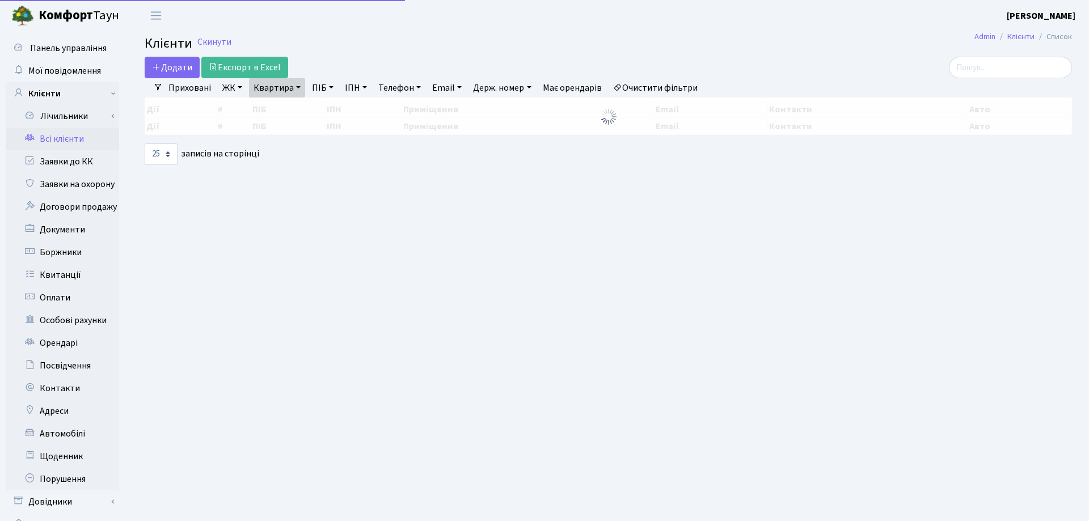
select select "25"
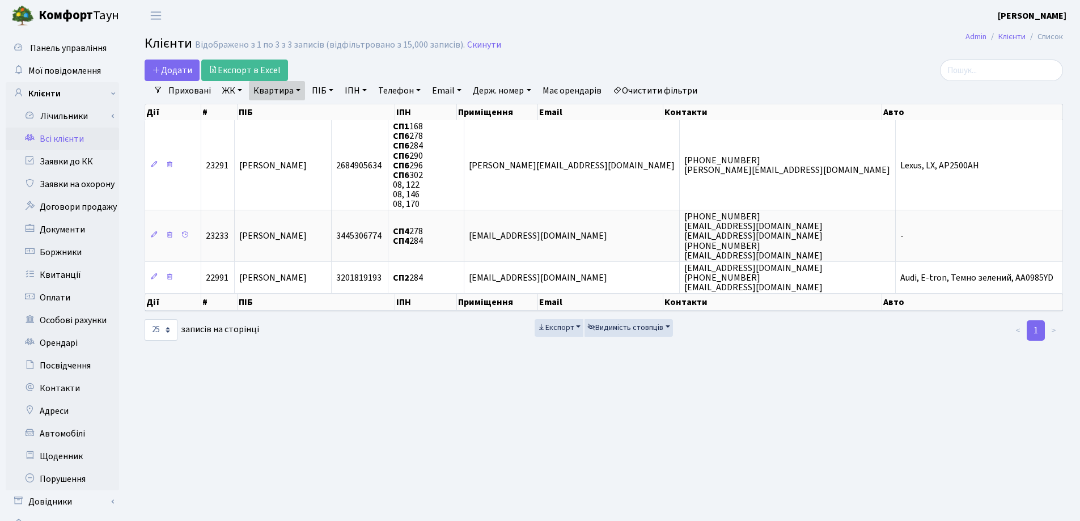
click at [299, 92] on link "Квартира" at bounding box center [277, 90] width 56 height 19
click at [299, 114] on input "284" at bounding box center [283, 113] width 66 height 22
type input "248"
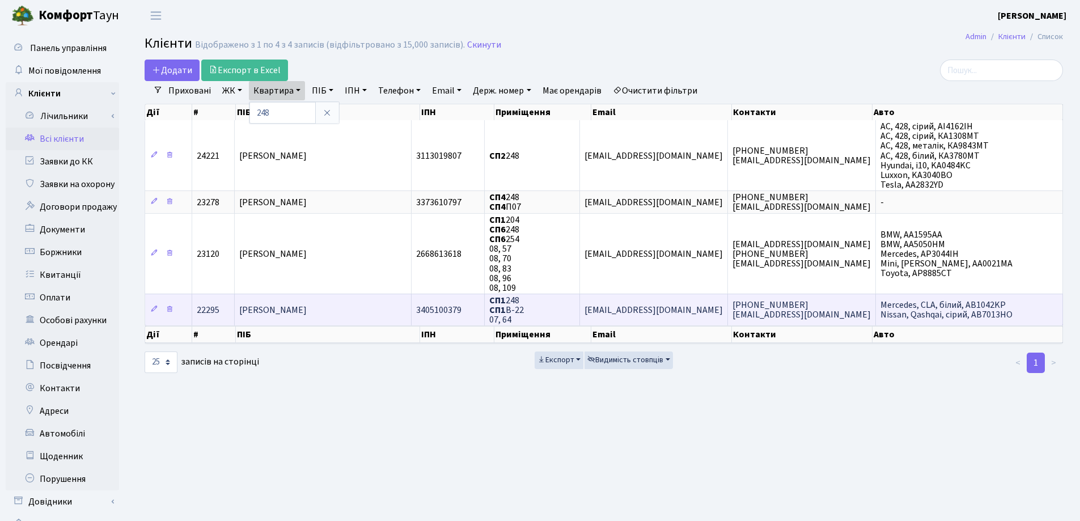
click at [307, 305] on span "[PERSON_NAME]" at bounding box center [272, 310] width 67 height 12
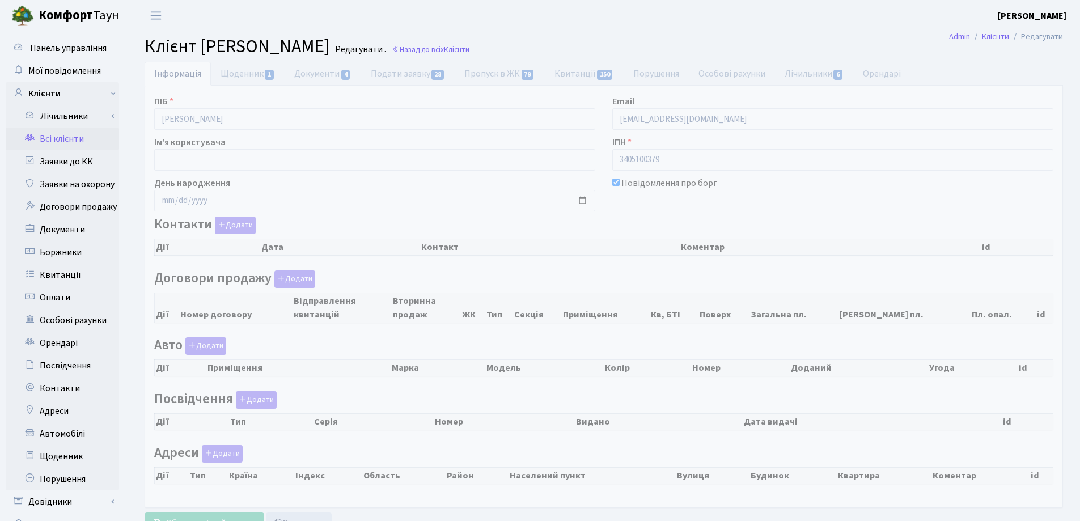
checkbox input "true"
select select "25"
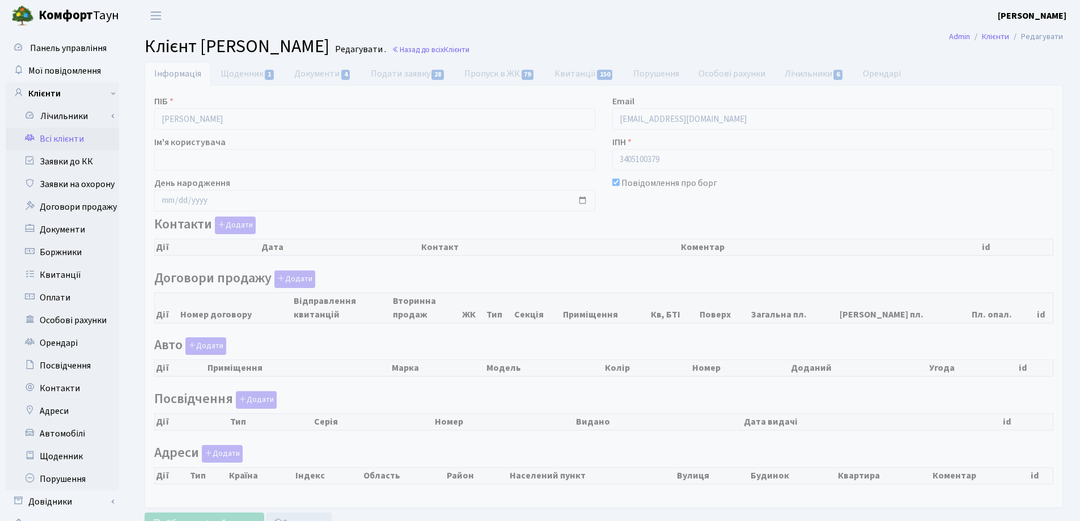
select select "25"
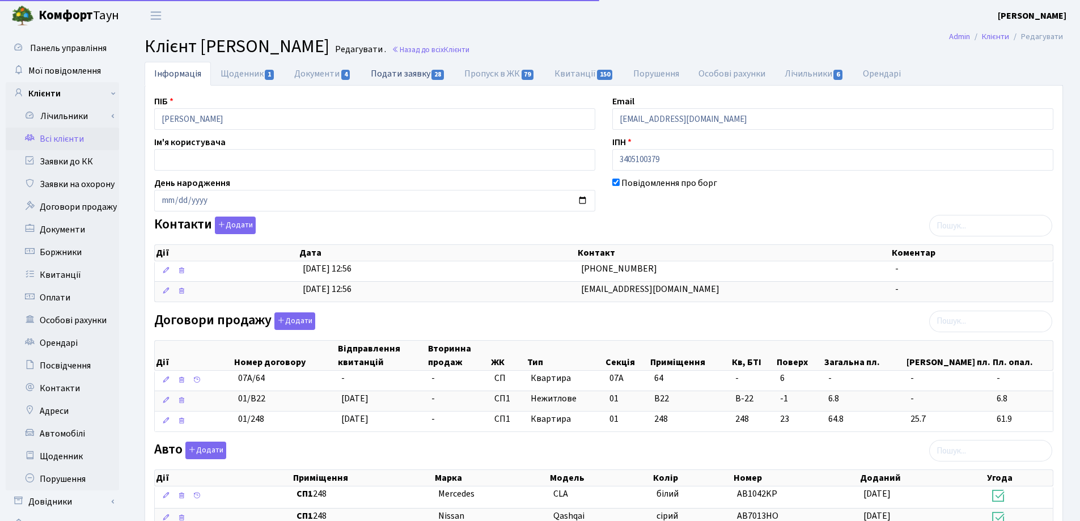
click at [397, 73] on link "Подати заявку 28" at bounding box center [408, 73] width 94 height 23
select select "25"
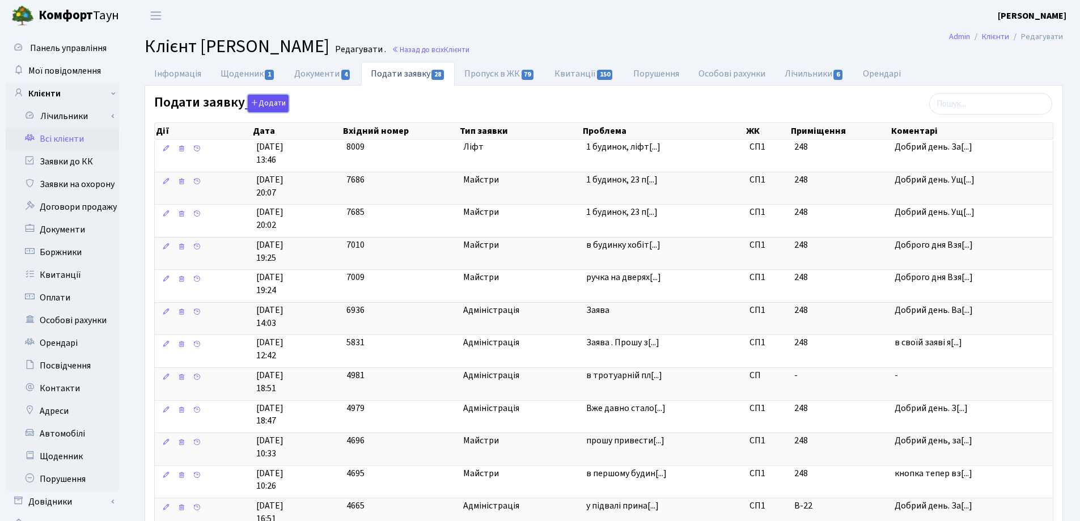
click at [271, 99] on button "Додати" at bounding box center [268, 104] width 41 height 18
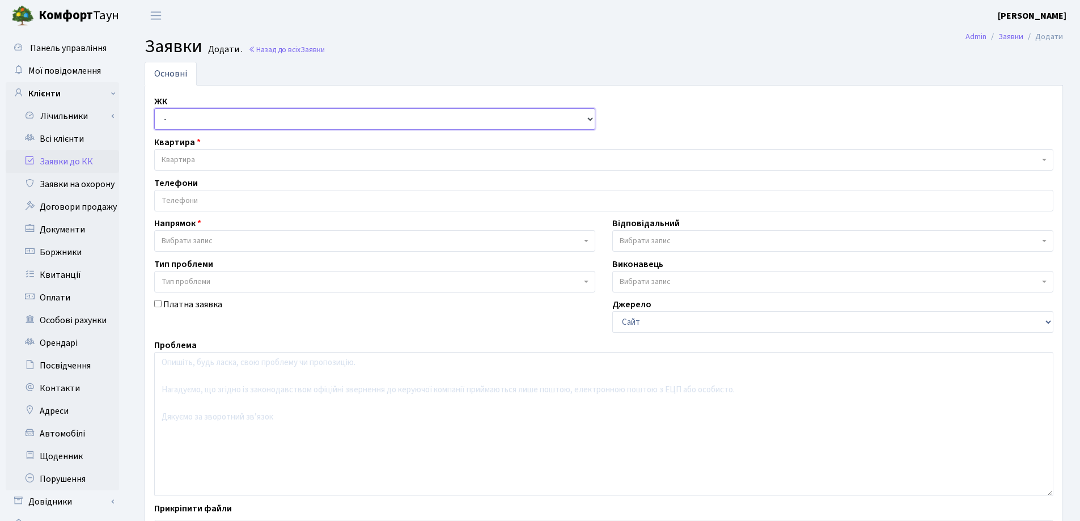
click at [256, 122] on select "- СП, Наддніпрянське шосе, 2а СП1, Столичне шосе, 1 СП2, Столичне шосе, 1А СП3,…" at bounding box center [374, 119] width 441 height 22
select select "307"
click at [154, 108] on select "- СП, Наддніпрянське шосе, 2а СП1, Столичне шосе, 1 СП2, Столичне шосе, 1А СП3,…" at bounding box center [374, 119] width 441 height 22
select select
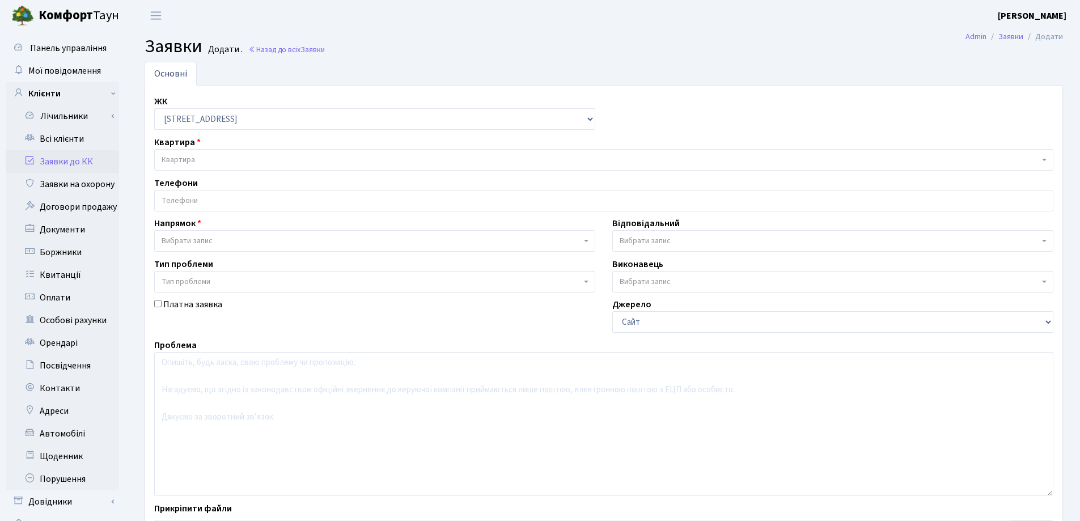
click at [260, 162] on span "Квартира" at bounding box center [601, 159] width 878 height 11
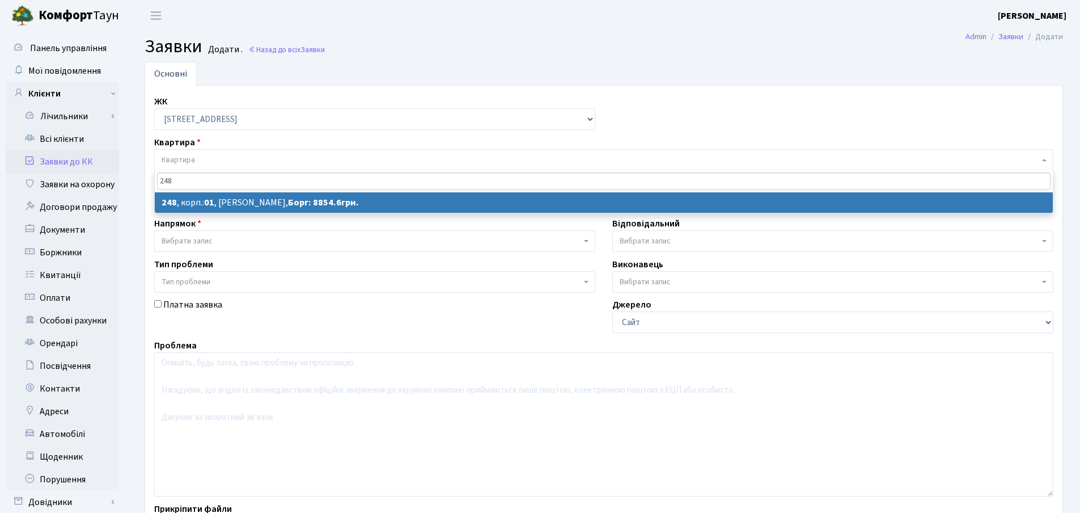
type input "248"
select select
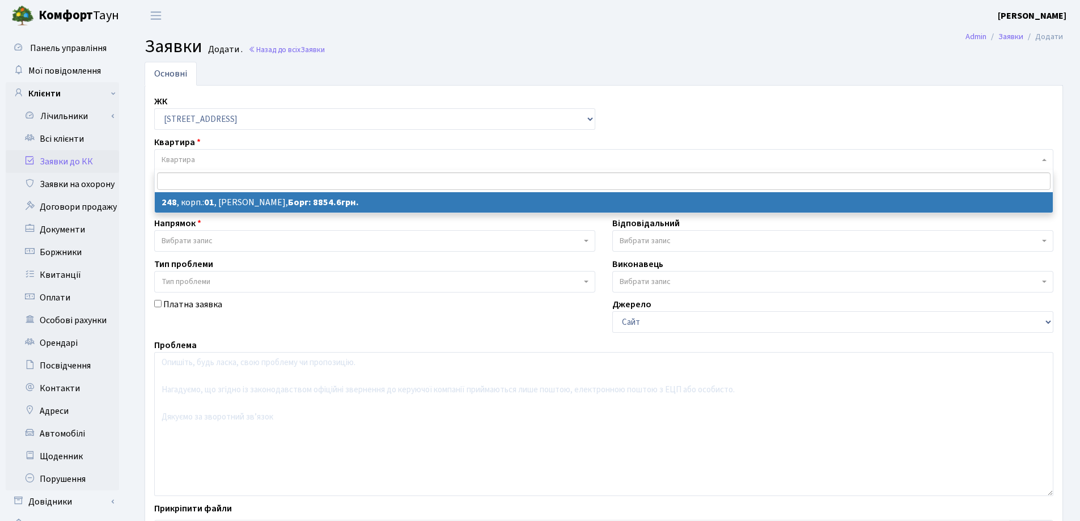
select select "20173"
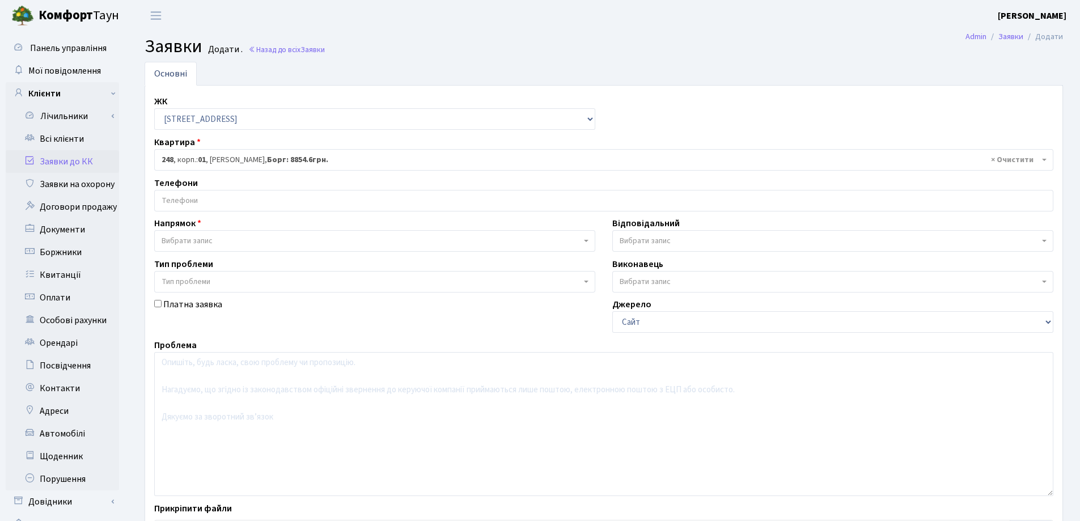
click at [276, 202] on input "search" at bounding box center [604, 201] width 898 height 20
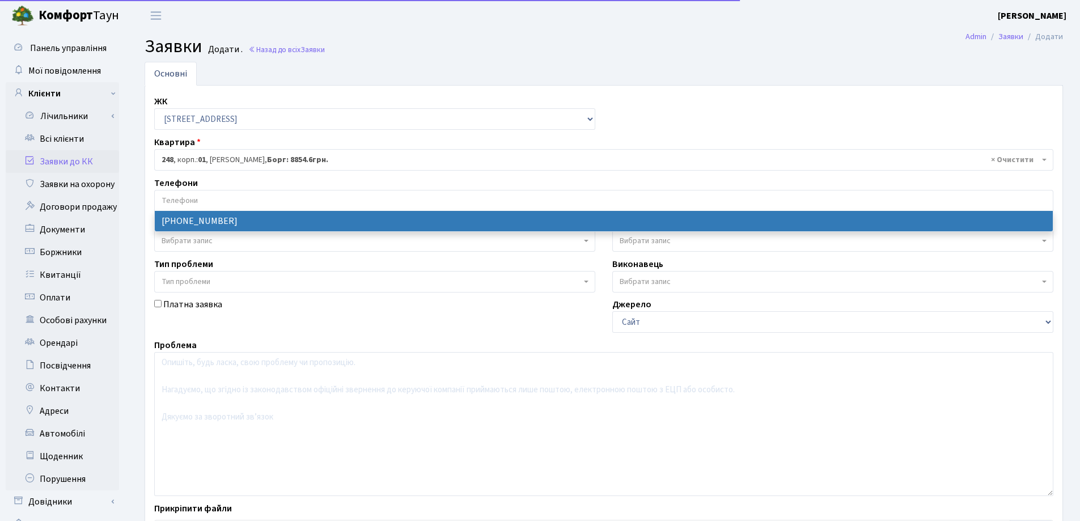
select select "61004"
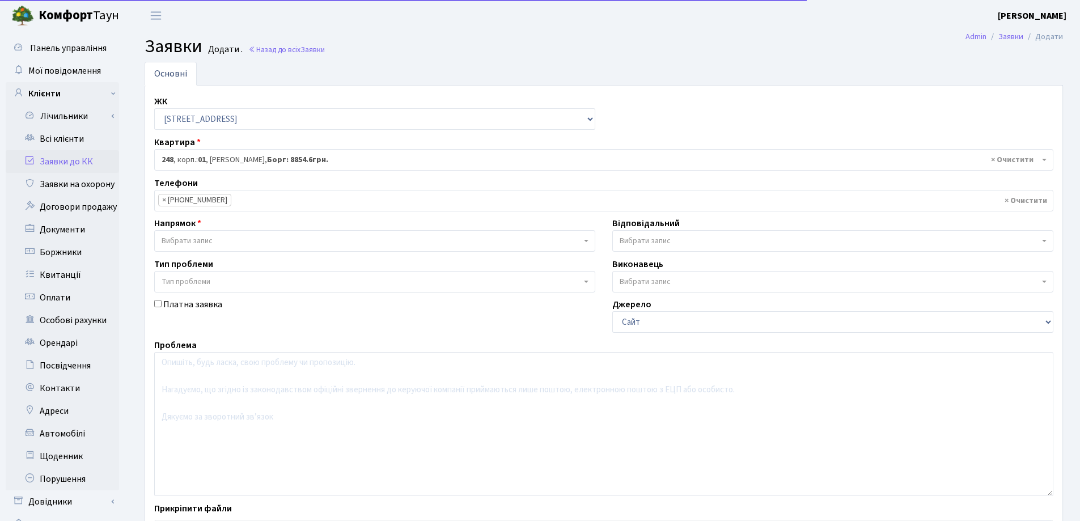
click at [277, 241] on span "Вибрати запис" at bounding box center [372, 240] width 420 height 11
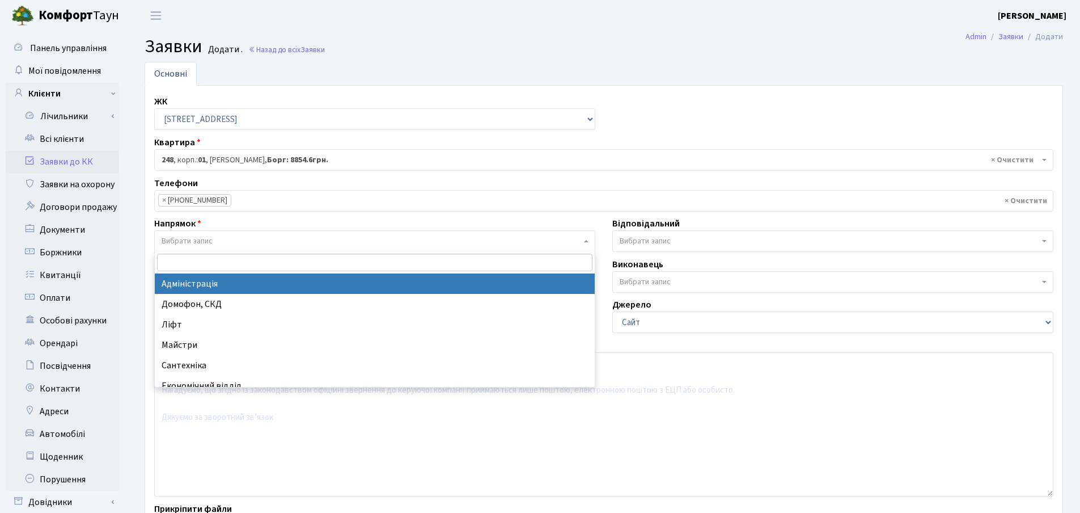
select select "5"
select select
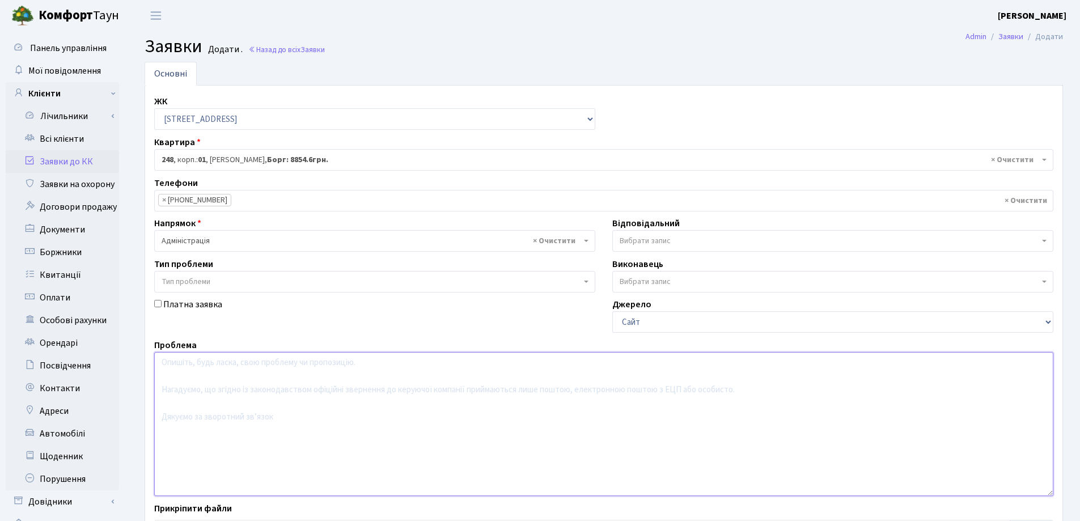
click at [237, 392] on textarea at bounding box center [603, 424] width 899 height 144
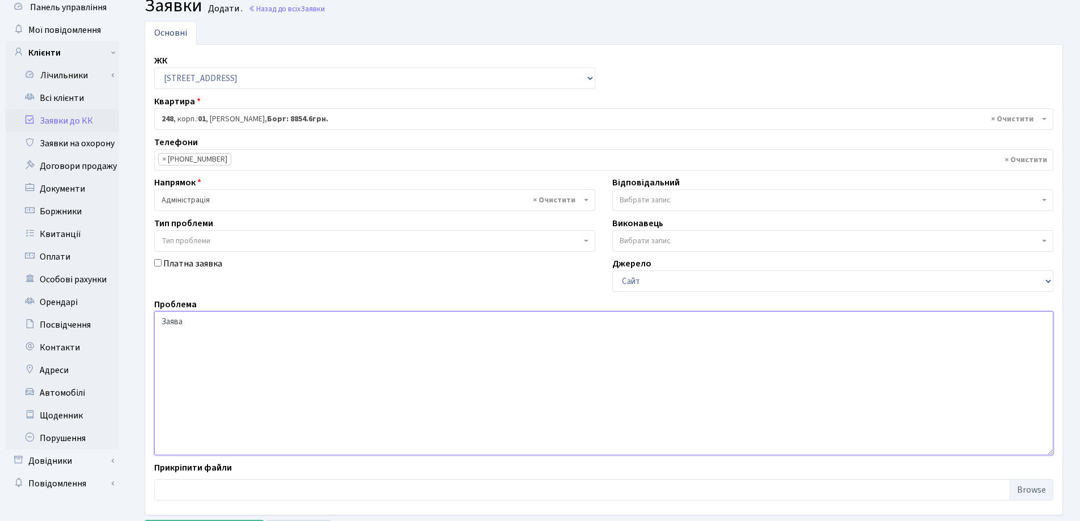
scroll to position [95, 0]
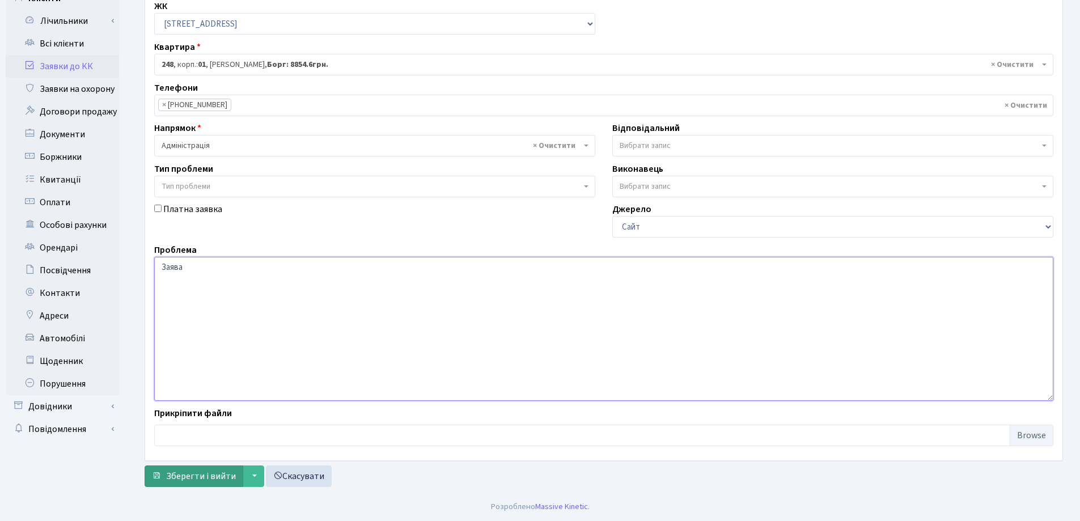
type textarea "Заява"
click at [201, 476] on span "Зберегти і вийти" at bounding box center [201, 476] width 70 height 12
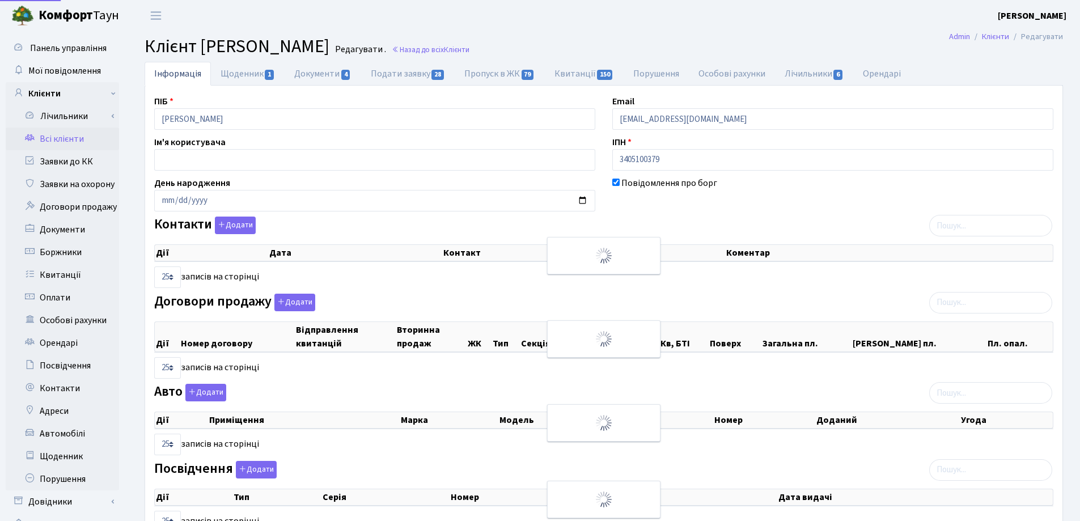
select select "25"
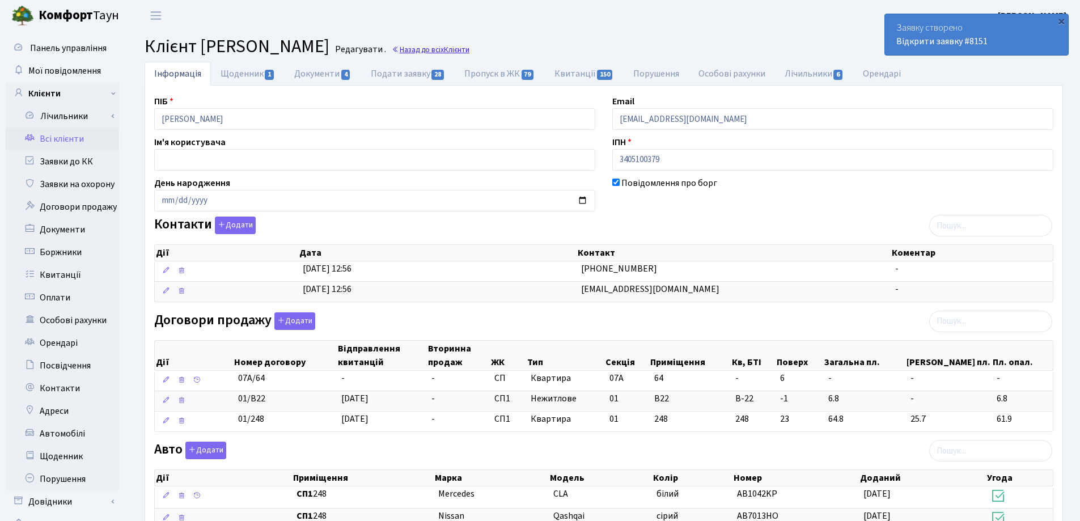
click at [470, 49] on link "Назад до всіх Клієнти" at bounding box center [431, 49] width 78 height 11
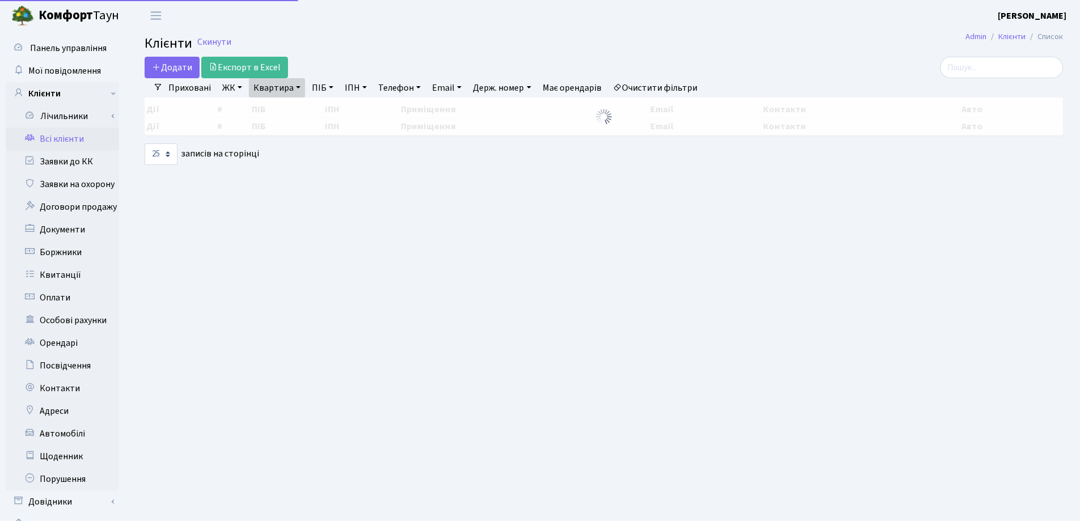
select select "25"
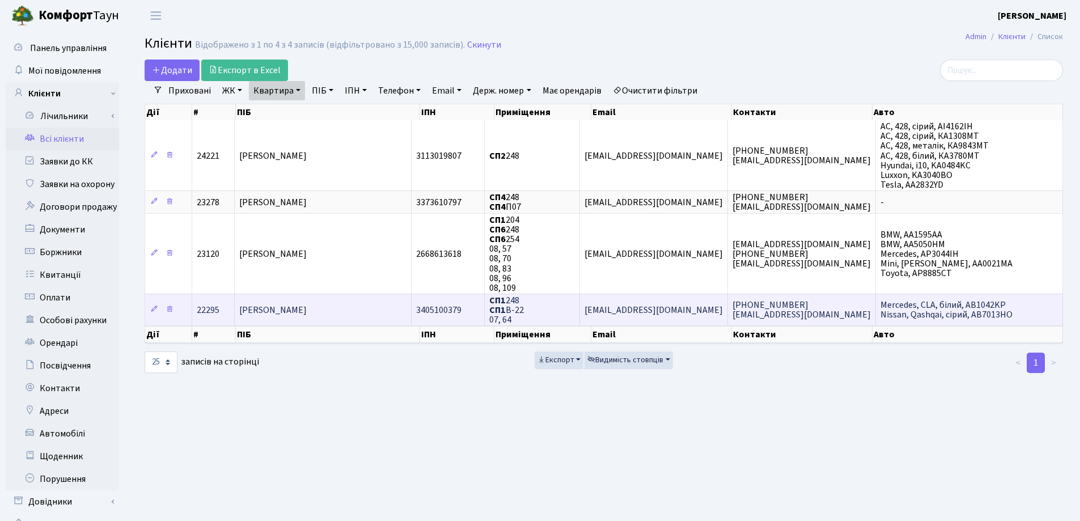
click at [307, 314] on span "[PERSON_NAME]" at bounding box center [272, 310] width 67 height 12
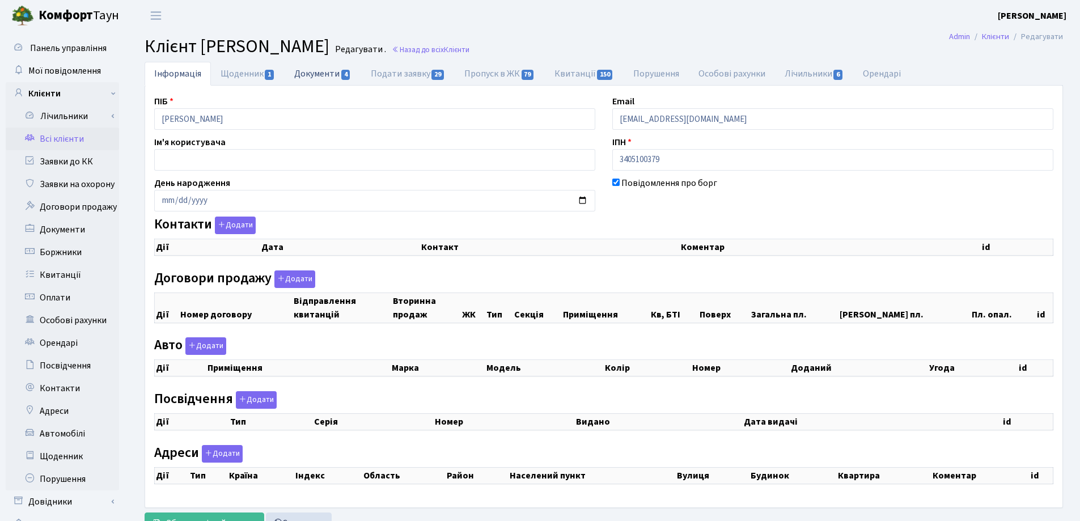
checkbox input "true"
select select "25"
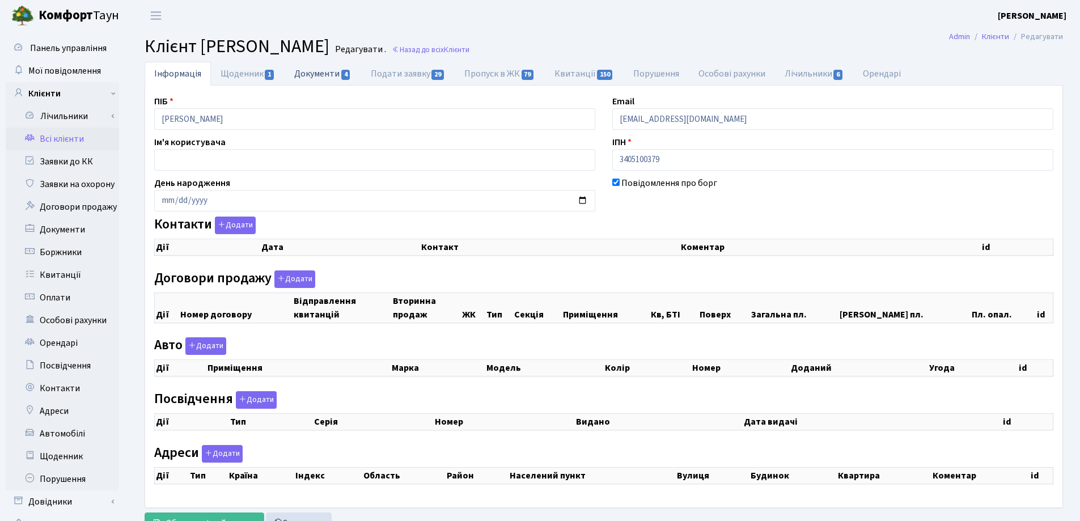
select select "25"
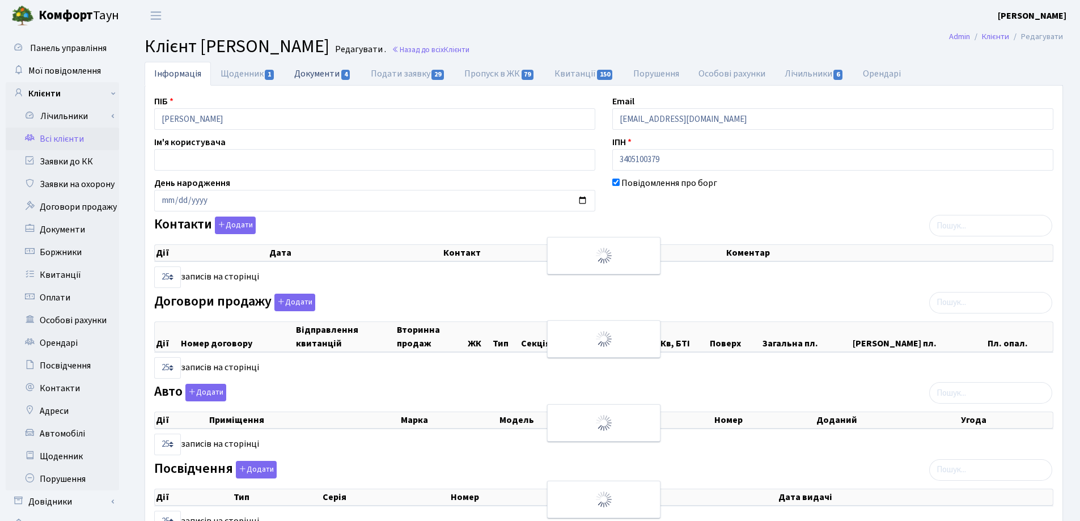
click at [324, 75] on link "Документи 4" at bounding box center [323, 73] width 76 height 23
select select "25"
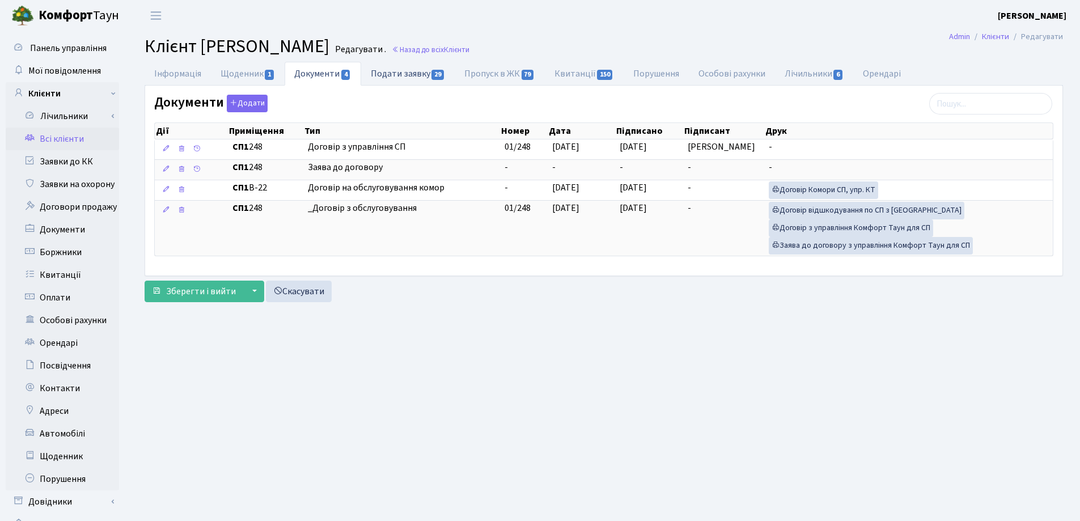
click at [381, 72] on link "Подати заявку 29" at bounding box center [408, 73] width 94 height 23
select select "25"
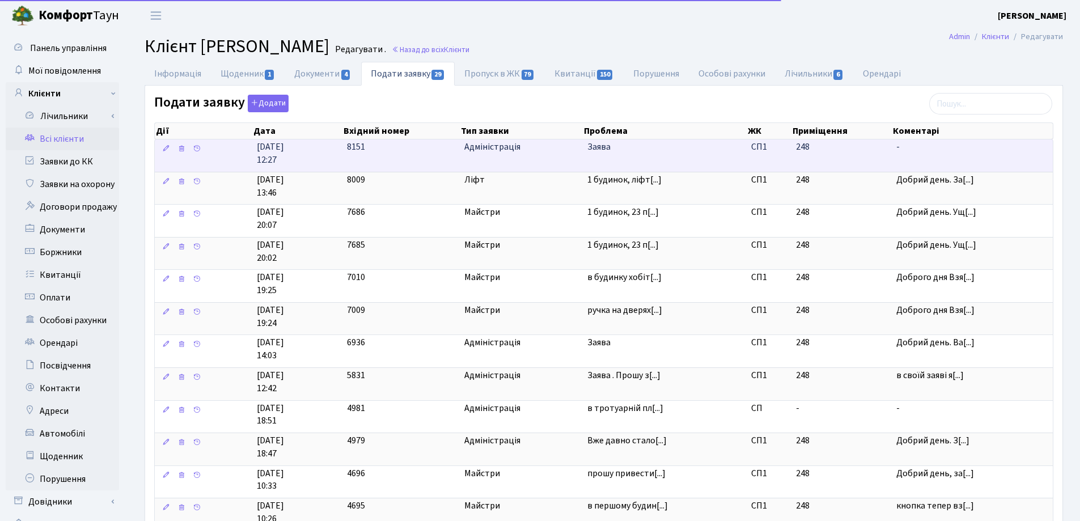
click at [920, 150] on span "-" at bounding box center [973, 147] width 152 height 13
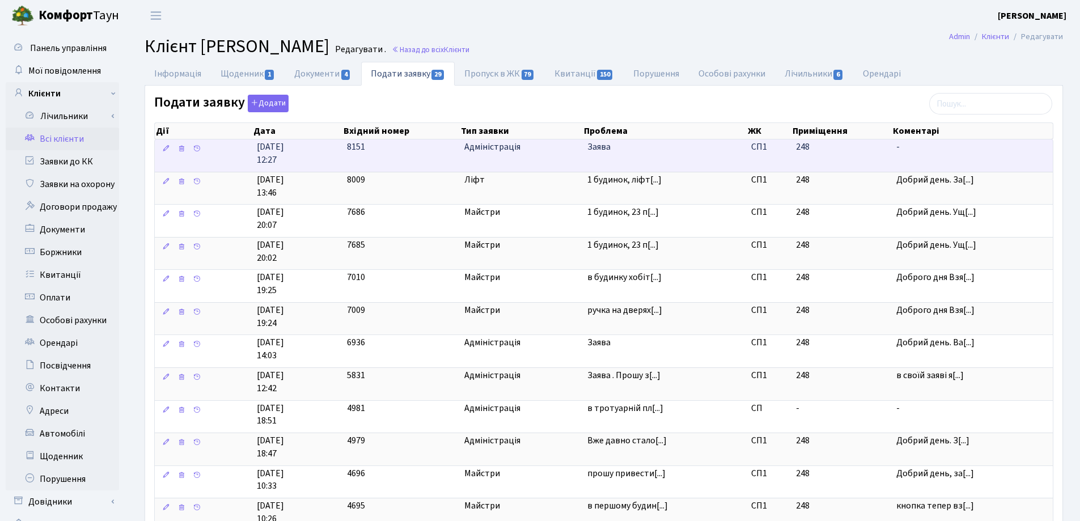
click at [913, 149] on span "-" at bounding box center [973, 147] width 152 height 13
click at [614, 149] on span "Заява" at bounding box center [665, 147] width 155 height 13
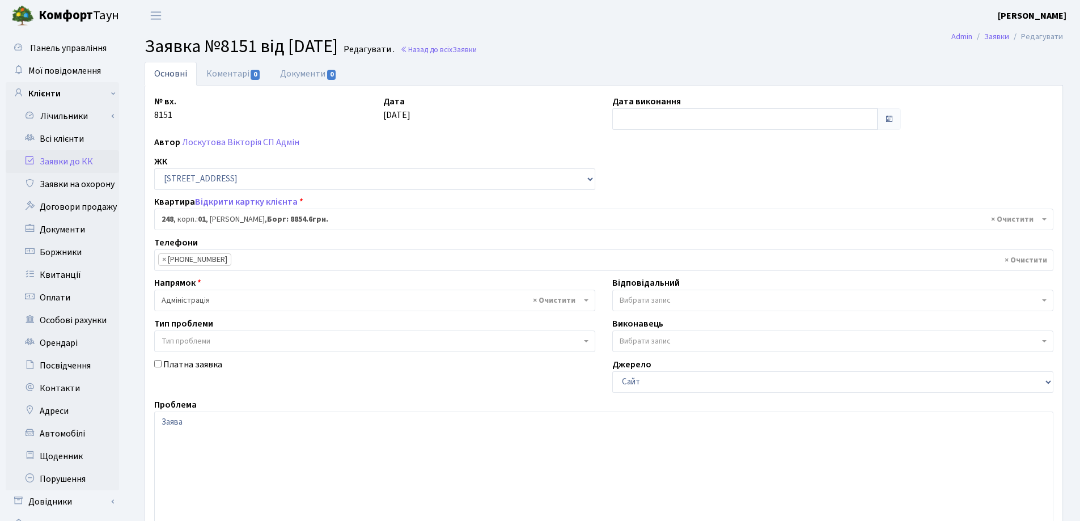
select select "20173"
click at [311, 74] on link "Документи 0" at bounding box center [309, 73] width 76 height 23
select select "25"
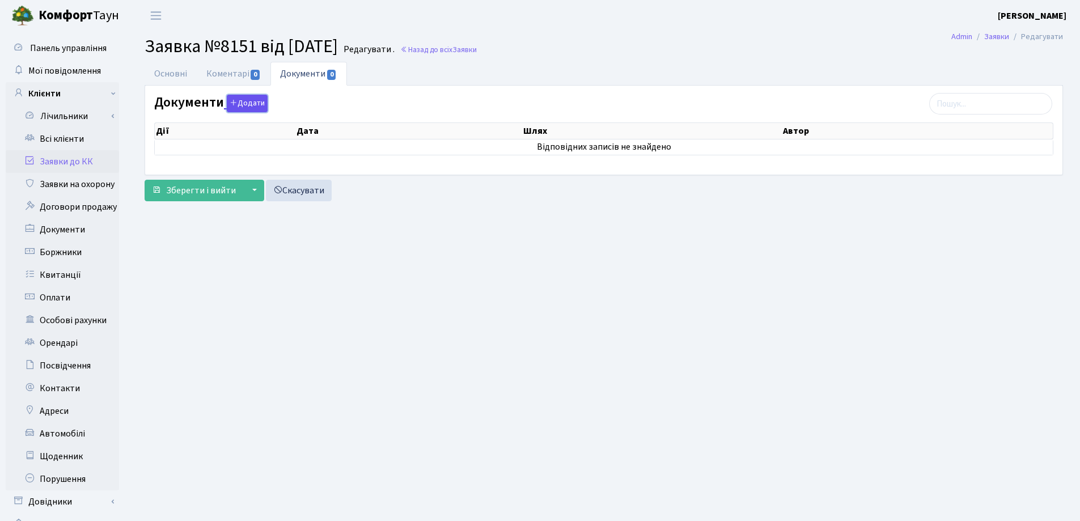
click at [253, 99] on button "Додати" at bounding box center [247, 104] width 41 height 18
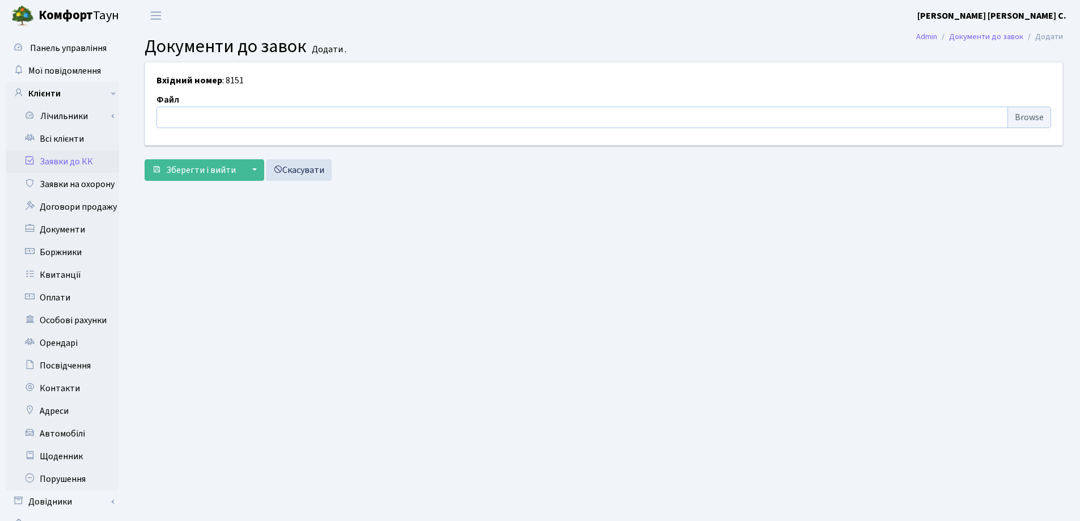
click at [214, 113] on input "file" at bounding box center [604, 118] width 895 height 22
type input "C:\fakepath\IMG_0001.pdf"
click at [185, 170] on span "Зберегти і вийти" at bounding box center [201, 170] width 70 height 12
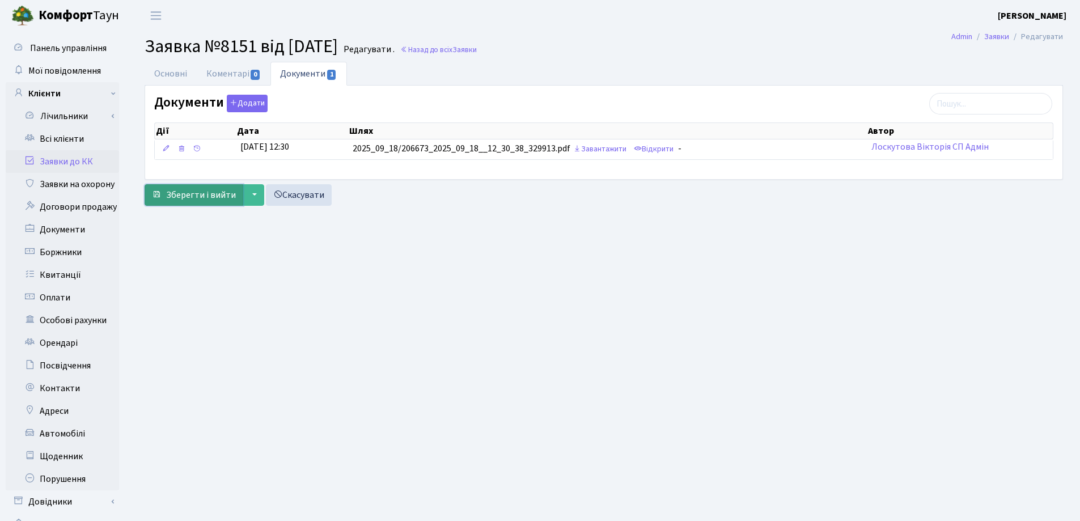
click at [189, 198] on span "Зберегти і вийти" at bounding box center [201, 195] width 70 height 12
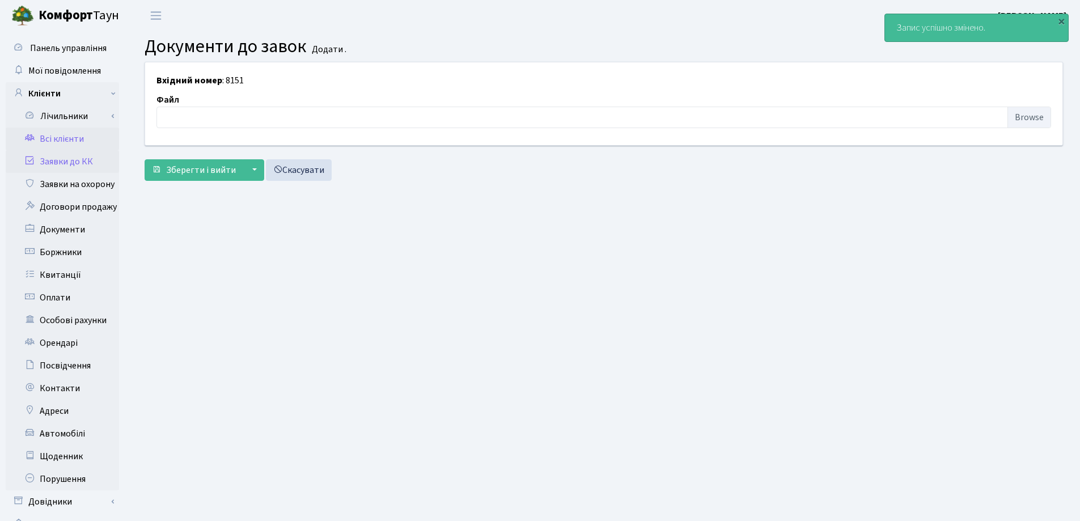
click at [44, 138] on link "Всі клієнти" at bounding box center [62, 139] width 113 height 23
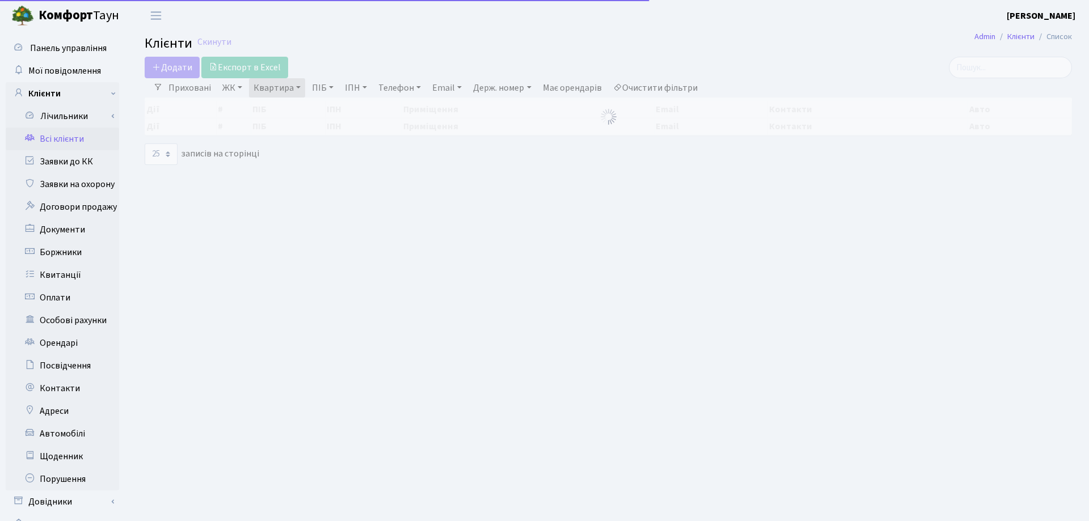
select select "25"
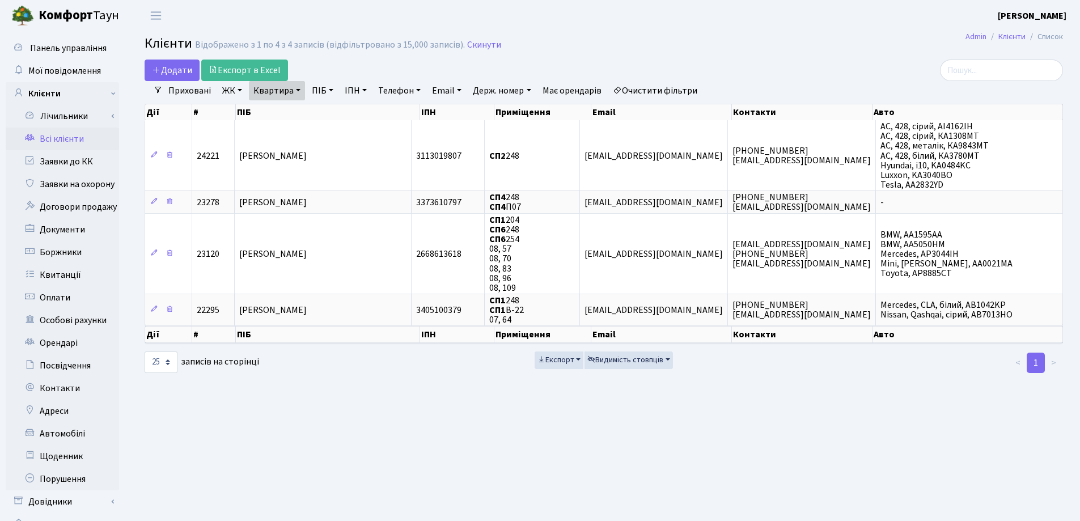
click at [299, 90] on link "Квартира" at bounding box center [277, 90] width 56 height 19
click at [325, 112] on icon at bounding box center [327, 112] width 9 height 9
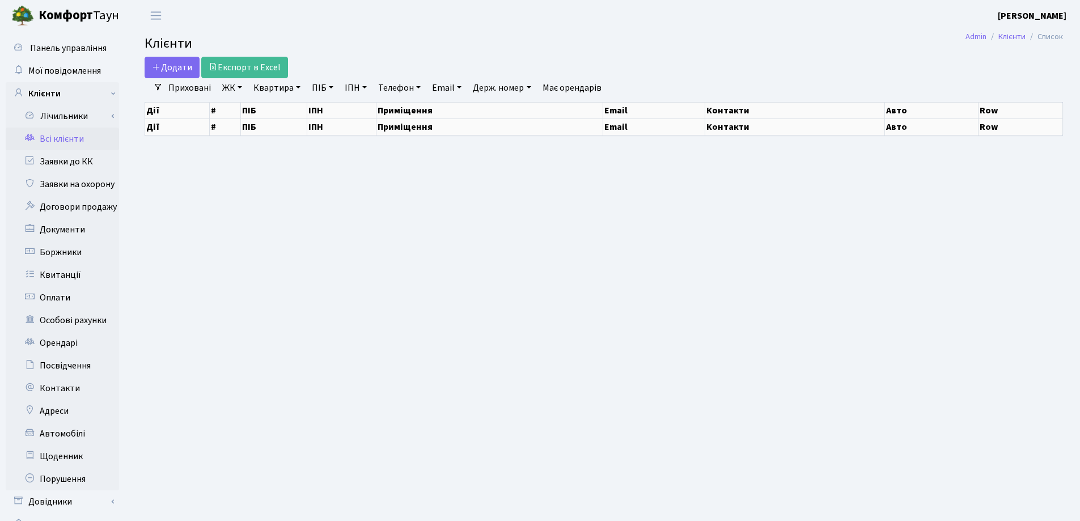
select select "25"
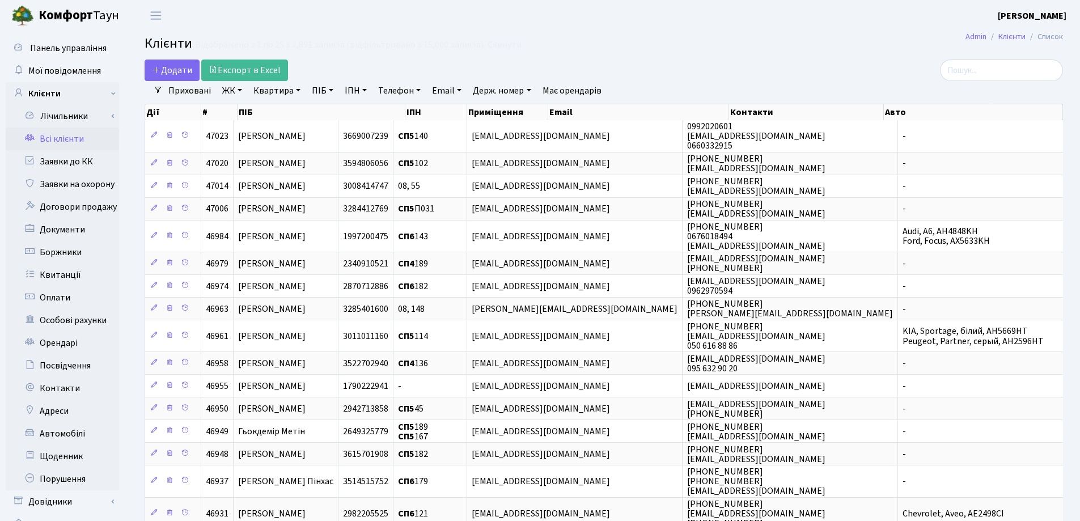
click at [712, 67] on div "Додати Експорт в Excel" at bounding box center [448, 71] width 607 height 22
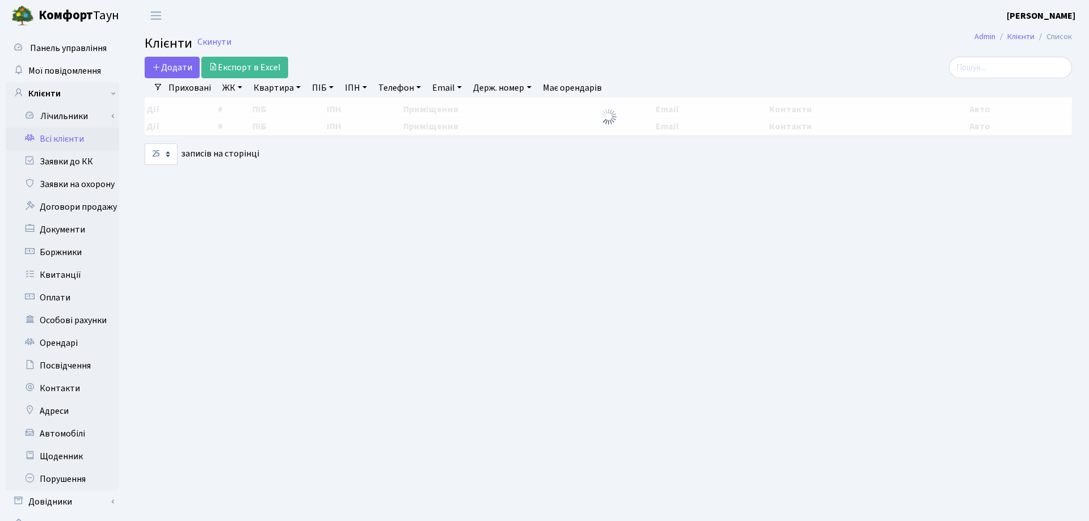
select select "25"
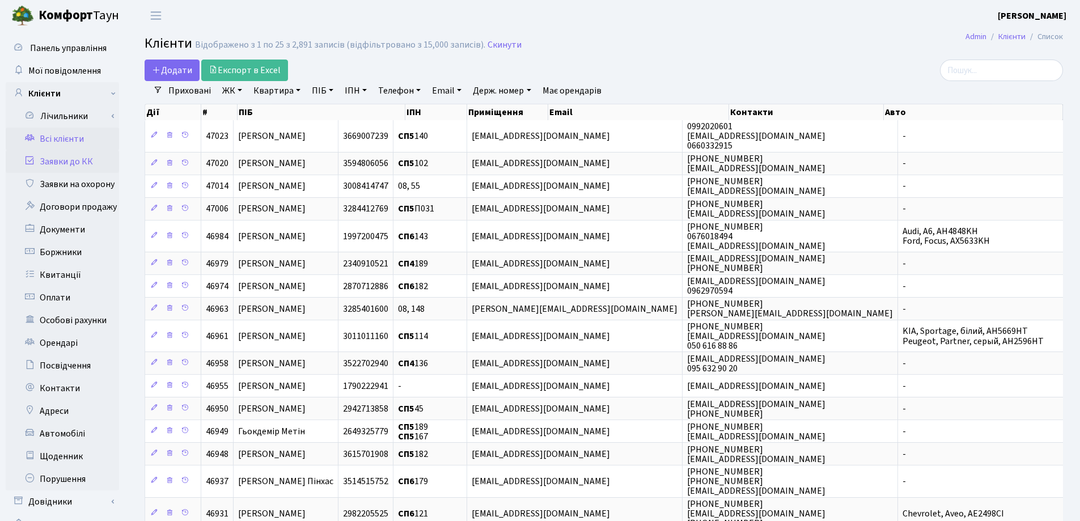
click at [64, 161] on link "Заявки до КК" at bounding box center [62, 161] width 113 height 23
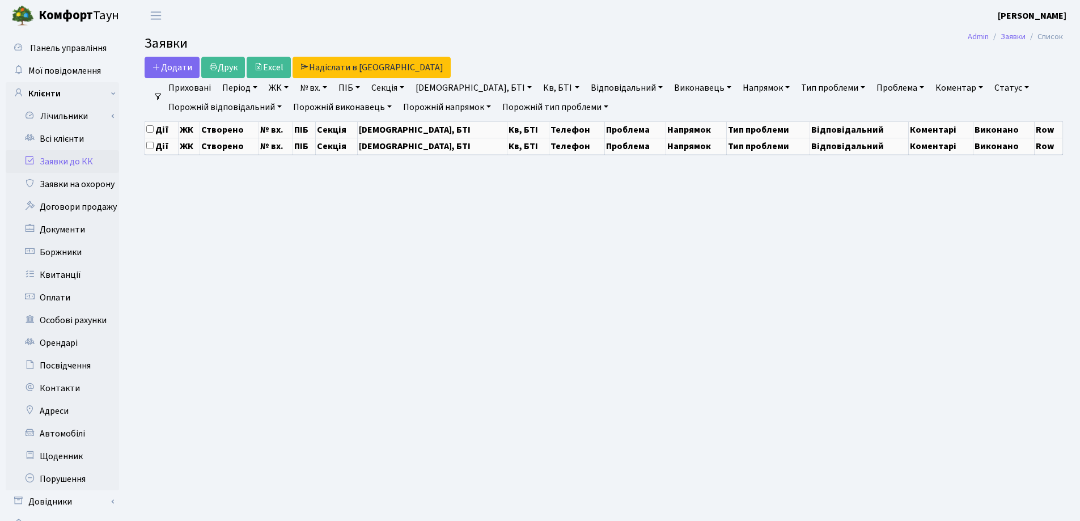
select select "25"
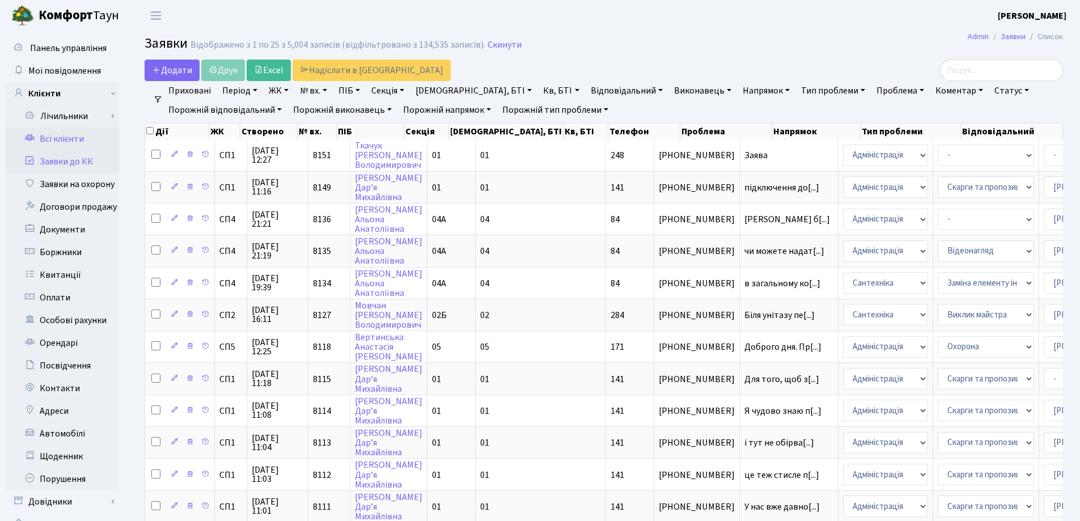
click at [60, 135] on link "Всі клієнти" at bounding box center [62, 139] width 113 height 23
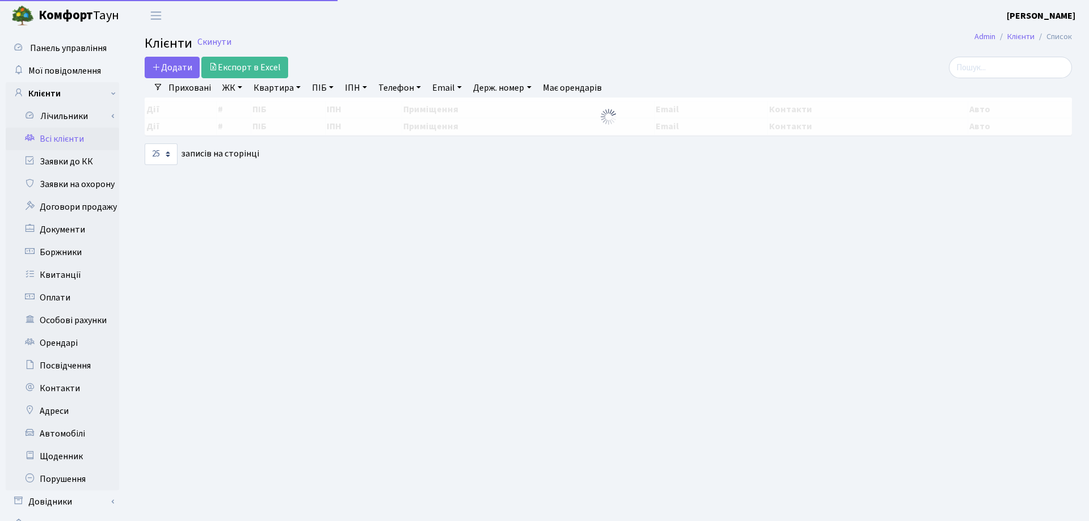
select select "25"
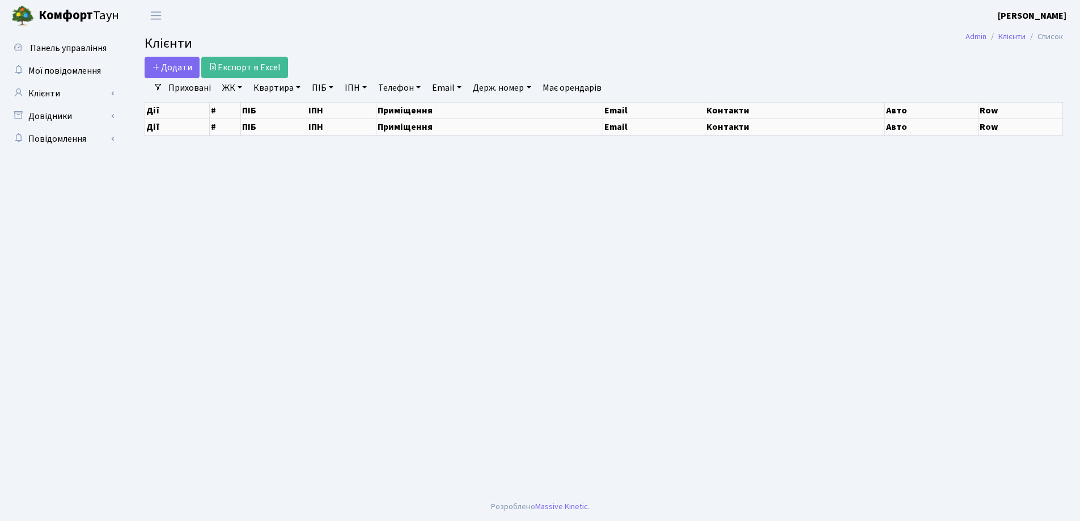
select select "25"
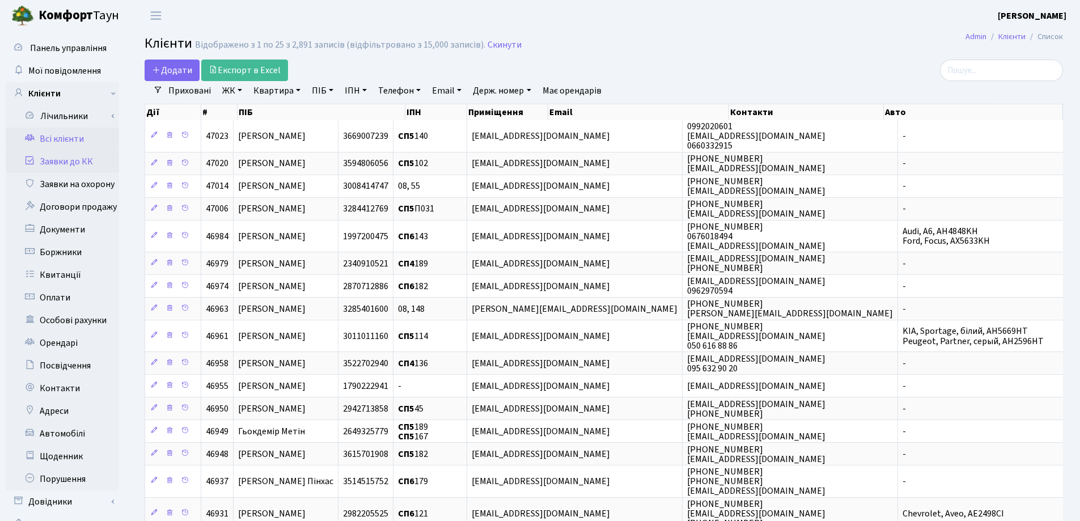
click at [48, 160] on link "Заявки до КК" at bounding box center [62, 161] width 113 height 23
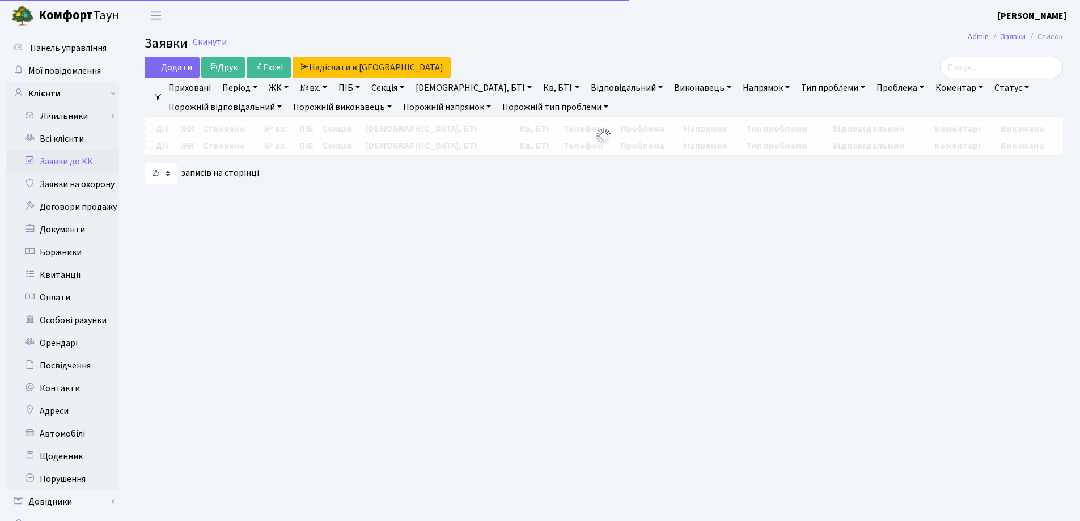
select select "25"
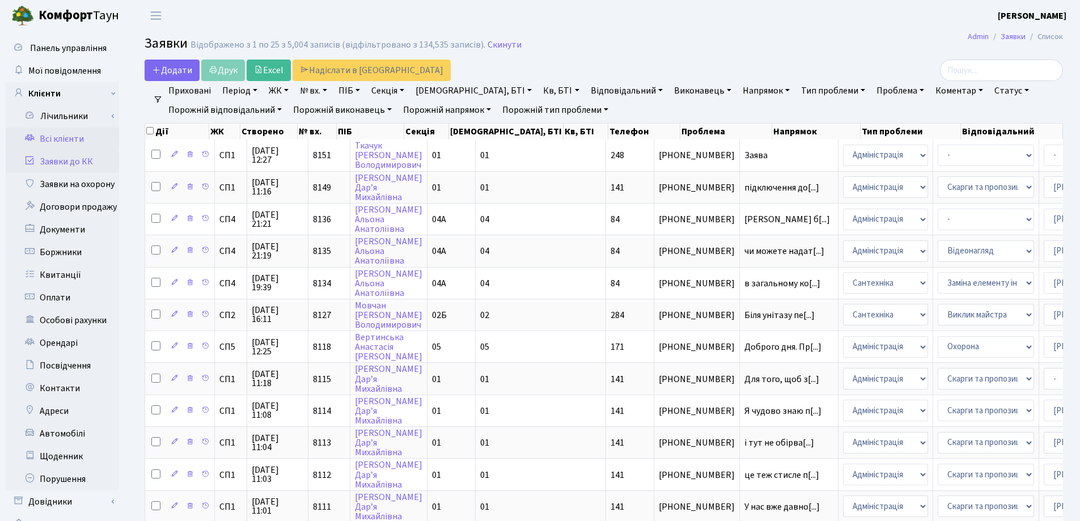
click at [50, 140] on link "Всі клієнти" at bounding box center [62, 139] width 113 height 23
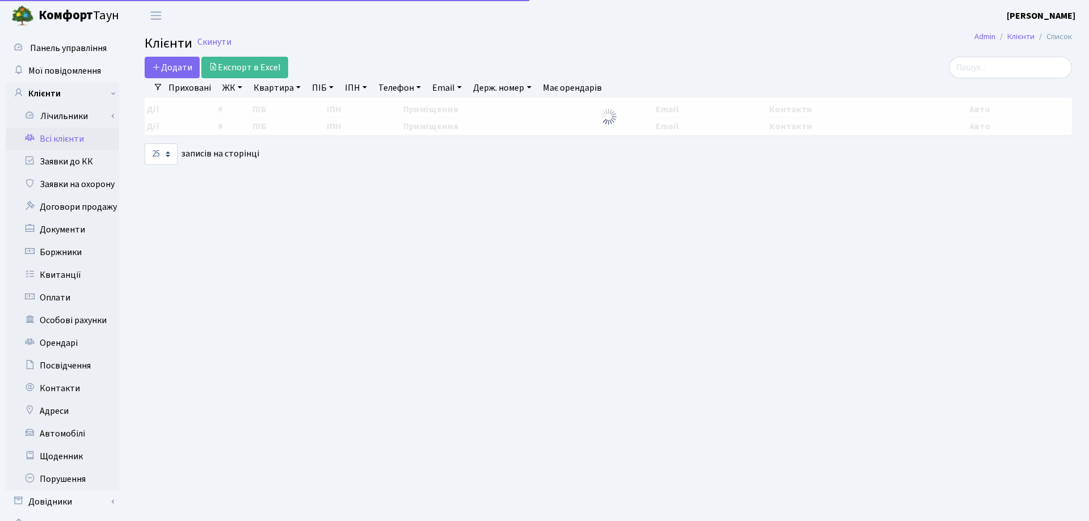
select select "25"
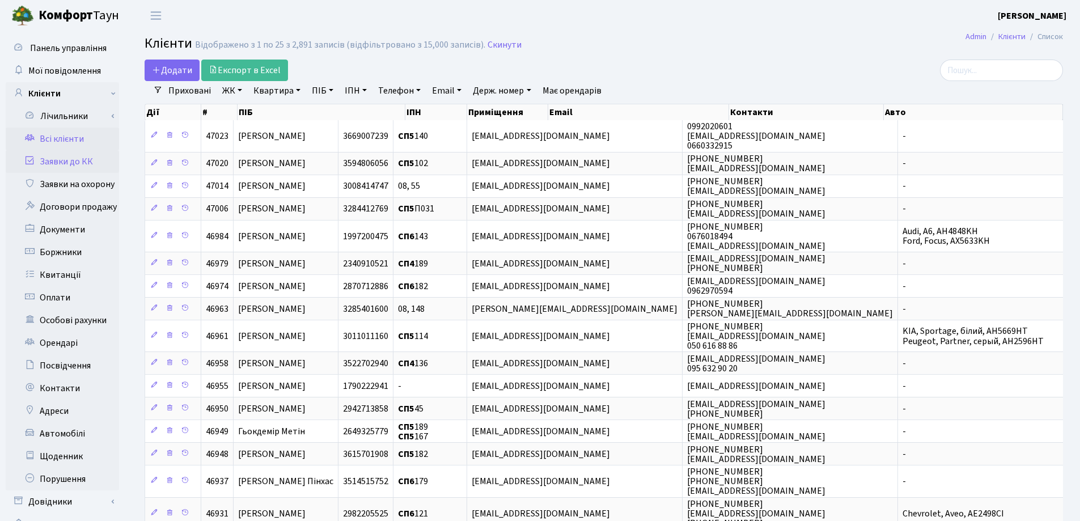
click at [62, 159] on link "Заявки до КК" at bounding box center [62, 161] width 113 height 23
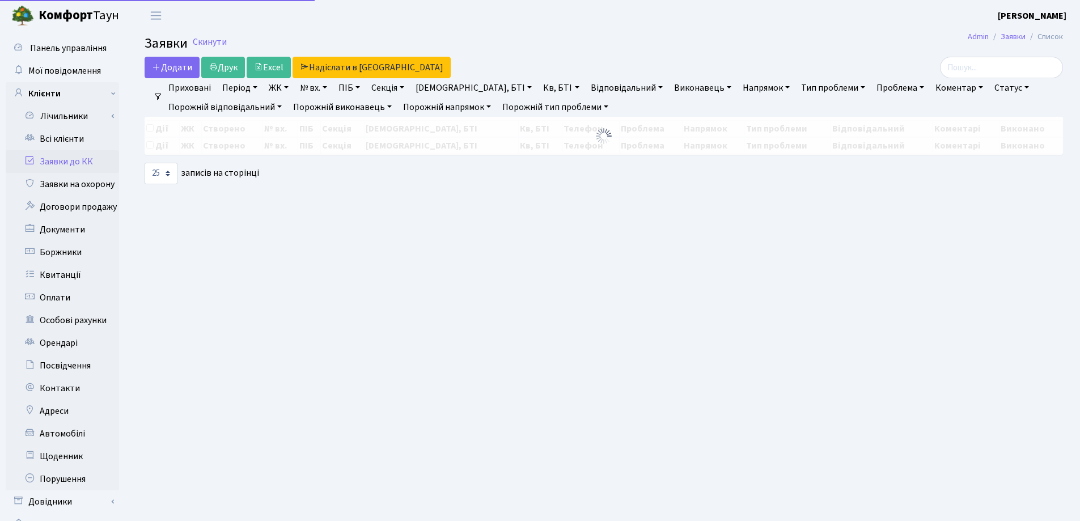
select select "25"
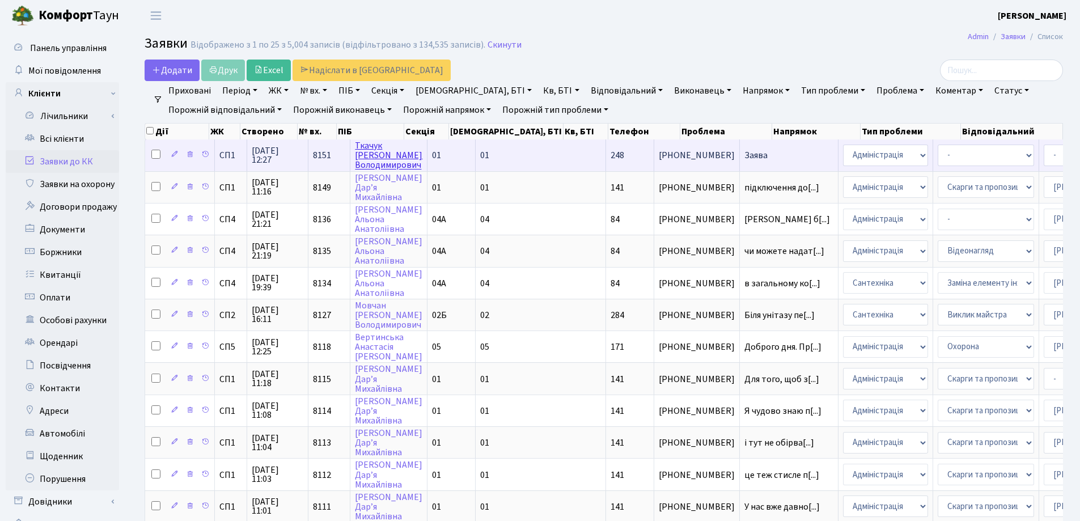
click at [373, 163] on link "[PERSON_NAME]" at bounding box center [388, 156] width 67 height 32
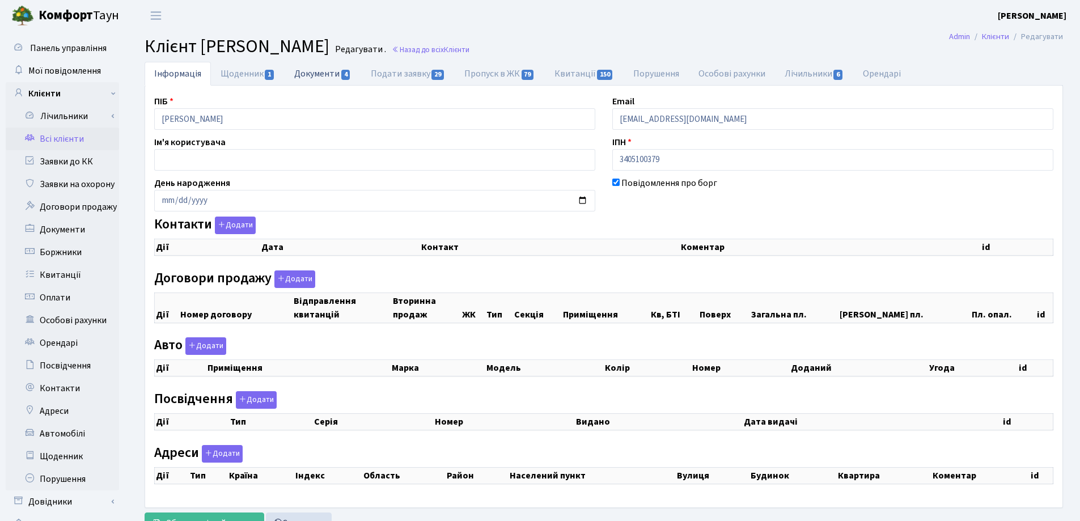
checkbox input "true"
select select "25"
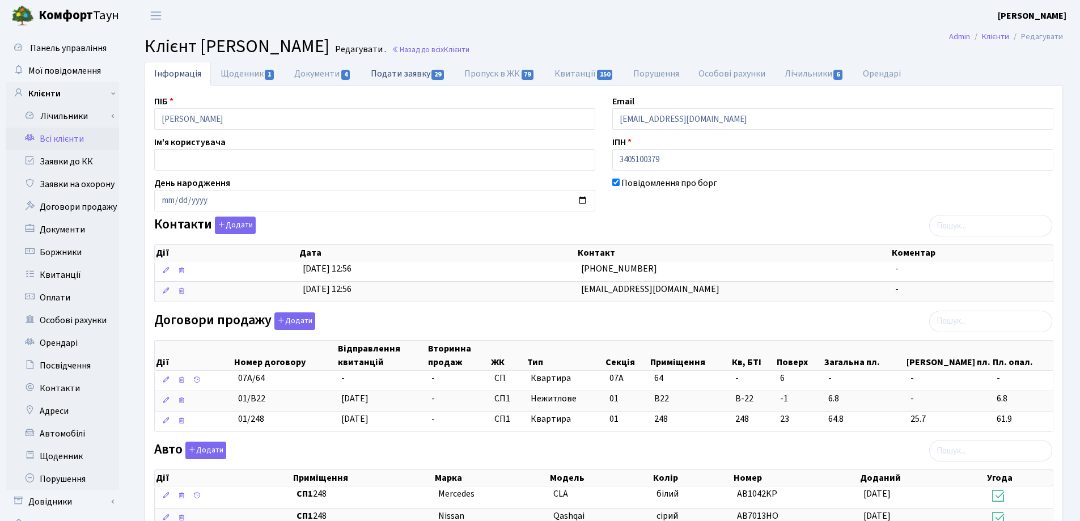
click at [381, 74] on link "Подати заявку 29" at bounding box center [408, 73] width 94 height 23
select select "25"
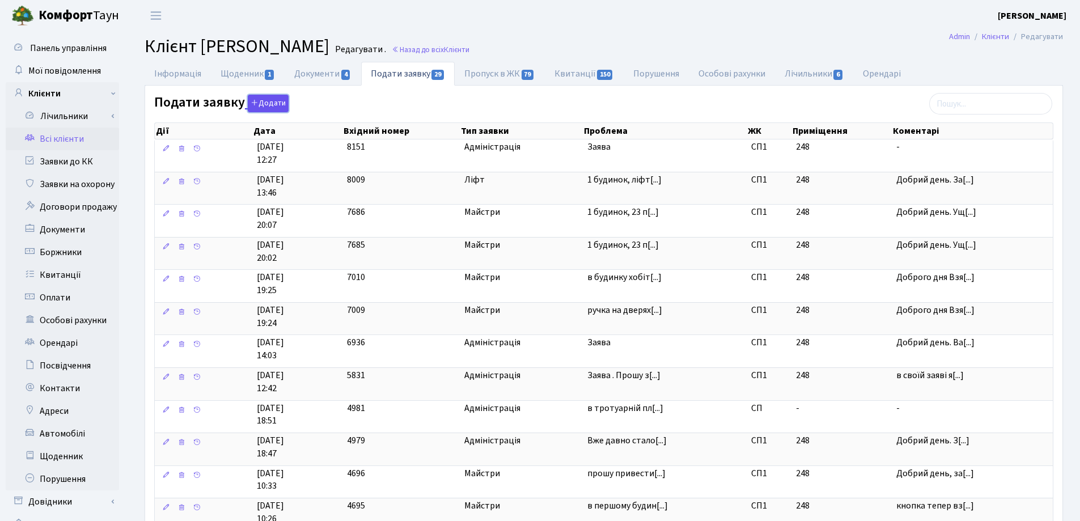
click at [264, 103] on button "Додати" at bounding box center [268, 104] width 41 height 18
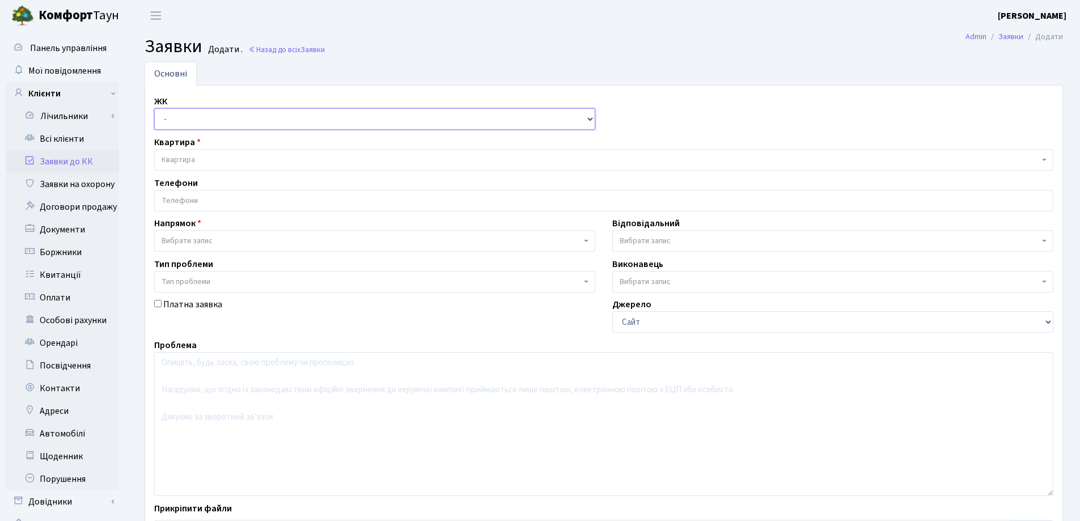
click at [230, 116] on select "- СП, Наддніпрянське шосе, 2а СП1, Столичне шосе, 1 СП2, Столичне шосе, 1А СП3,…" at bounding box center [374, 119] width 441 height 22
select select "307"
click at [154, 108] on select "- СП, Наддніпрянське шосе, 2а СП1, Столичне шосе, 1 СП2, Столичне шосе, 1А СП3,…" at bounding box center [374, 119] width 441 height 22
select select
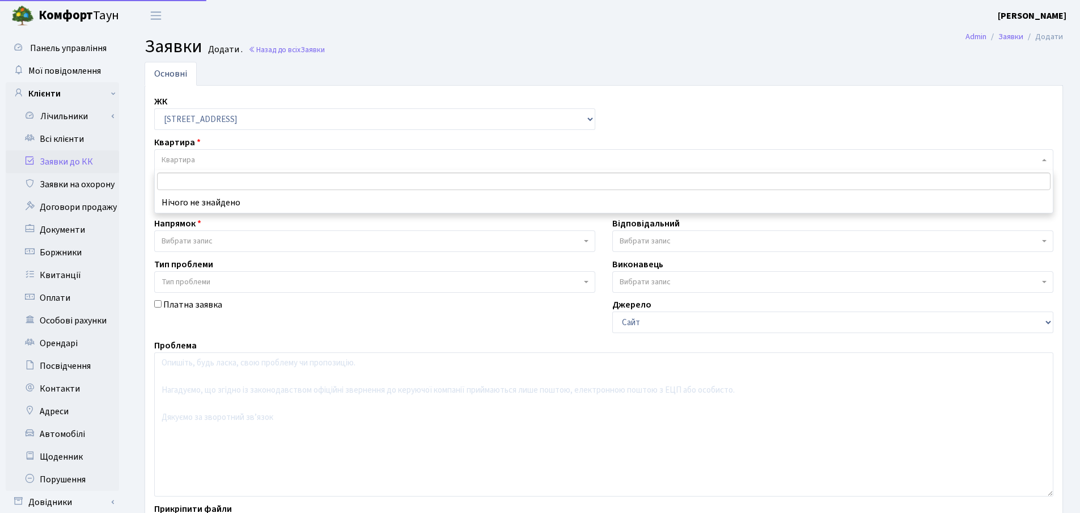
click at [217, 162] on span "Квартира" at bounding box center [601, 159] width 878 height 11
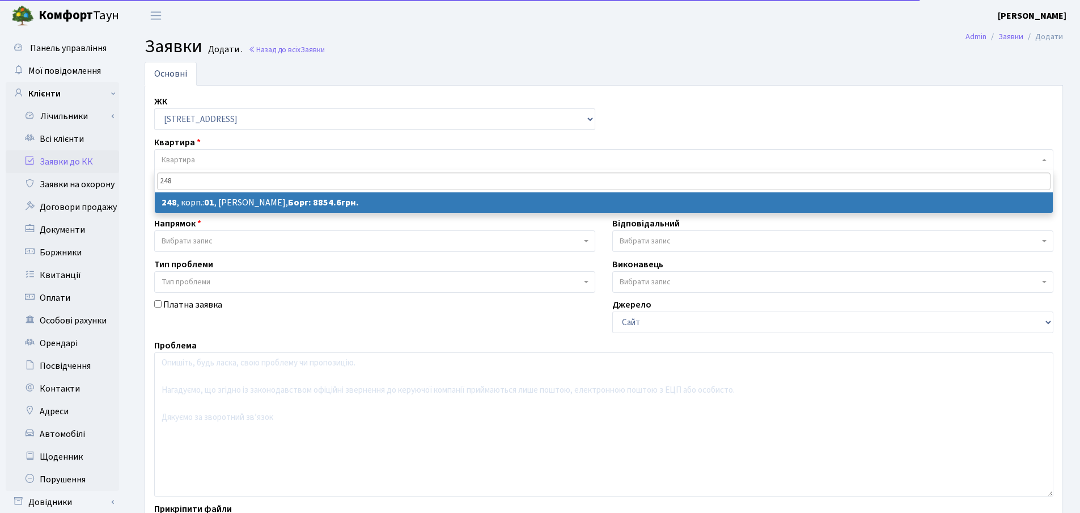
type input "248"
select select
select select "20173"
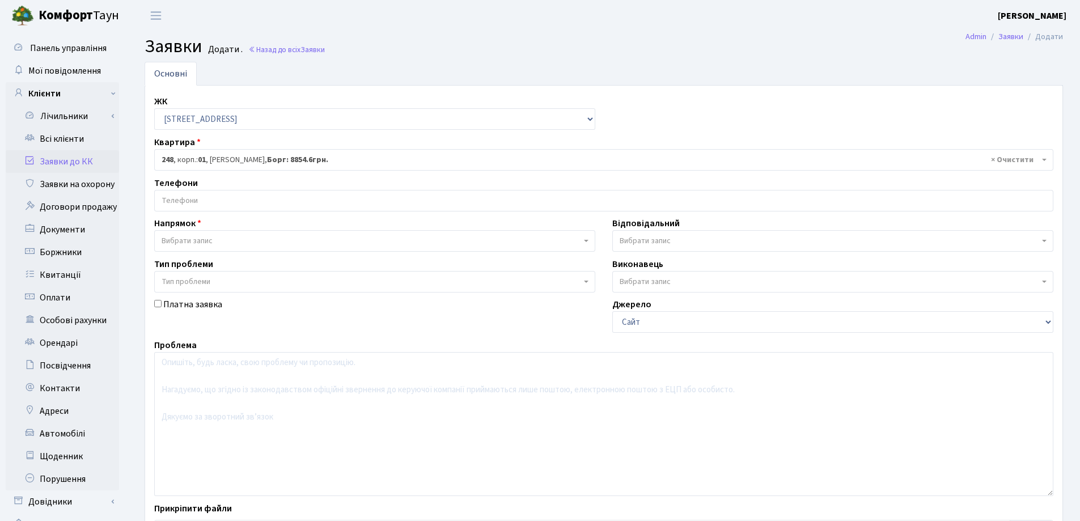
click at [241, 196] on input "search" at bounding box center [604, 201] width 898 height 20
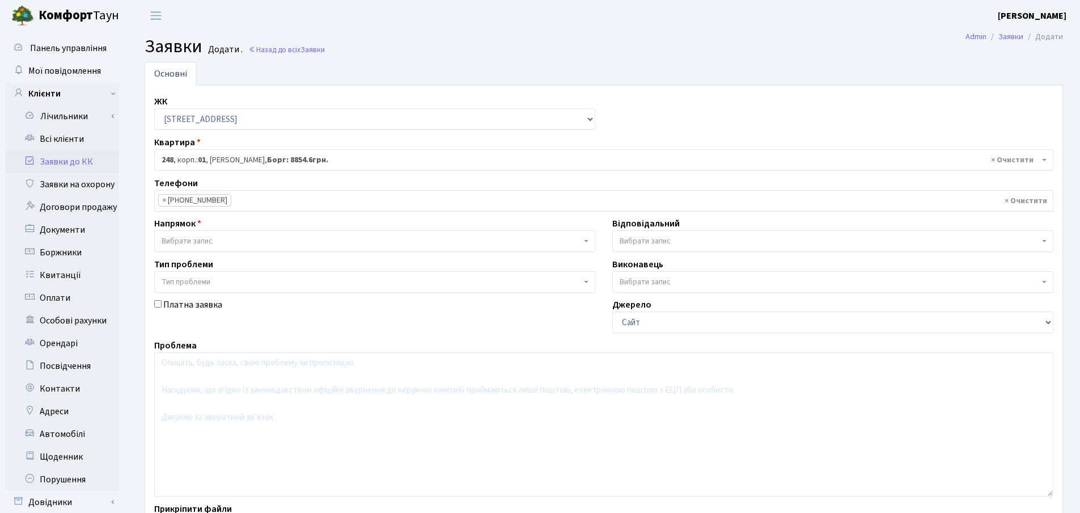
select select "61004"
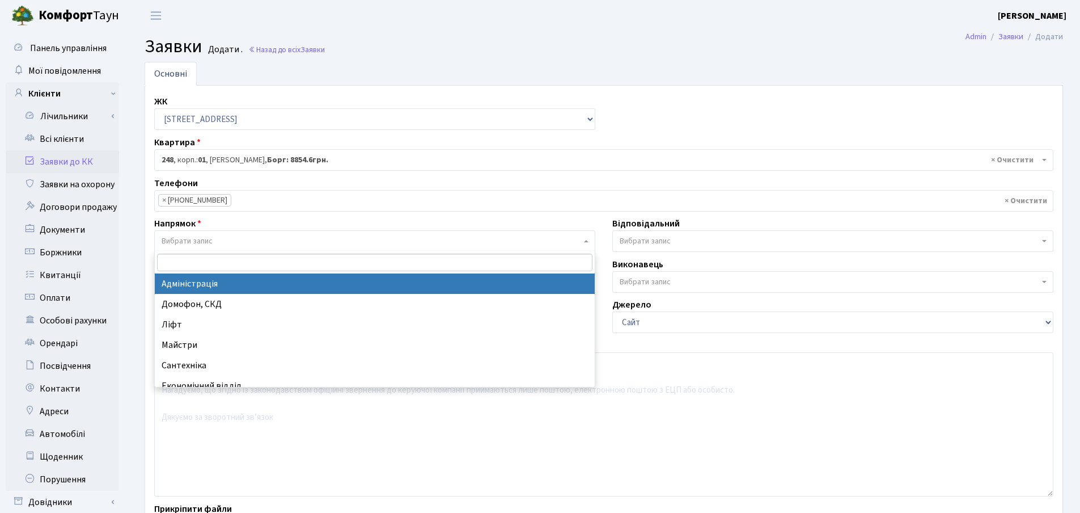
click at [242, 236] on span "Вибрати запис" at bounding box center [372, 240] width 420 height 11
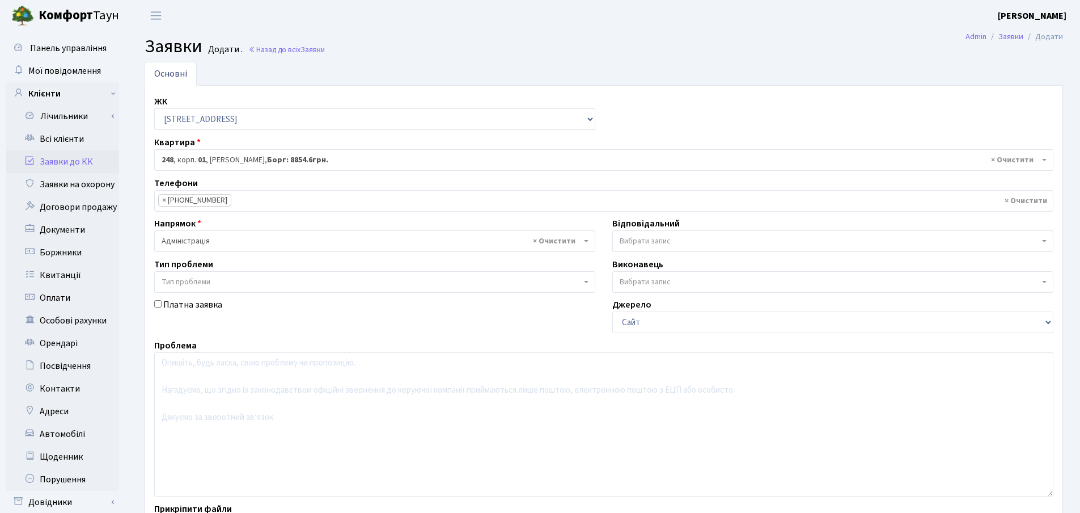
select select "5"
select select
click at [236, 286] on span "Тип проблеми" at bounding box center [372, 281] width 420 height 11
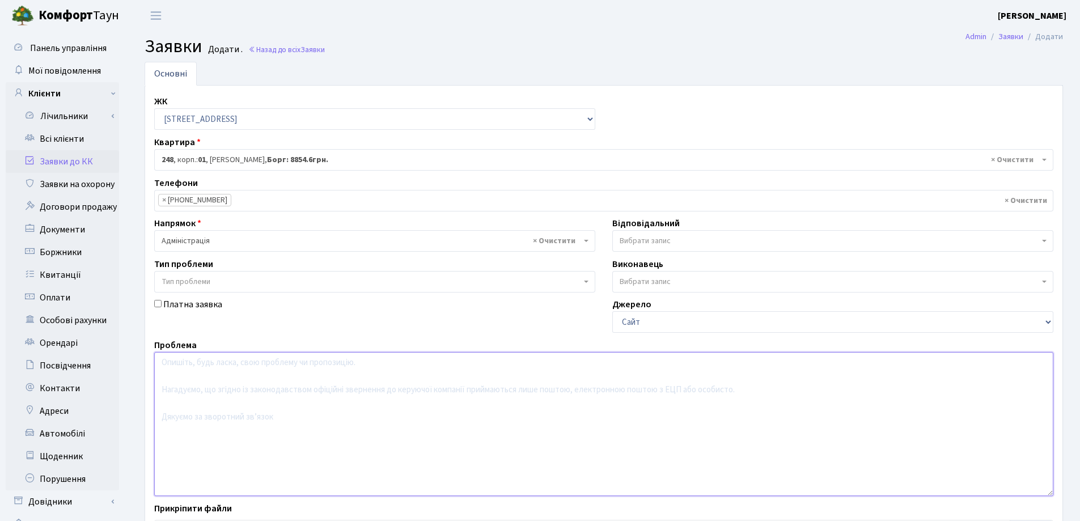
click at [268, 449] on textarea at bounding box center [603, 424] width 899 height 144
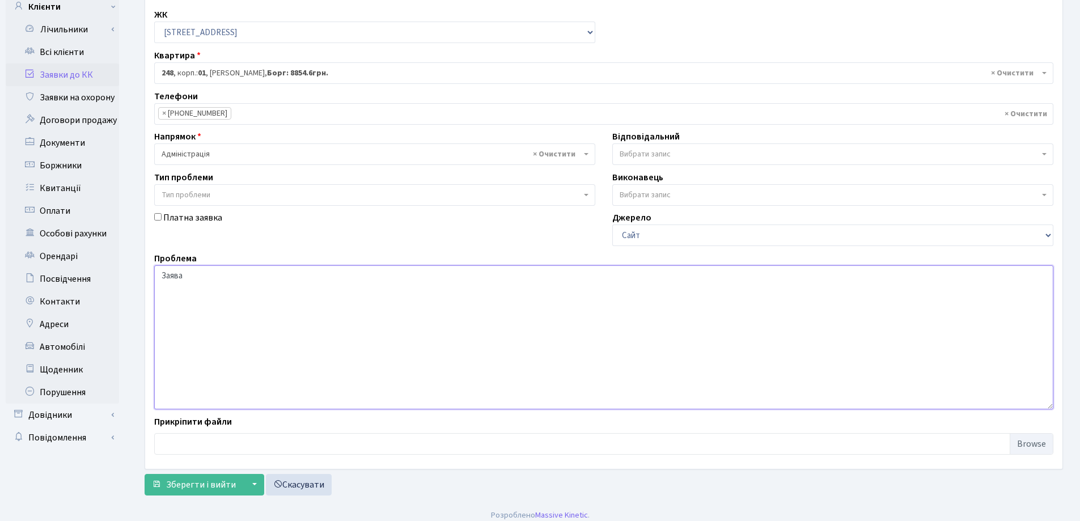
scroll to position [95, 0]
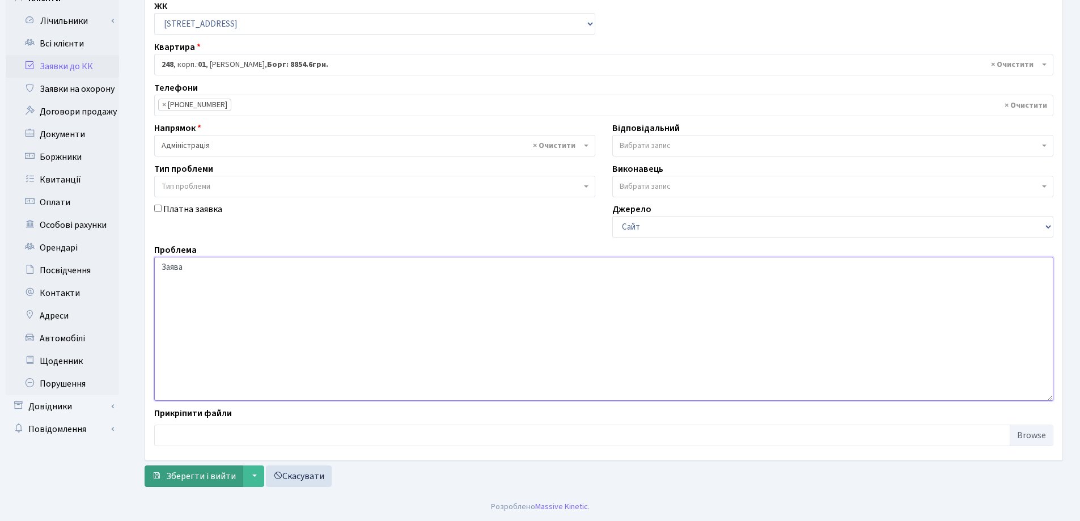
type textarea "Заява"
click at [213, 472] on span "Зберегти і вийти" at bounding box center [201, 476] width 70 height 12
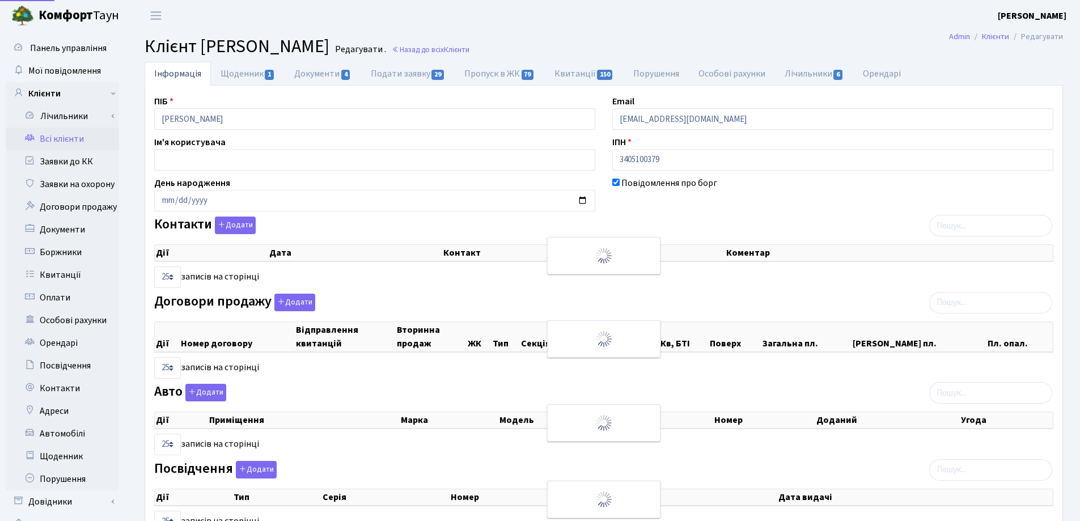
select select "25"
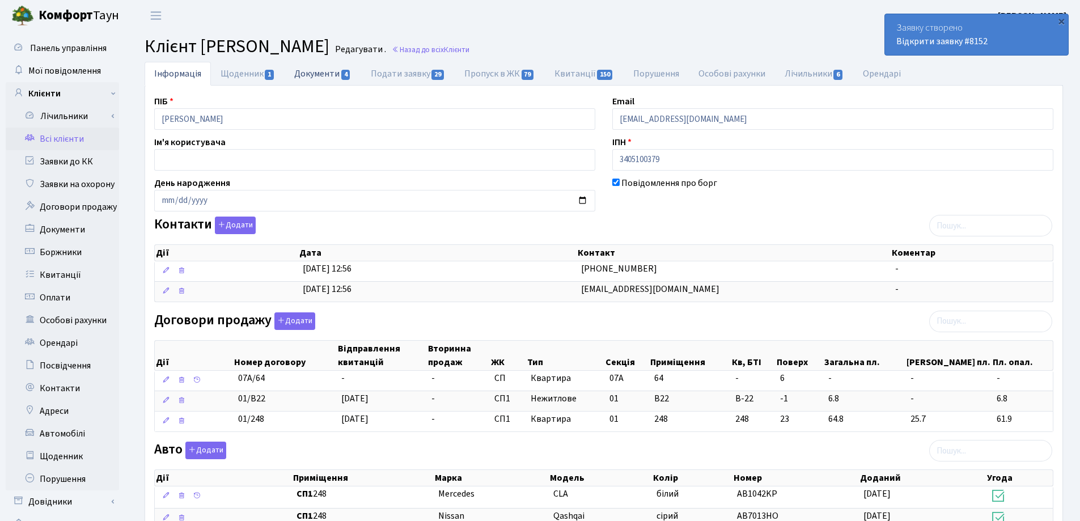
click at [310, 72] on link "Документи 4" at bounding box center [323, 73] width 76 height 23
select select "25"
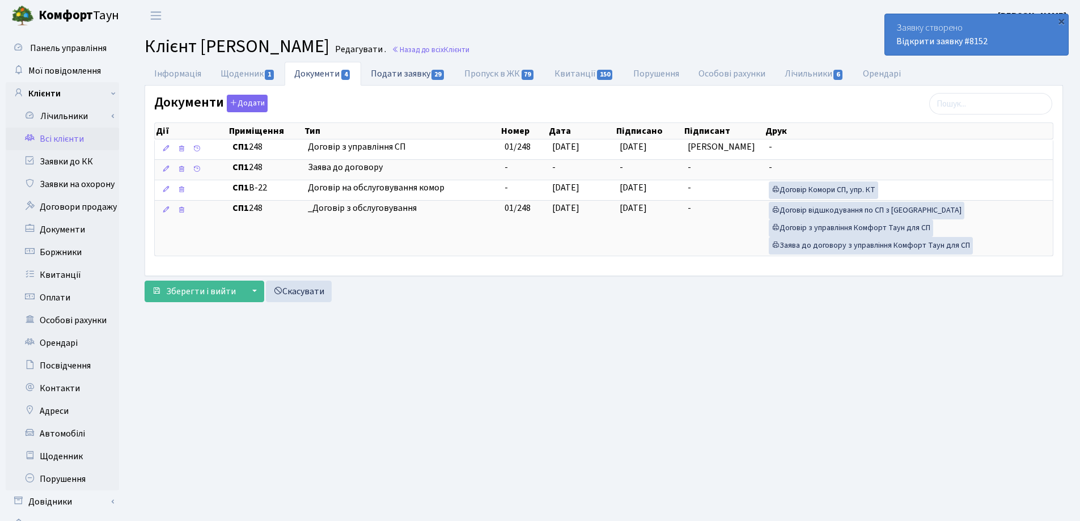
click at [386, 75] on link "Подати заявку 29" at bounding box center [408, 73] width 94 height 23
select select "25"
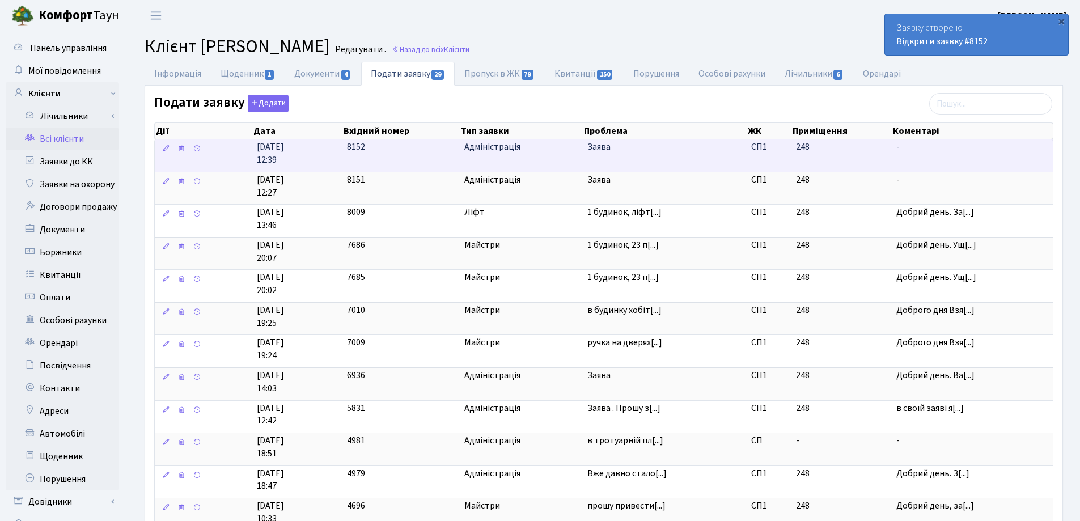
click at [908, 146] on span "-" at bounding box center [973, 147] width 152 height 13
click at [643, 150] on span "Заява" at bounding box center [665, 147] width 155 height 13
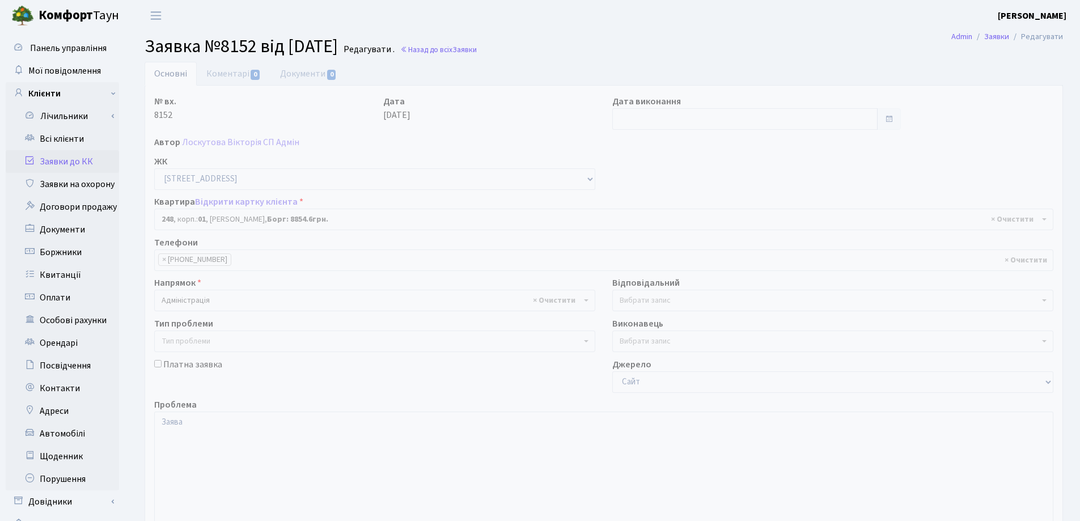
select select "20173"
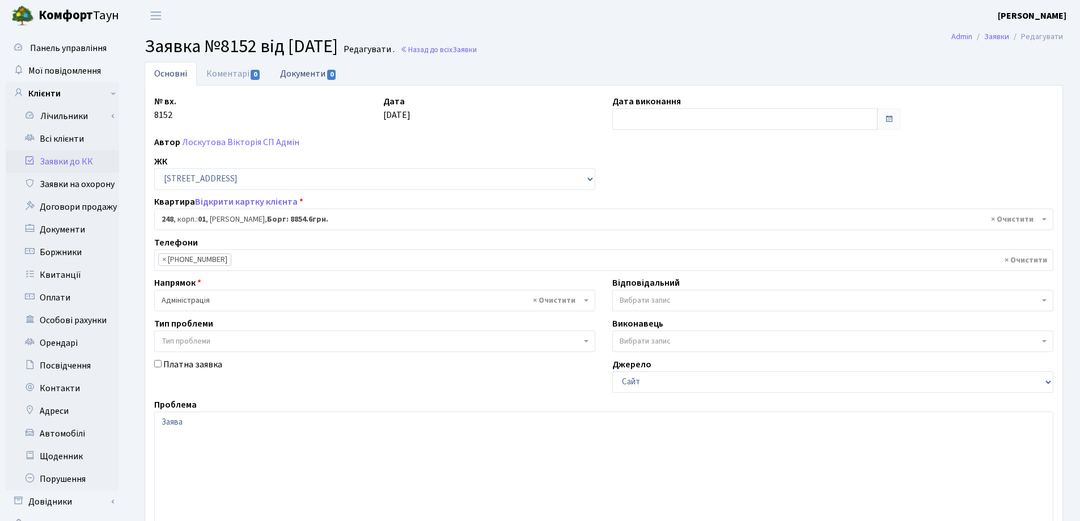
click at [297, 74] on link "Документи 0" at bounding box center [309, 73] width 76 height 23
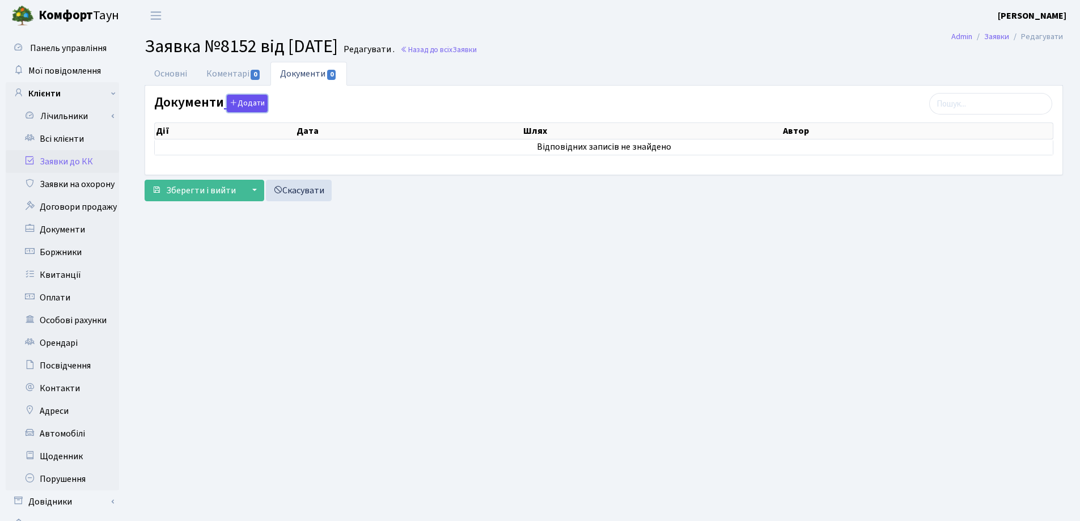
click at [243, 101] on button "Додати" at bounding box center [247, 104] width 41 height 18
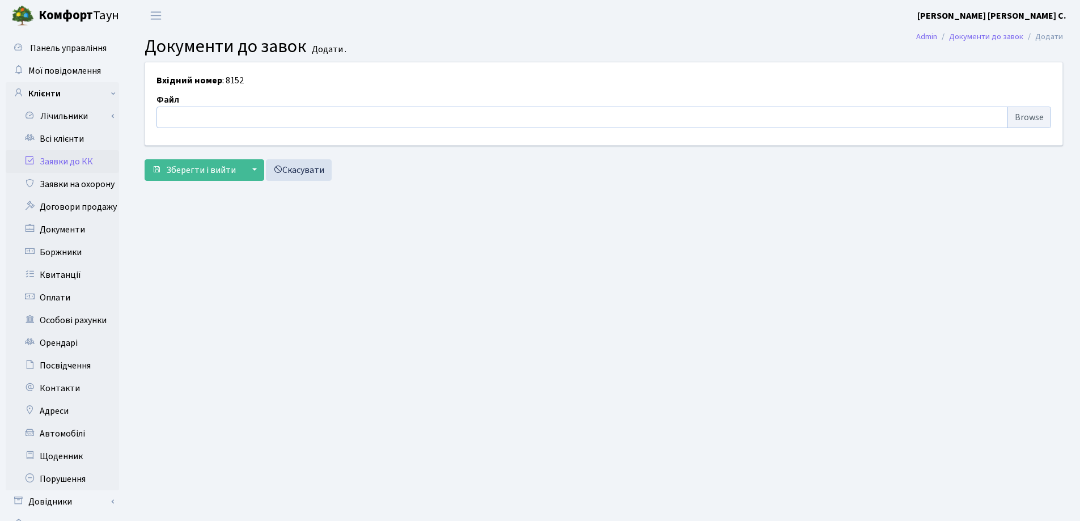
click at [204, 117] on input "file" at bounding box center [604, 118] width 895 height 22
type input "C:\fakepath\IMG_0002.pdf"
click at [189, 169] on span "Зберегти і вийти" at bounding box center [201, 170] width 70 height 12
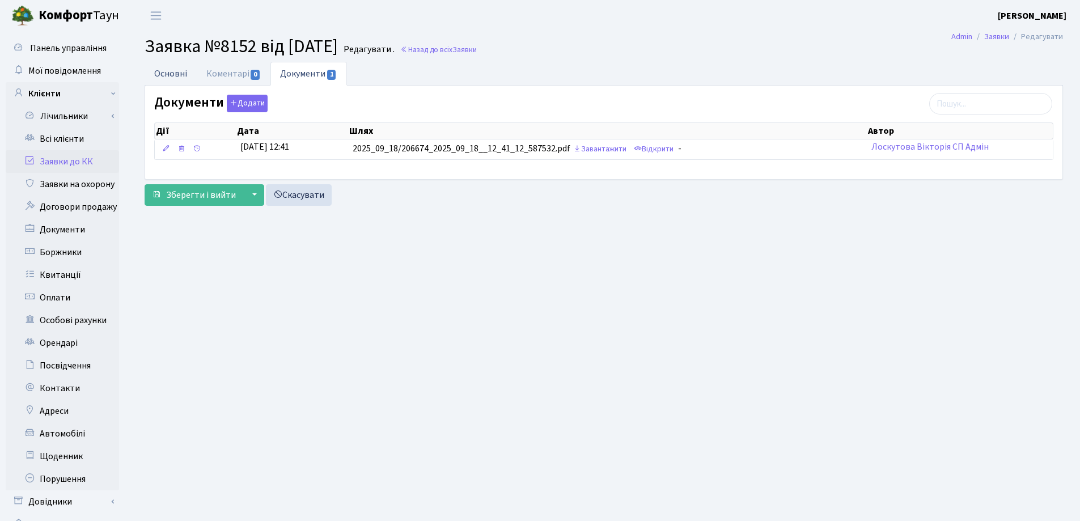
click at [170, 73] on link "Основні" at bounding box center [171, 73] width 52 height 23
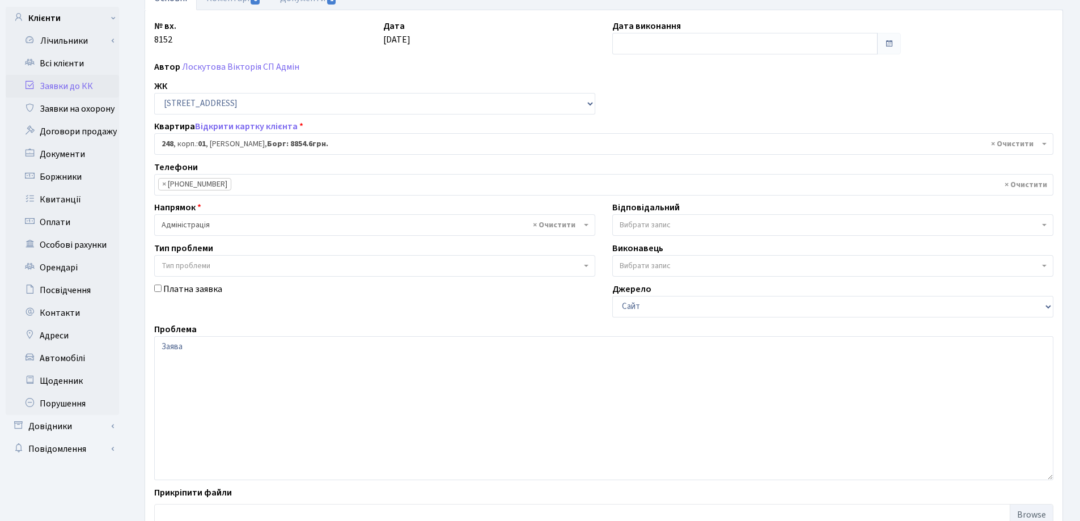
scroll to position [155, 0]
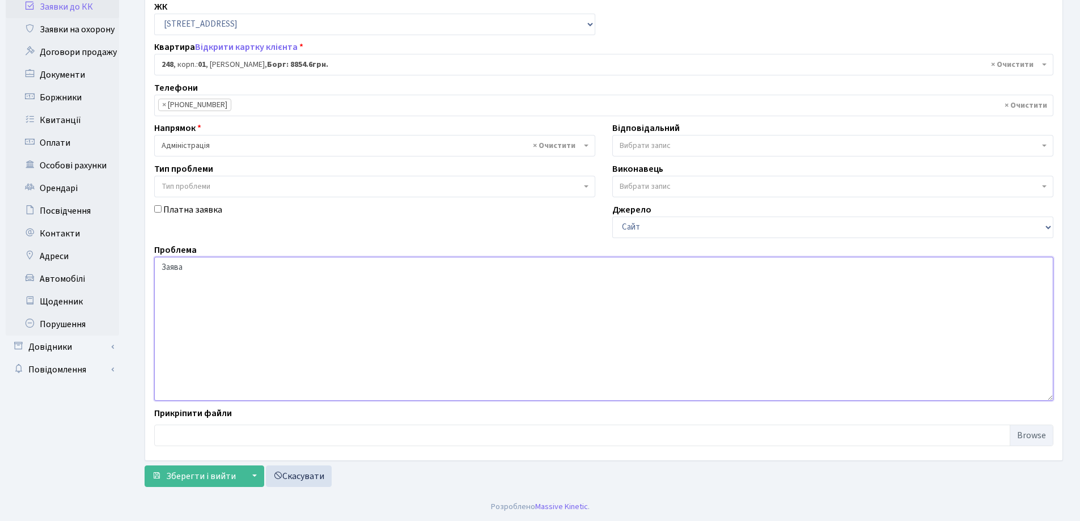
click at [273, 277] on textarea "Заява" at bounding box center [603, 329] width 899 height 144
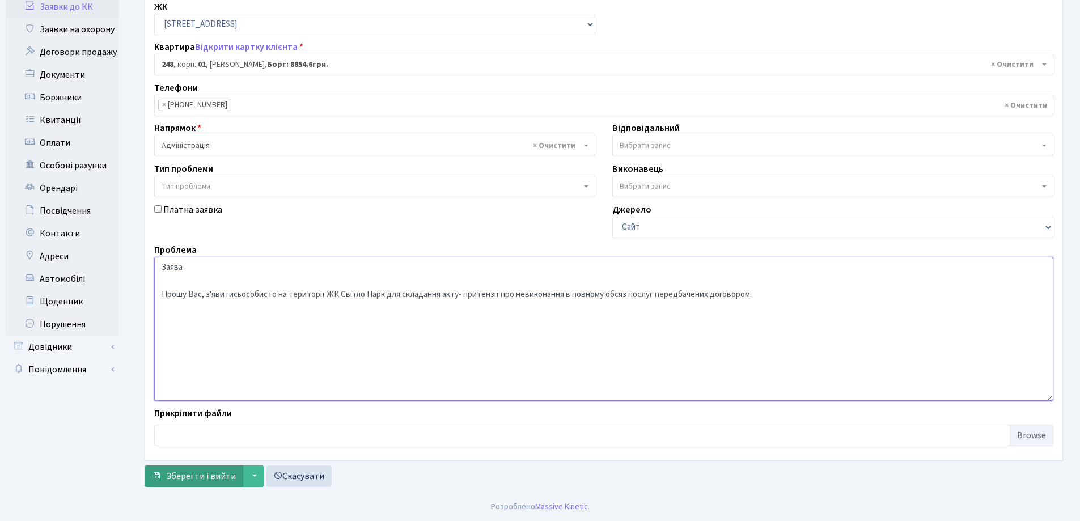
type textarea "Заява Прошу Вас, з'явитисьособисто на території ЖК Світло Парк для складання ак…"
click at [202, 475] on span "Зберегти і вийти" at bounding box center [201, 476] width 70 height 12
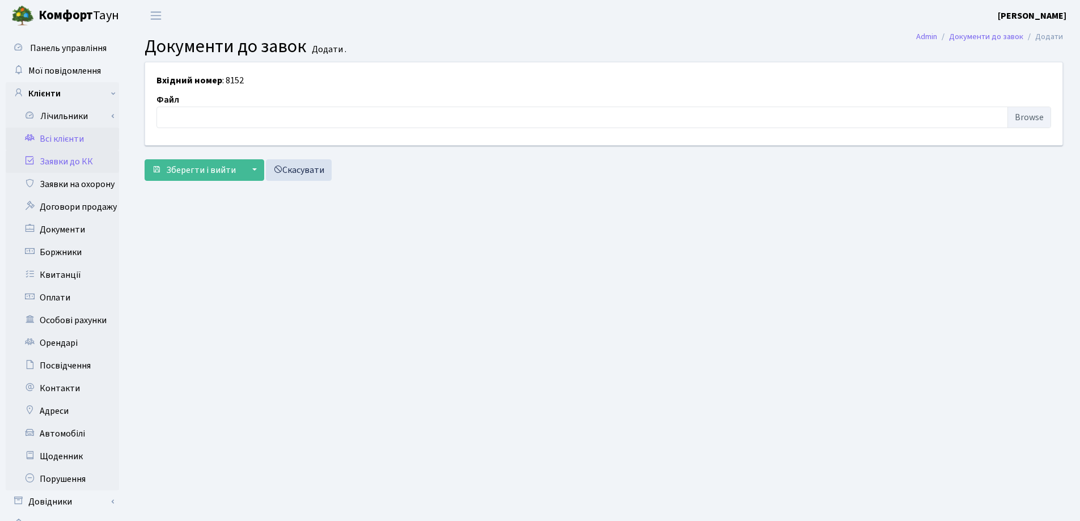
click at [72, 137] on link "Всі клієнти" at bounding box center [62, 139] width 113 height 23
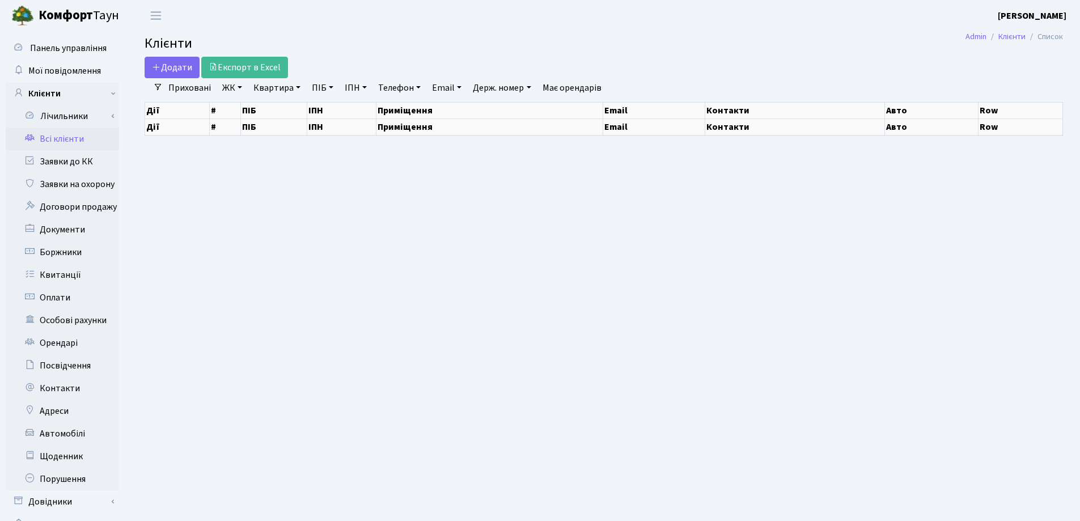
select select "25"
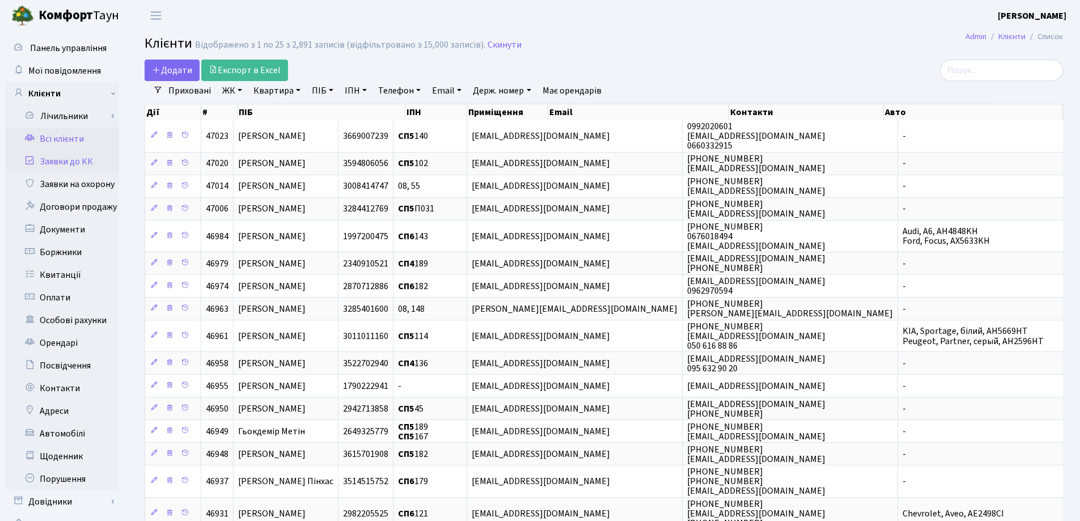
click at [54, 164] on link "Заявки до КК" at bounding box center [62, 161] width 113 height 23
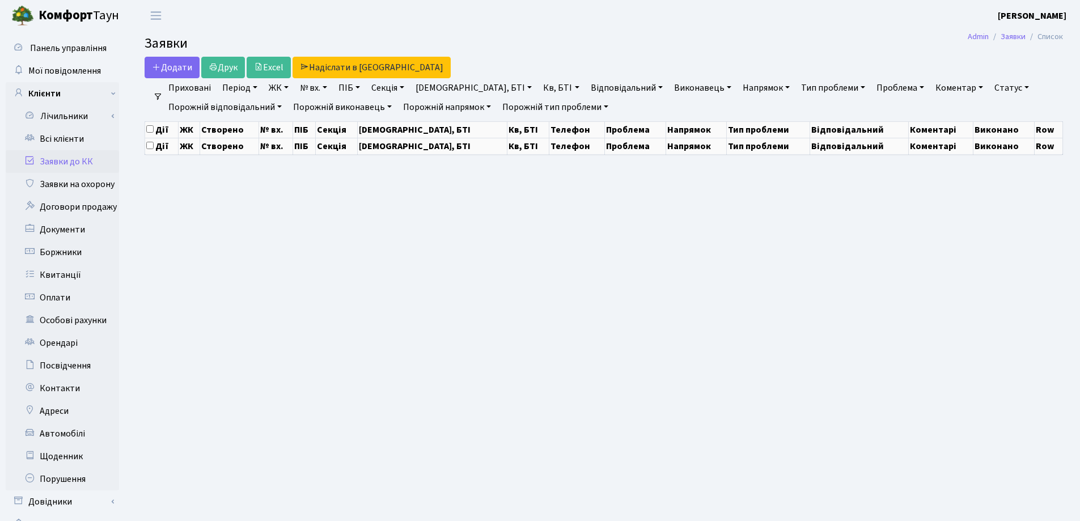
select select "25"
